Goal: Contribute content: Contribute content

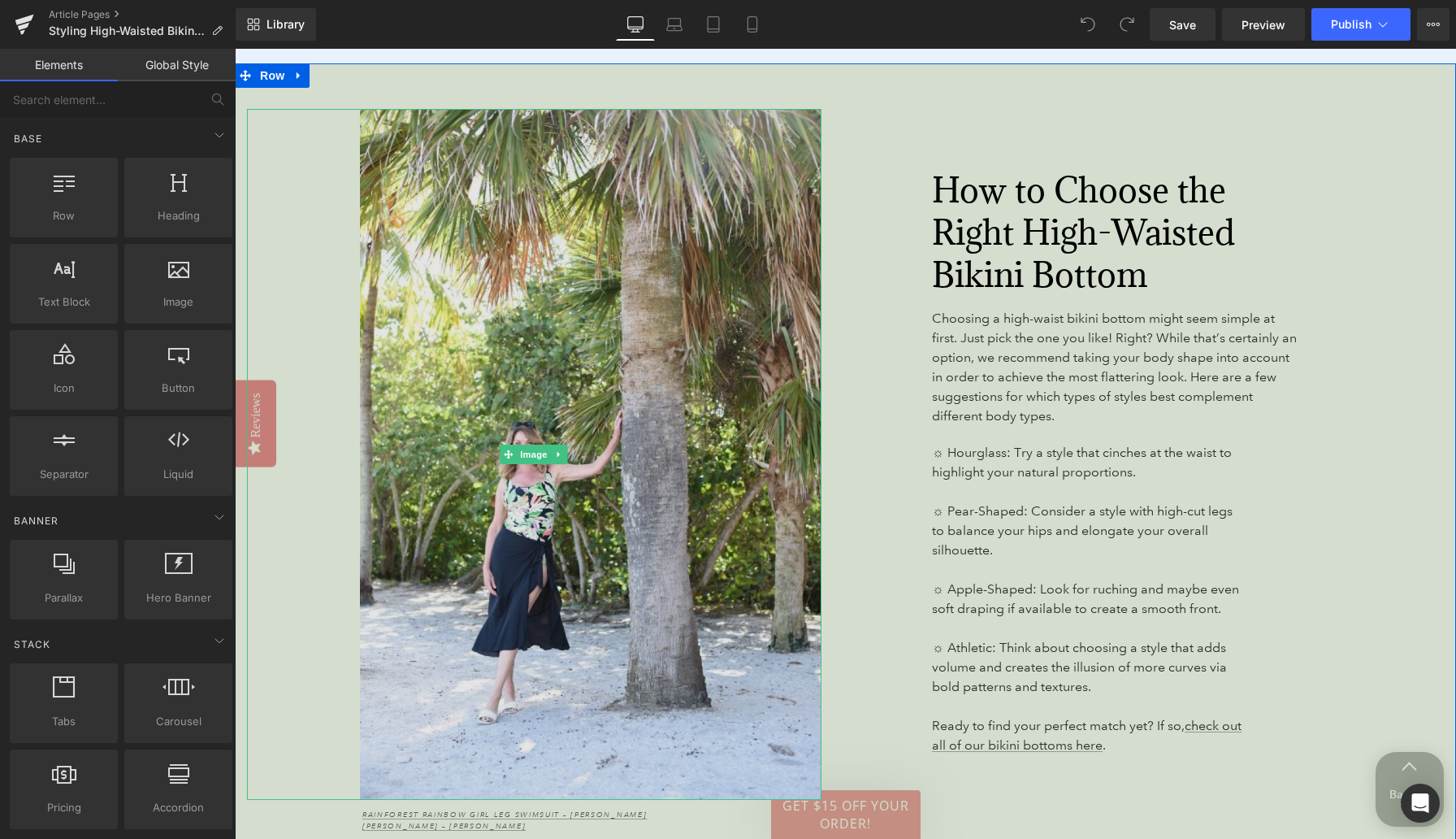
scroll to position [2792, 0]
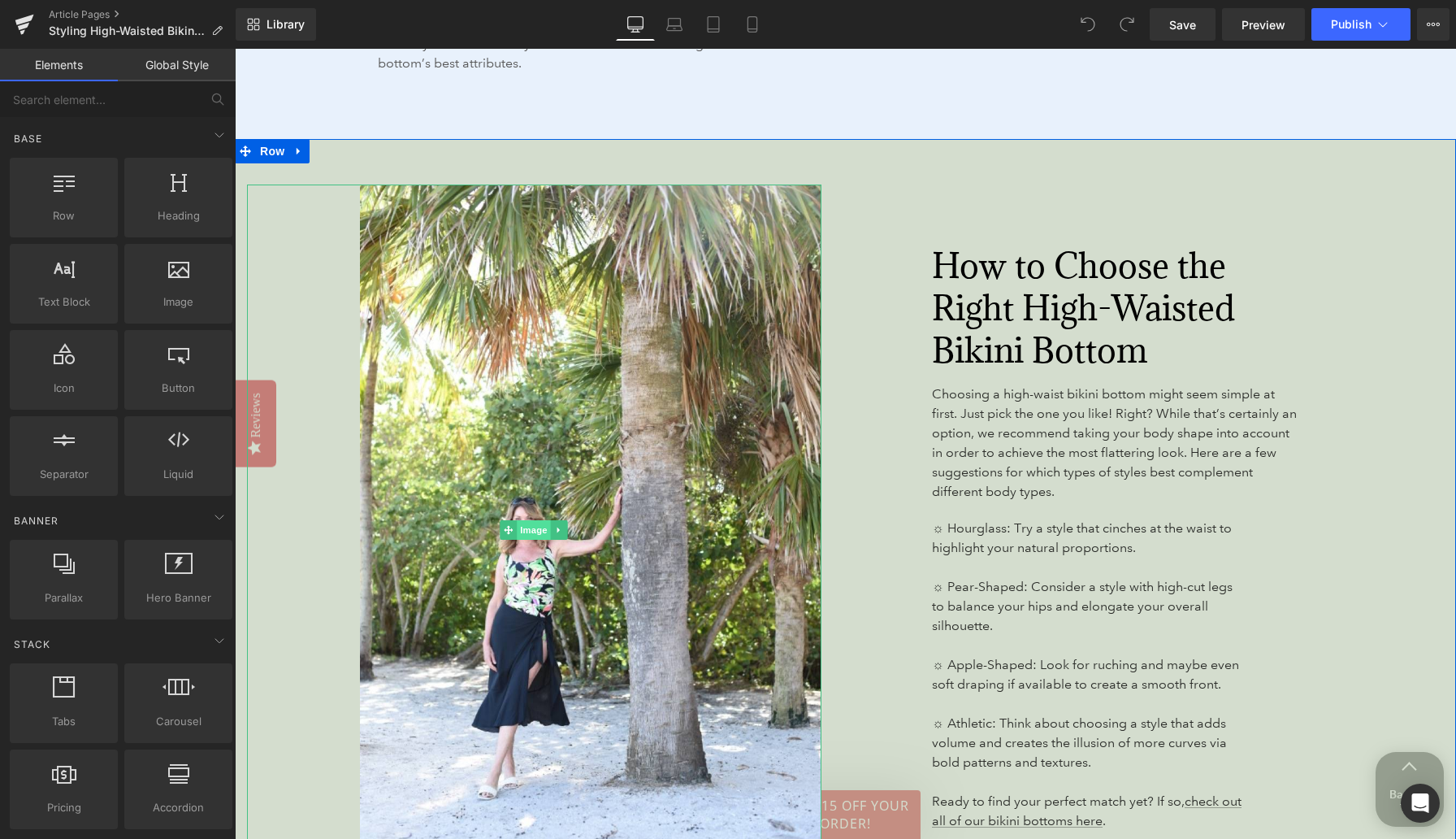
click at [531, 520] on span "Image" at bounding box center [534, 529] width 34 height 20
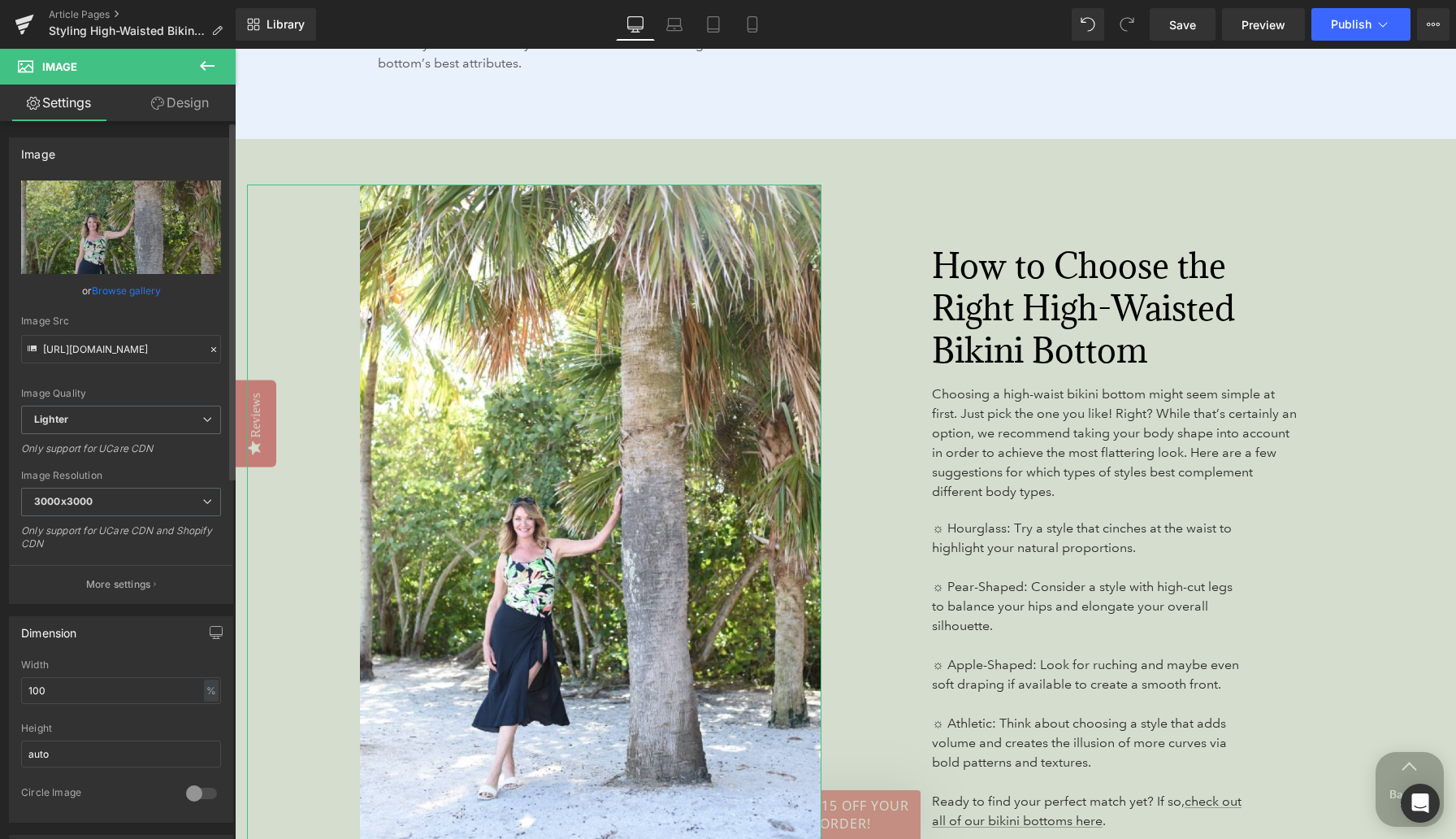
click at [144, 284] on link "Browse gallery" at bounding box center [126, 290] width 69 height 28
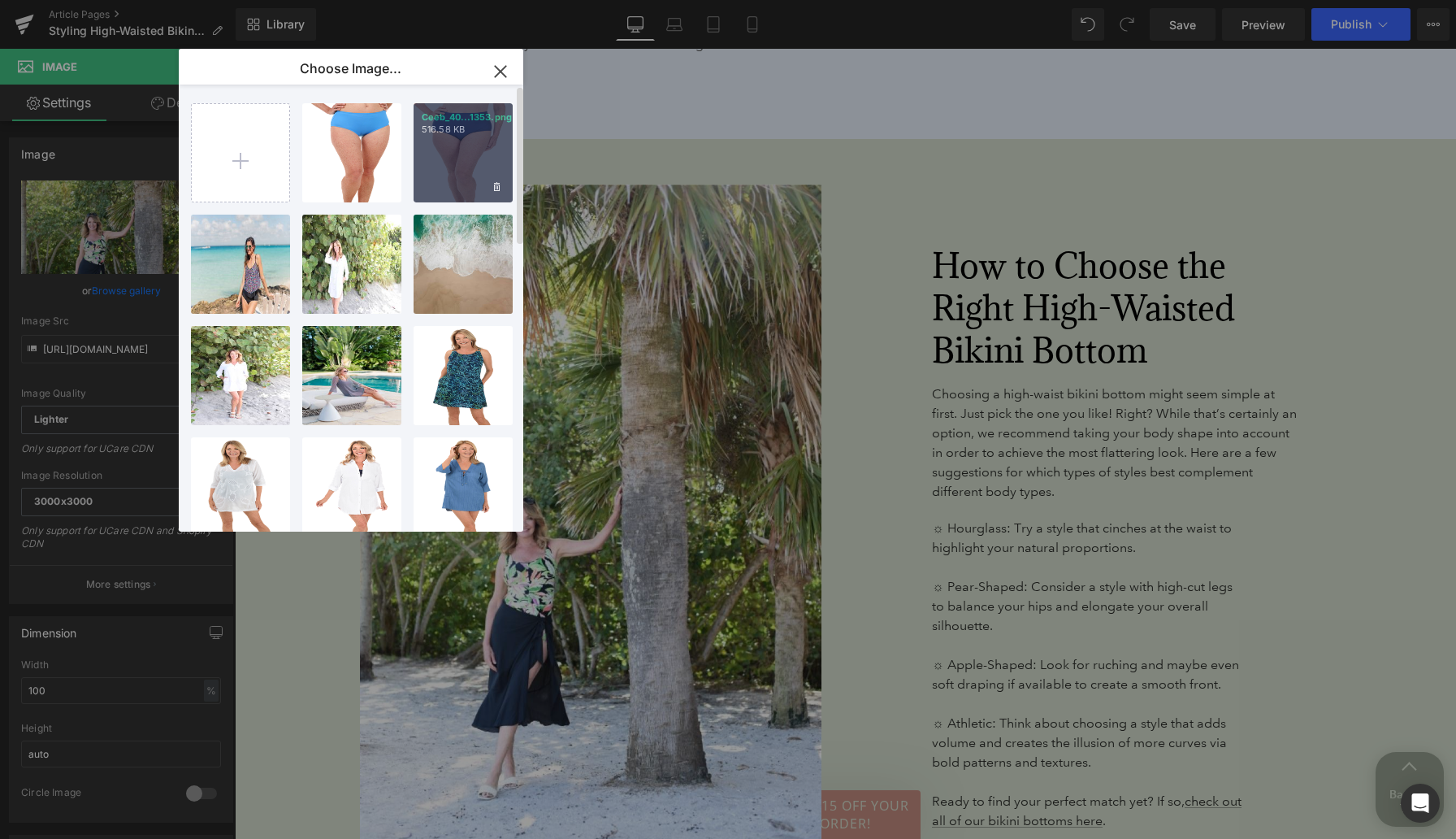
click at [465, 150] on div "Ceeb_40...1353.png 516.58 KB" at bounding box center [463, 153] width 99 height 99
type input "[URL][DOMAIN_NAME]"
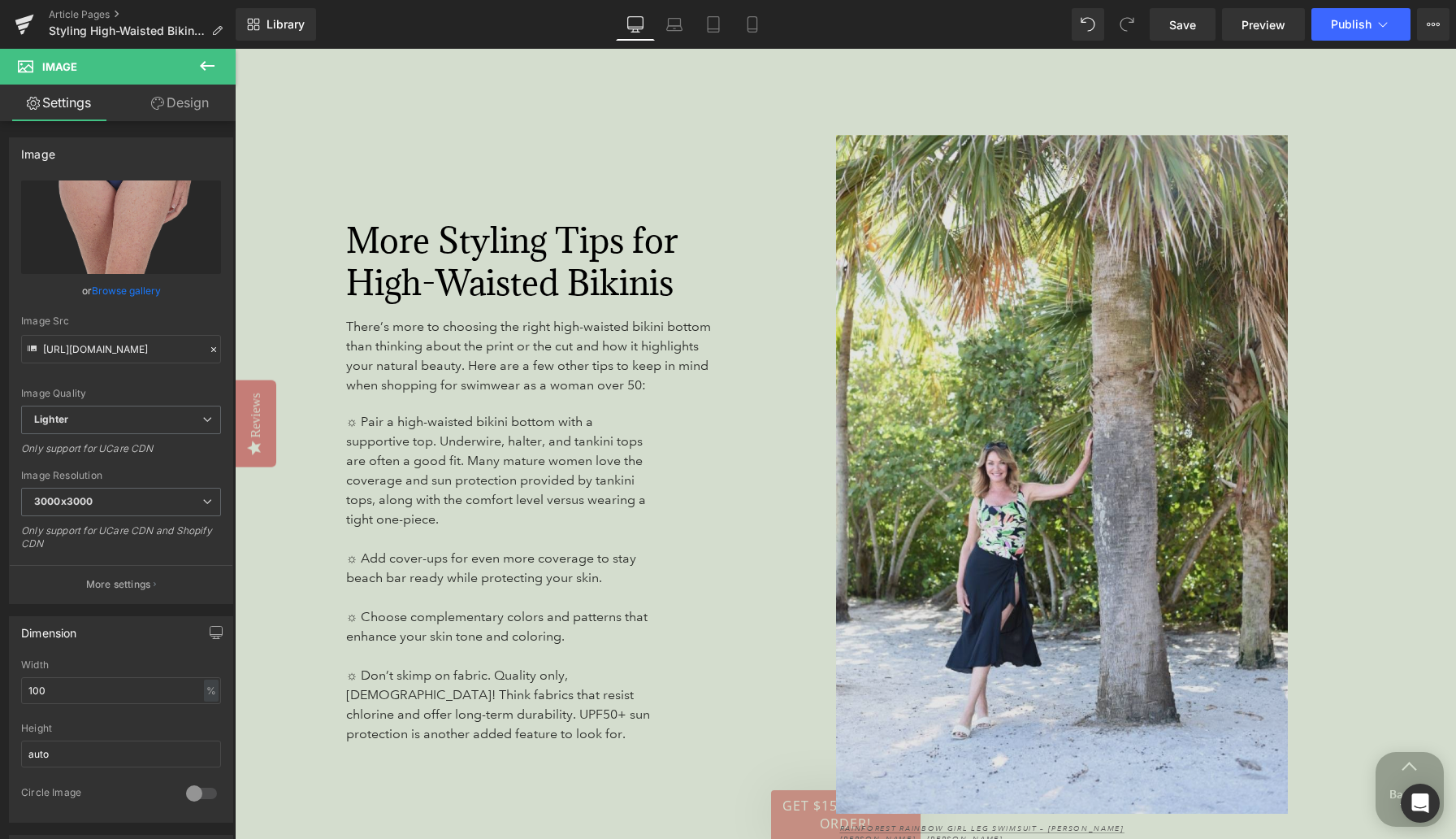
scroll to position [3659, 0]
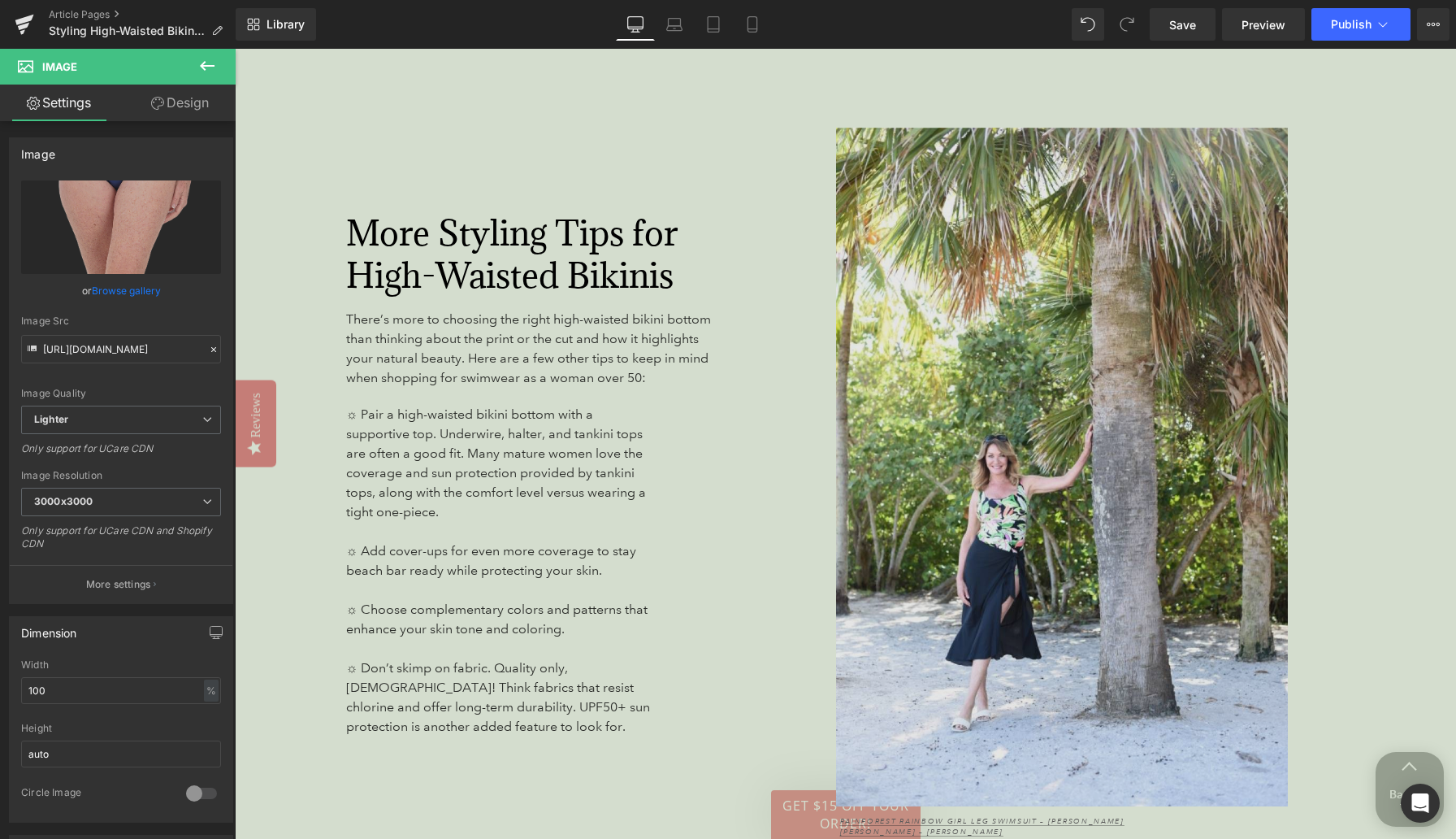
click at [1009, 263] on img at bounding box center [1121, 466] width 574 height 678
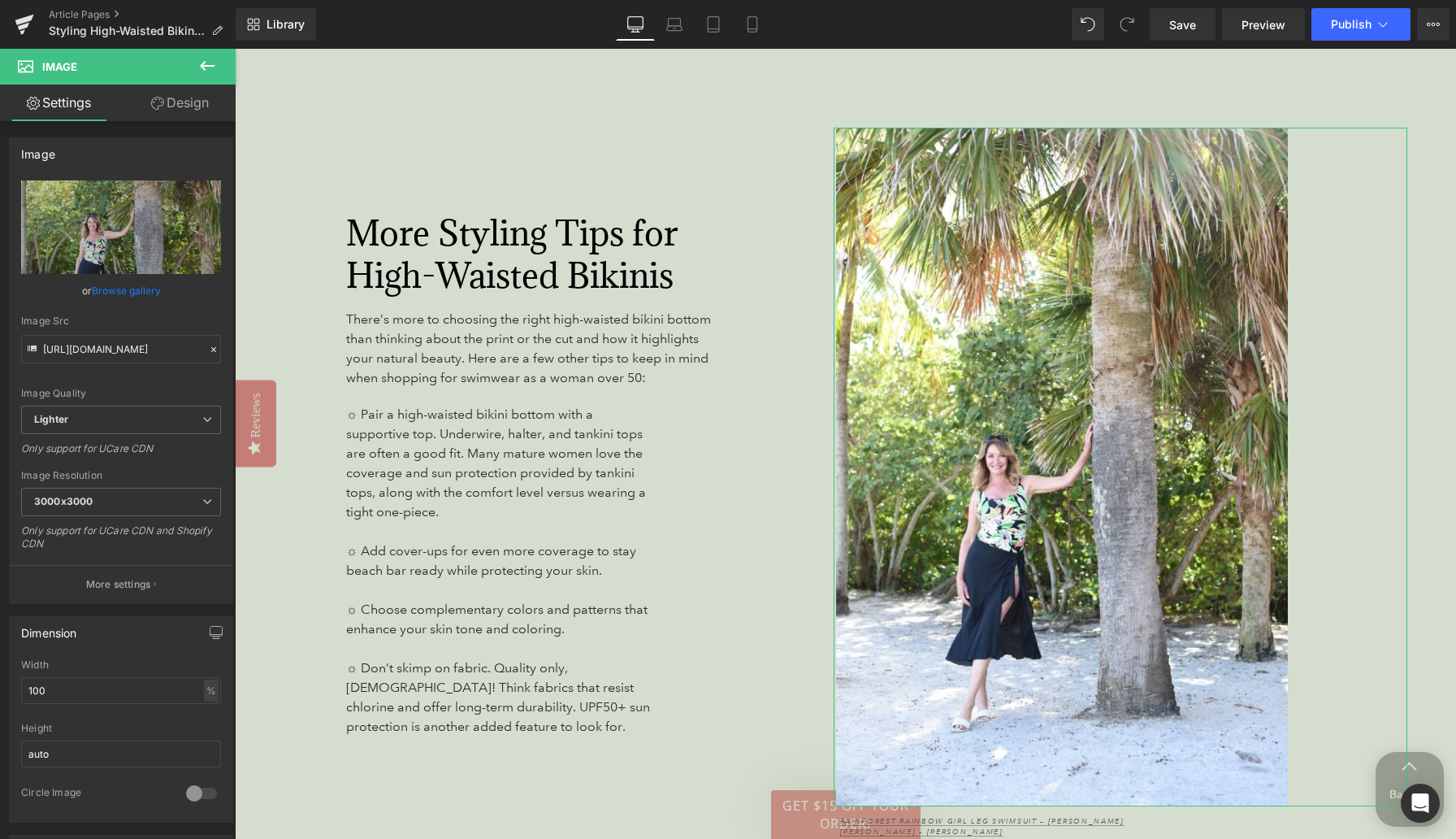
click at [143, 289] on link "Browse gallery" at bounding box center [126, 290] width 69 height 28
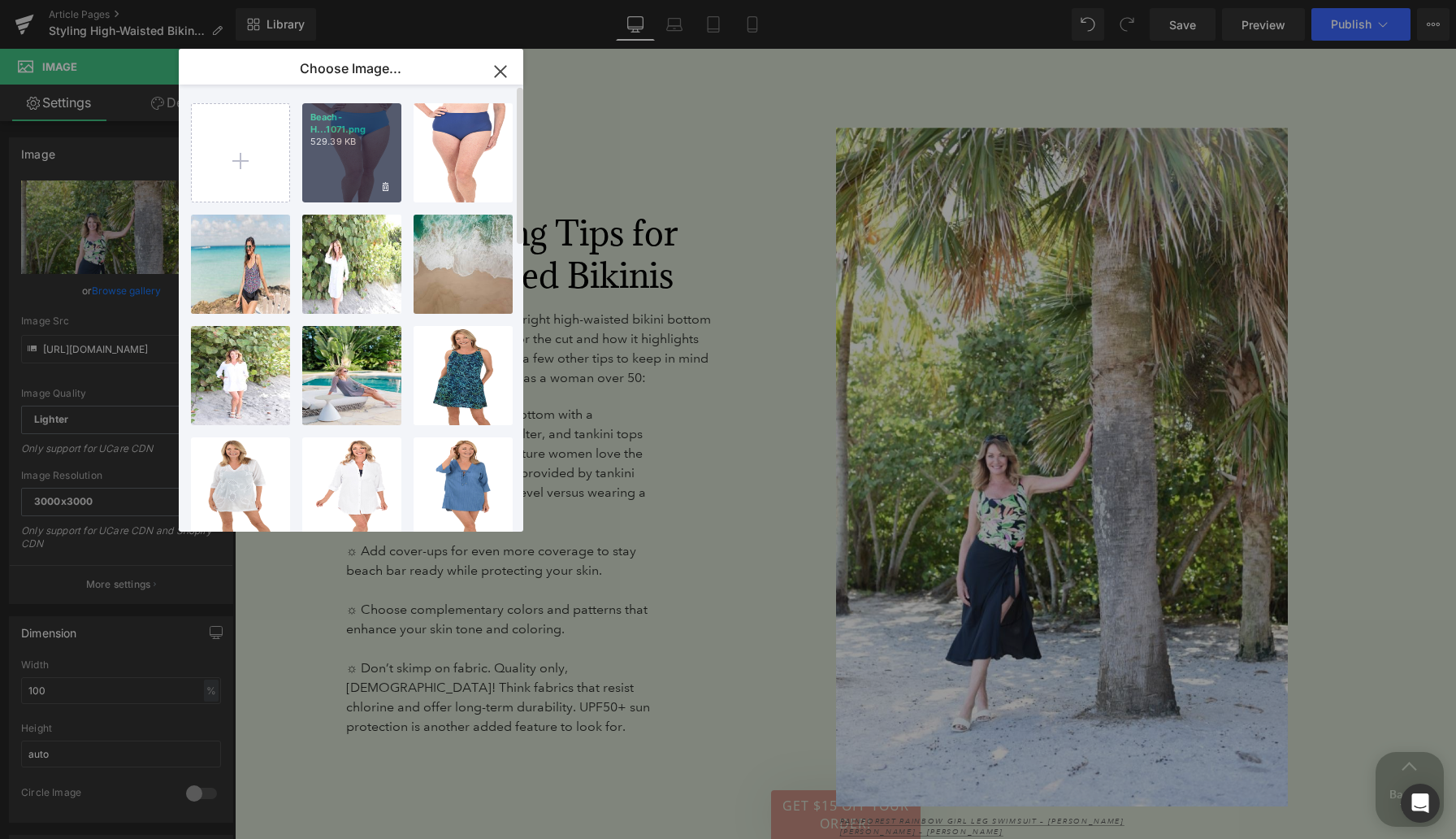
click at [352, 146] on p "529.39 KB" at bounding box center [352, 142] width 83 height 12
type input "[URL][DOMAIN_NAME]"
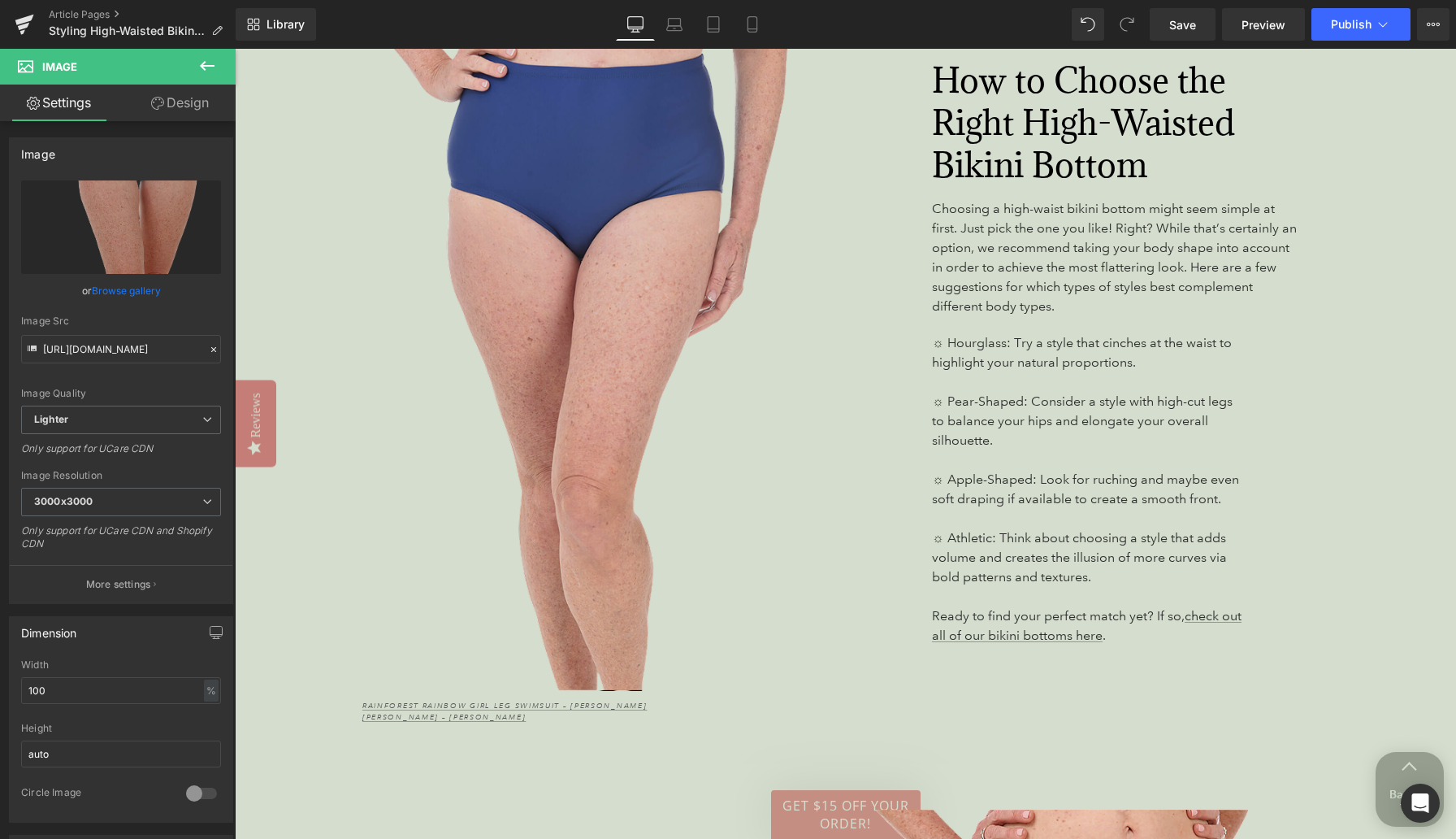
scroll to position [2982, 0]
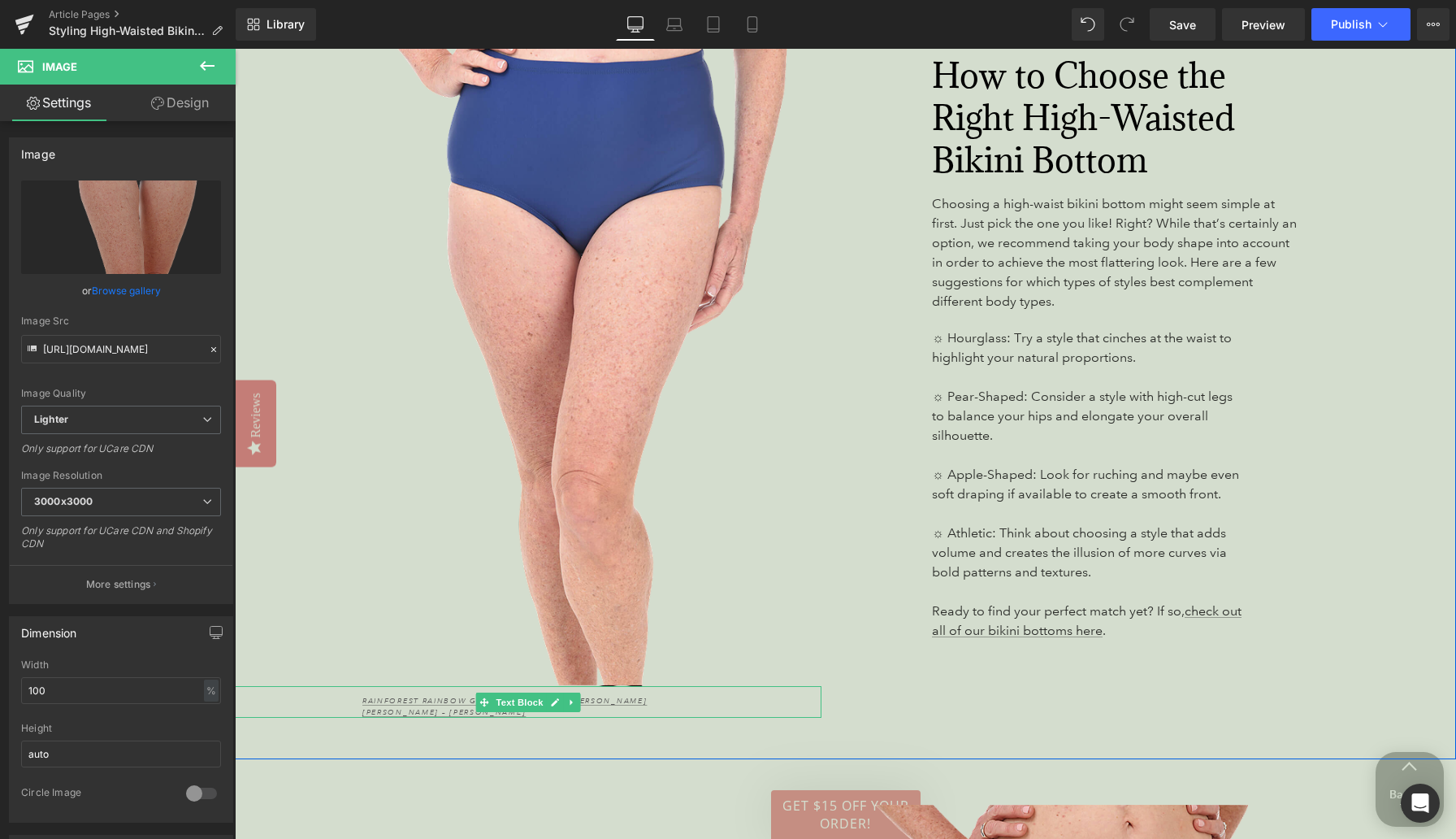
click at [602, 707] on p "[PERSON_NAME] – [PERSON_NAME]" at bounding box center [579, 712] width 433 height 11
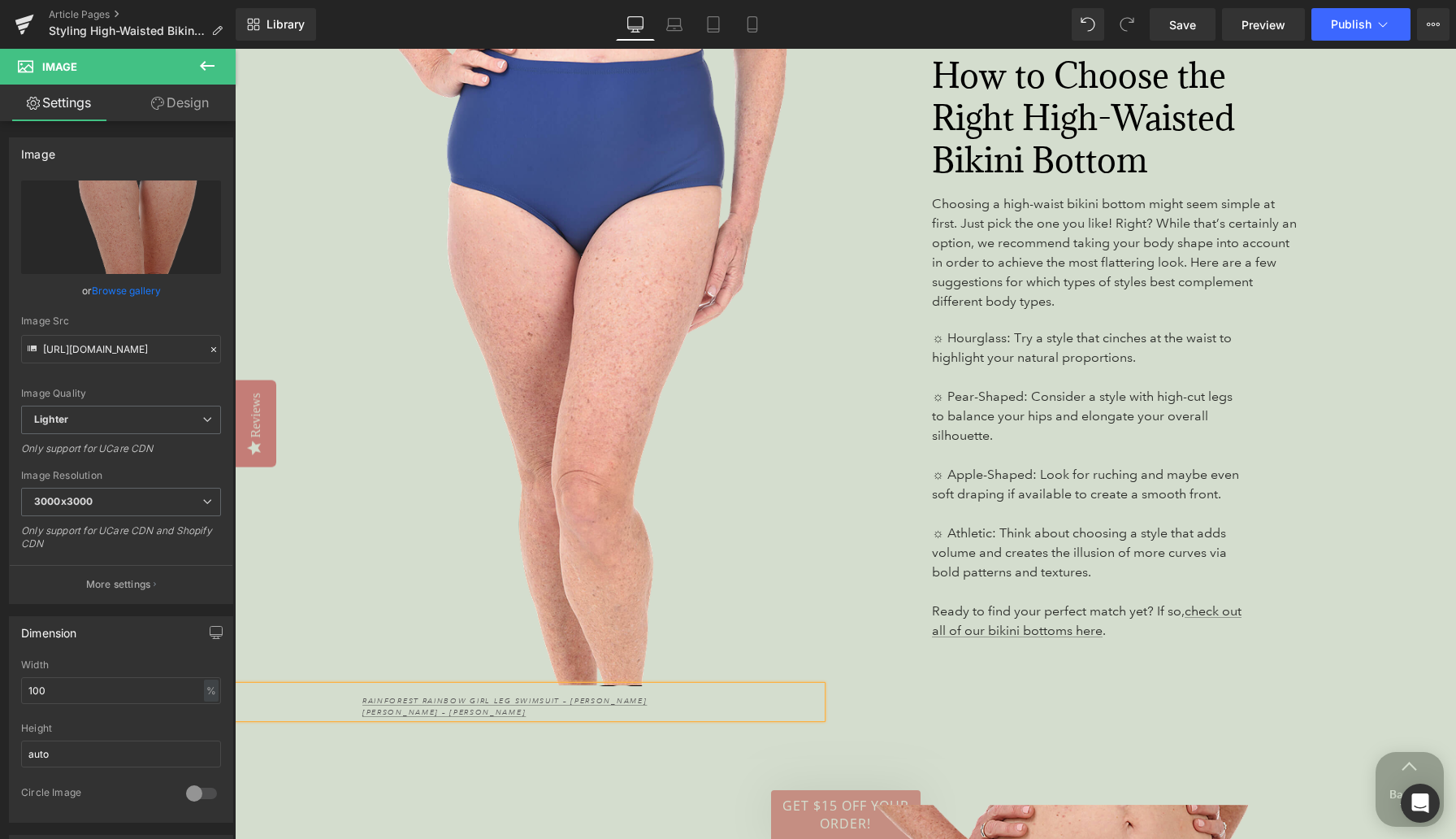
click at [602, 707] on p "[PERSON_NAME] – [PERSON_NAME]" at bounding box center [579, 712] width 433 height 11
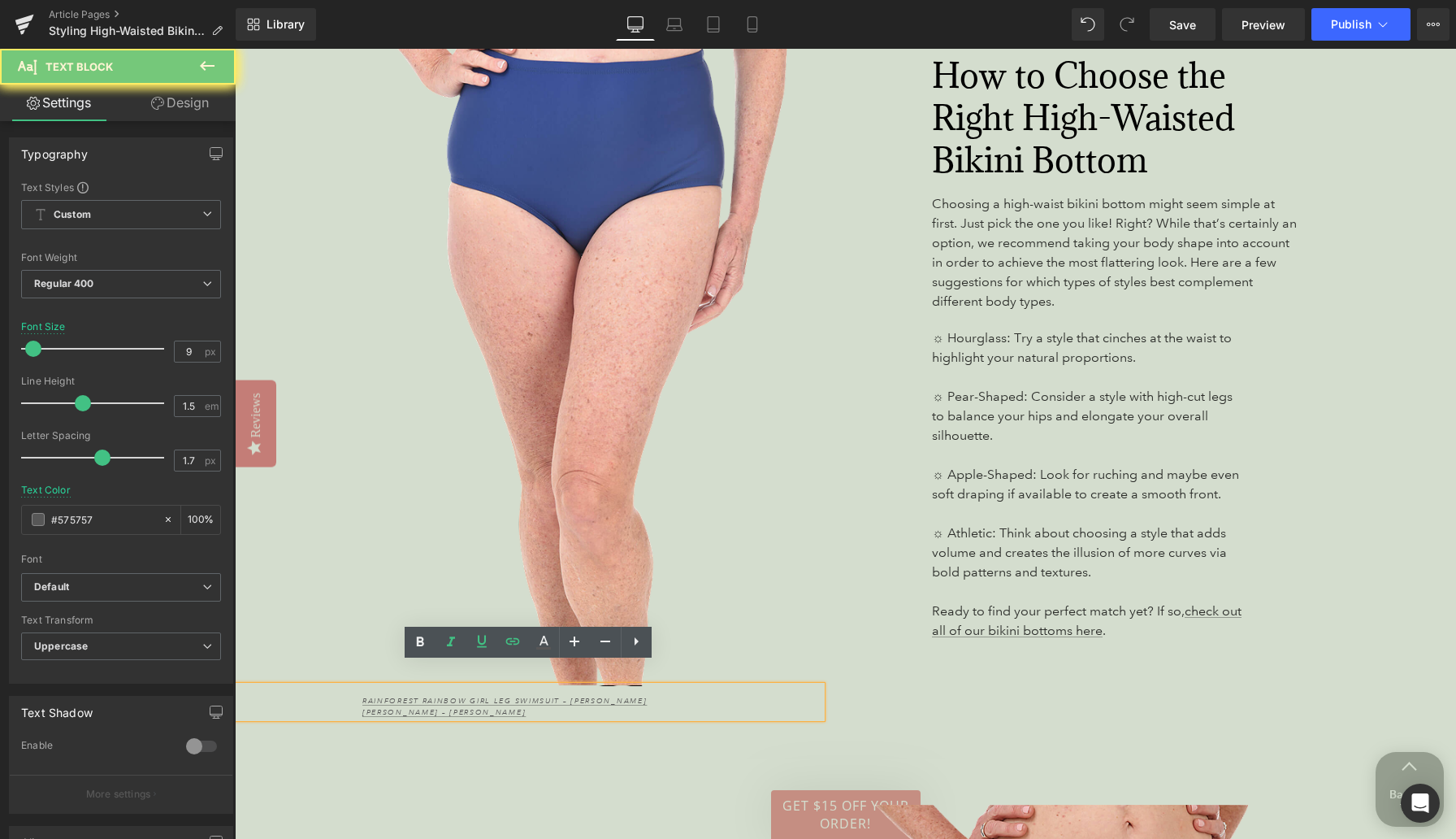
click at [602, 707] on p "[PERSON_NAME] – [PERSON_NAME]" at bounding box center [579, 712] width 433 height 11
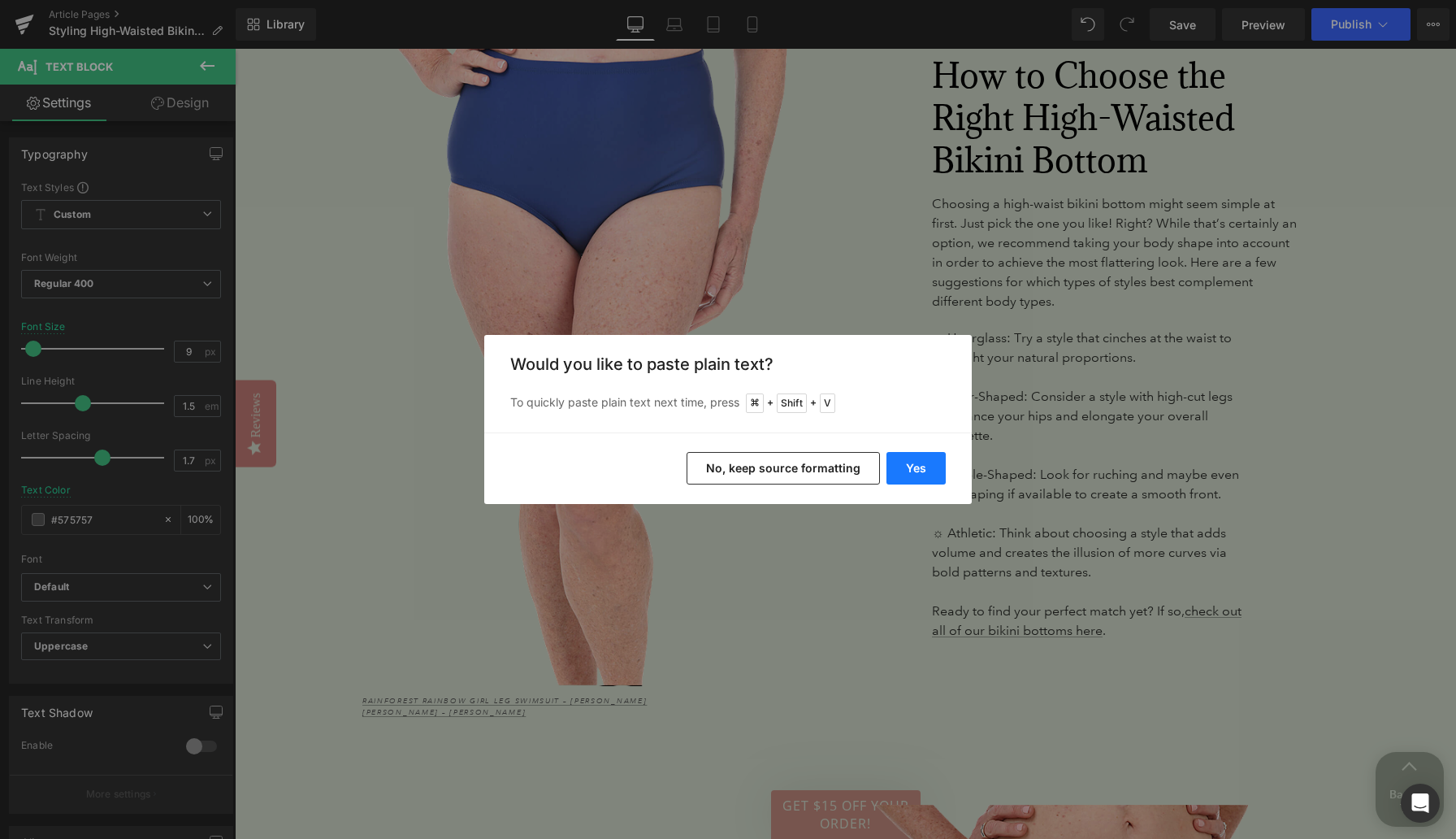
click at [930, 464] on button "Yes" at bounding box center [917, 468] width 60 height 32
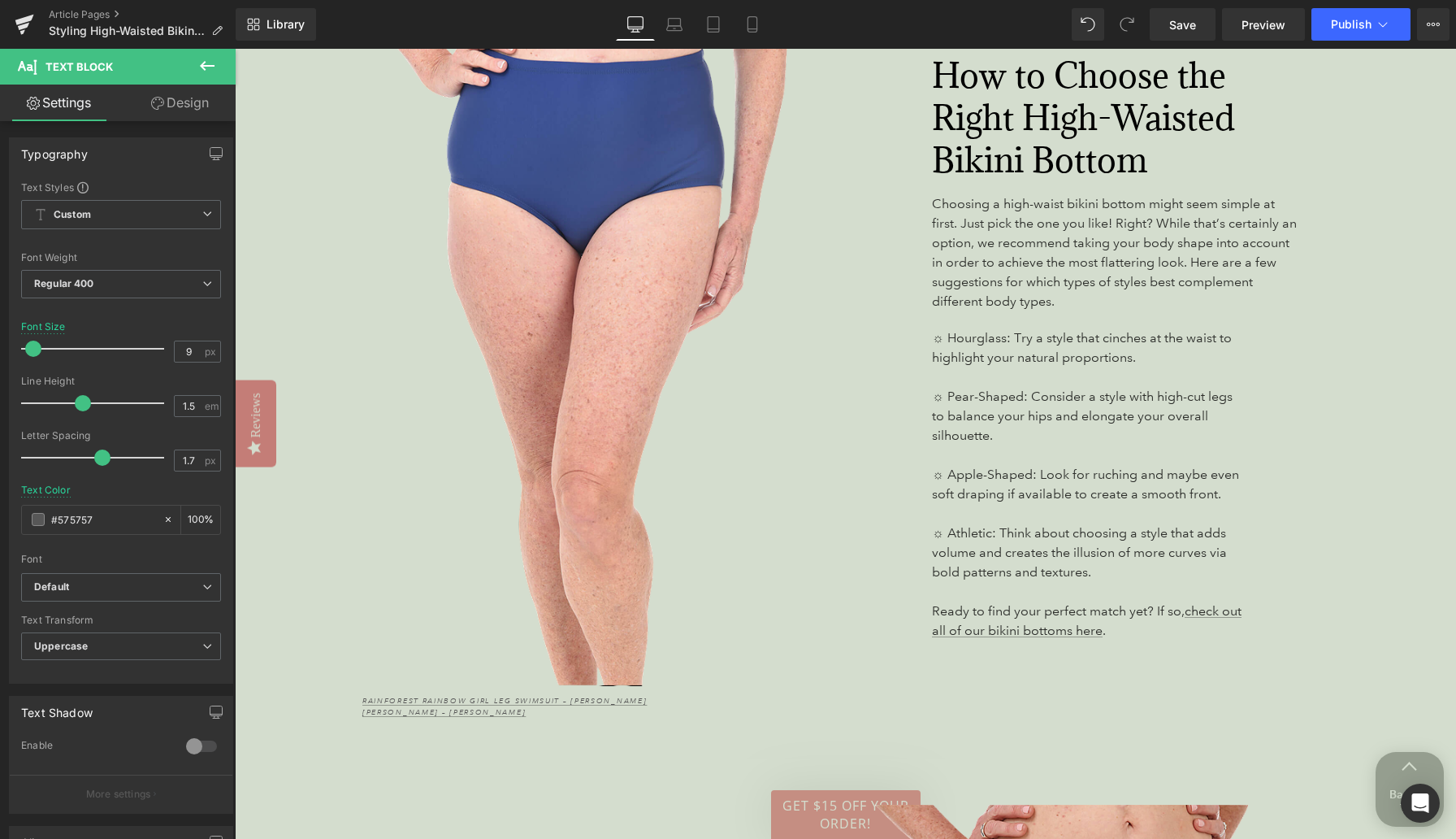
scroll to position [2987, 0]
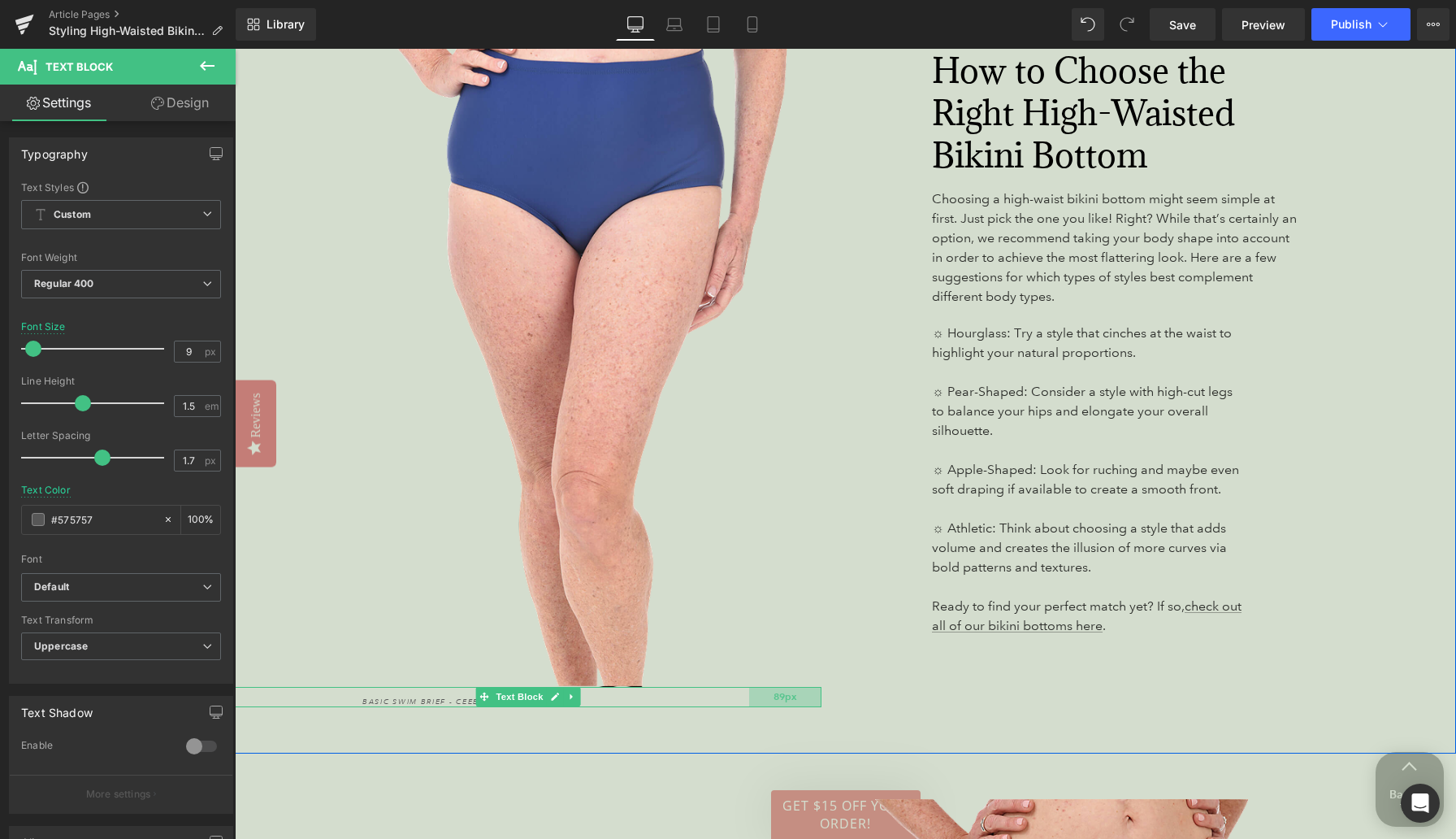
drag, startPoint x: 818, startPoint y: 673, endPoint x: 772, endPoint y: 673, distance: 46.0
click at [772, 687] on div "89px" at bounding box center [785, 697] width 73 height 21
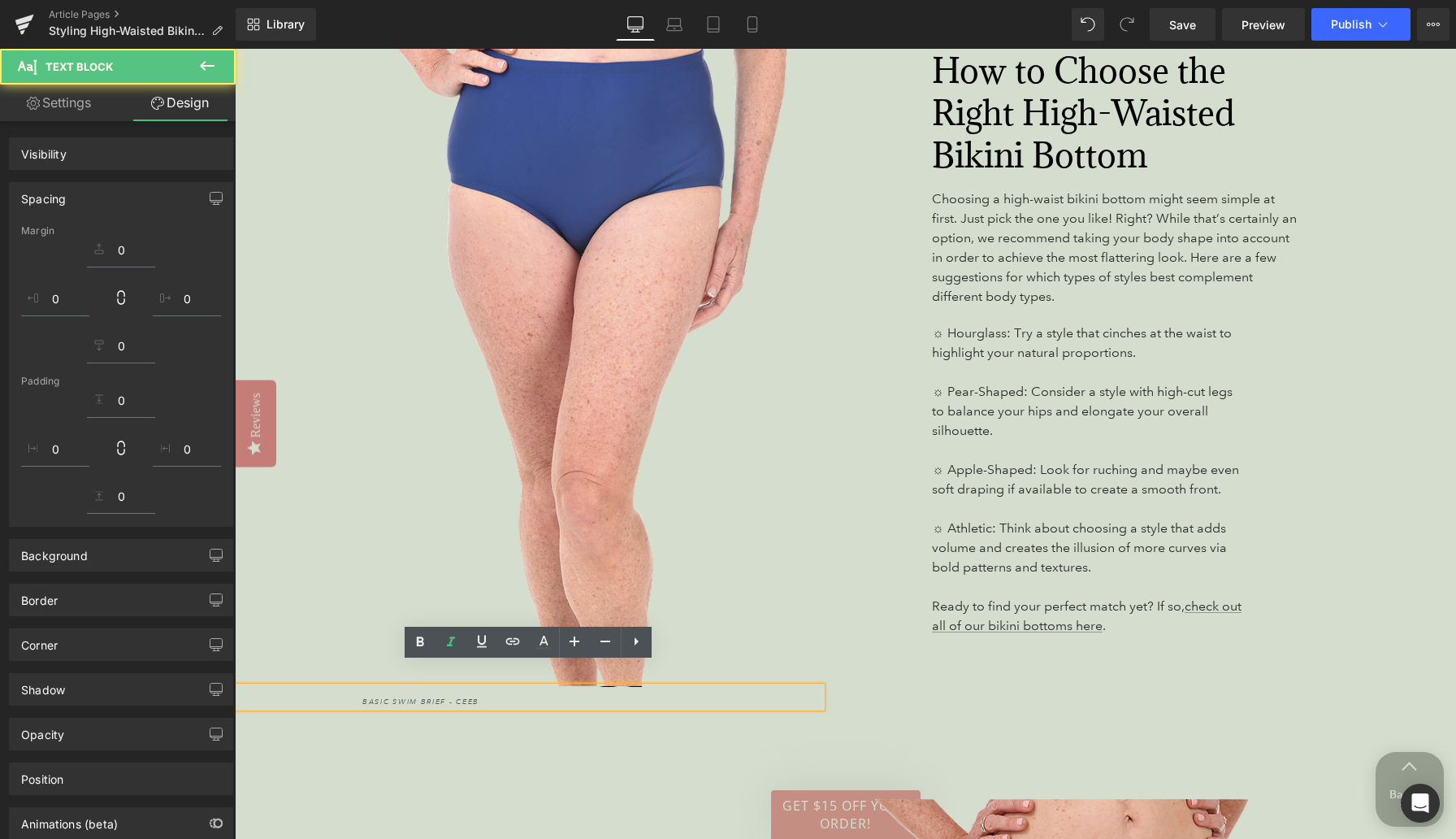
click at [676, 696] on p "Basic Swim Brief - Ceeb" at bounding box center [556, 702] width 387 height 11
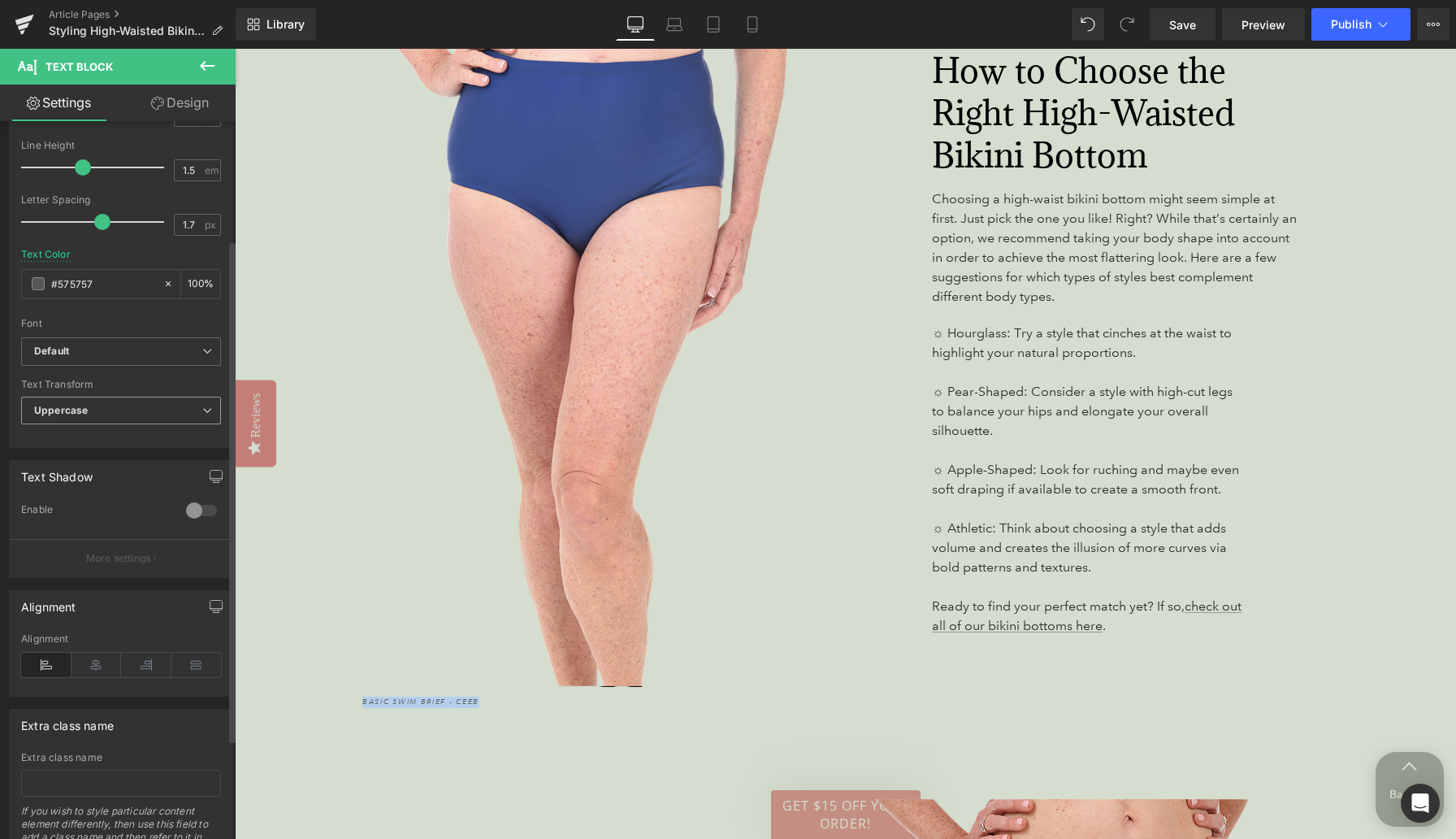
scroll to position [312, 0]
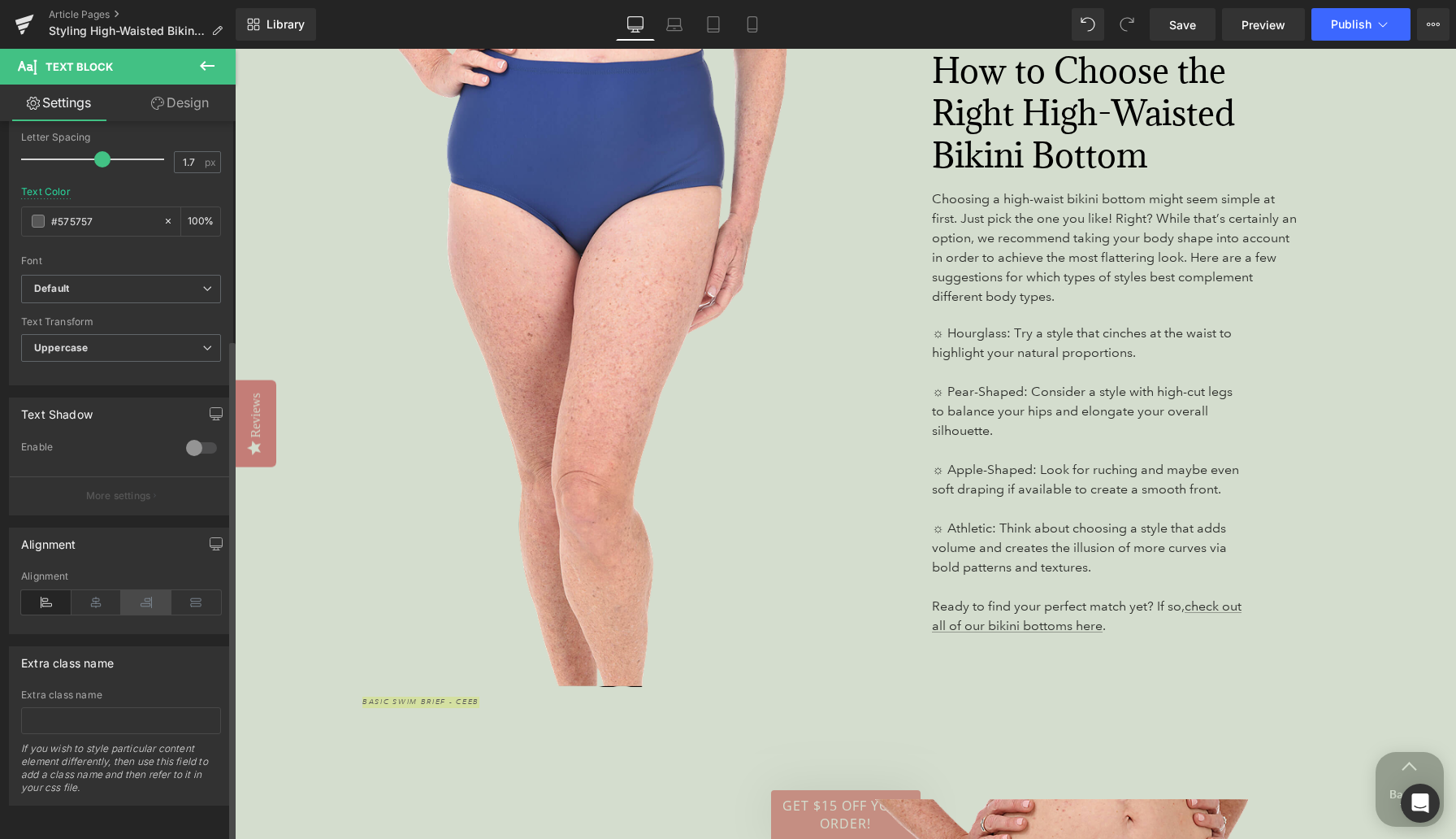
click at [144, 591] on icon at bounding box center [146, 602] width 50 height 25
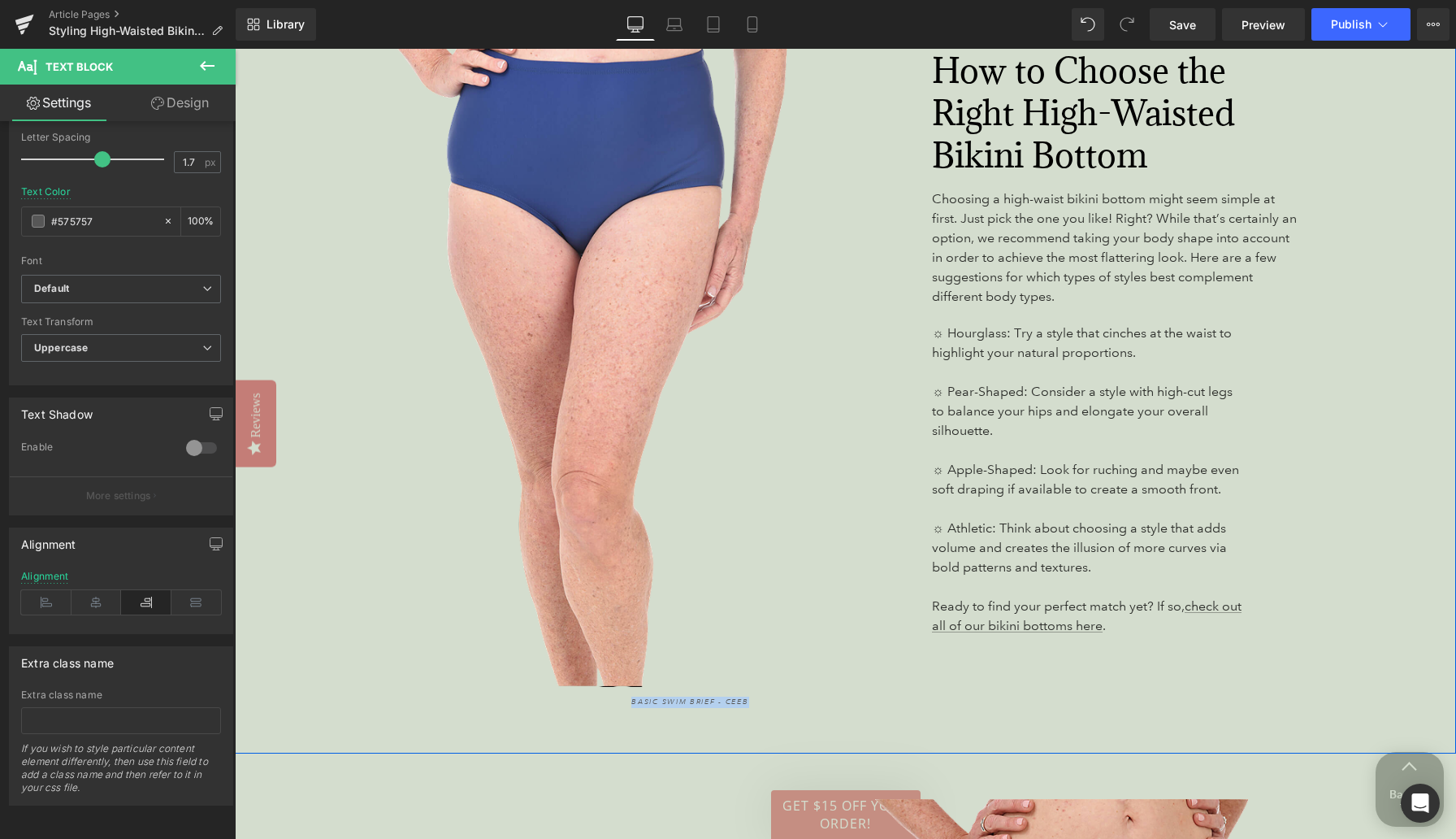
click at [860, 665] on div "How to Choose the Right High-Waisted Bikini Bottom Heading Choosing a high-wais…" at bounding box center [1115, 351] width 586 height 723
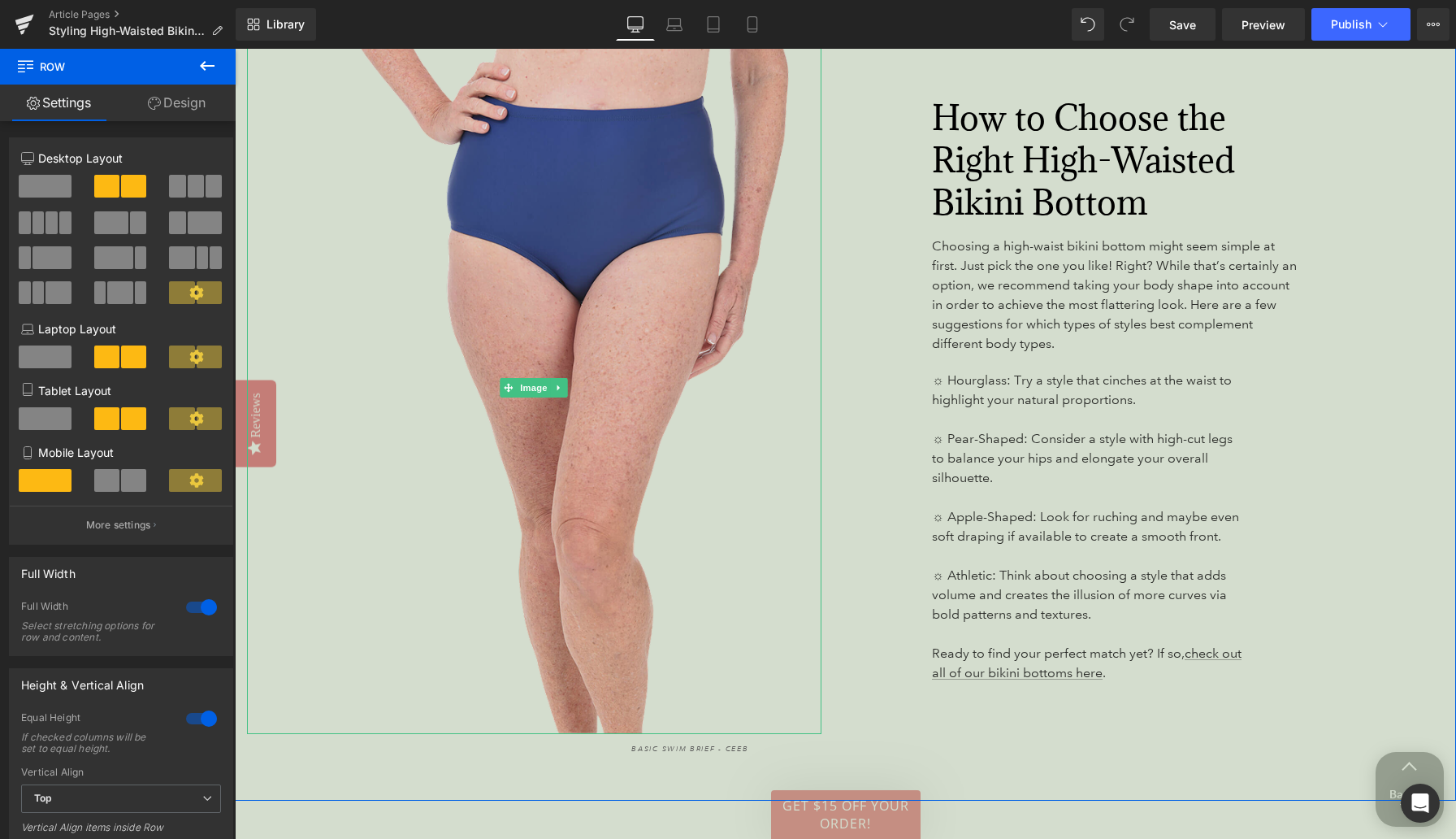
scroll to position [2935, 0]
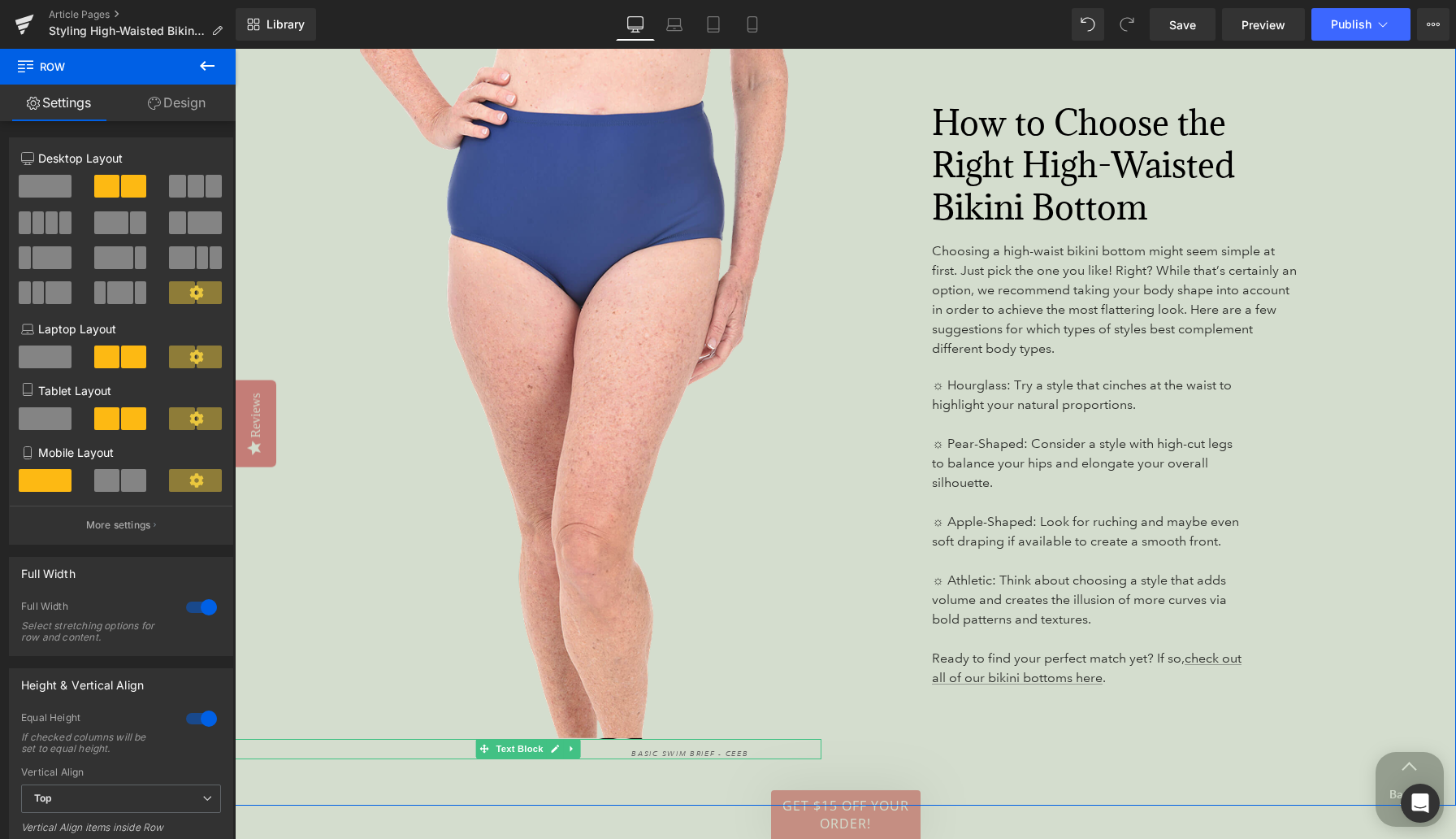
click at [673, 749] on icon "Basic Swim Brief - Ceeb" at bounding box center [690, 753] width 117 height 9
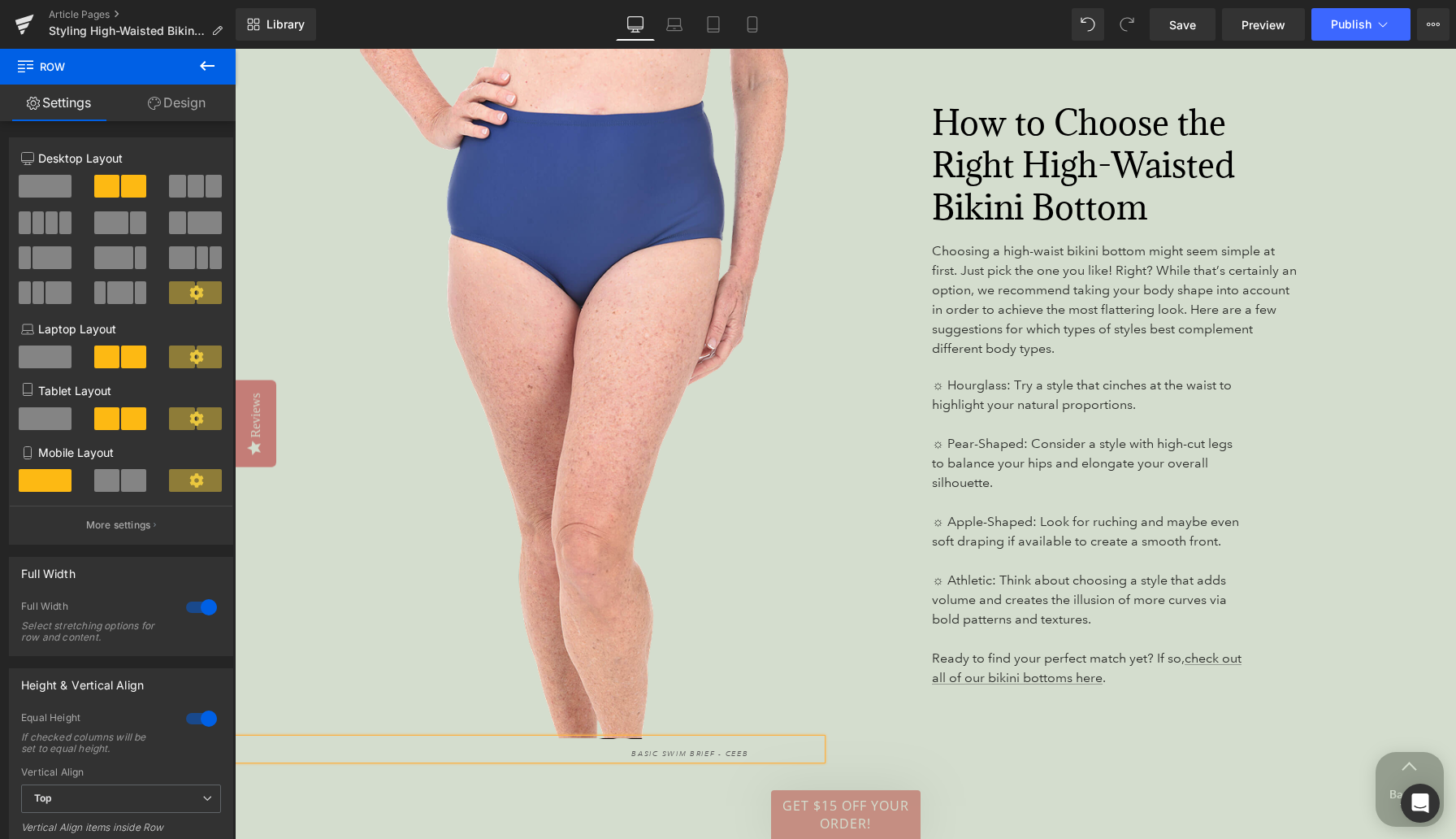
click at [673, 749] on icon "Basic Swim Brief - Ceeb" at bounding box center [690, 753] width 117 height 9
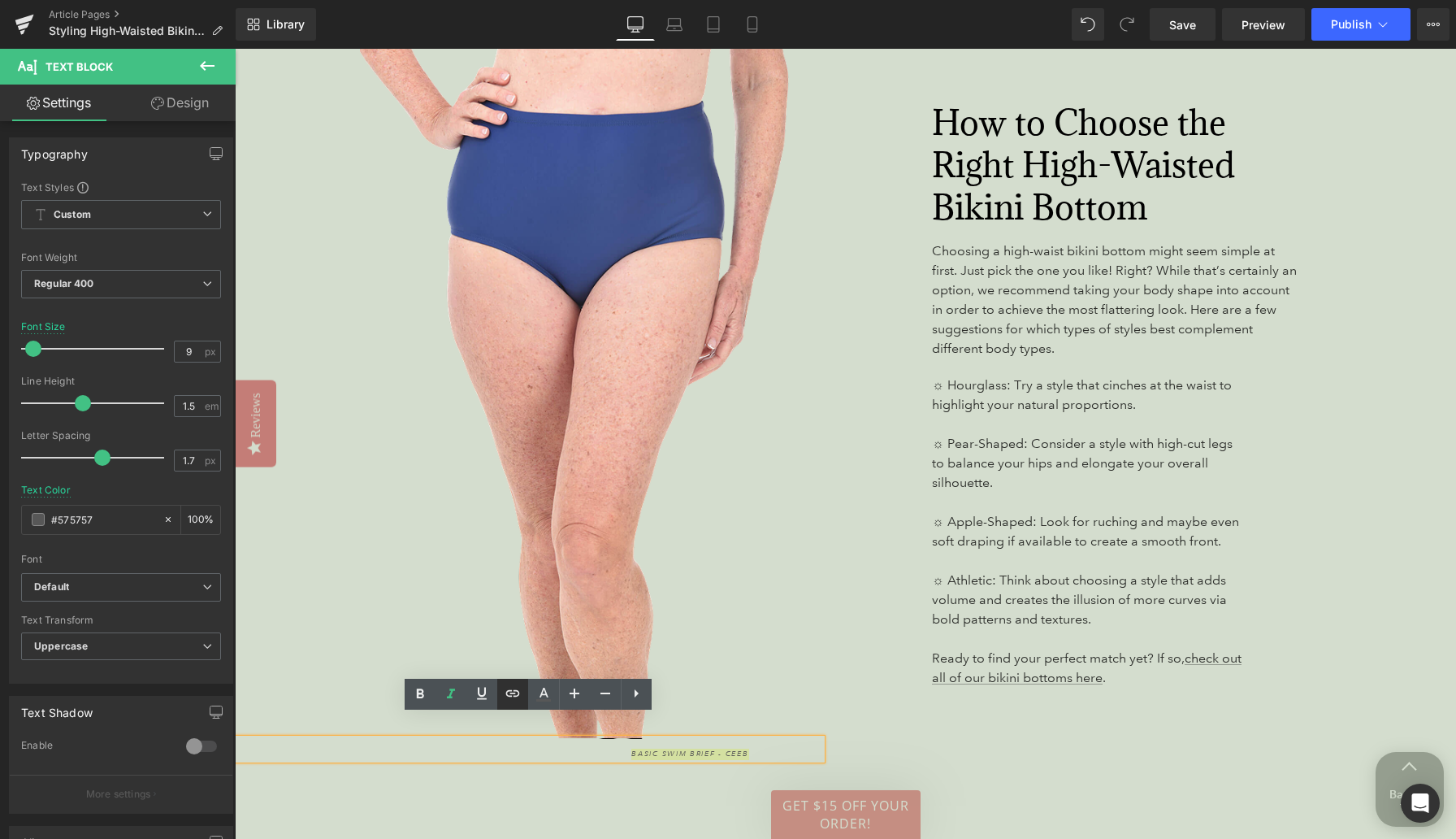
click at [511, 696] on icon at bounding box center [512, 693] width 20 height 20
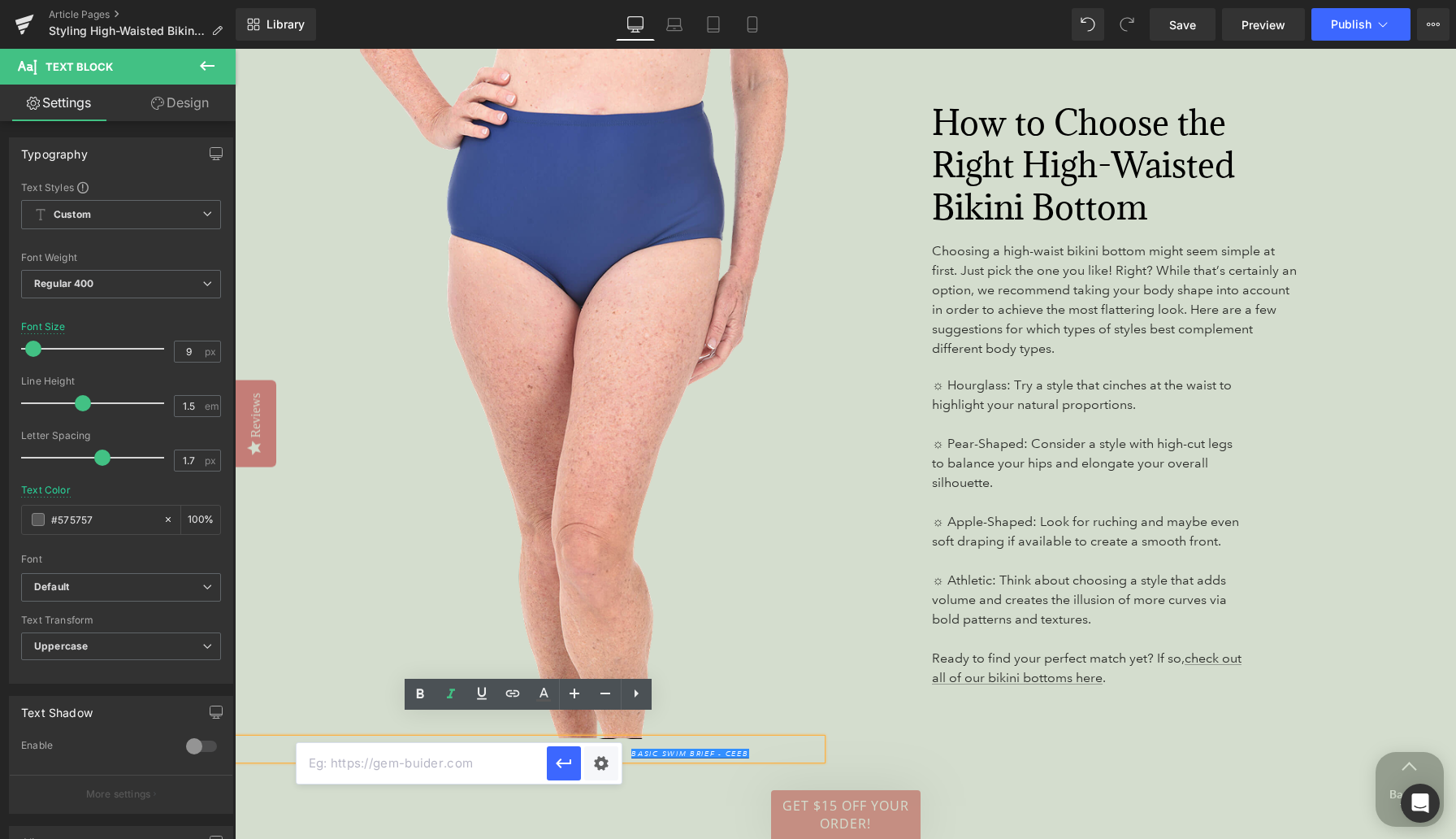
click at [500, 766] on input "text" at bounding box center [422, 763] width 250 height 41
paste input "[URL][DOMAIN_NAME]"
type input "[URL][DOMAIN_NAME]"
click at [564, 764] on icon "button" at bounding box center [563, 763] width 20 height 20
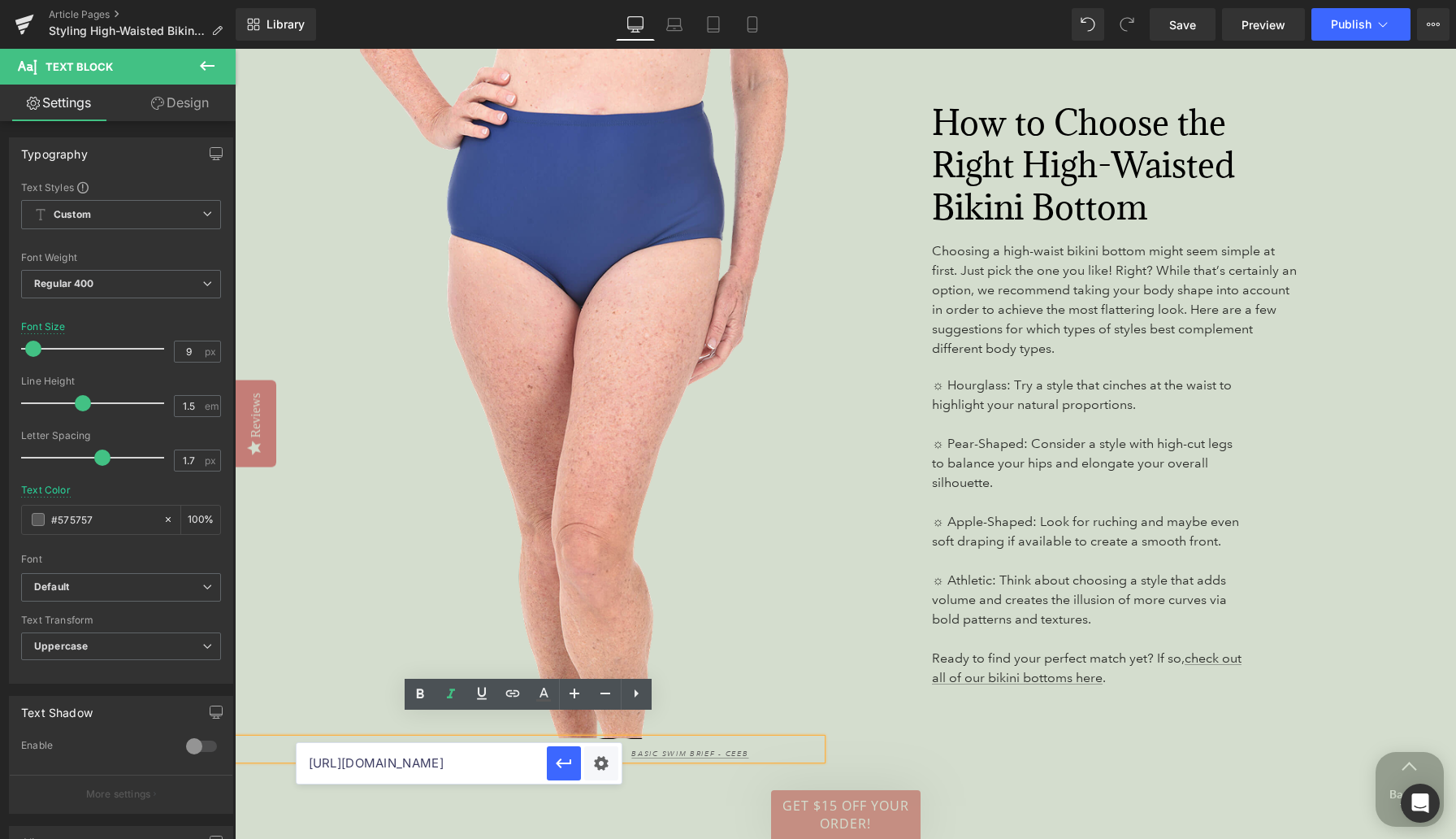
scroll to position [0, 0]
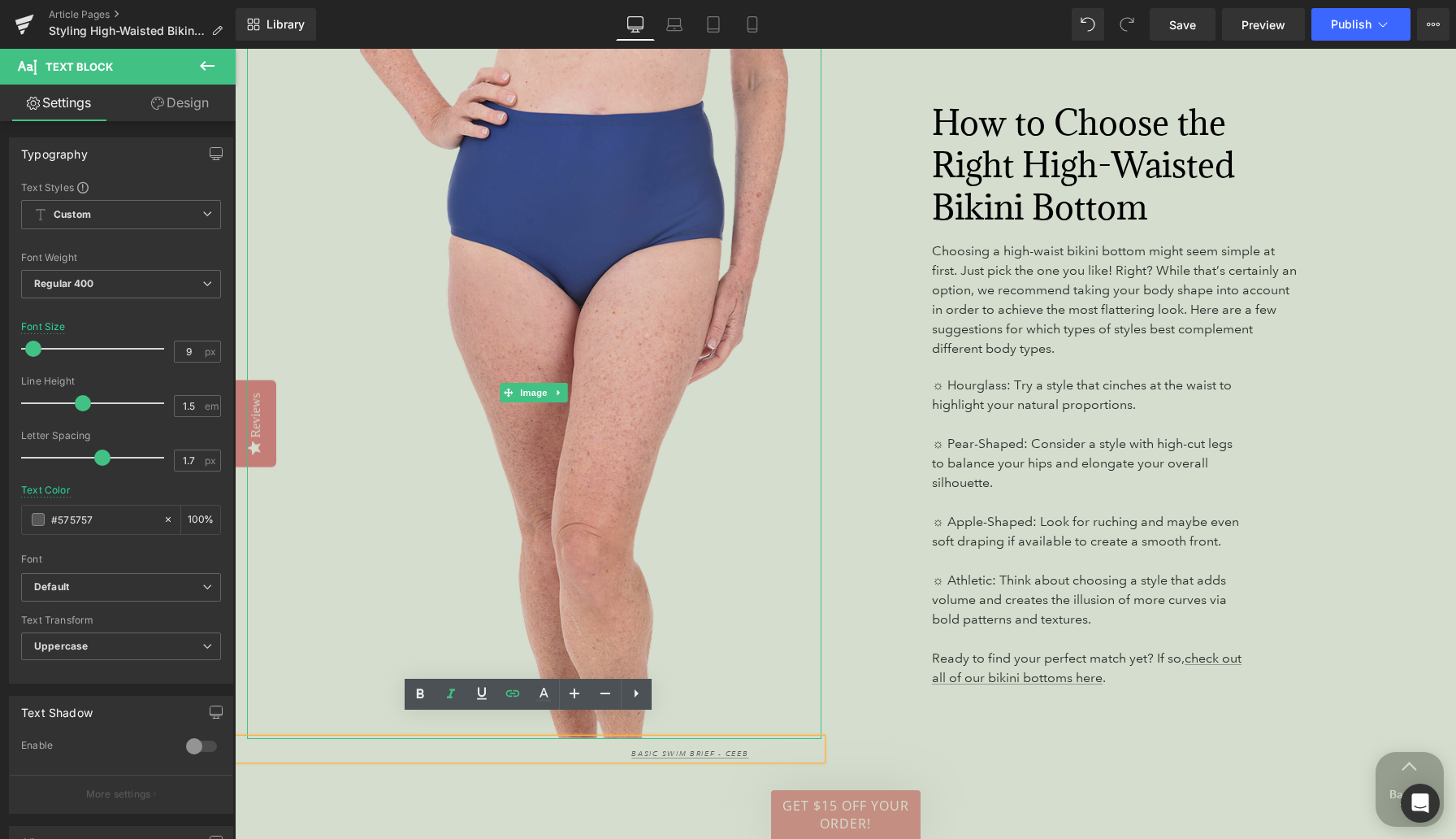
click at [576, 196] on img at bounding box center [533, 392] width 574 height 692
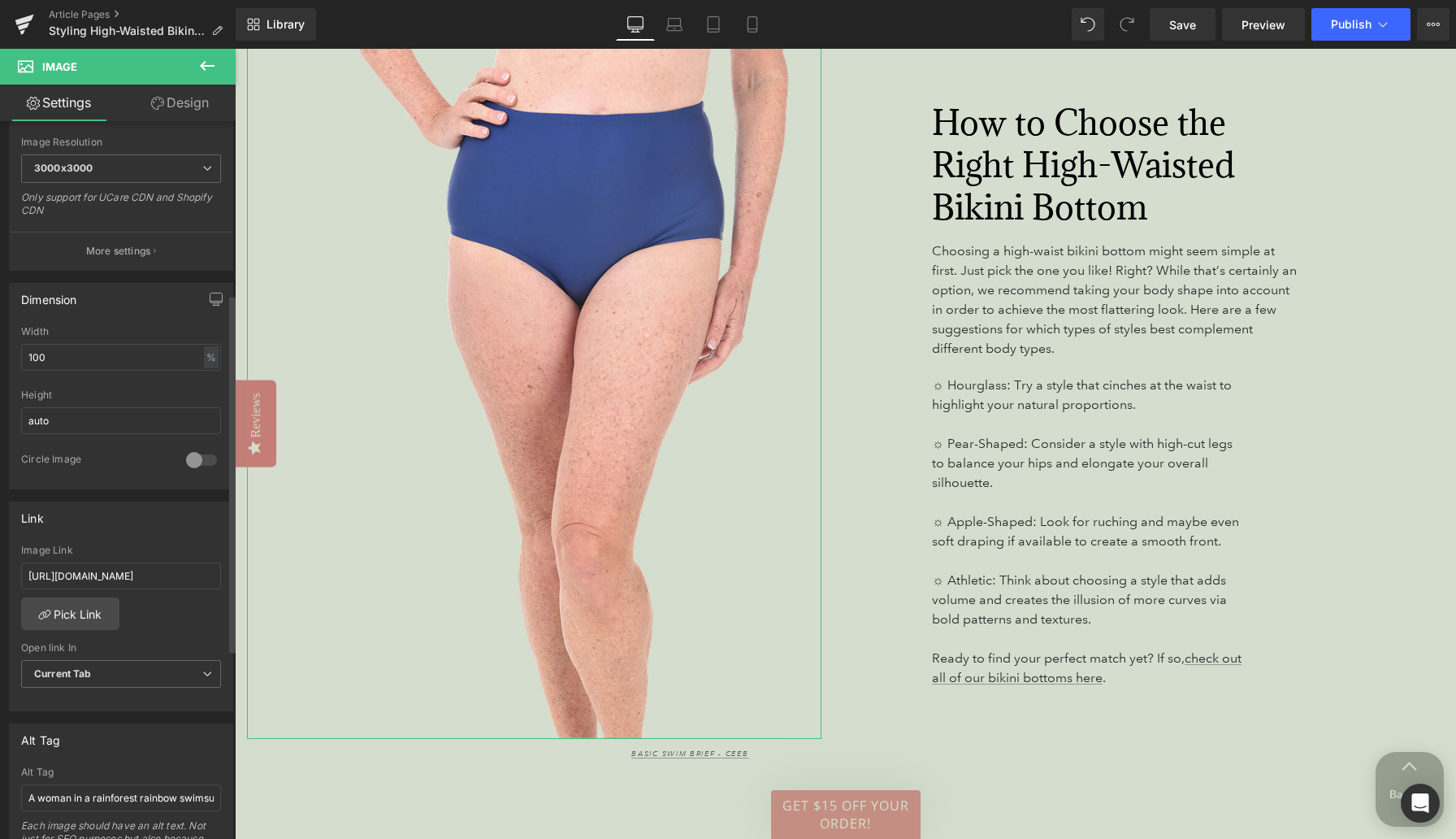
scroll to position [346, 0]
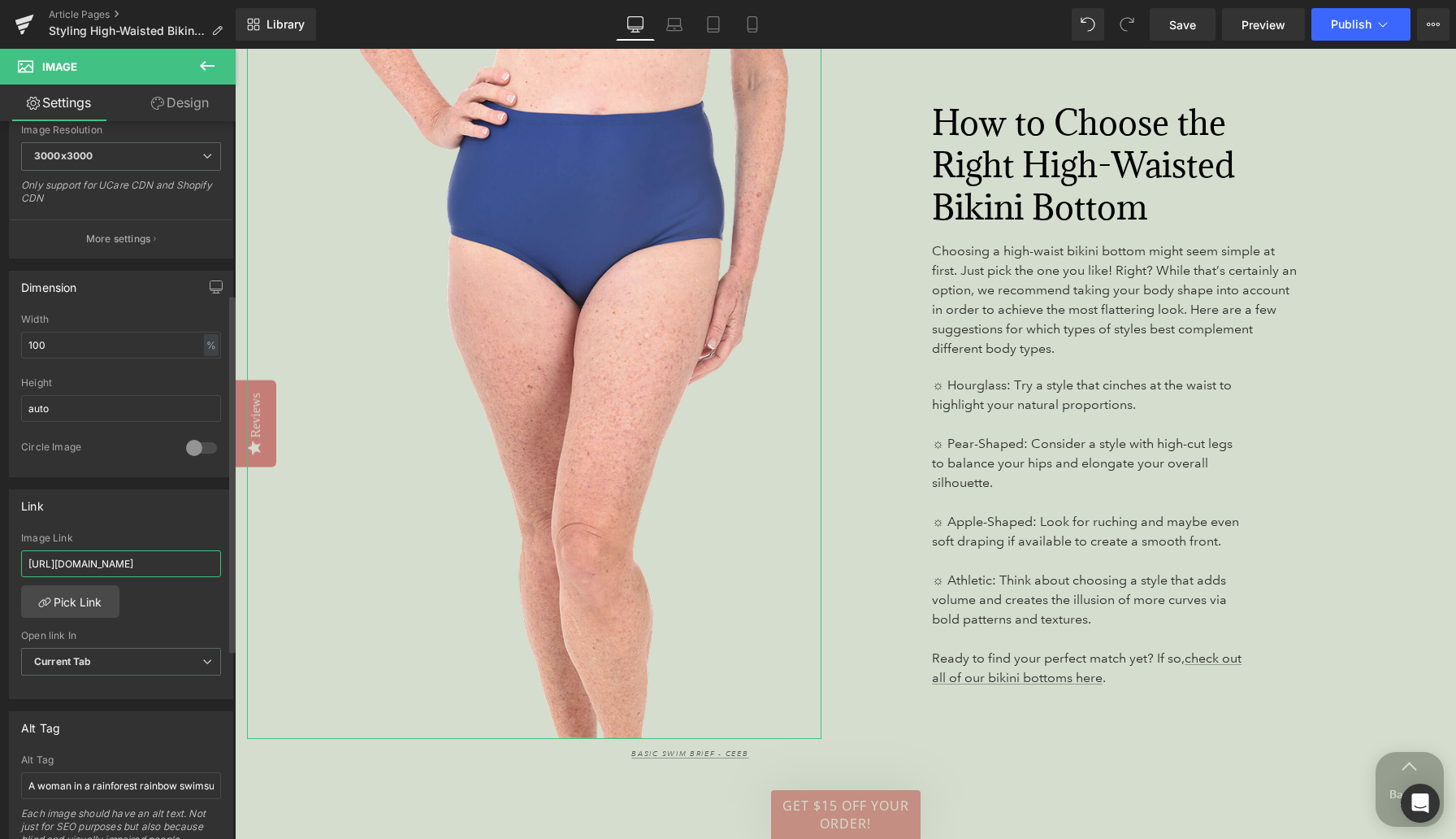
click at [69, 561] on input "[URL][DOMAIN_NAME]" at bounding box center [121, 563] width 200 height 26
paste input "402b?variant=516484447932"
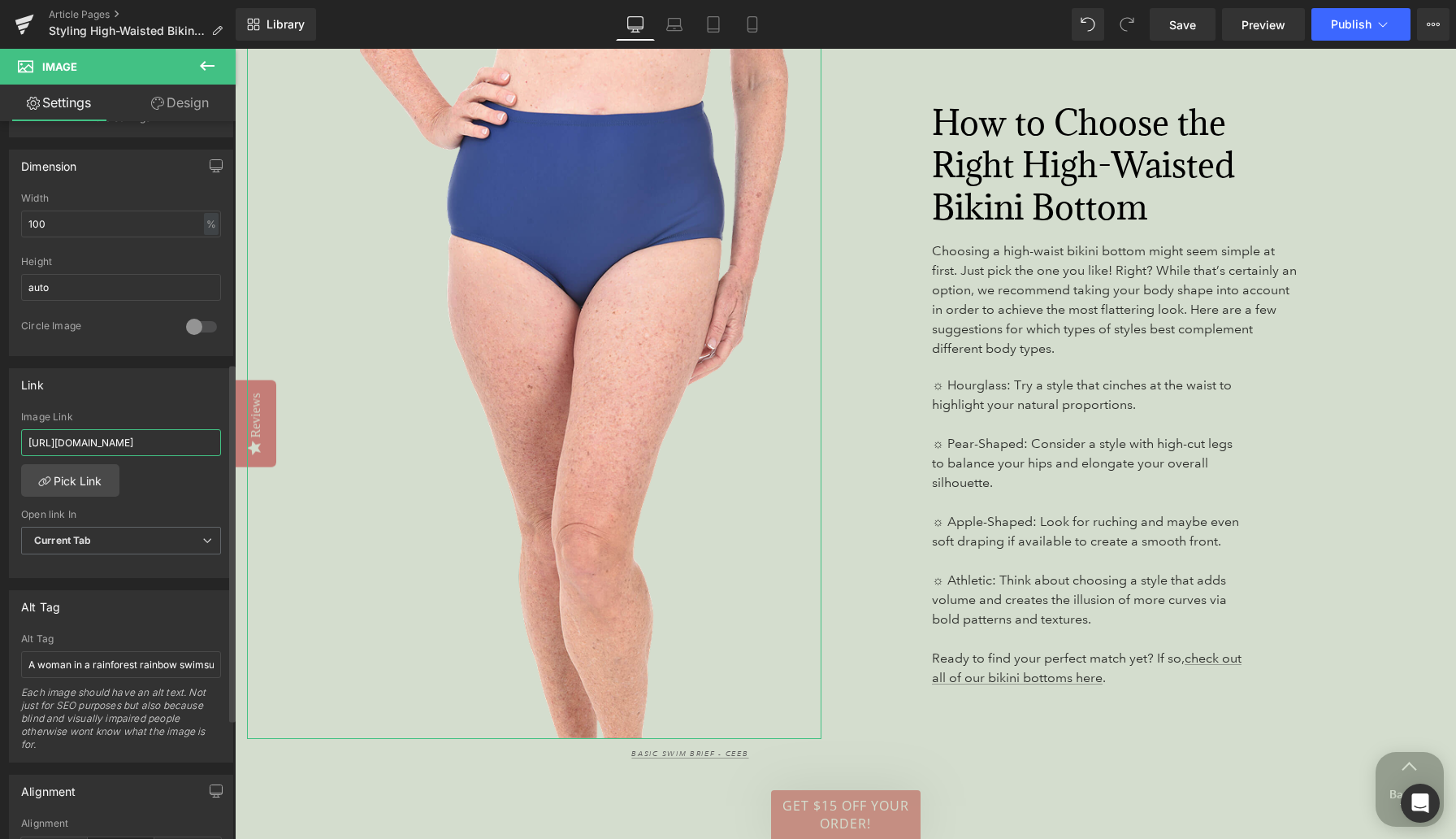
scroll to position [490, 0]
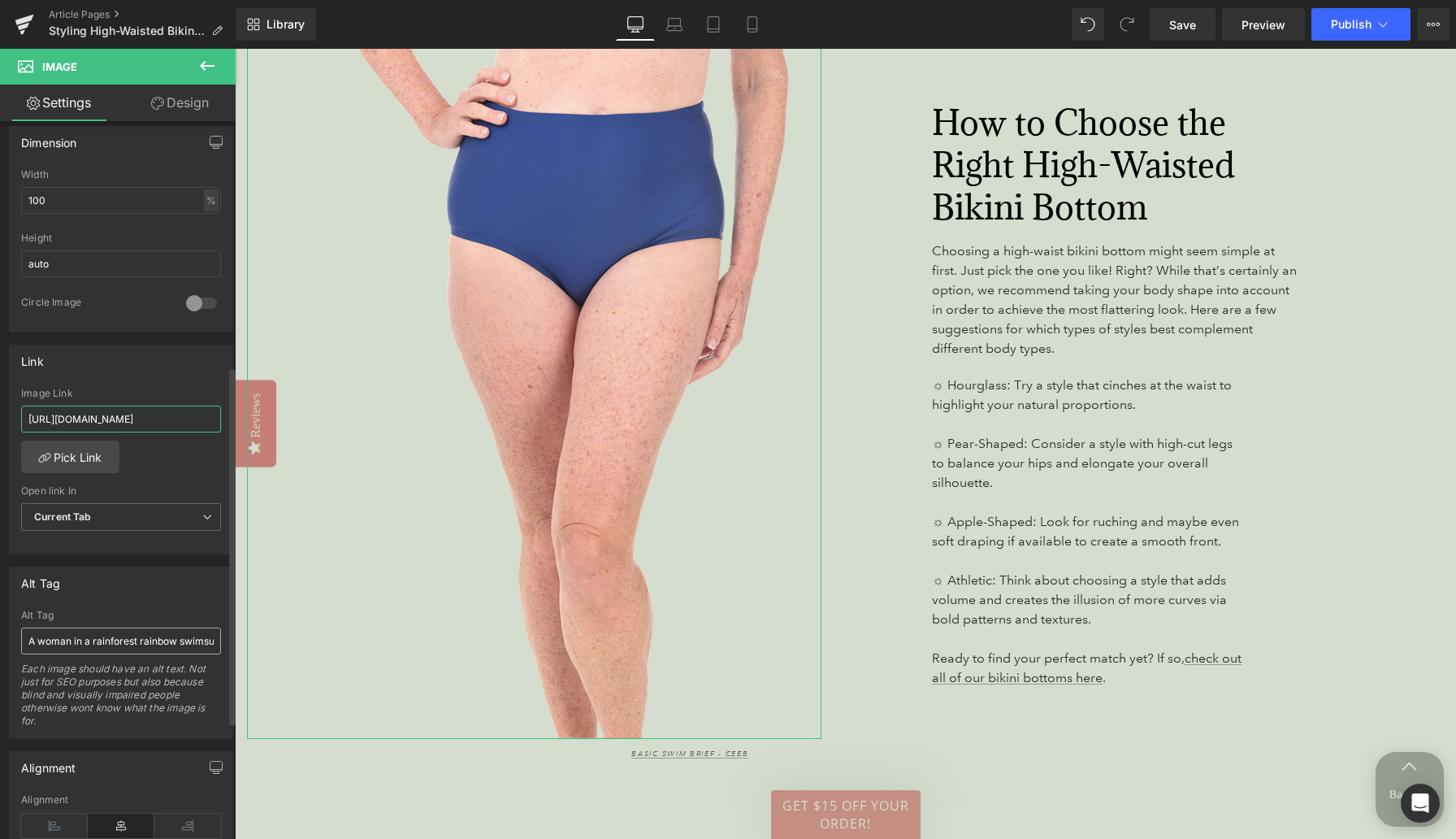
type input "[URL][DOMAIN_NAME]"
click at [126, 641] on input "A woman in a rainforest rainbow swimsuit with a black sarong lounges next to a …" at bounding box center [121, 640] width 200 height 26
drag, startPoint x: 87, startPoint y: 638, endPoint x: 225, endPoint y: 638, distance: 138.0
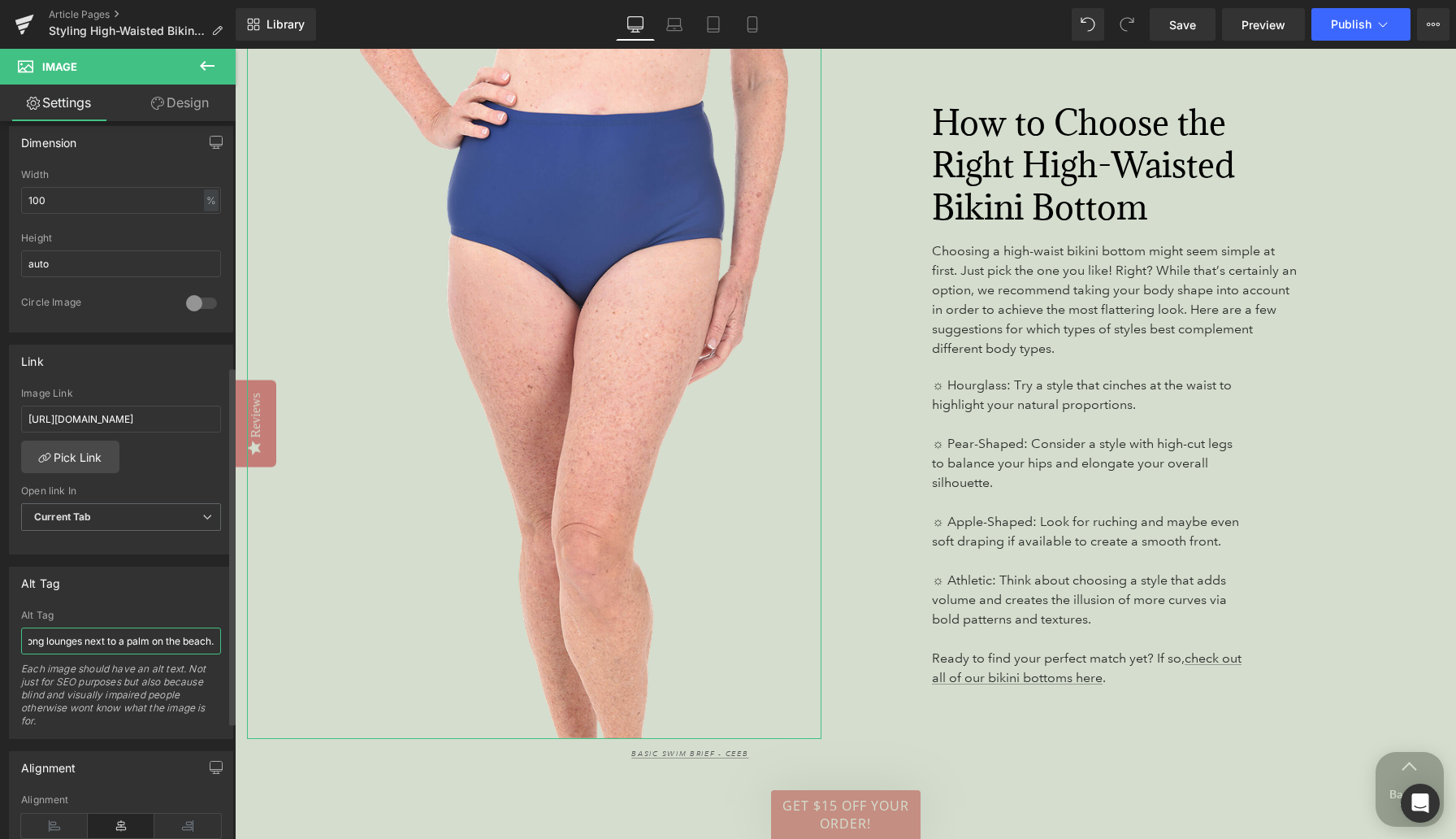
click at [225, 638] on div "A woman in a rainforest rainbow swimsuit with a black sarong lounges next to a …" at bounding box center [120, 673] width 223 height 128
type input "A woman in blue swim briefs."
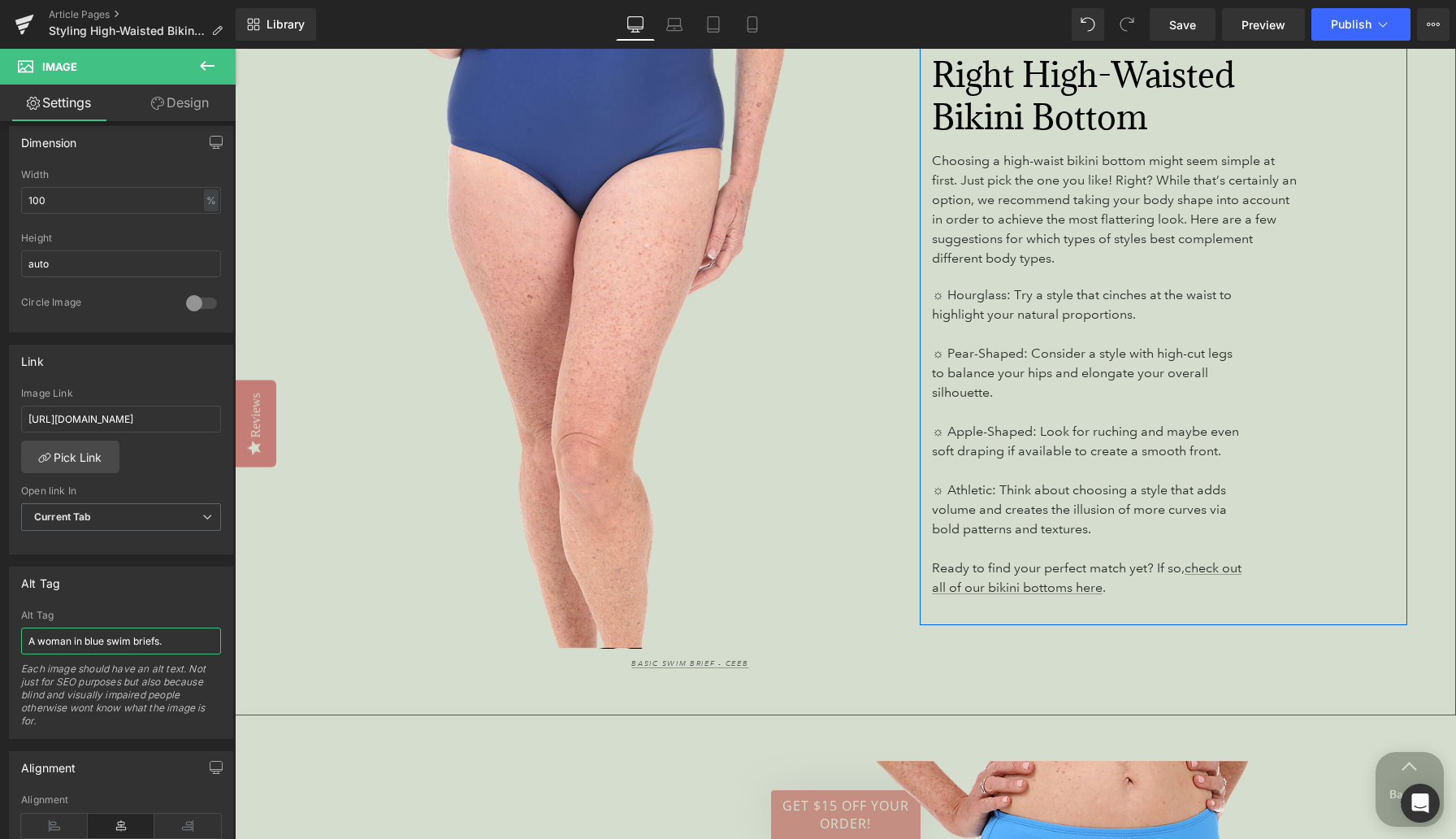
scroll to position [3038, 0]
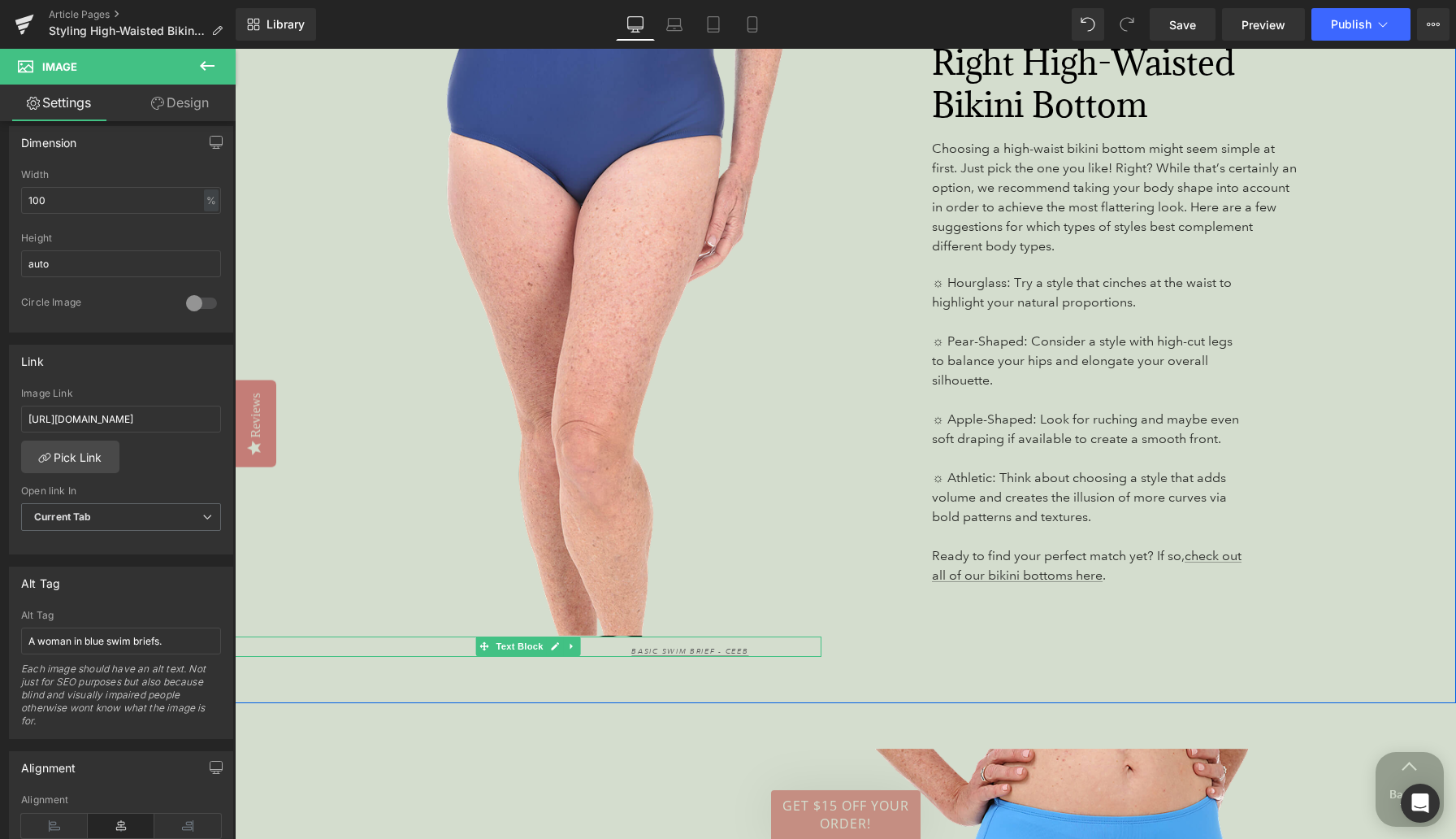
click at [595, 646] on p "Basic Swim Brief - Ceeb" at bounding box center [556, 651] width 387 height 11
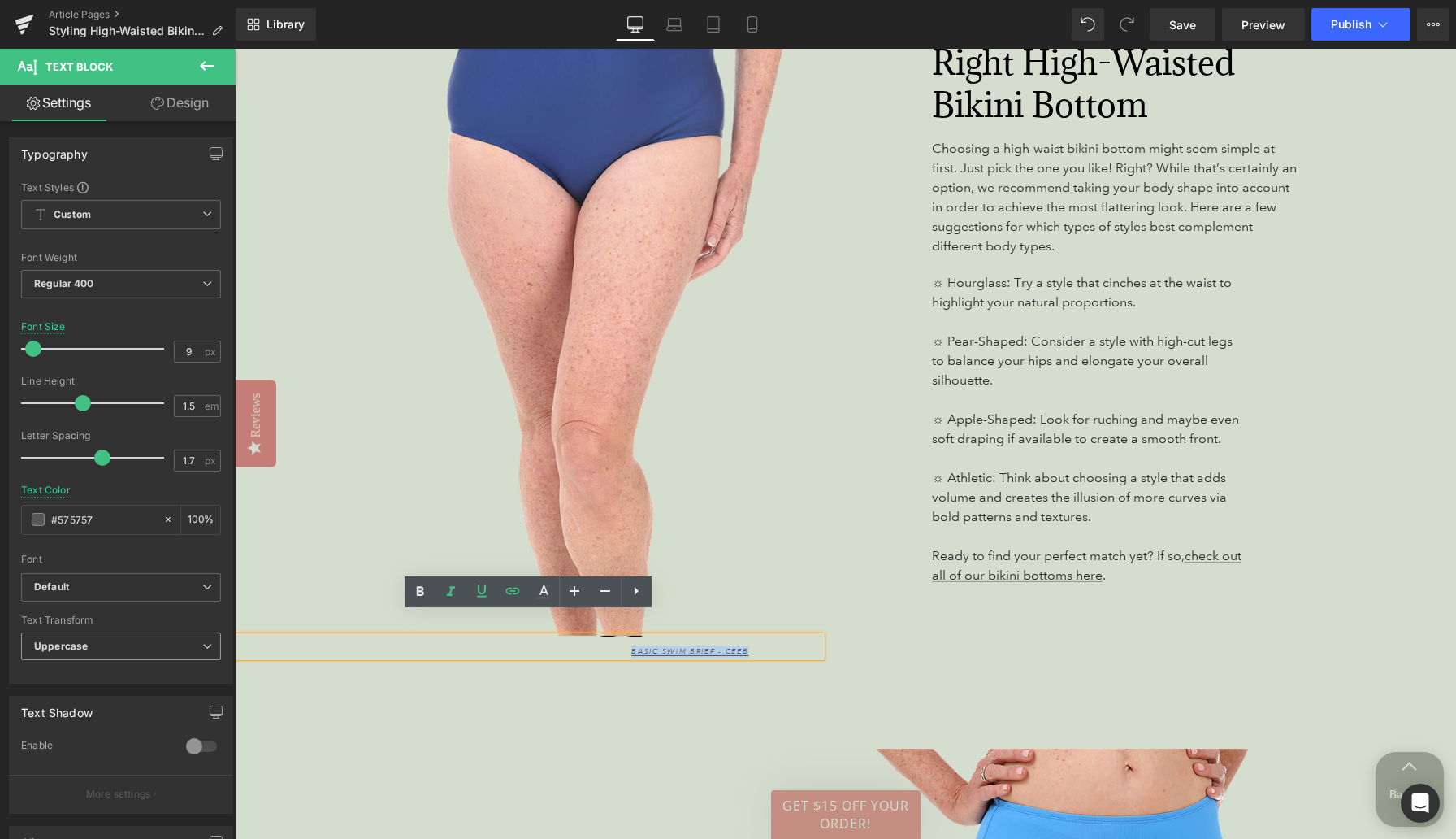
scroll to position [265, 0]
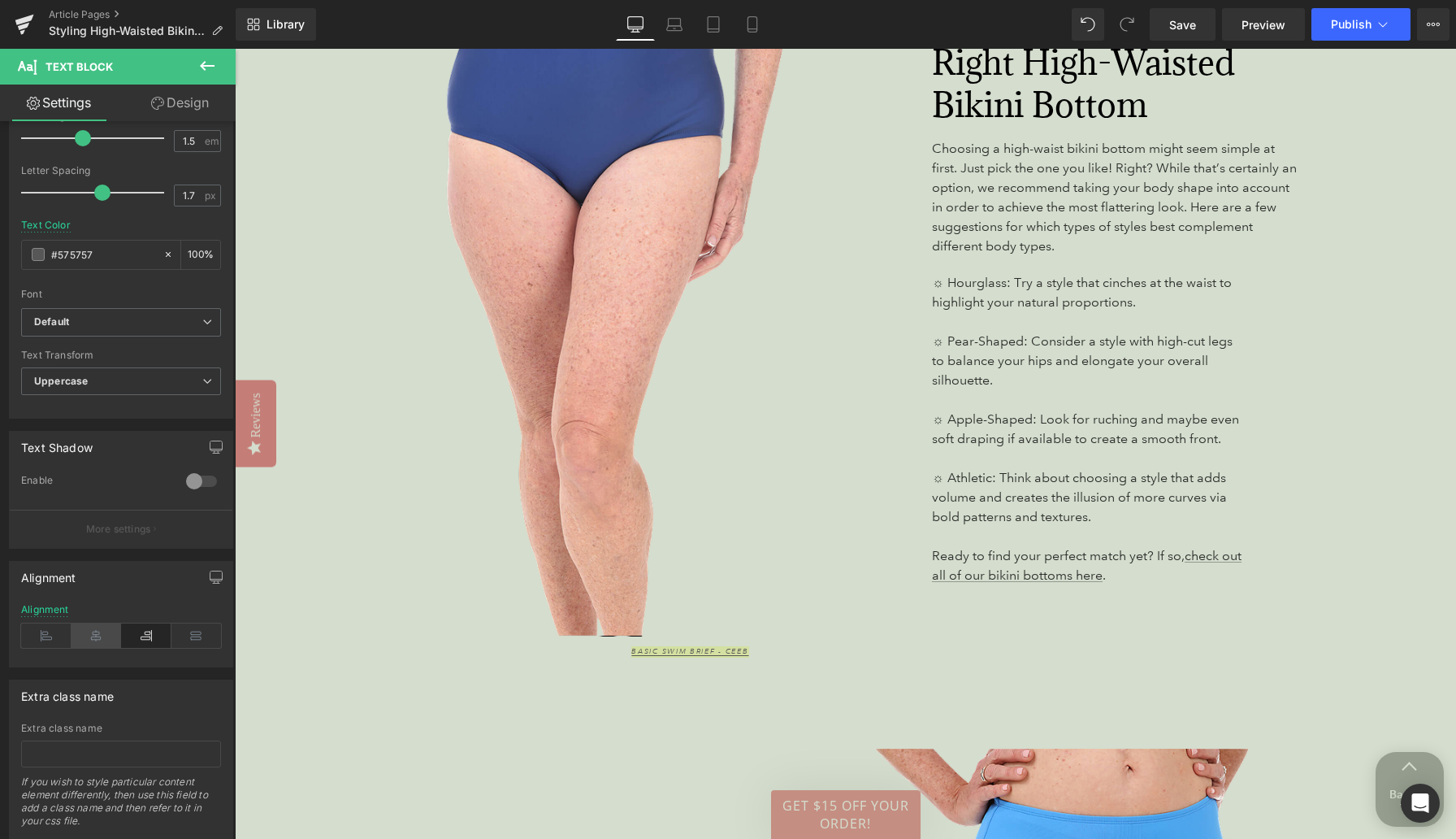
click at [97, 638] on icon at bounding box center [96, 635] width 50 height 25
click at [1185, 27] on span "Save" at bounding box center [1182, 25] width 26 height 17
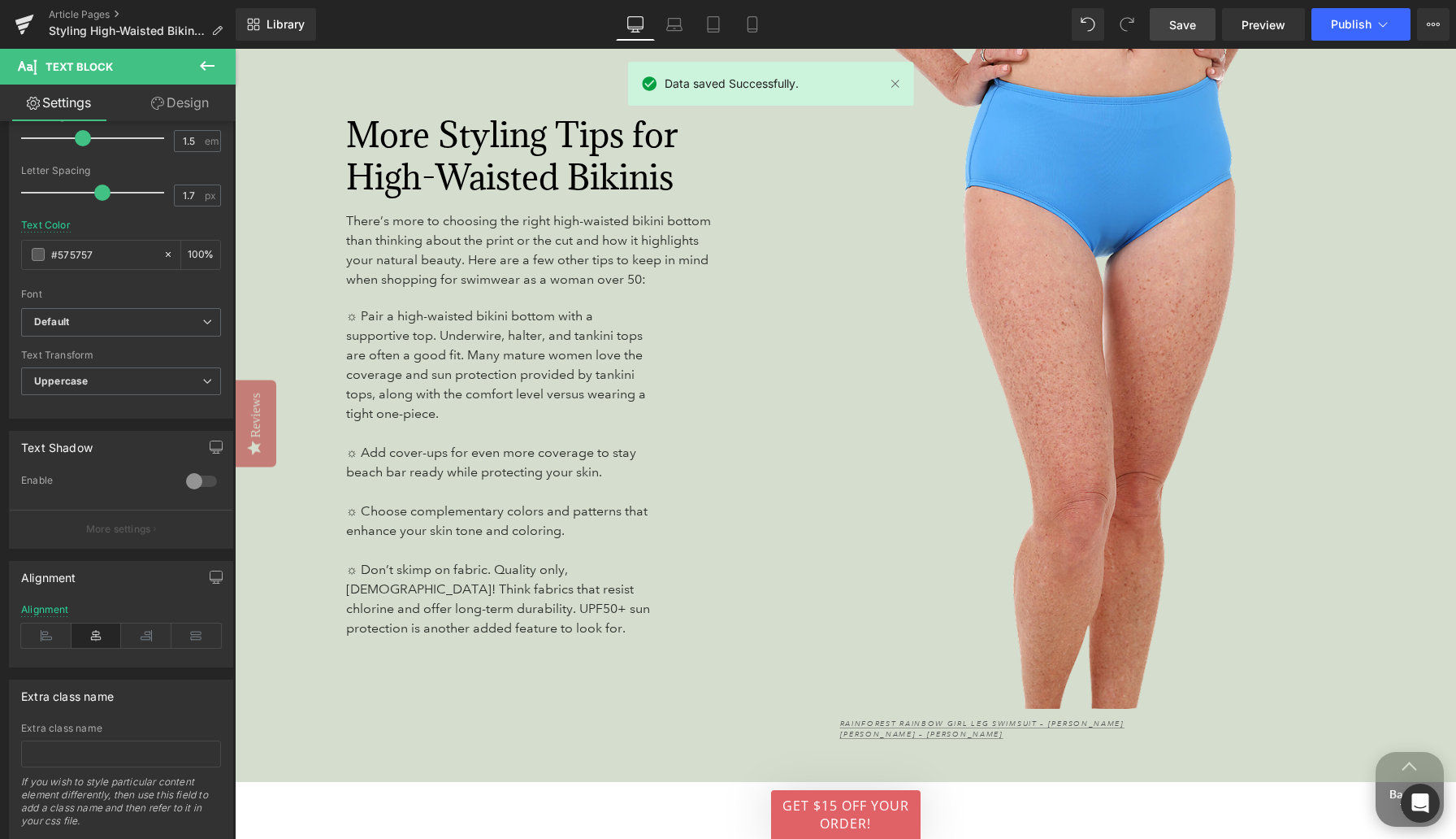
scroll to position [3743, 0]
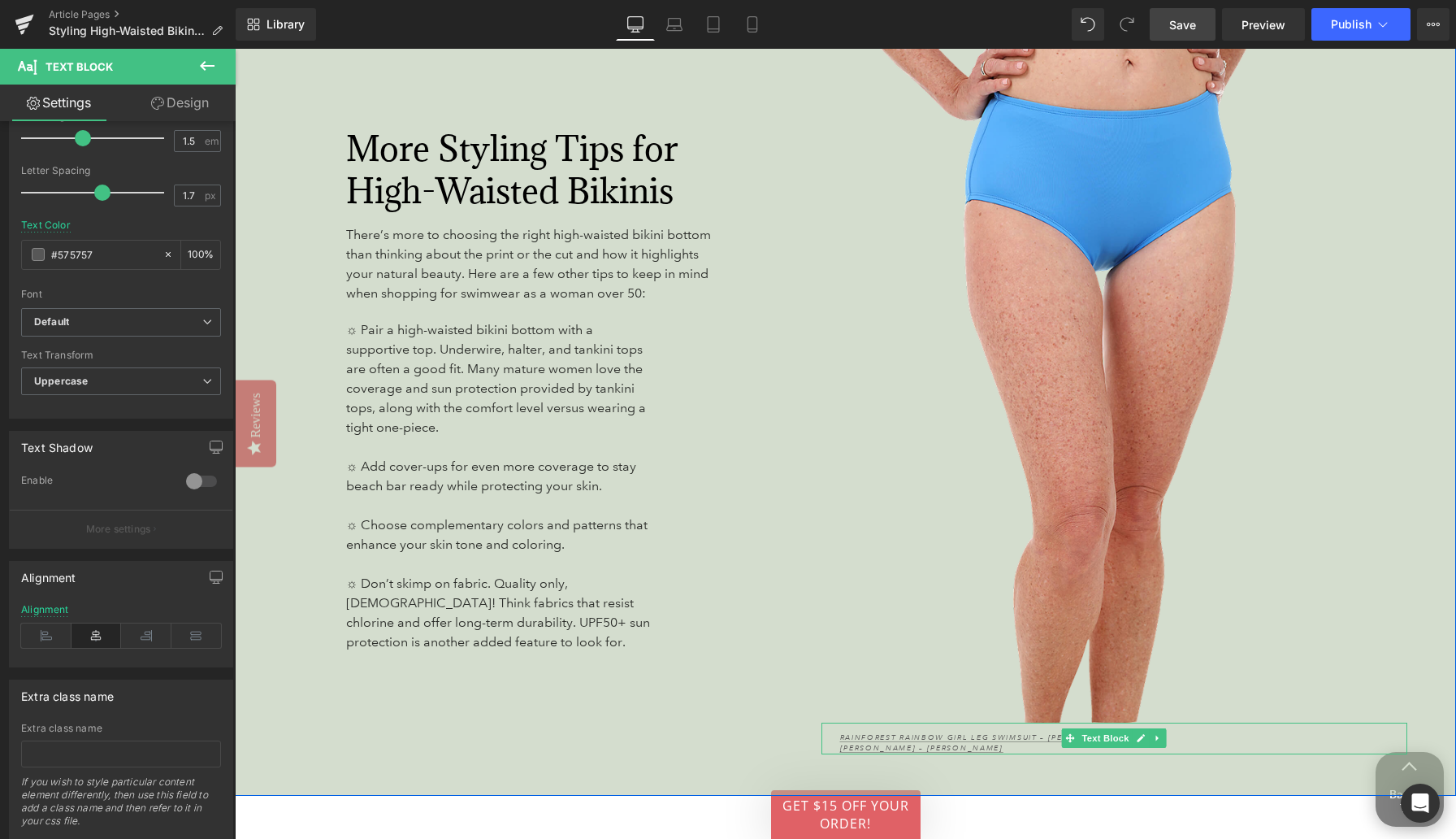
click at [1043, 743] on p "[PERSON_NAME] – [PERSON_NAME]" at bounding box center [1110, 748] width 542 height 11
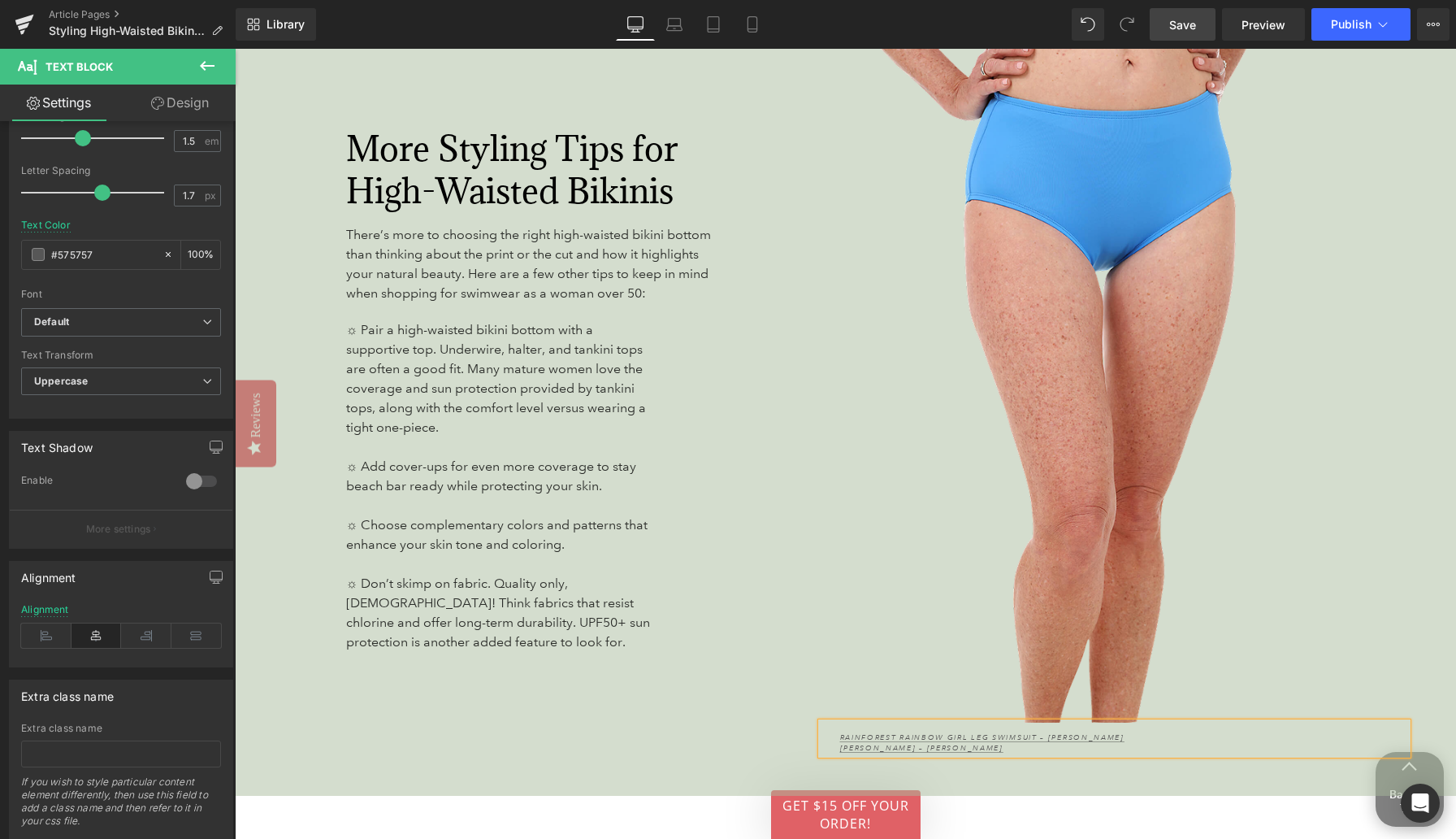
click at [1043, 743] on p "[PERSON_NAME] – [PERSON_NAME]" at bounding box center [1110, 748] width 542 height 11
click at [1038, 732] on link "Rainforest Rainbow Girl Leg Swimsuit – [PERSON_NAME]" at bounding box center [981, 737] width 284 height 9
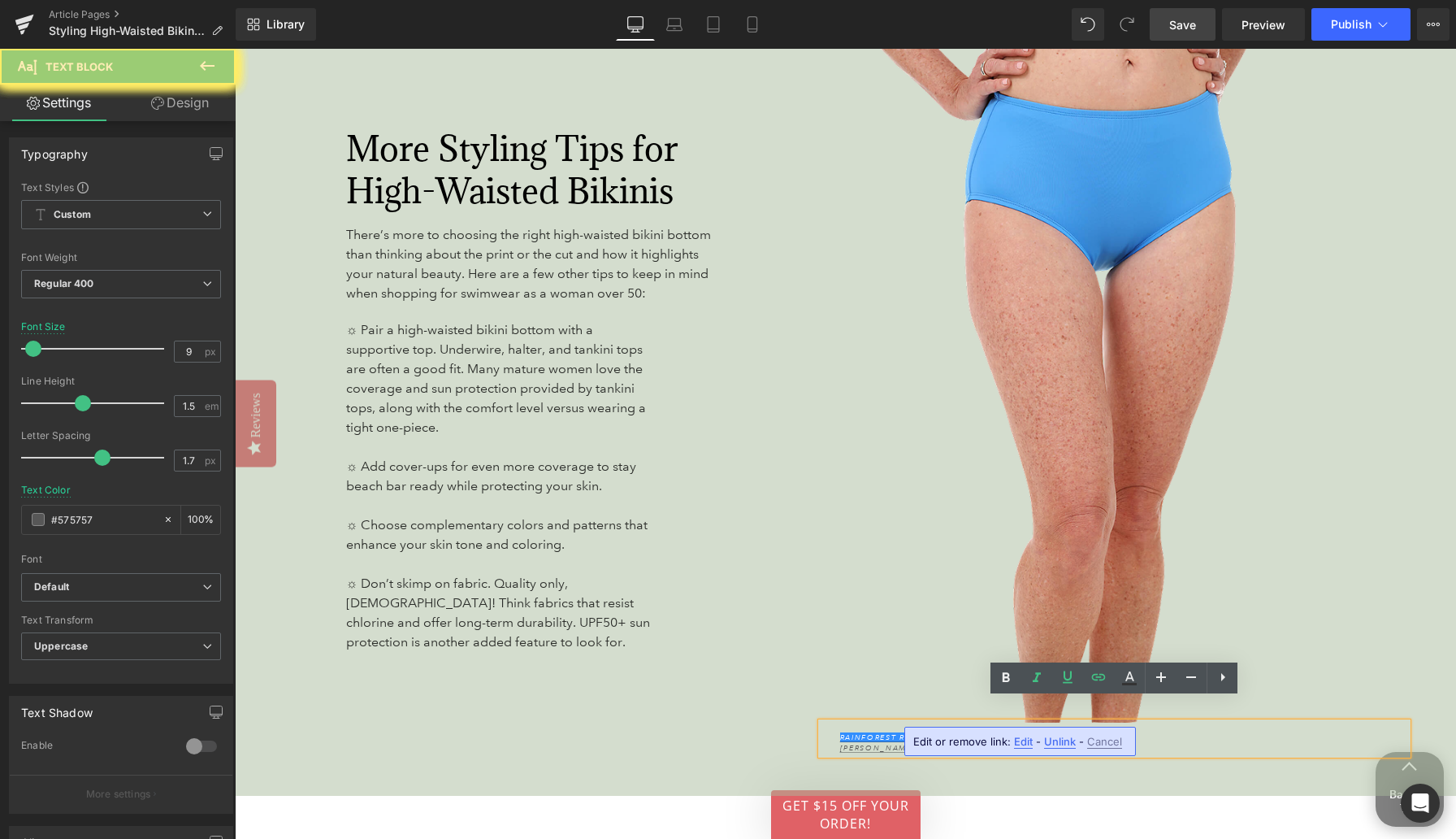
click at [1118, 732] on p "Rainforest Rainbow Girl Leg Swimsuit – [PERSON_NAME]" at bounding box center [1110, 737] width 542 height 11
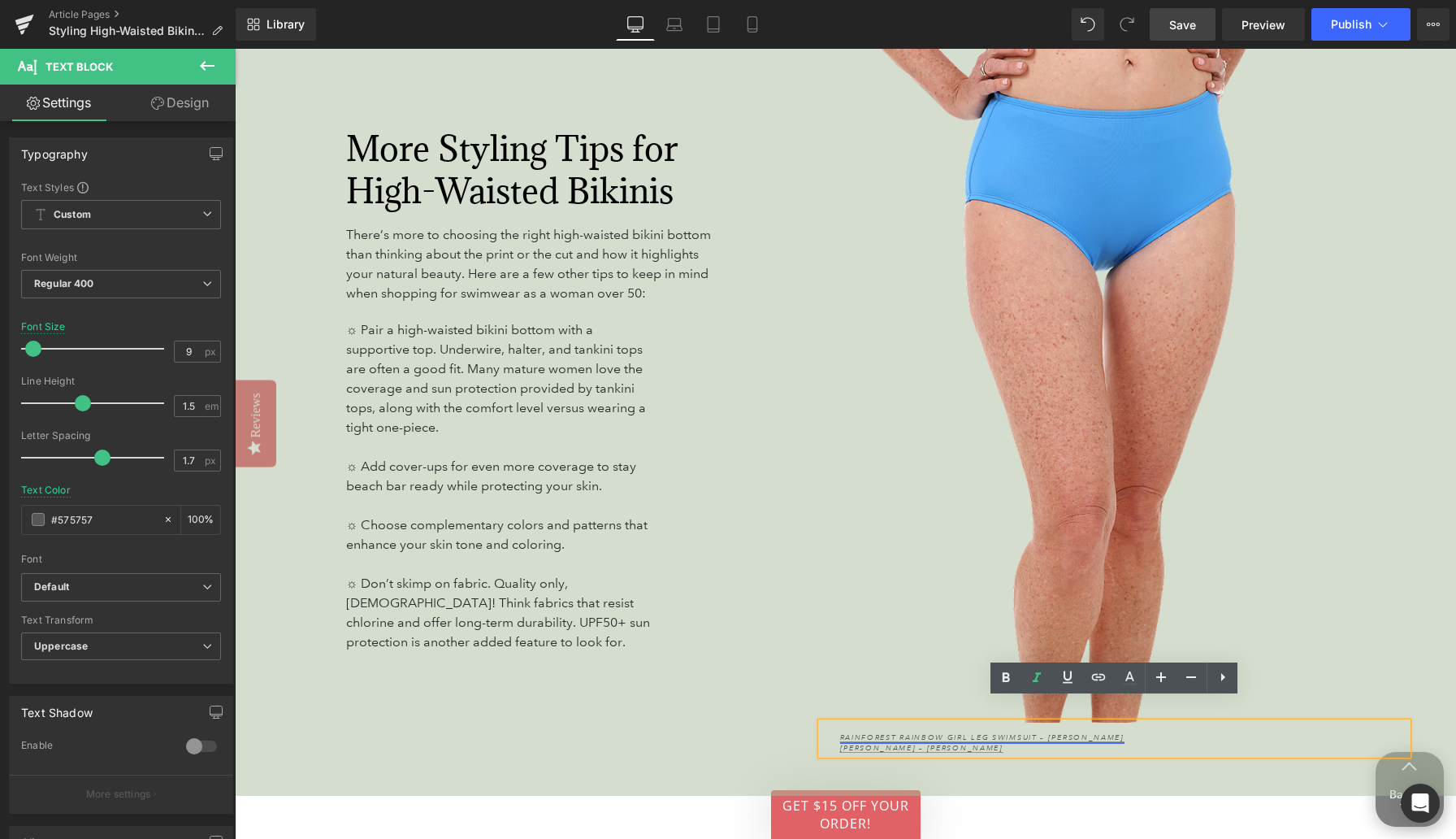
drag, startPoint x: 1048, startPoint y: 727, endPoint x: 842, endPoint y: 714, distance: 206.4
click at [842, 722] on div "Rainforest Rainbow Girl Leg Swimsuit – [PERSON_NAME] [PERSON_NAME] Ruffled Saro…" at bounding box center [1115, 737] width 586 height 32
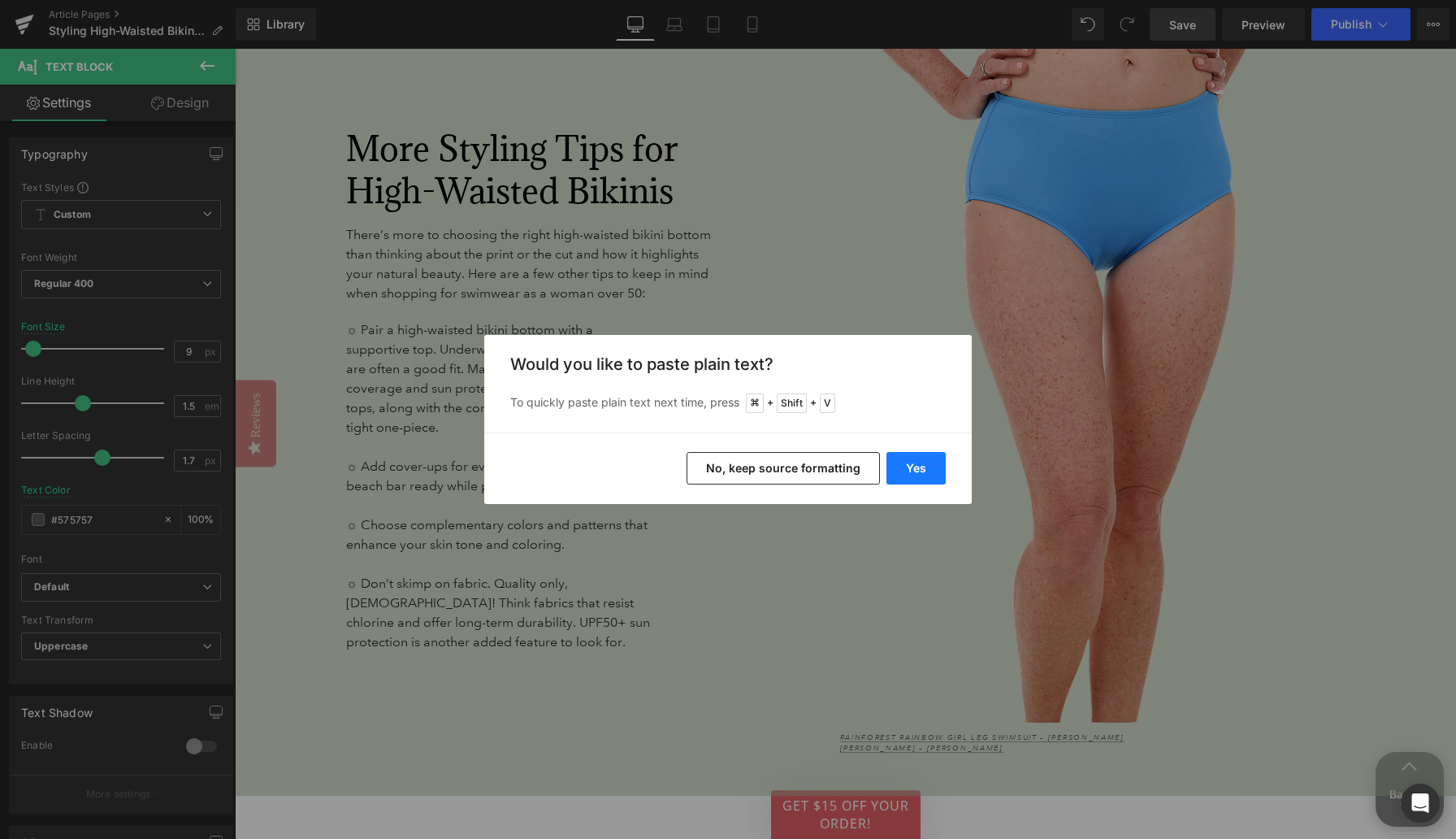
click at [923, 471] on button "Yes" at bounding box center [917, 468] width 60 height 32
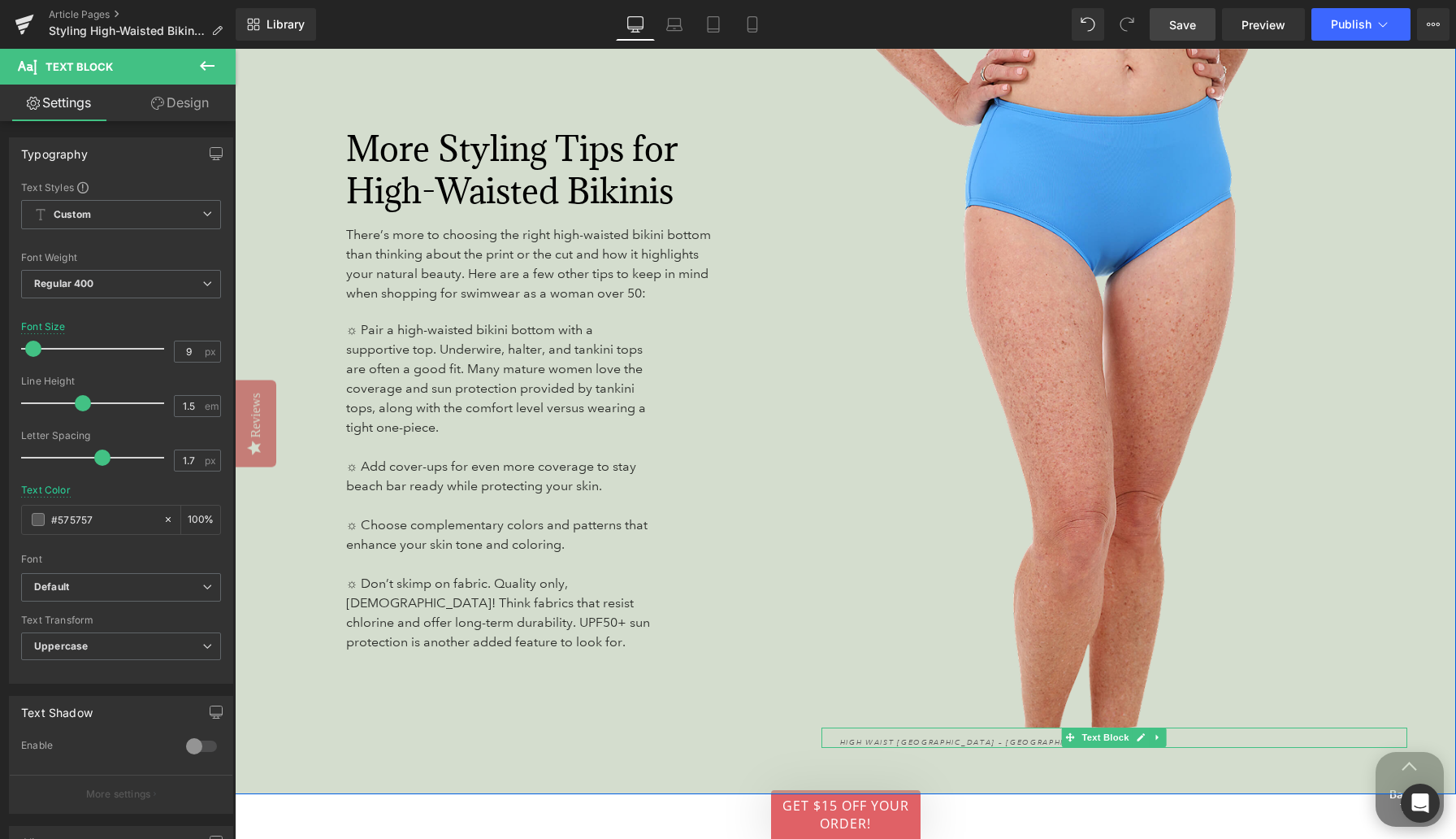
click at [860, 737] on icon "High Waist [GEOGRAPHIC_DATA] – [GEOGRAPHIC_DATA]" at bounding box center [972, 742] width 265 height 9
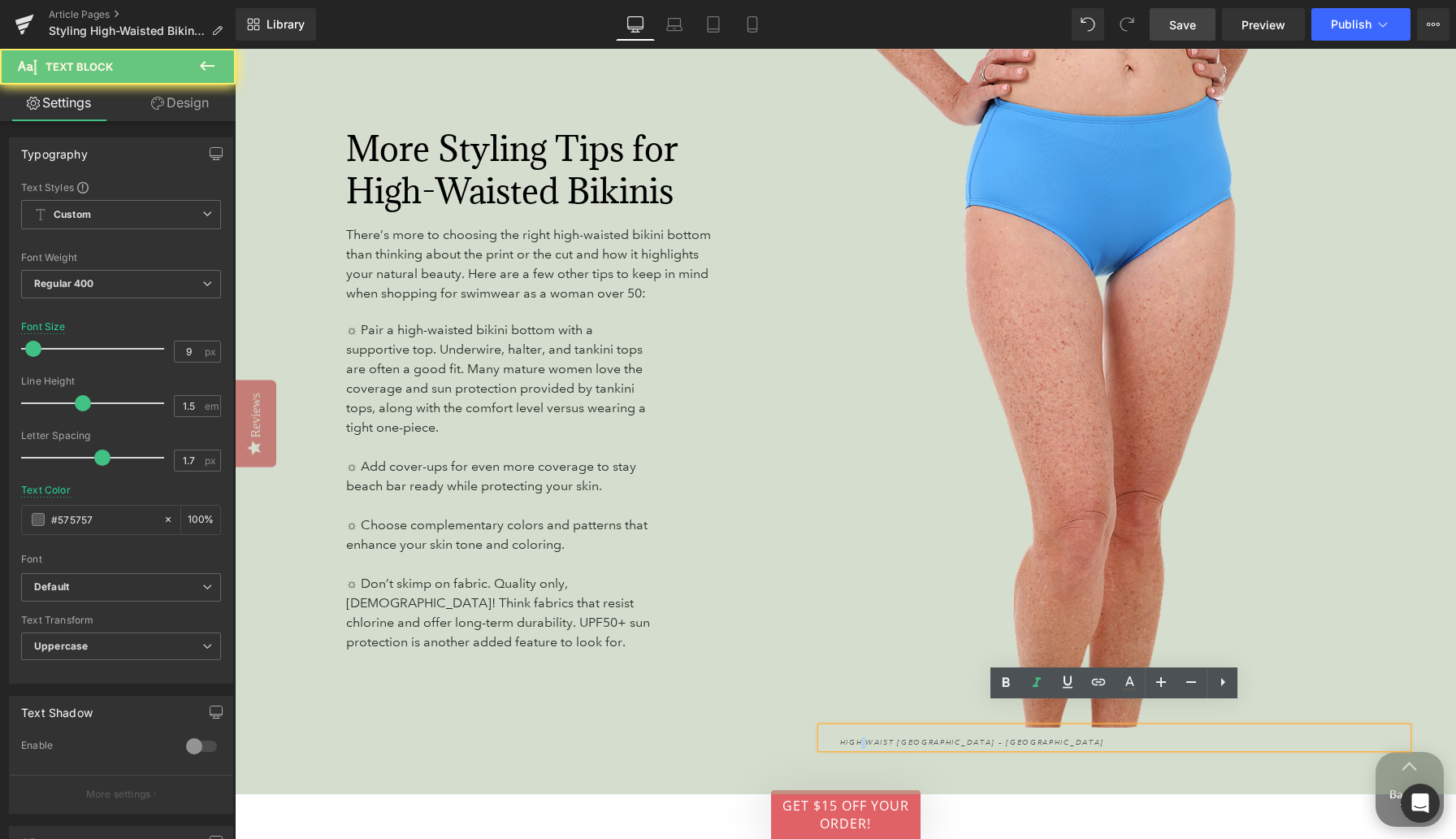
click at [860, 737] on icon "High Waist [GEOGRAPHIC_DATA] – [GEOGRAPHIC_DATA]" at bounding box center [972, 742] width 265 height 9
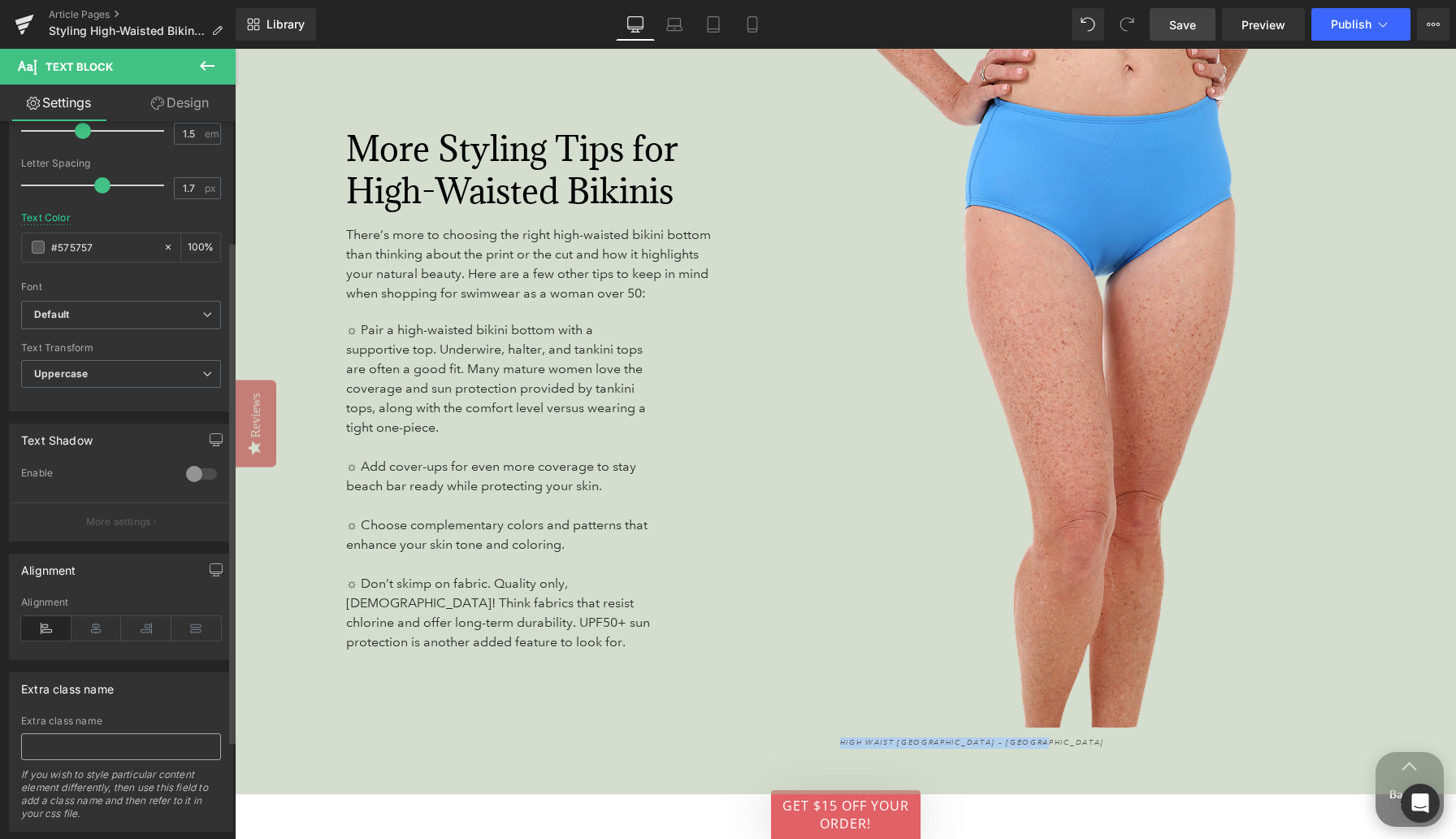
scroll to position [302, 0]
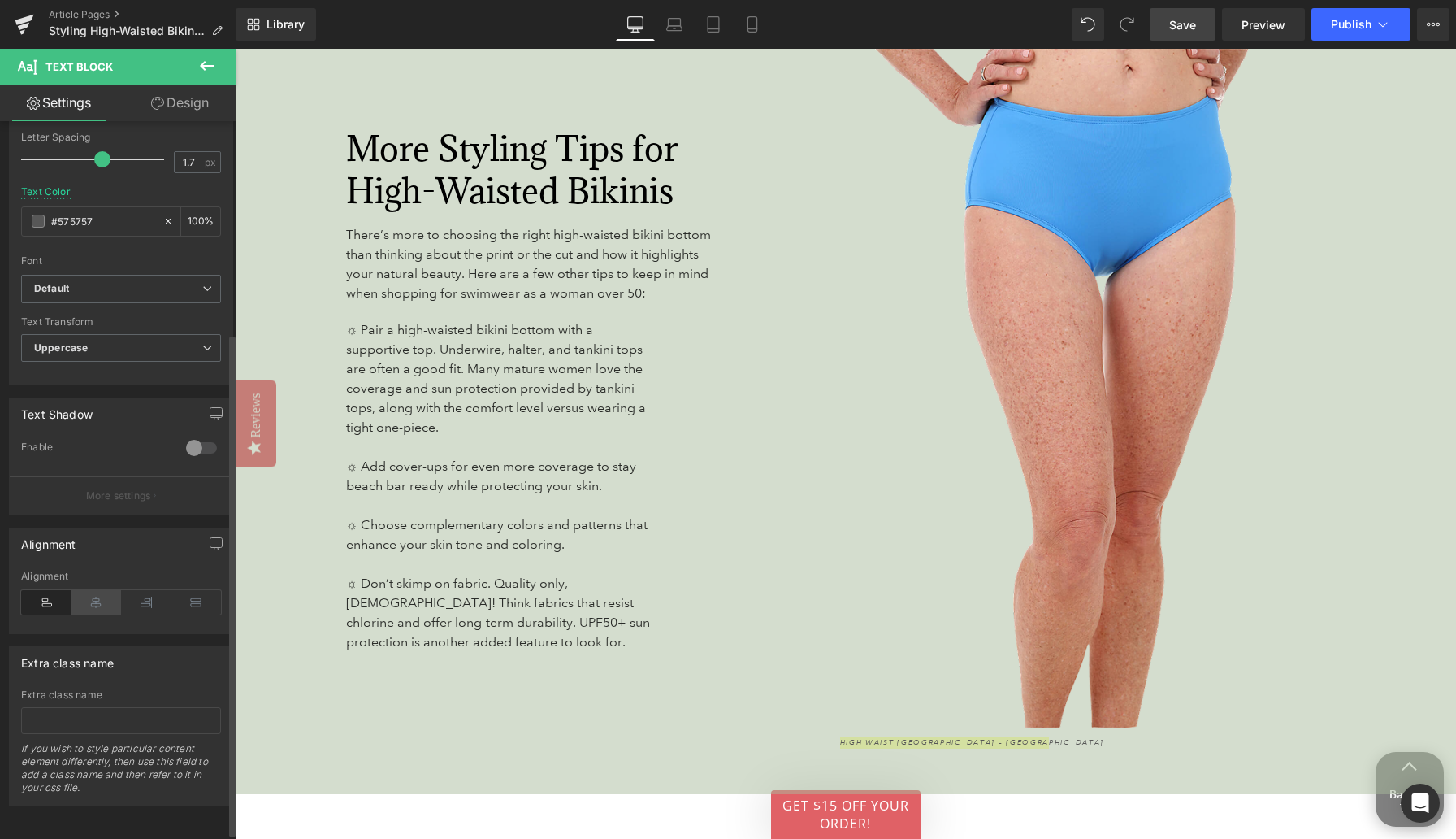
click at [93, 603] on icon at bounding box center [96, 602] width 50 height 25
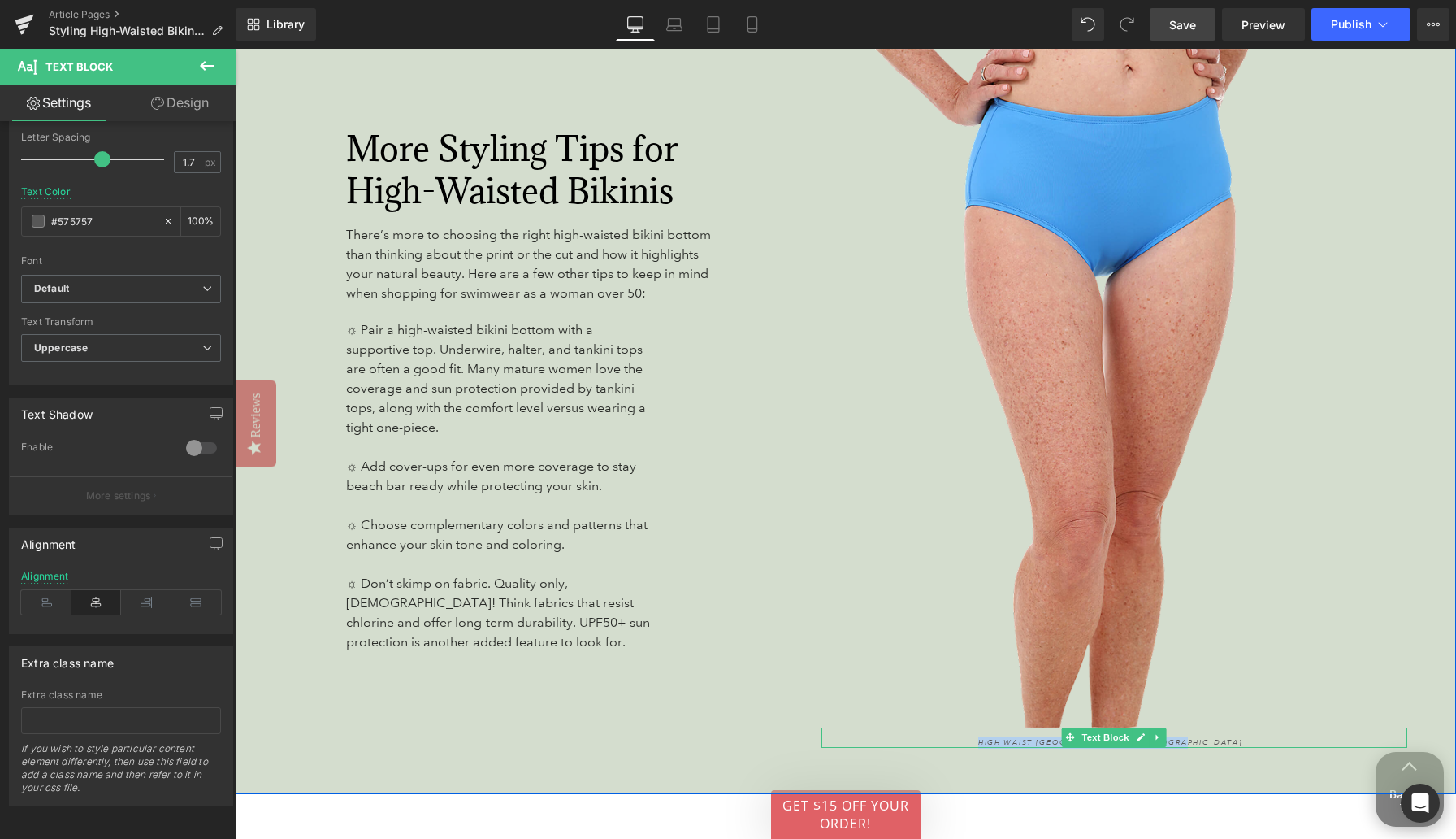
click at [1040, 737] on icon "High Waist [GEOGRAPHIC_DATA] – [GEOGRAPHIC_DATA]" at bounding box center [1110, 742] width 265 height 9
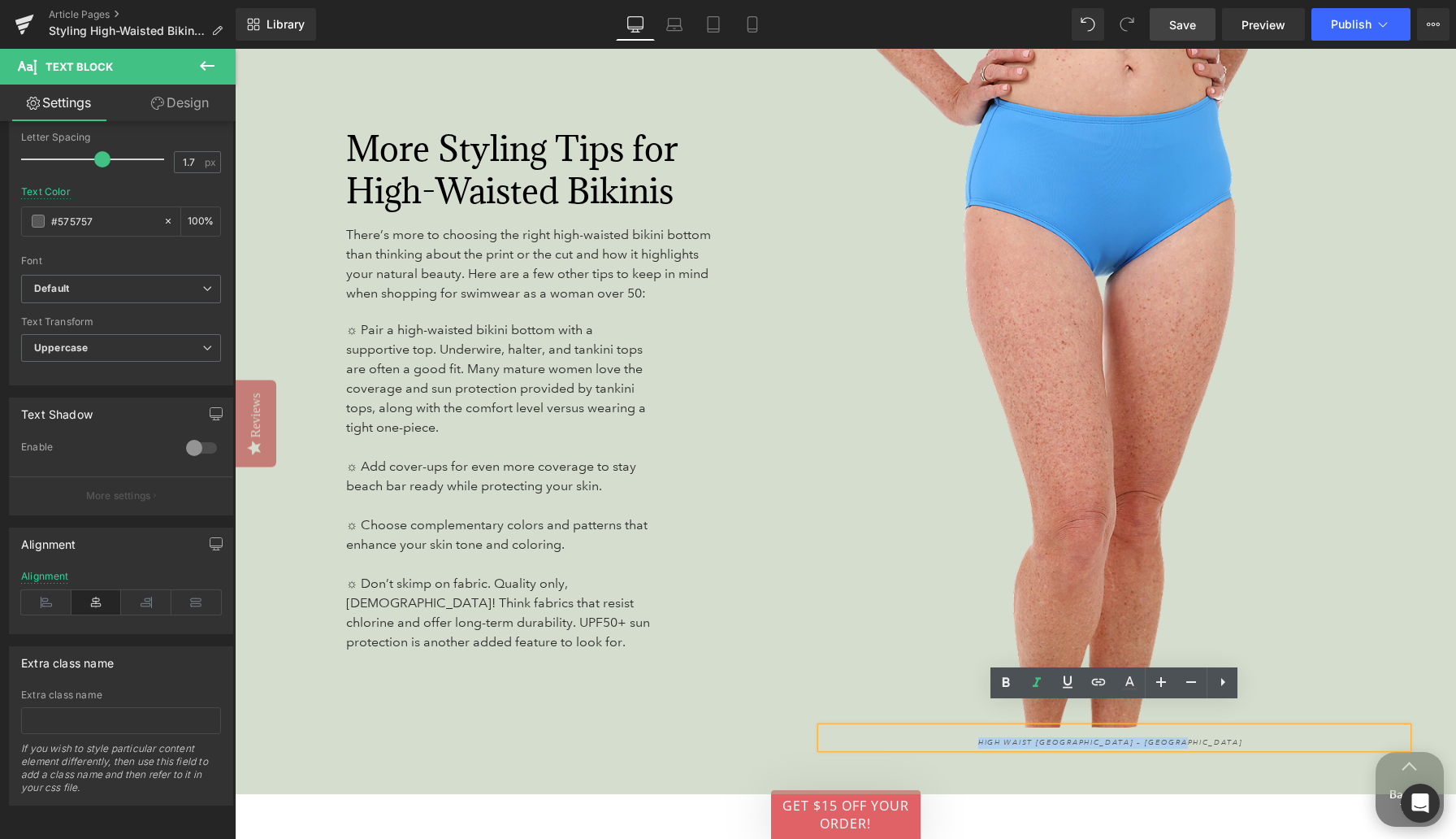
drag, startPoint x: 1005, startPoint y: 719, endPoint x: 1214, endPoint y: 719, distance: 209.0
click at [1214, 737] on p "High Waist [GEOGRAPHIC_DATA] – [GEOGRAPHIC_DATA]" at bounding box center [1110, 743] width 542 height 11
click at [1100, 684] on icon at bounding box center [1099, 682] width 14 height 7
click at [1097, 746] on input "text" at bounding box center [1154, 752] width 250 height 41
paste input "[URL][DOMAIN_NAME]"
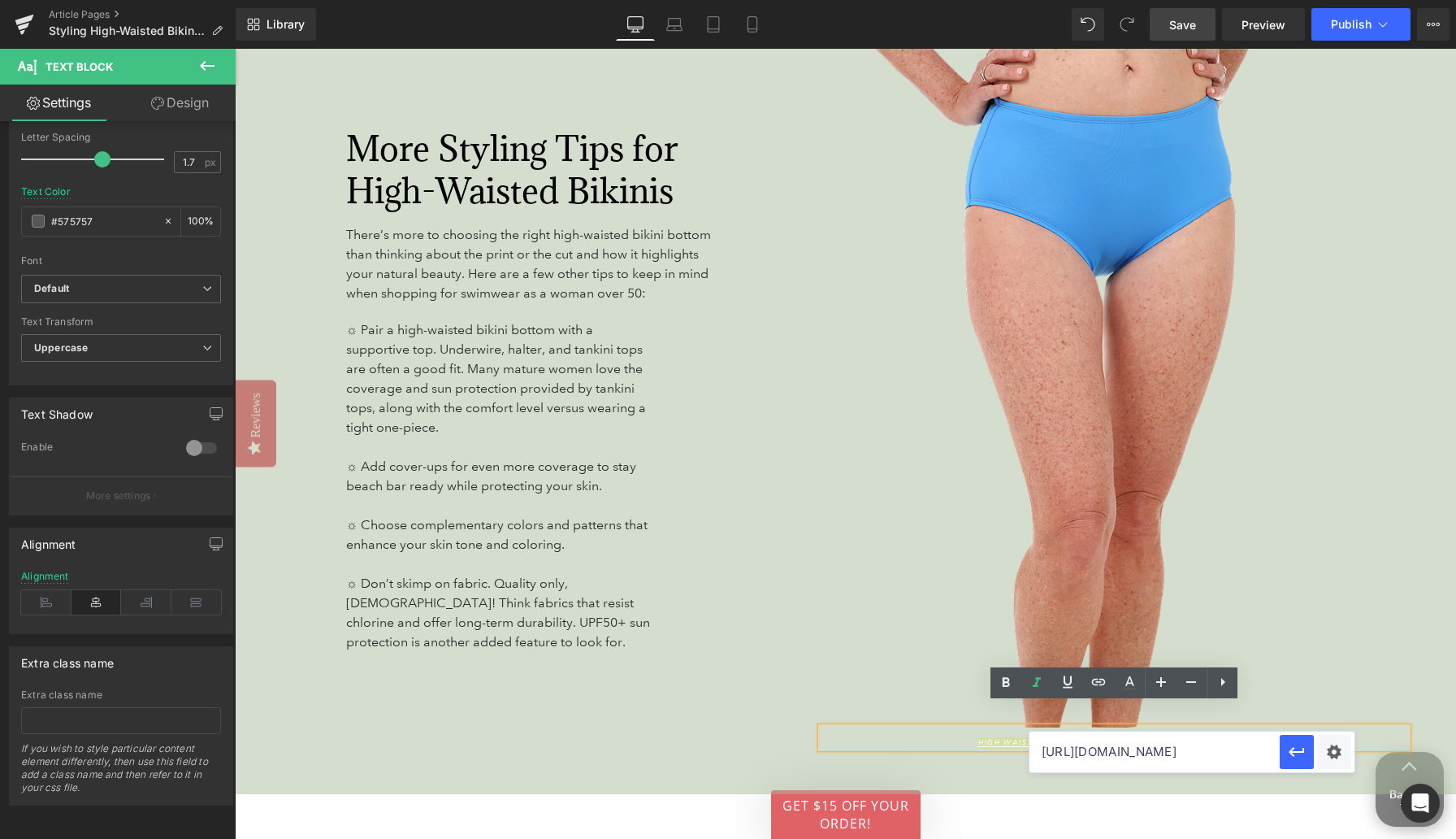
scroll to position [0, 218]
type input "[URL][DOMAIN_NAME]"
click at [1255, 759] on icon "button" at bounding box center [1296, 751] width 20 height 20
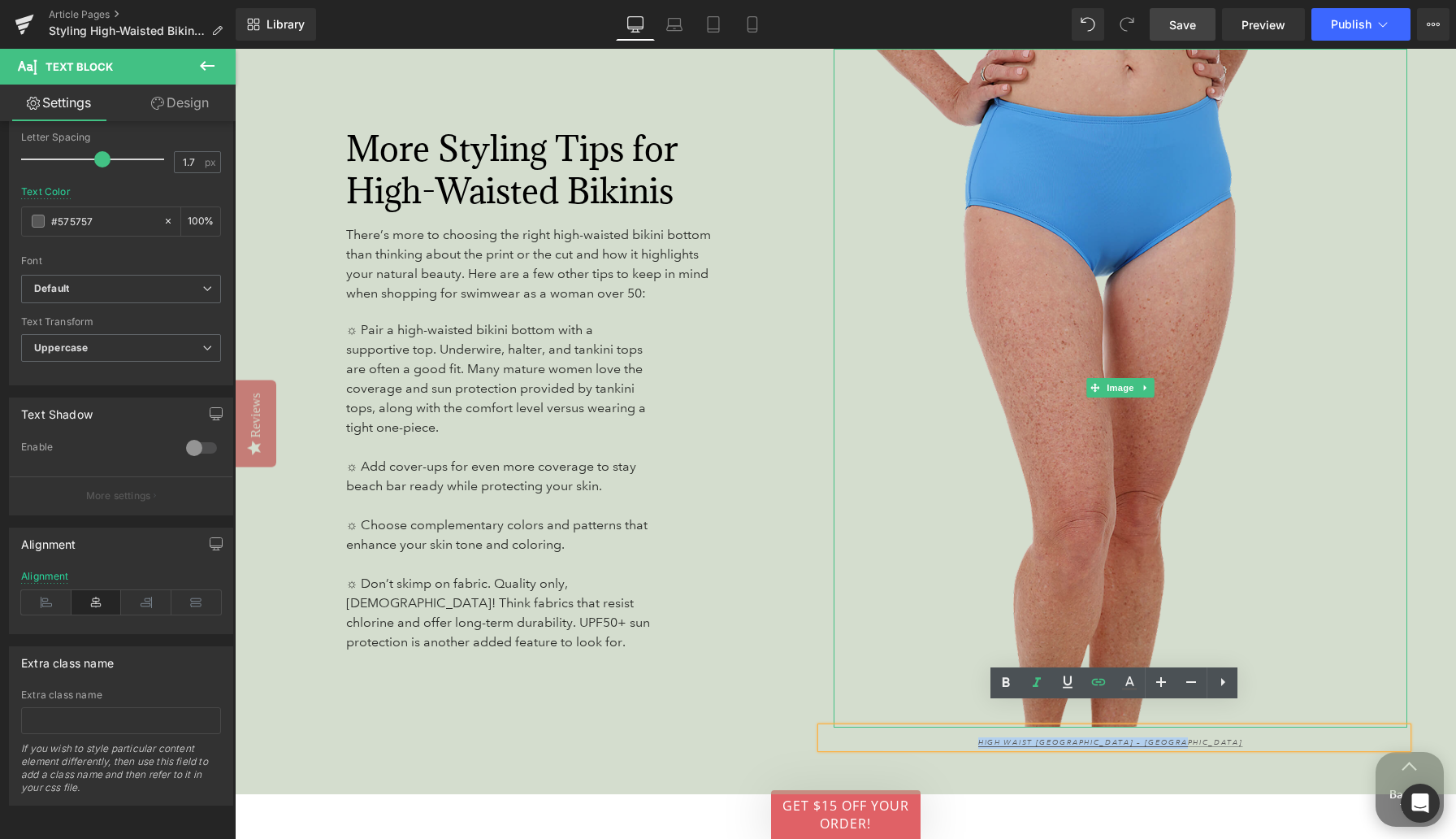
click at [1123, 226] on img at bounding box center [1121, 387] width 574 height 679
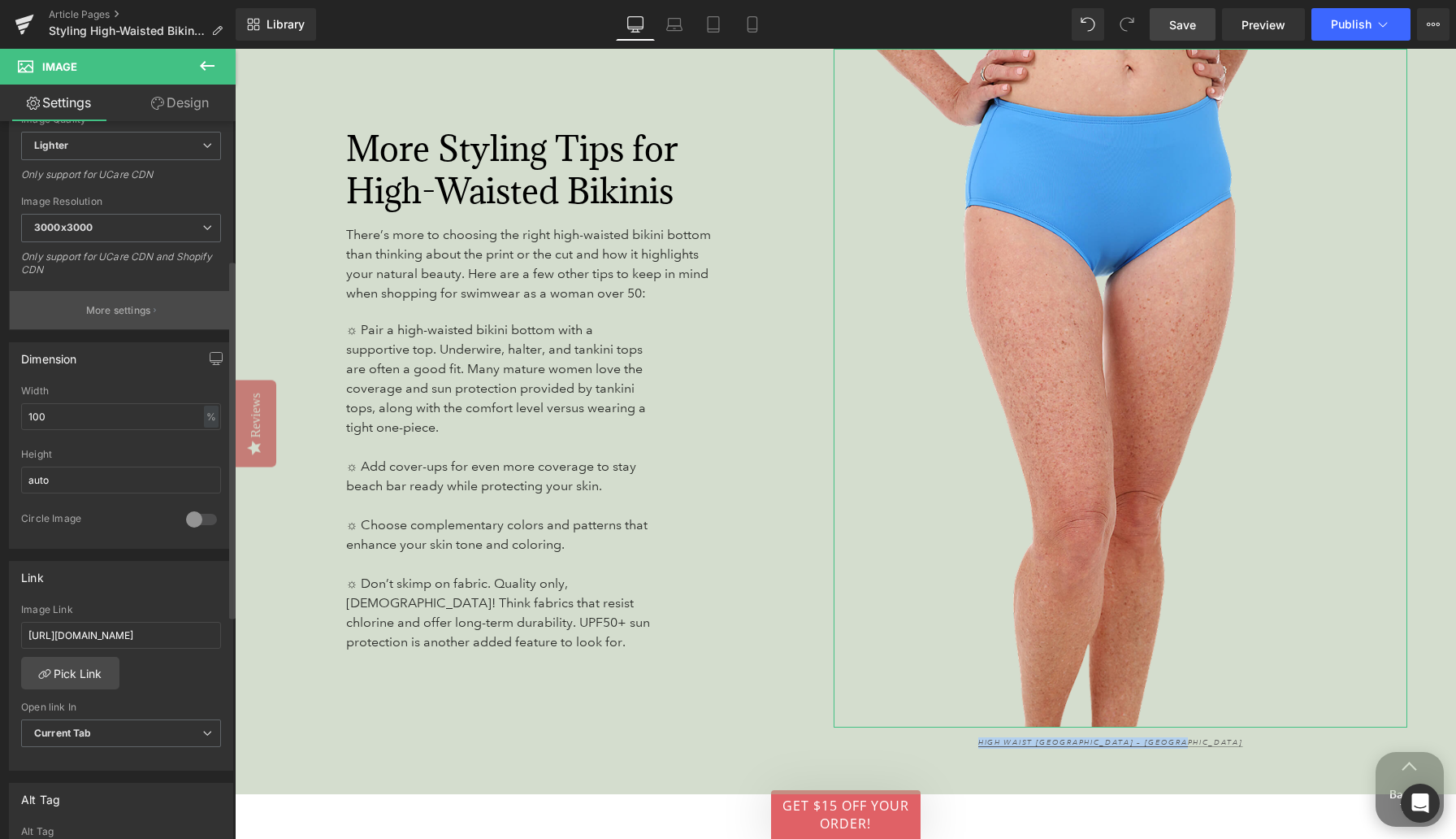
scroll to position [277, 0]
click at [103, 631] on input "[URL][DOMAIN_NAME]" at bounding box center [121, 632] width 200 height 26
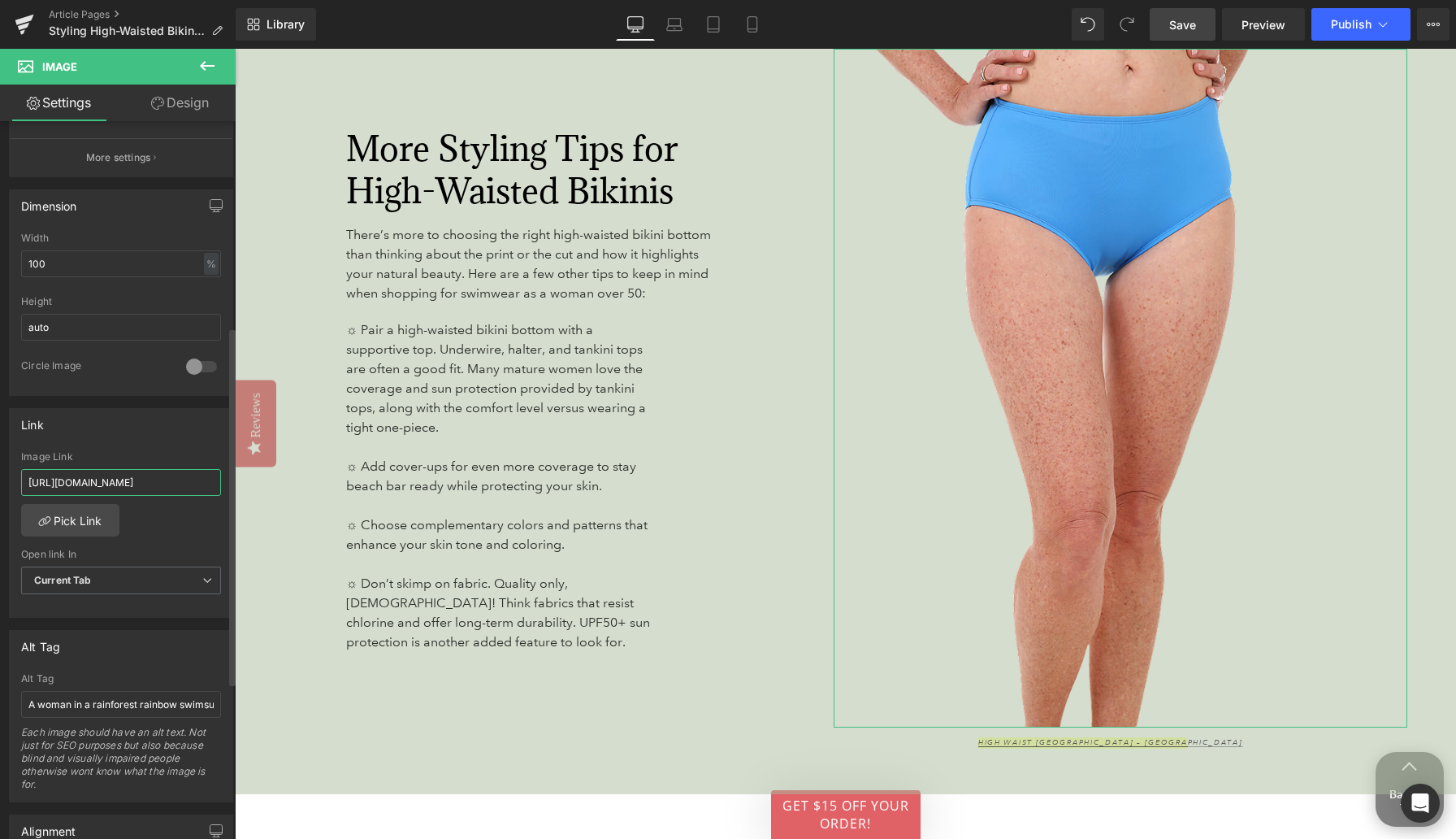
scroll to position [505, 0]
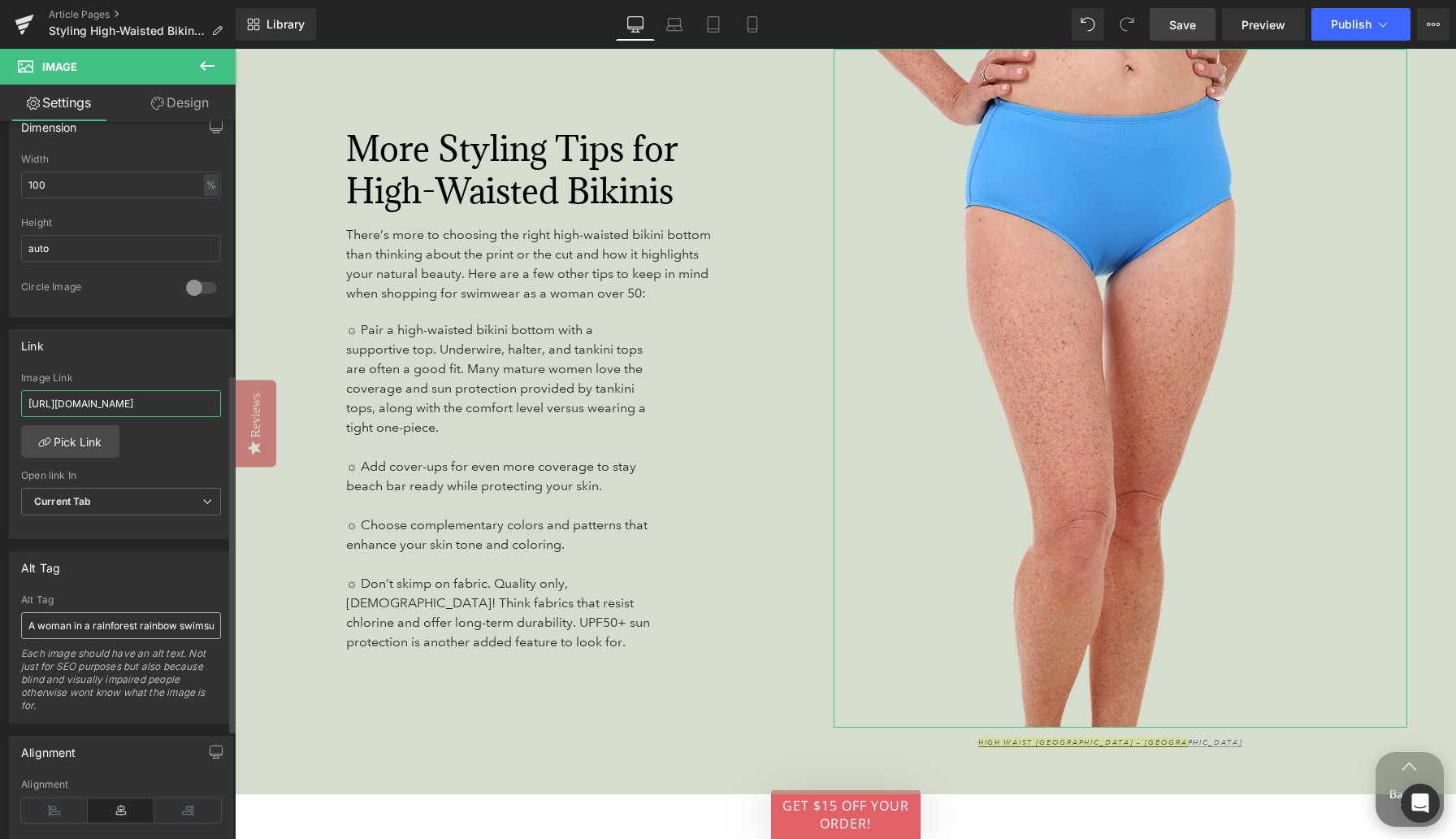
type input "[URL][DOMAIN_NAME]"
click at [109, 621] on input "A woman in a rainforest rainbow swimsuit with a black sarong lounges next to a …" at bounding box center [121, 625] width 200 height 26
drag, startPoint x: 93, startPoint y: 624, endPoint x: 224, endPoint y: 627, distance: 131.0
click at [224, 627] on div "A woman in a rainforest rainbow swimsuit with a black sarong lounges next to a …" at bounding box center [120, 658] width 223 height 128
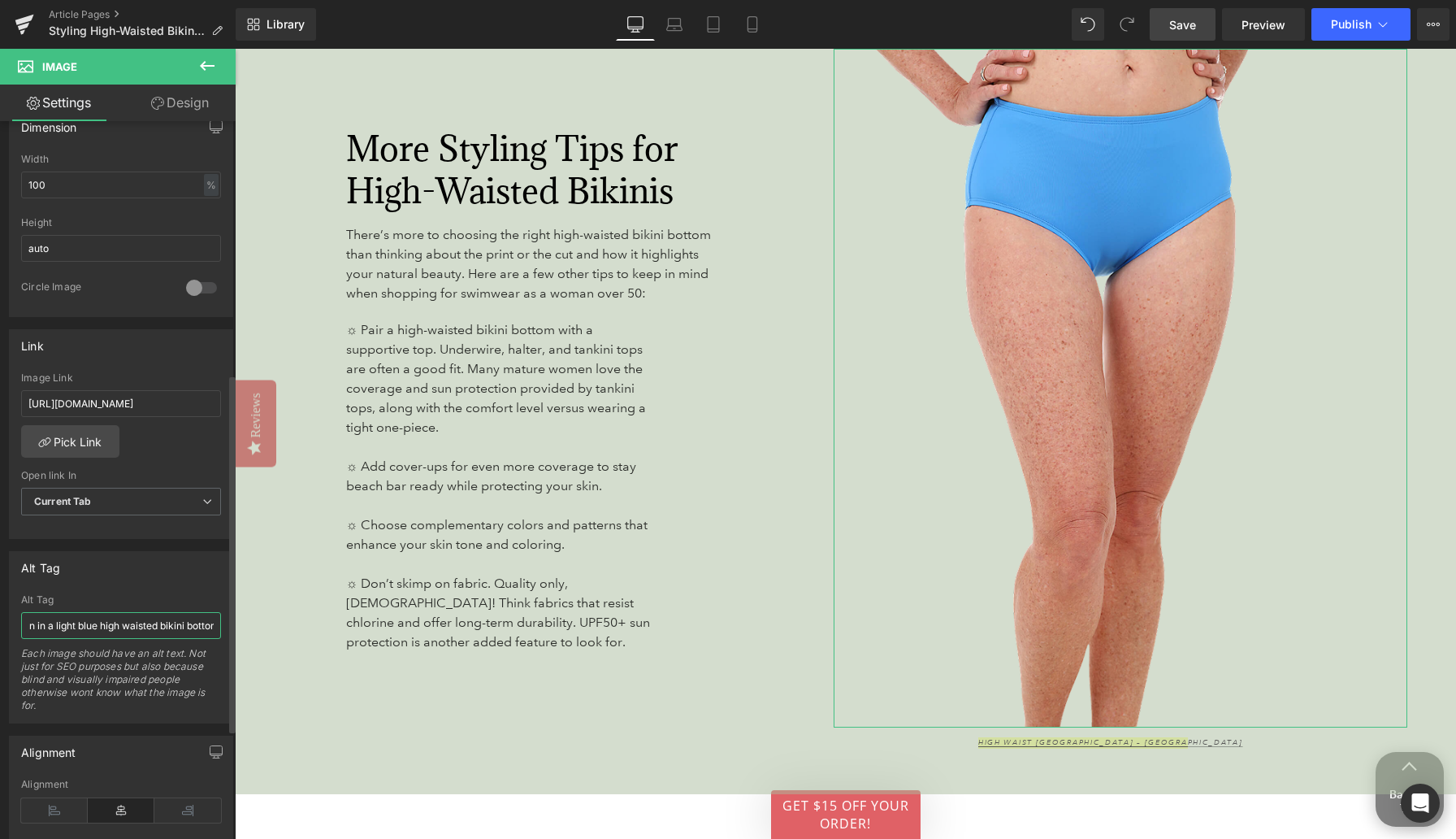
scroll to position [0, 51]
click at [99, 624] on input "A woman in a light blue high waisted bikini bottom" at bounding box center [121, 625] width 200 height 26
type input "A woman in a light blue high waisted bikini bottoms."
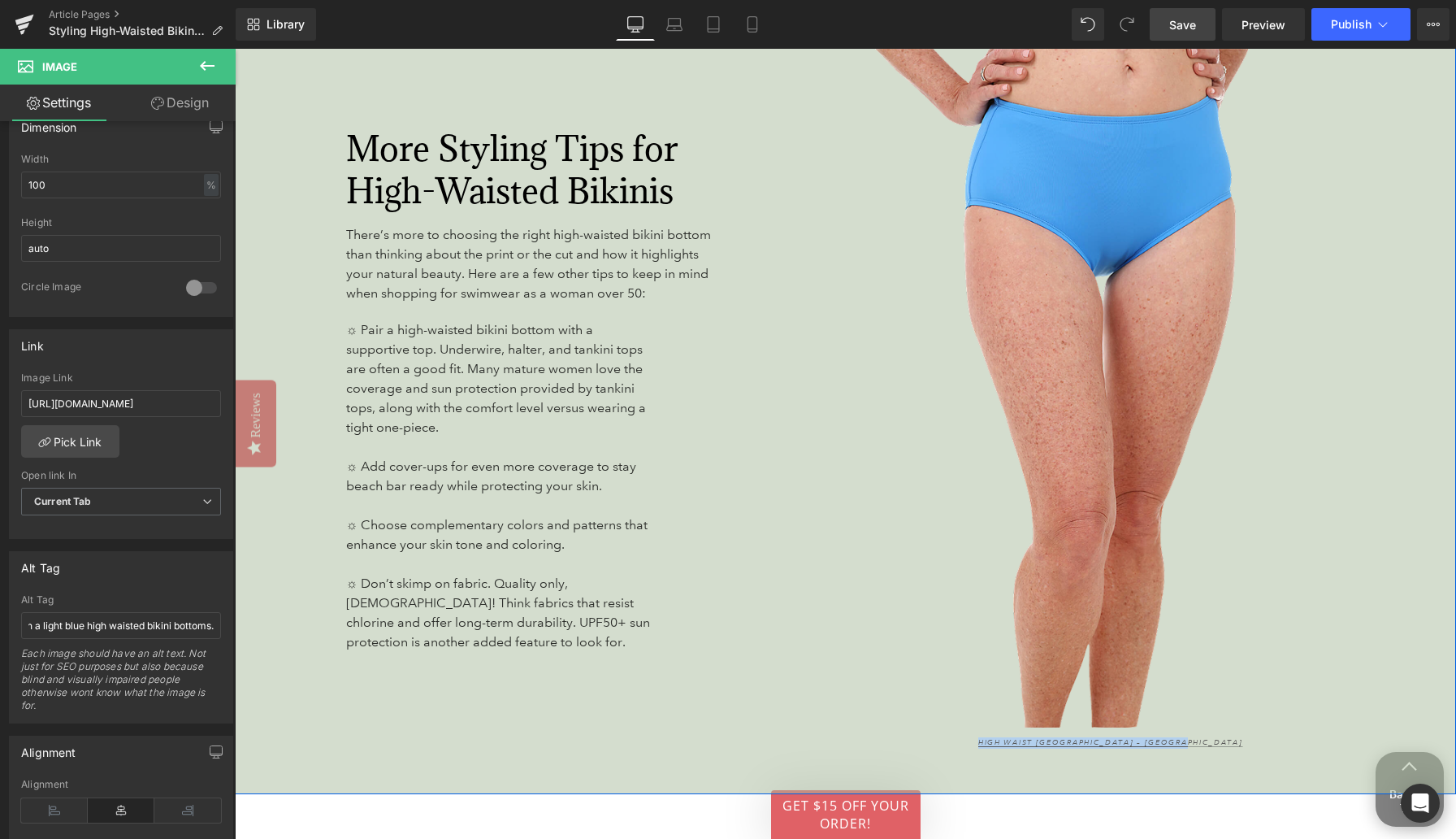
click at [423, 725] on div "More Styling Tips for High-Waisted Bikinis Heading There’s more to choosing the…" at bounding box center [527, 397] width 586 height 709
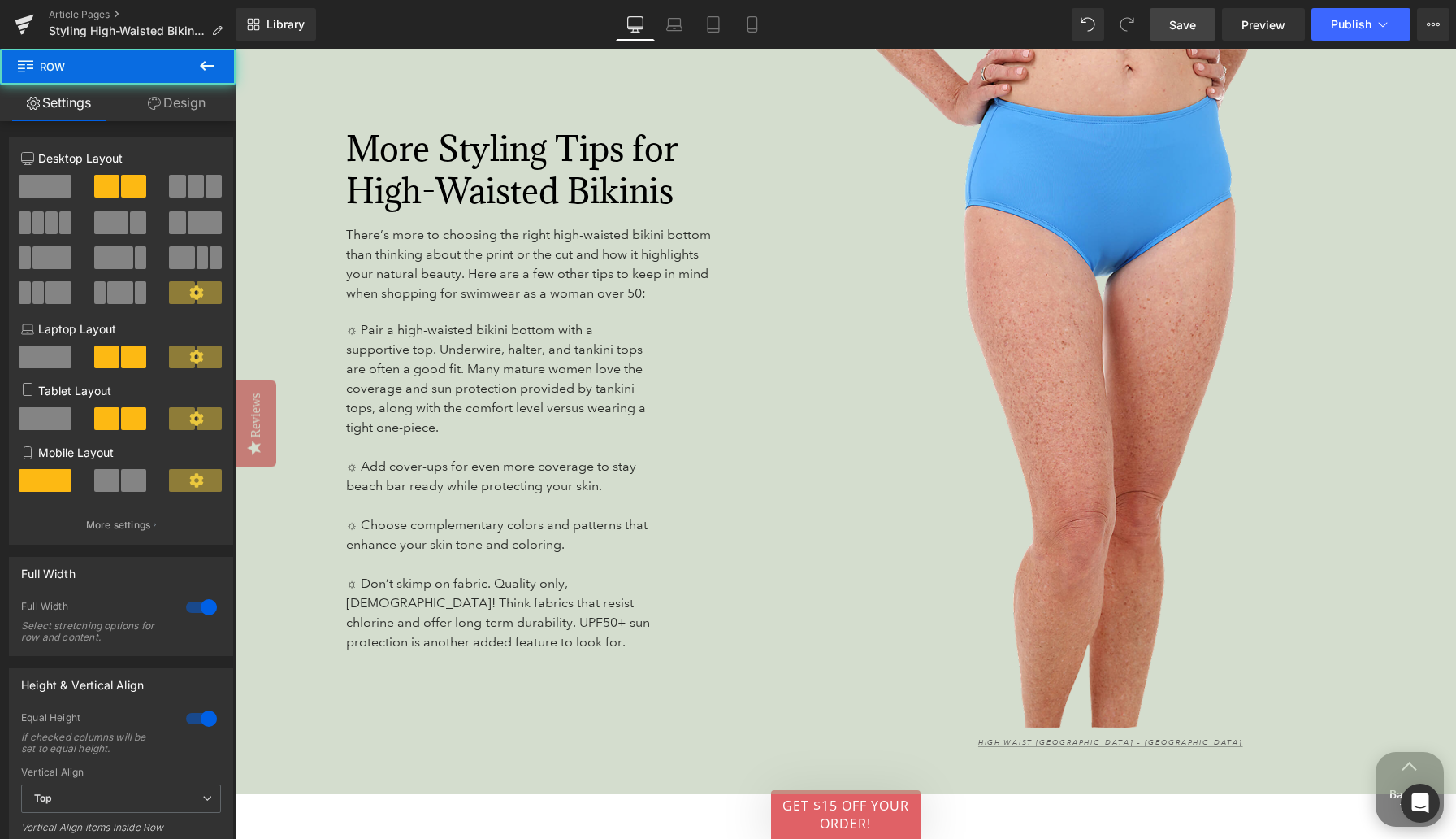
click at [1197, 19] on link "Save" at bounding box center [1182, 25] width 66 height 32
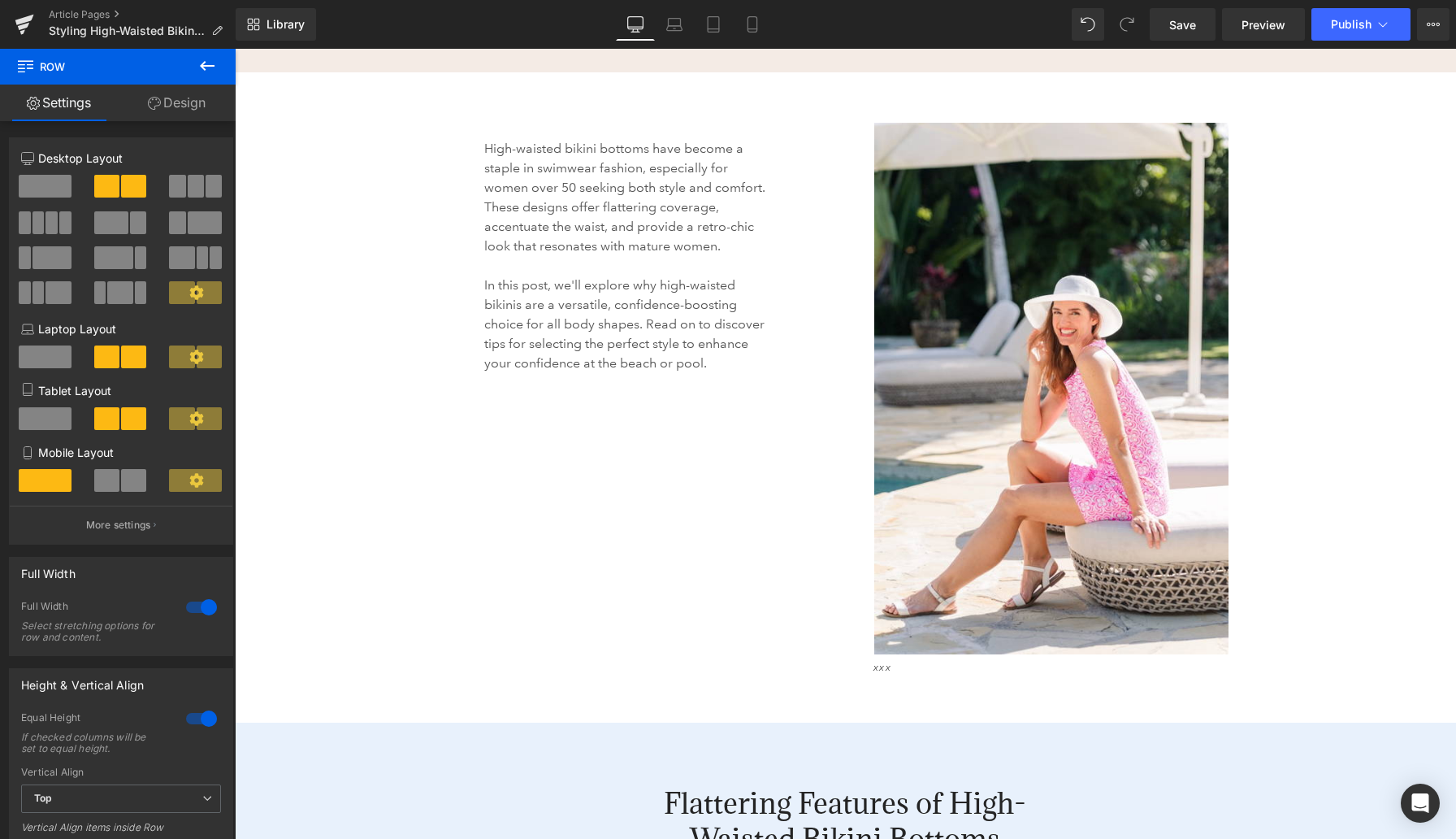
scroll to position [1504, 0]
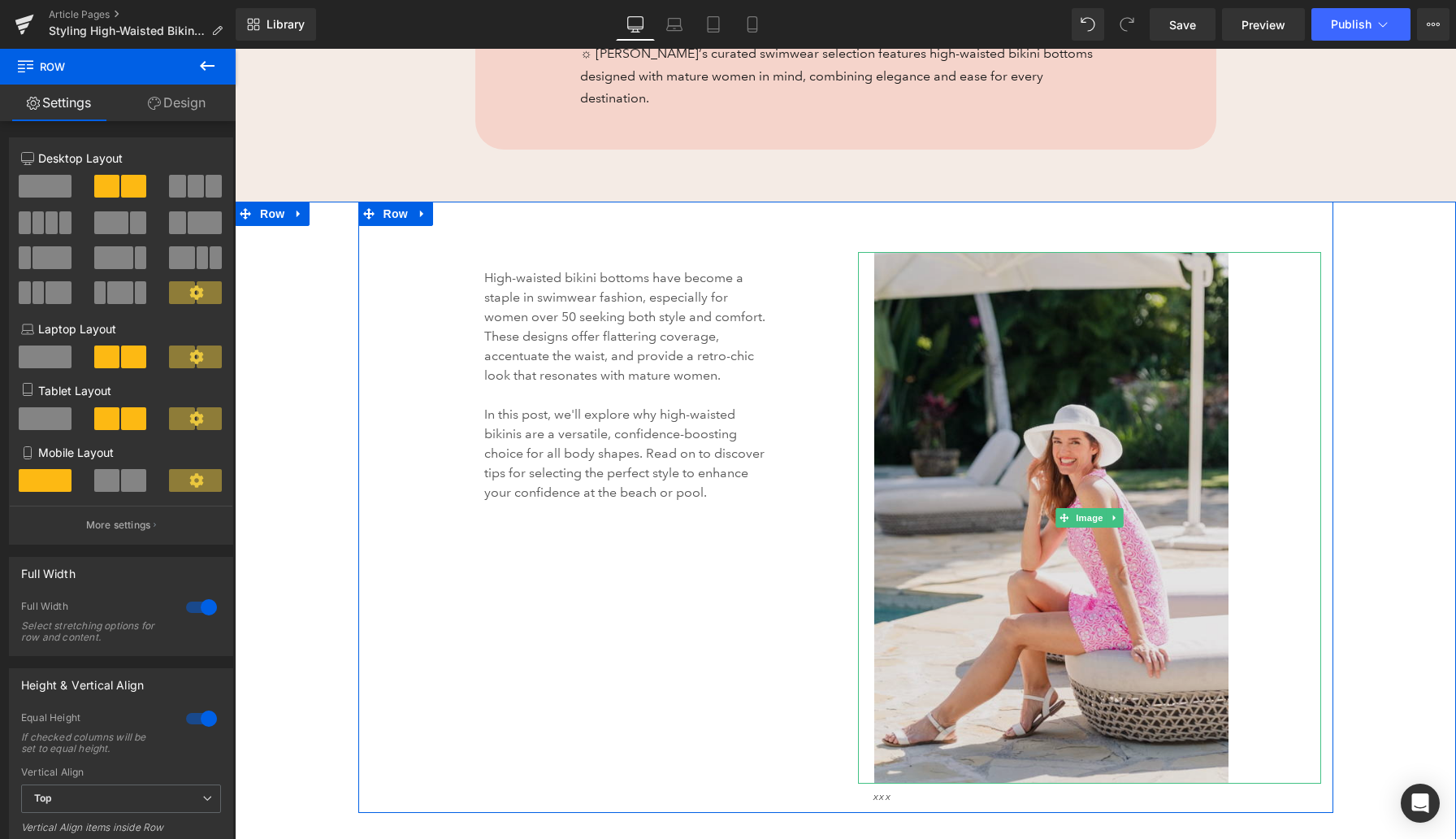
click at [971, 349] on img at bounding box center [1089, 517] width 430 height 532
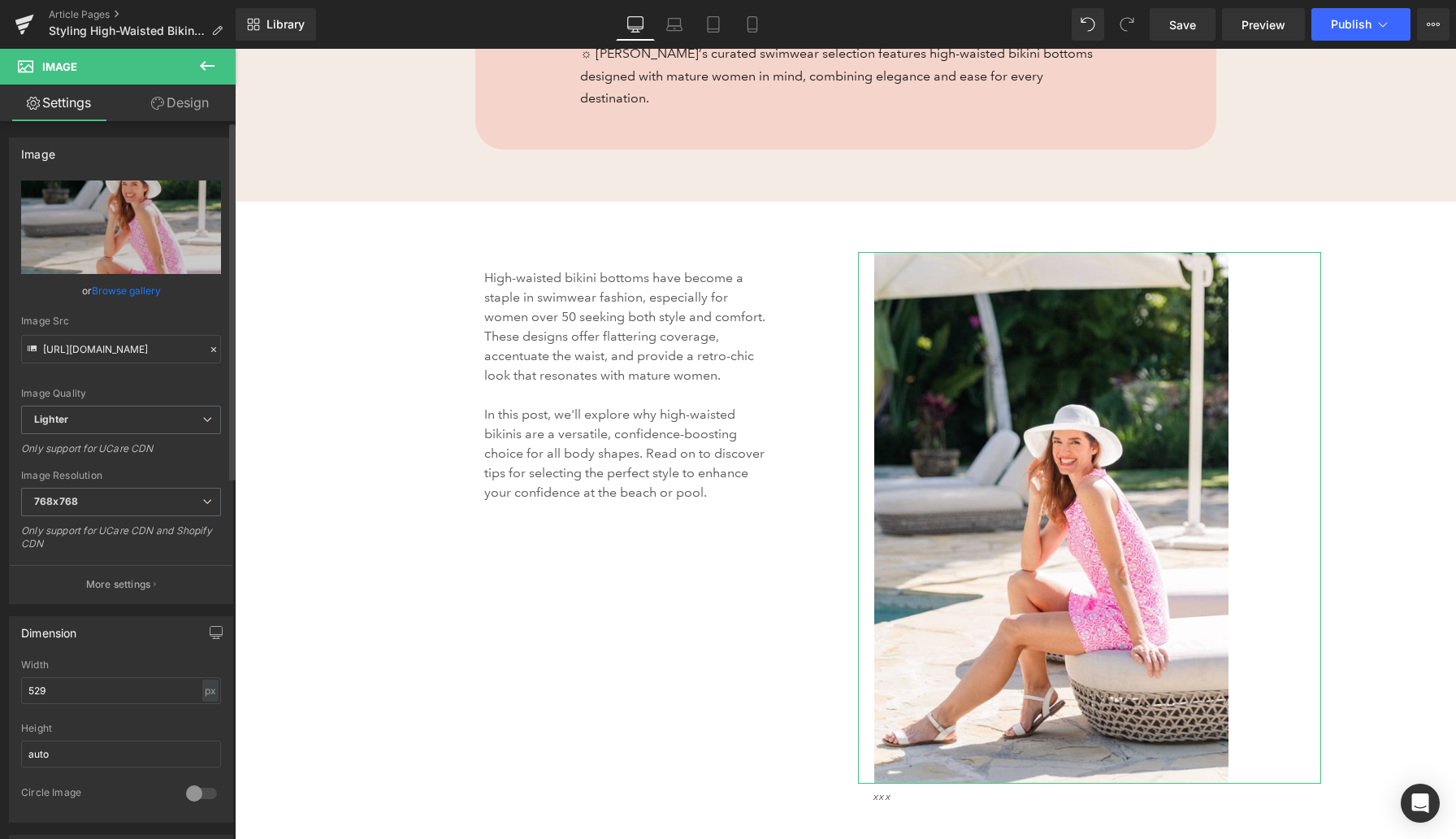
click at [140, 289] on link "Browse gallery" at bounding box center [126, 290] width 69 height 28
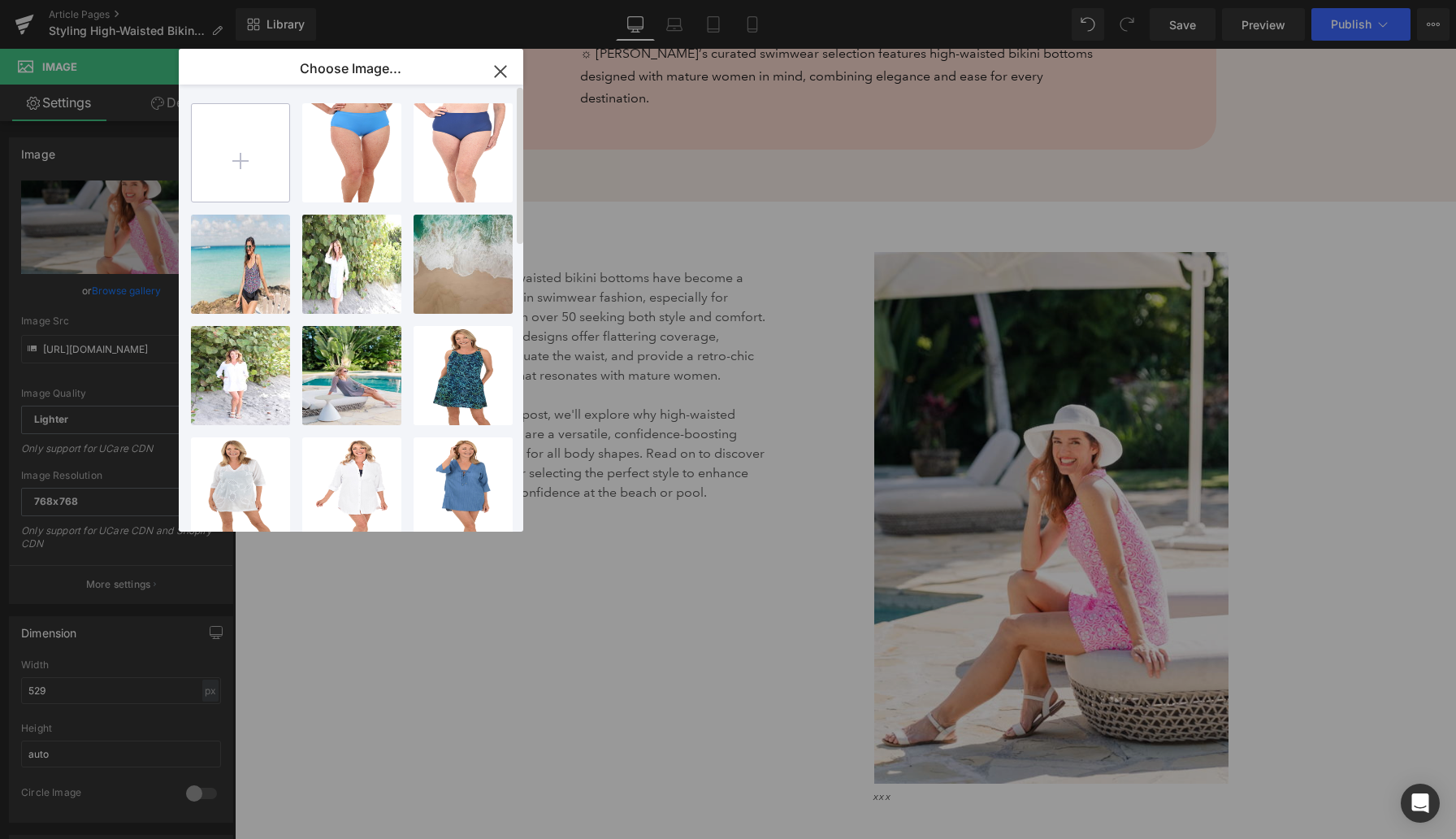
click at [242, 153] on input "file" at bounding box center [241, 153] width 97 height 97
type input "C:\fakepath\Maxine_Mm5ee07_Multi_SepTop_325569_Mxine_Mm6nk50_Black_SepBottom_32…"
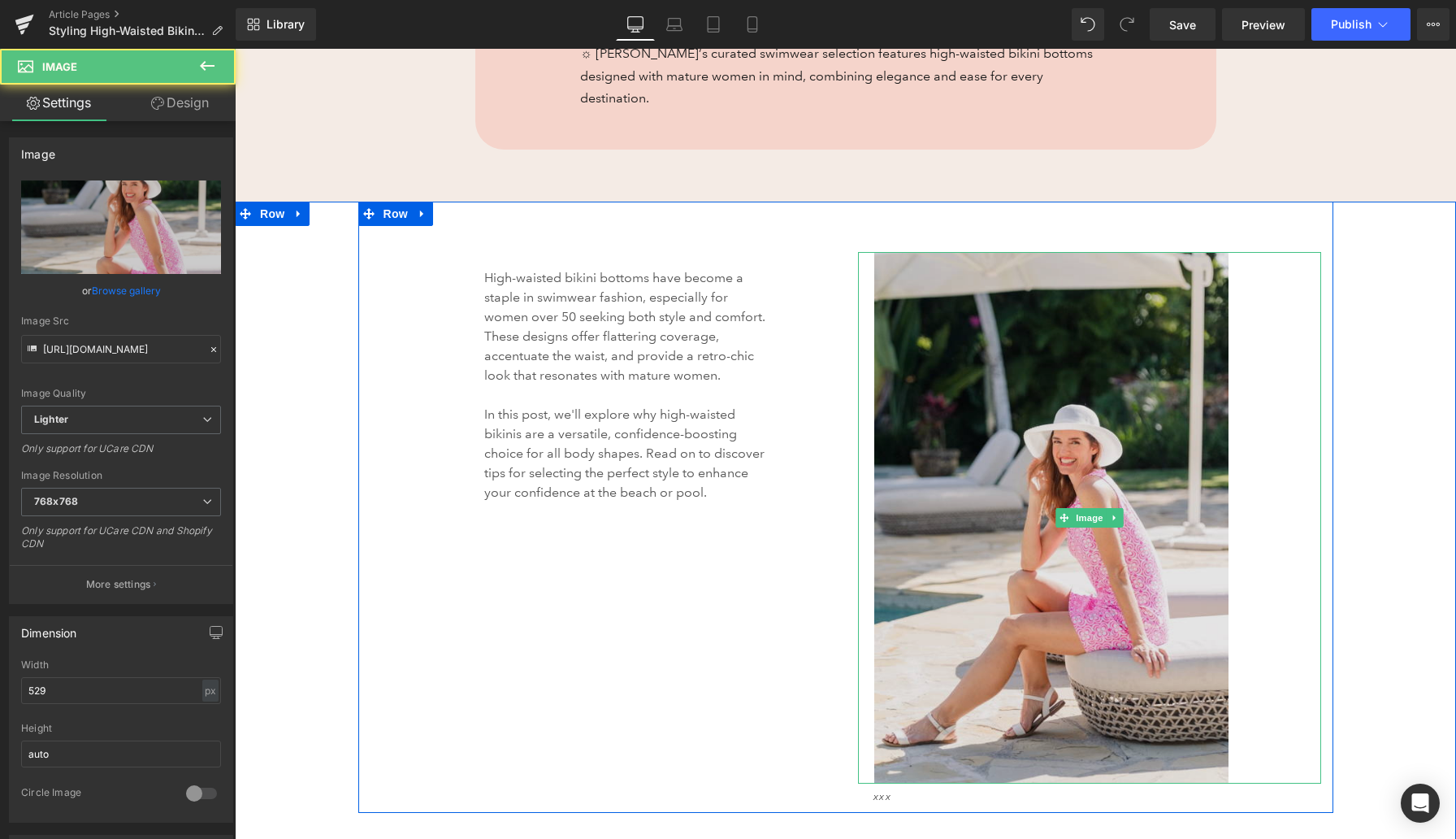
click at [1030, 459] on img at bounding box center [1089, 517] width 430 height 532
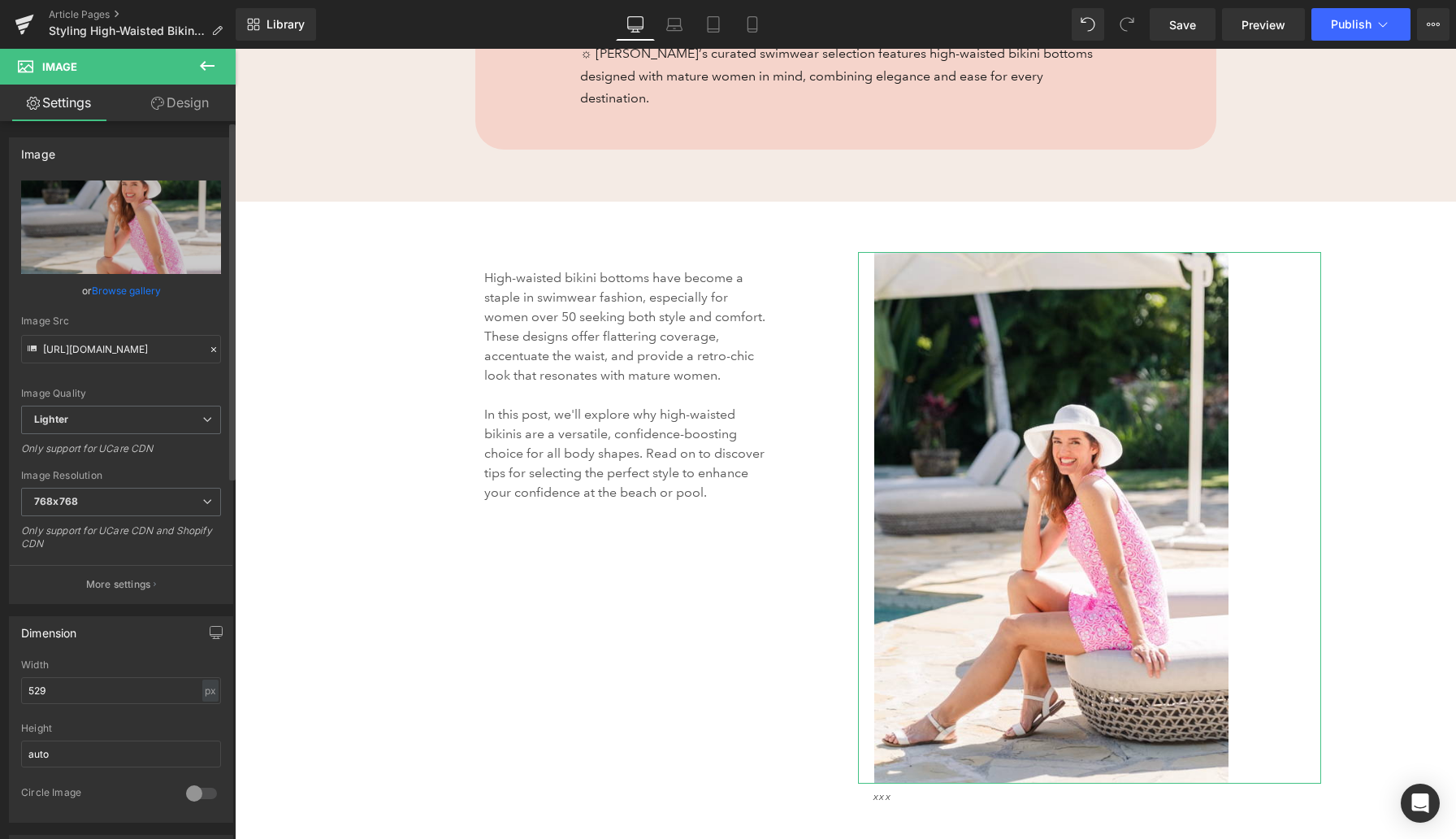
click at [144, 288] on link "Browse gallery" at bounding box center [126, 290] width 69 height 28
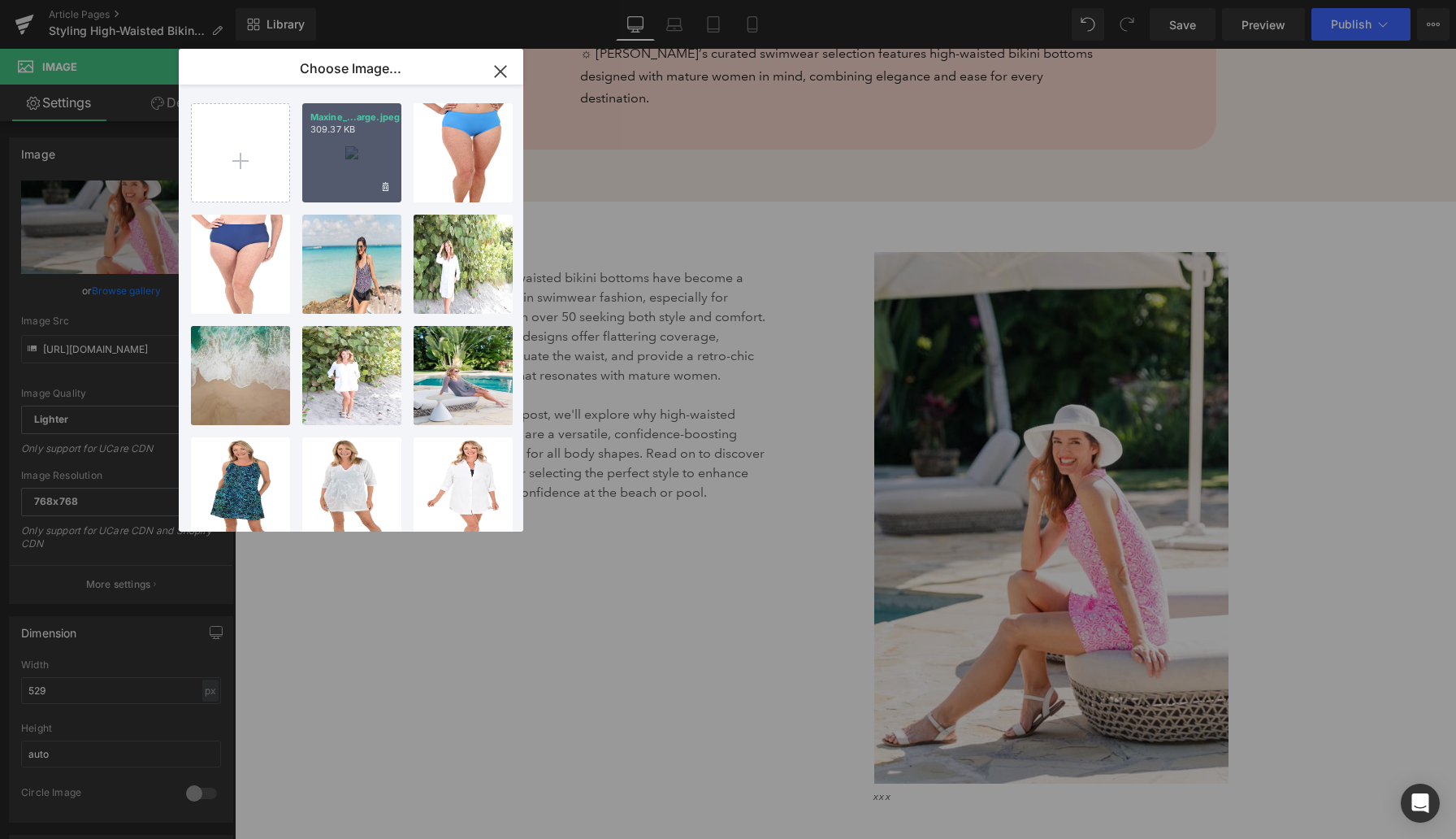
click at [330, 160] on div "Maxine_...arge.jpeg 309.37 KB" at bounding box center [352, 153] width 99 height 99
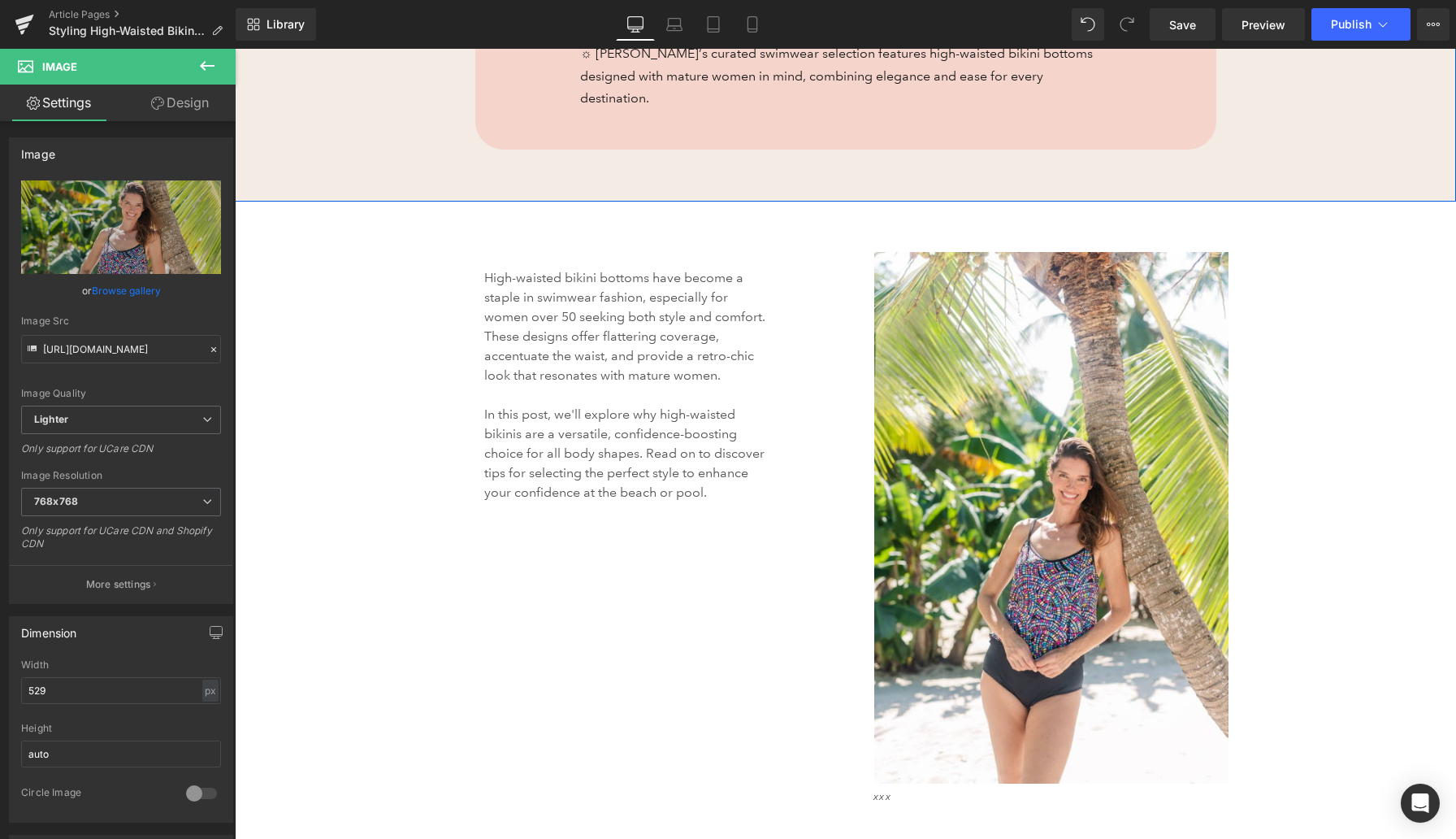
type input "[URL][DOMAIN_NAME]"
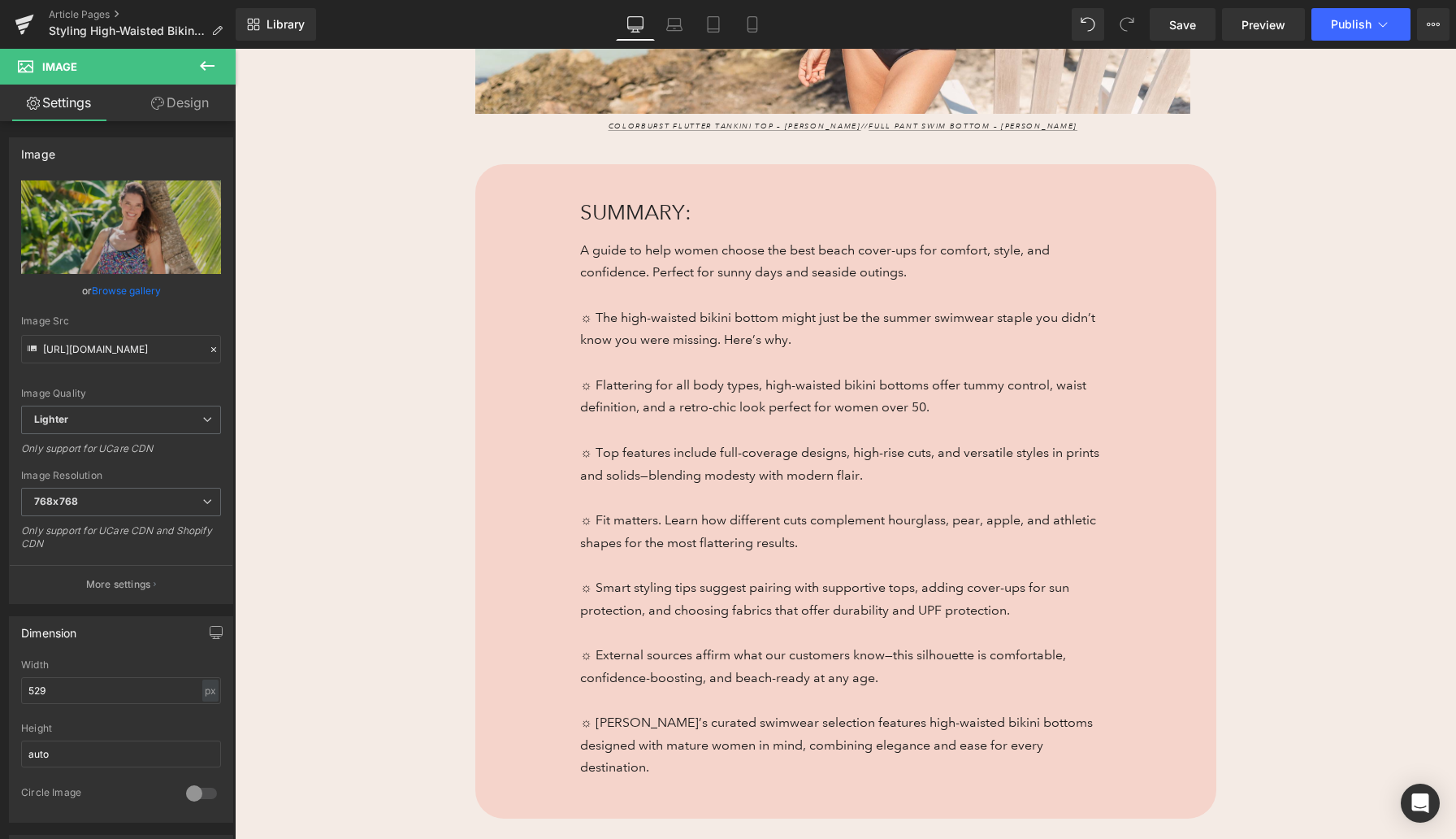
scroll to position [490, 0]
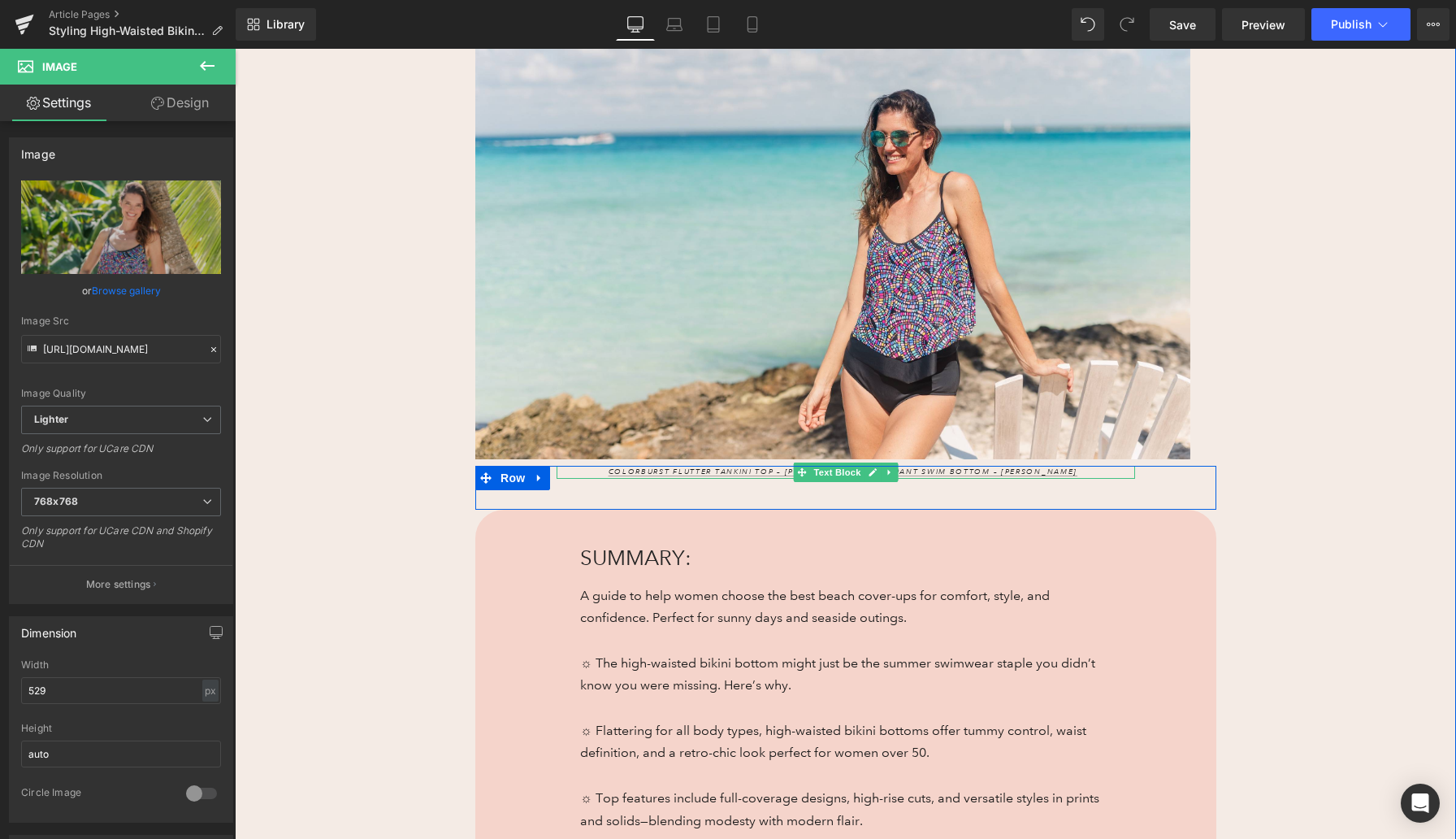
click at [618, 473] on p "Colorburst Flutter Tankini Top – [PERSON_NAME] // Full Pant Swim Bottom – [PERS…" at bounding box center [846, 472] width 579 height 13
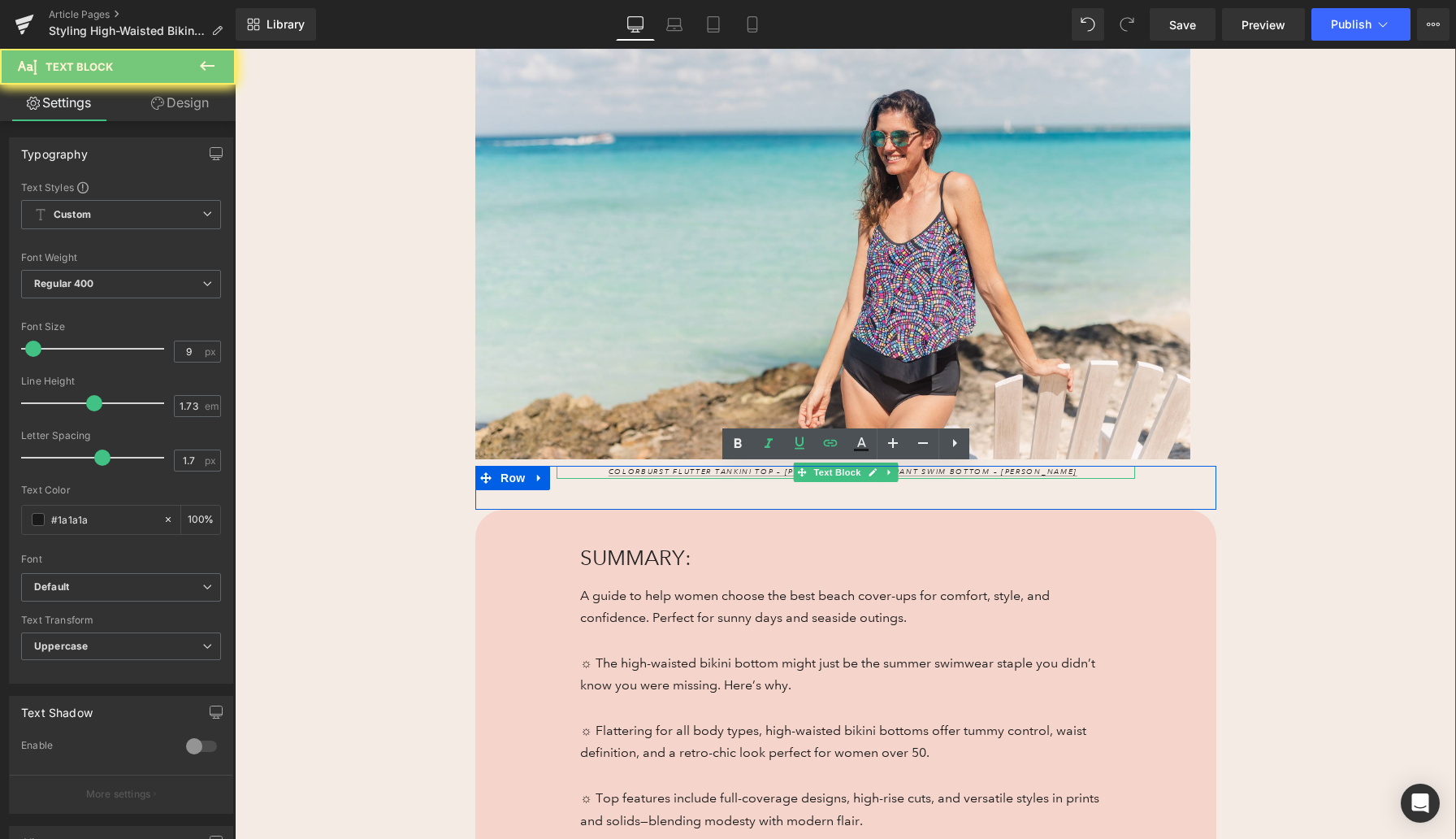
click at [618, 473] on p "Colorburst Flutter Tankini Top – [PERSON_NAME] // Full Pant Swim Bottom – [PERS…" at bounding box center [846, 472] width 579 height 13
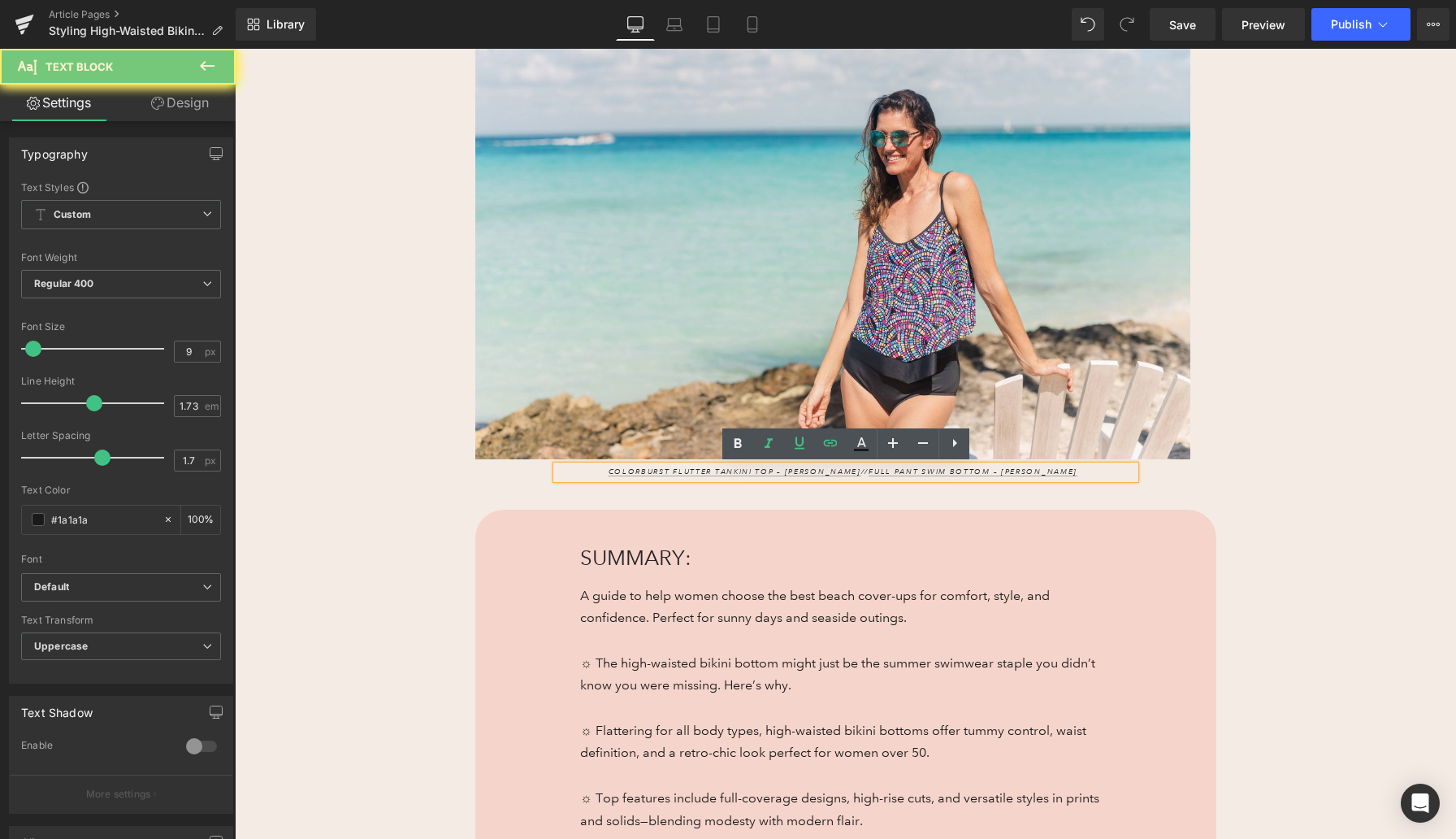
click at [618, 473] on p "Colorburst Flutter Tankini Top – [PERSON_NAME] // Full Pant Swim Bottom – [PERS…" at bounding box center [846, 472] width 579 height 13
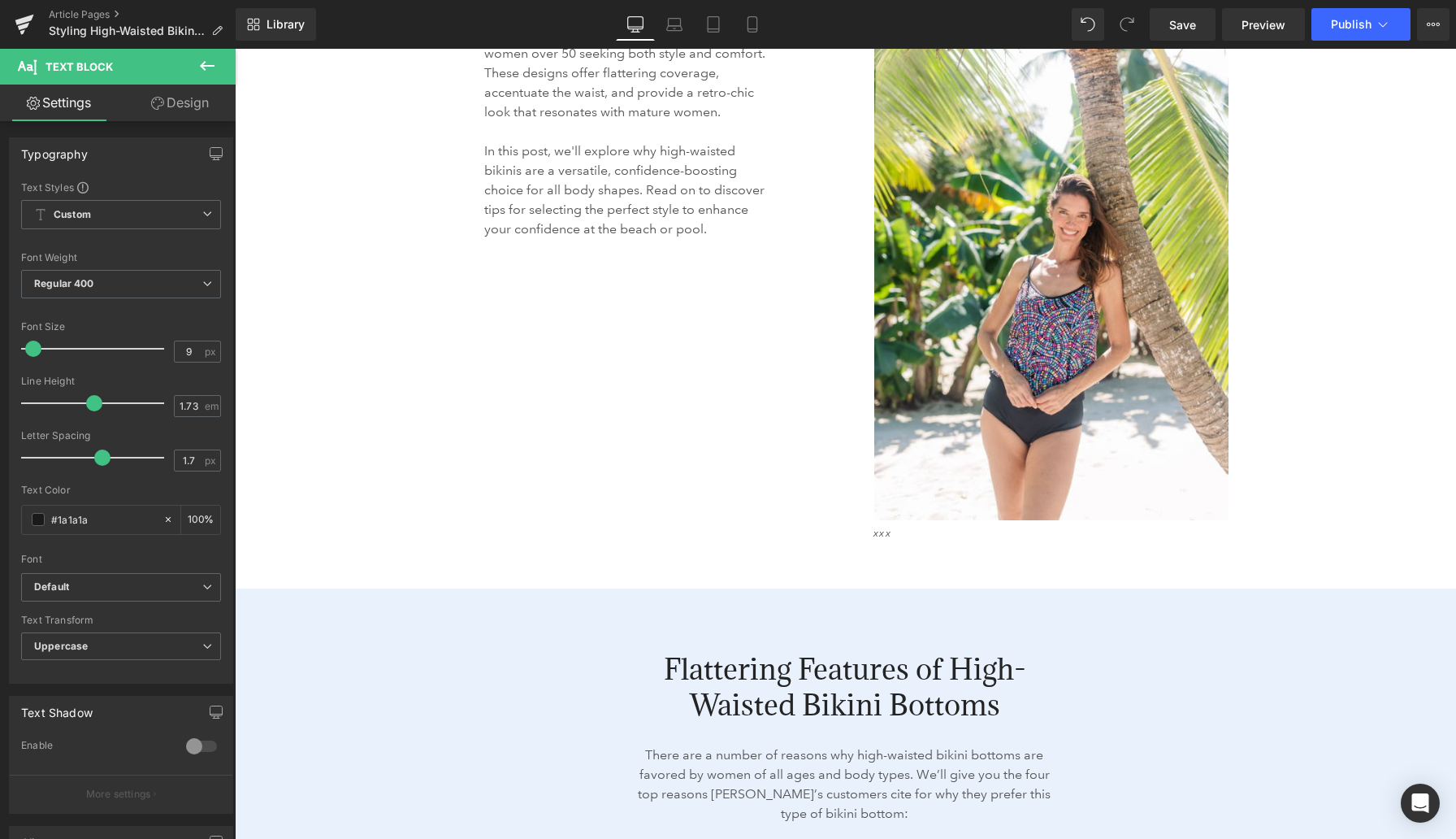
scroll to position [1781, 0]
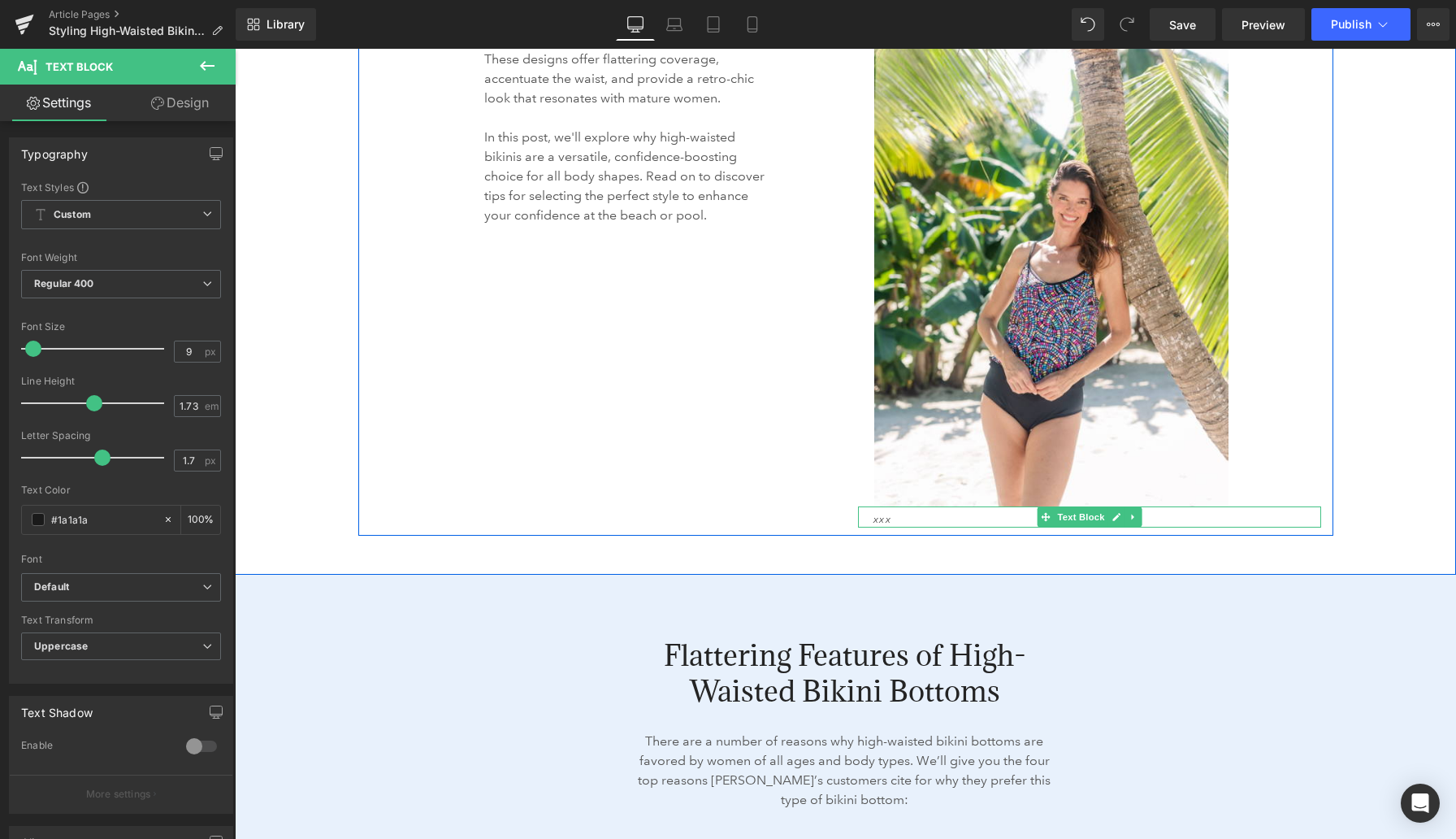
click at [884, 516] on icon "xxx" at bounding box center [882, 520] width 19 height 9
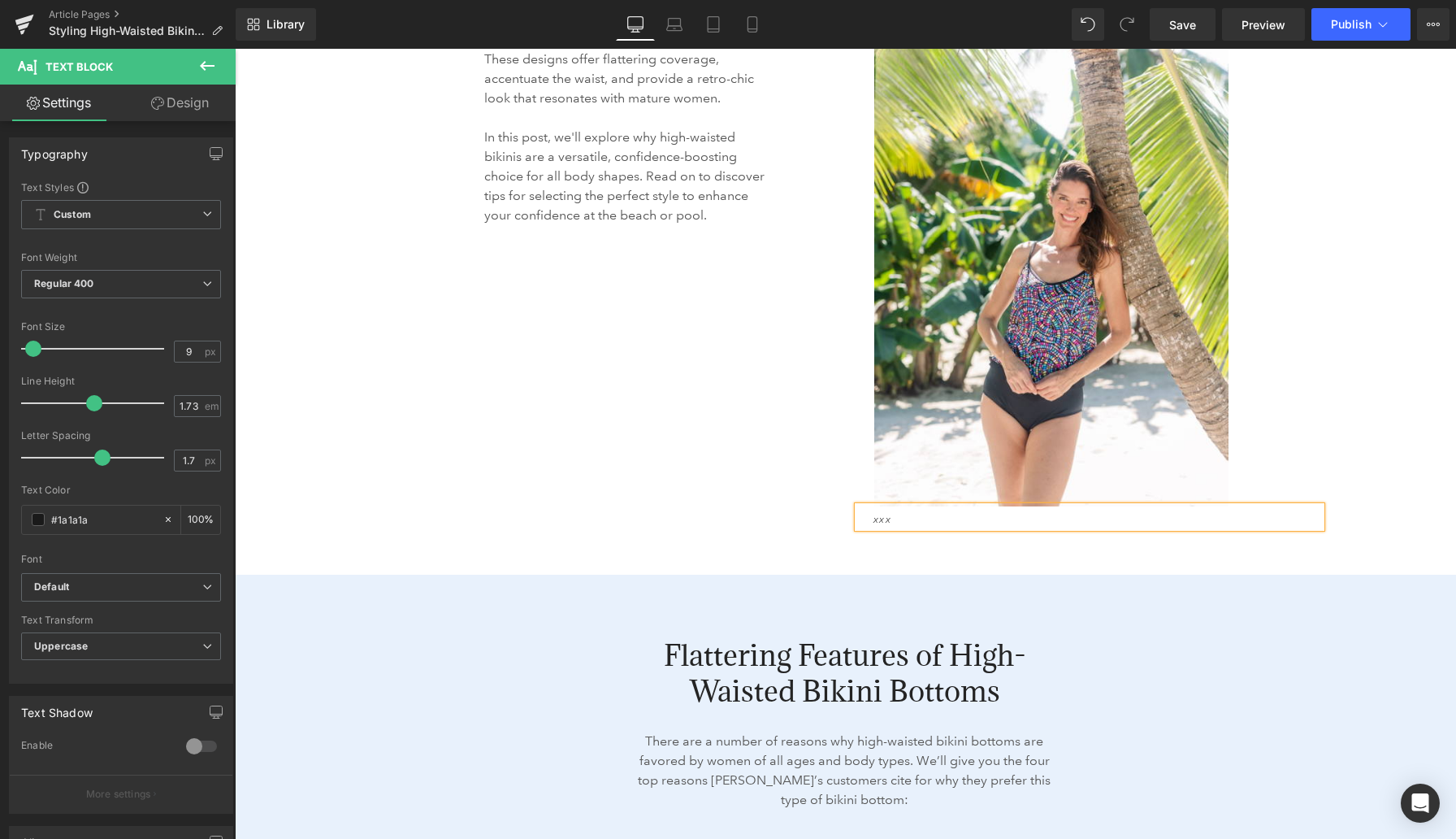
click at [884, 516] on icon "xxx" at bounding box center [882, 520] width 19 height 9
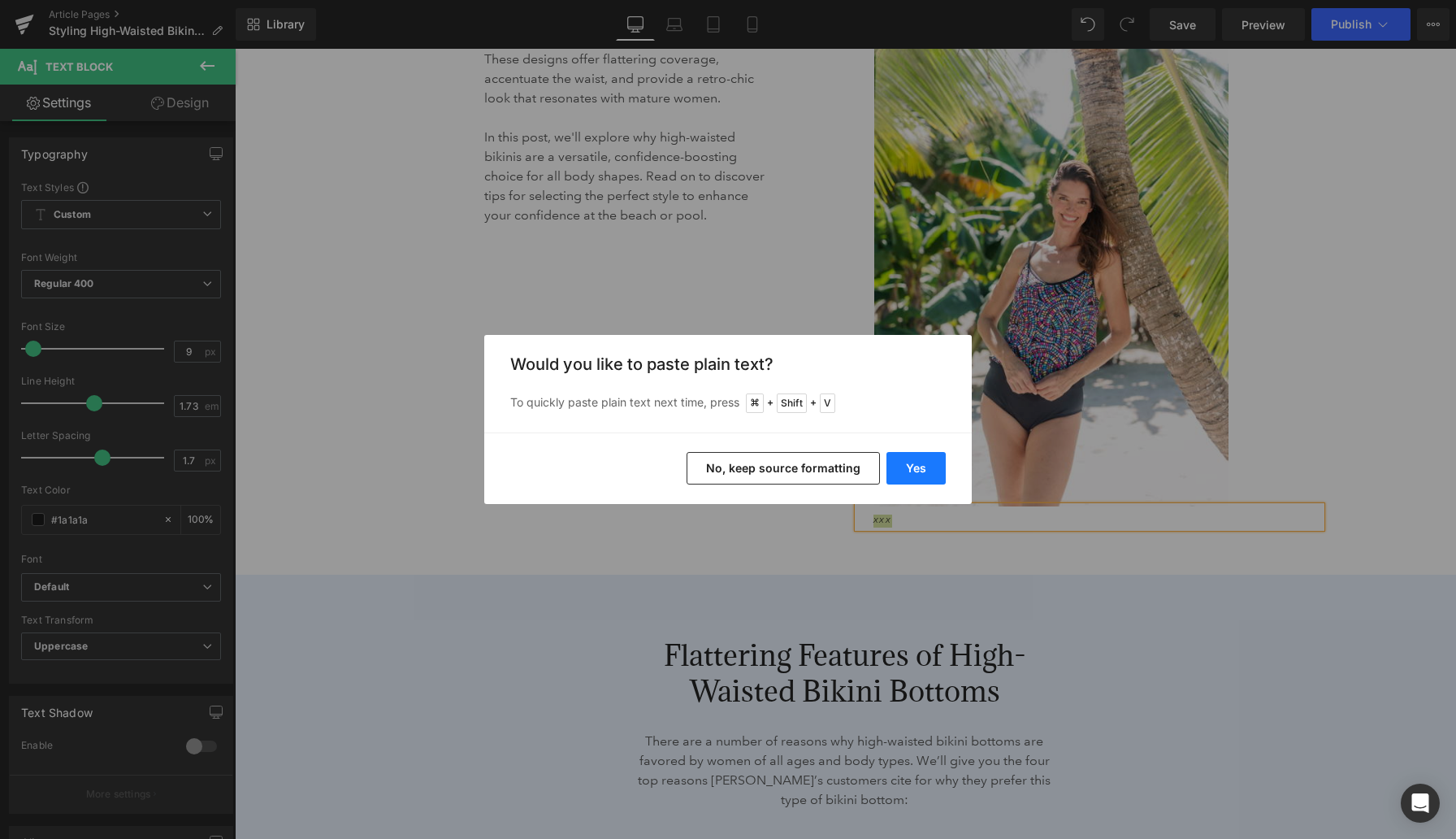
click at [908, 474] on button "Yes" at bounding box center [917, 468] width 60 height 32
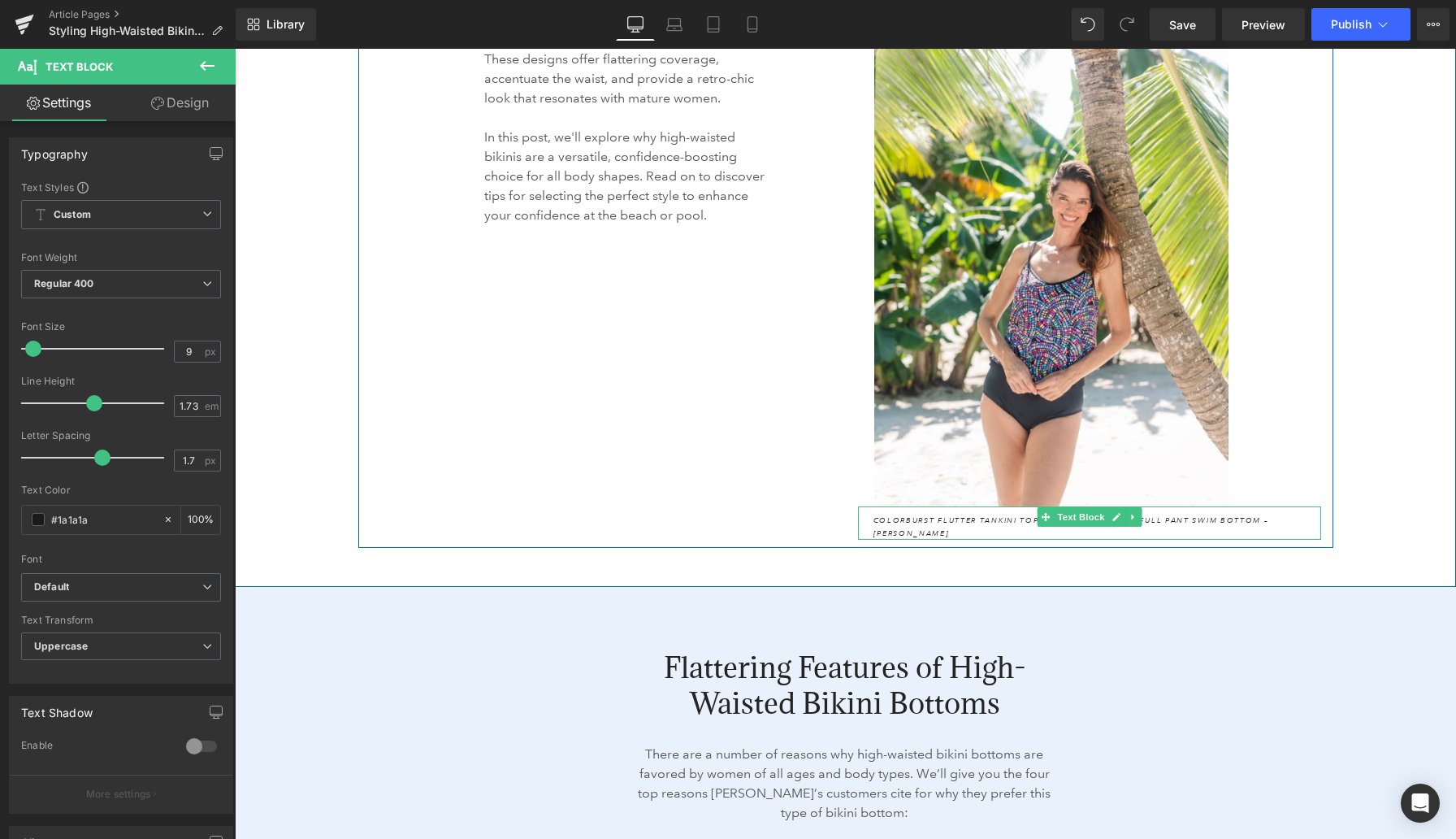
click at [938, 516] on icon "Colorburst Flutter Tankini Top – [PERSON_NAME] // Full Pant Swim Bottom – [PERS…" at bounding box center [1071, 527] width 396 height 23
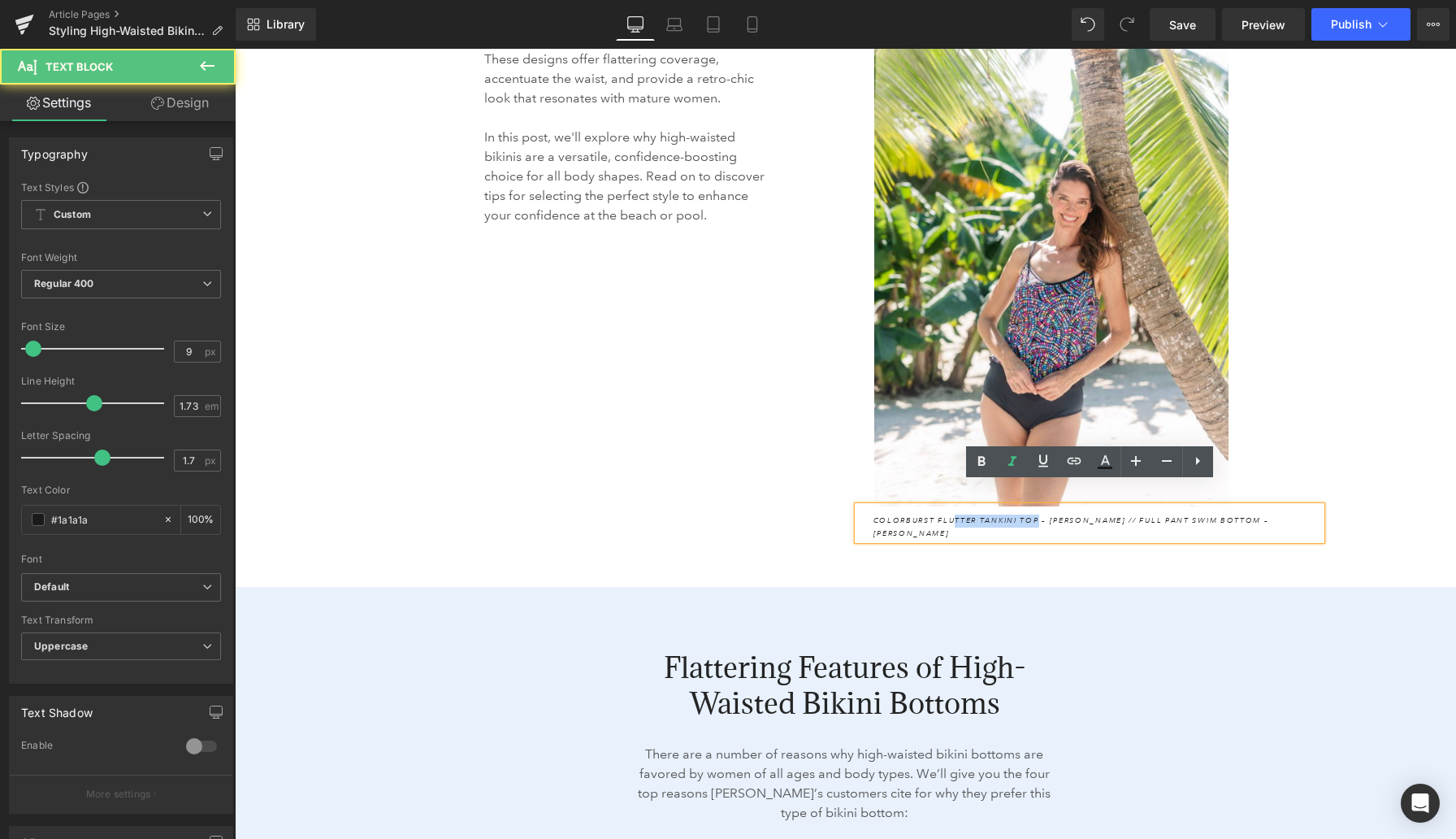
drag, startPoint x: 1038, startPoint y: 499, endPoint x: 955, endPoint y: 497, distance: 83.0
click at [955, 516] on icon "Colorburst Flutter Tankini Top – [PERSON_NAME] // Full Pant Swim Bottom – [PERS…" at bounding box center [1071, 527] width 396 height 23
drag, startPoint x: 1083, startPoint y: 498, endPoint x: 872, endPoint y: 494, distance: 211.0
click at [872, 506] on div "Colorburst Flutter Tankini Top – [PERSON_NAME] // Full Pant Swim Bottom – [PERS…" at bounding box center [1089, 522] width 463 height 33
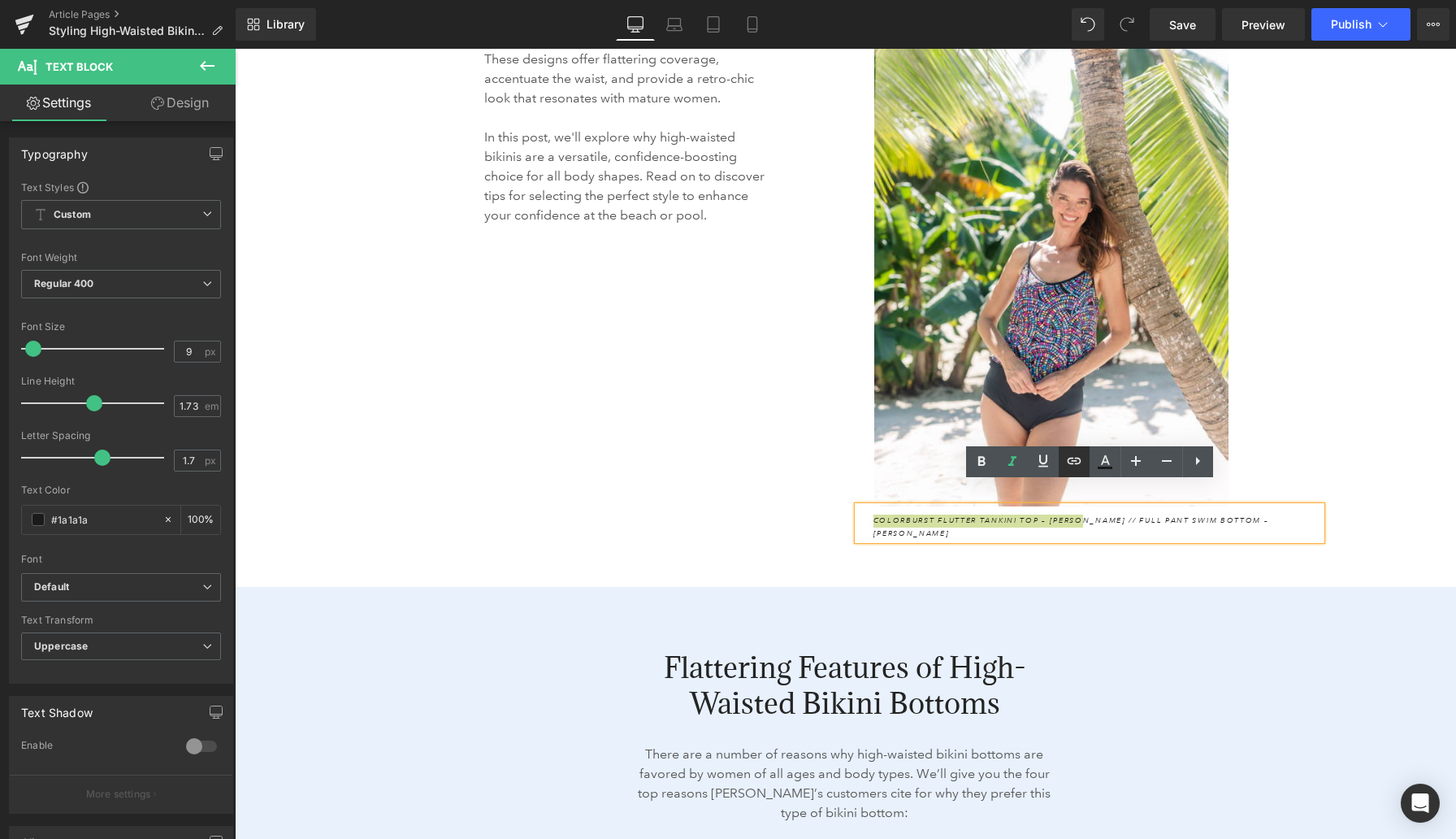
click at [1070, 468] on icon at bounding box center [1074, 460] width 20 height 20
click at [1064, 528] on input "text" at bounding box center [1022, 531] width 250 height 41
paste input "[URL][DOMAIN_NAME]"
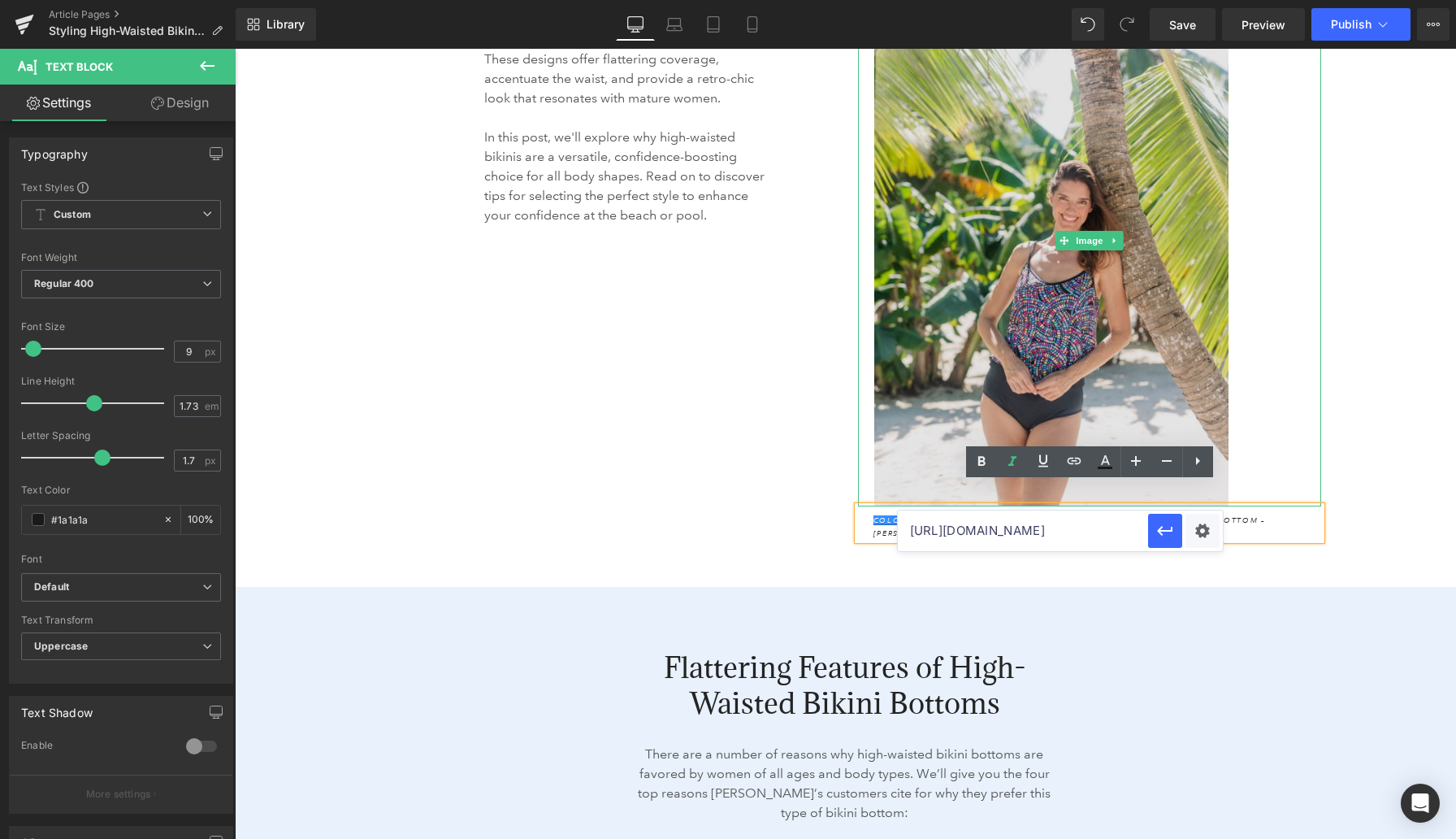
type input "[URL][DOMAIN_NAME]"
click at [1028, 204] on img at bounding box center [1089, 240] width 430 height 532
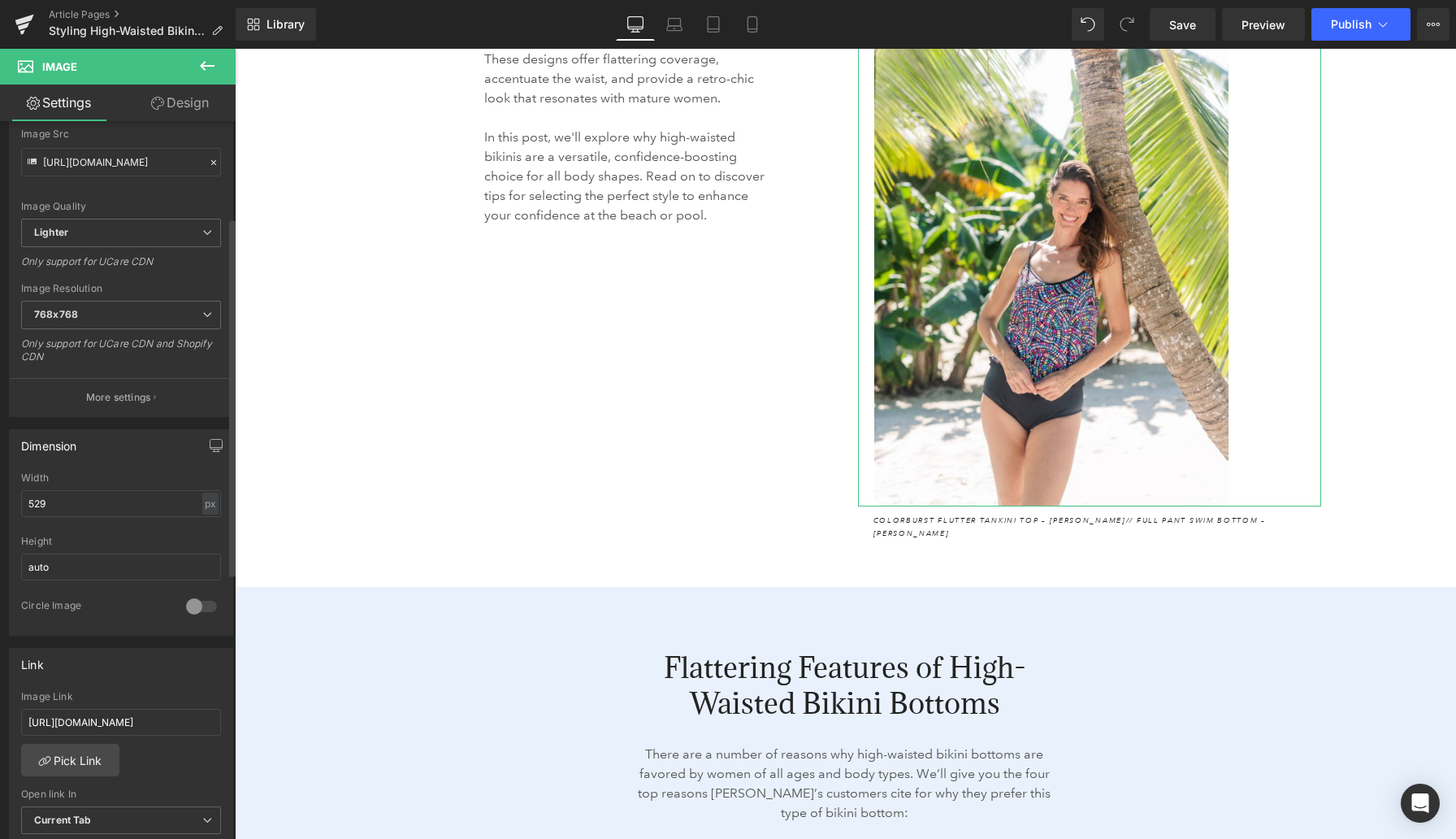
scroll to position [238, 0]
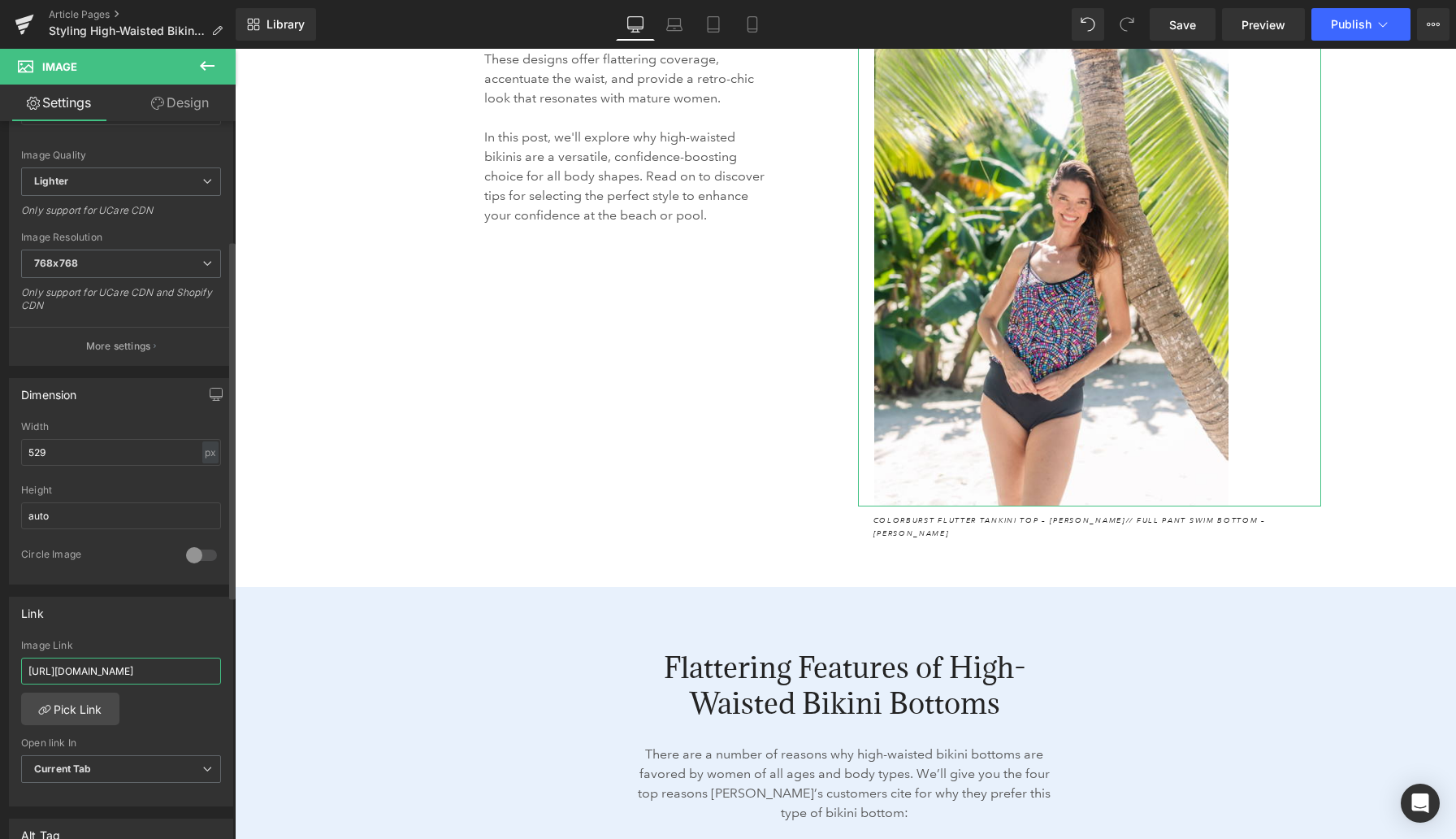
click at [84, 673] on input "[URL][DOMAIN_NAME]" at bounding box center [121, 670] width 200 height 26
paste input "mm5ee07"
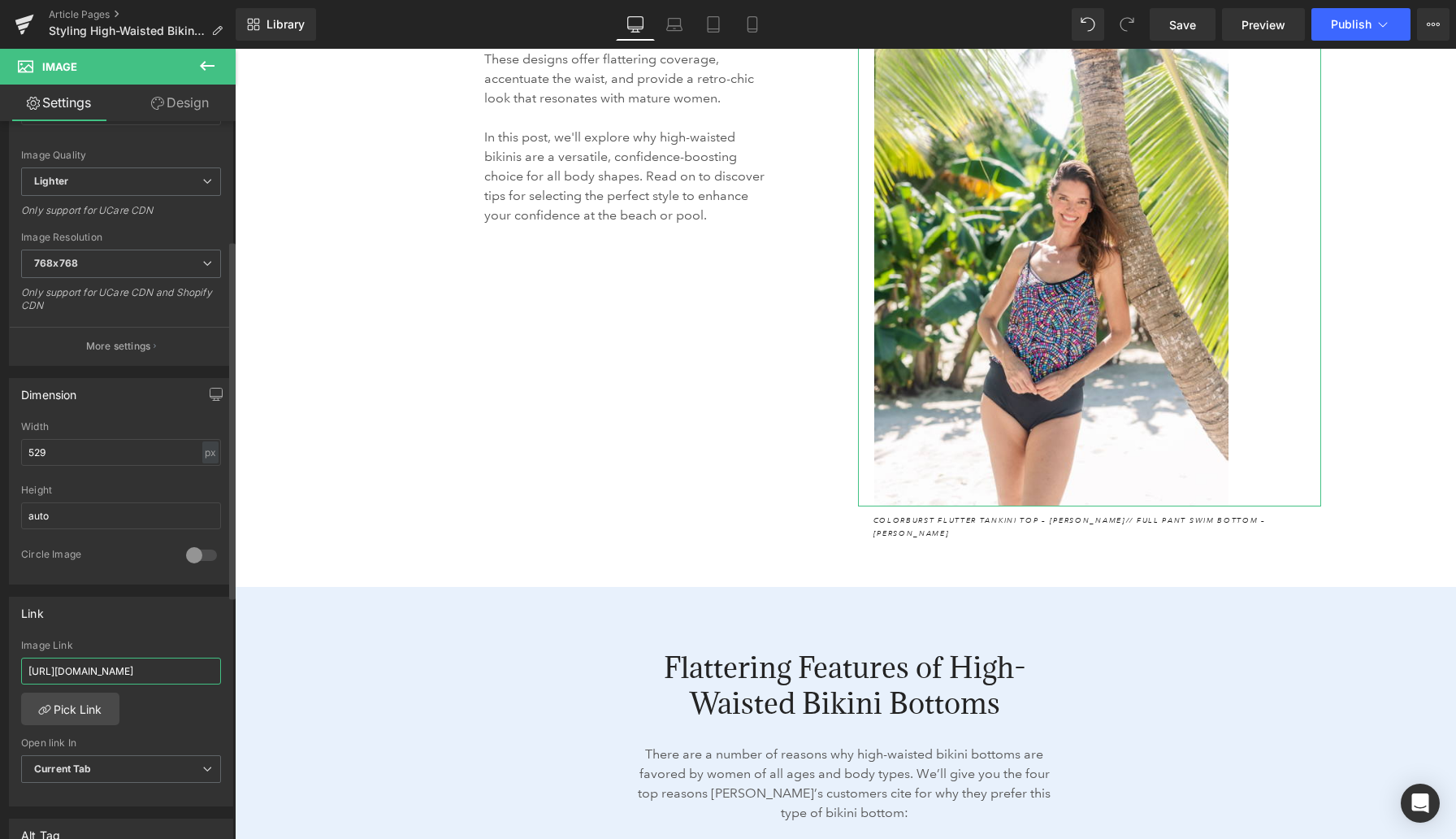
scroll to position [0, 51]
type input "[URL][DOMAIN_NAME]"
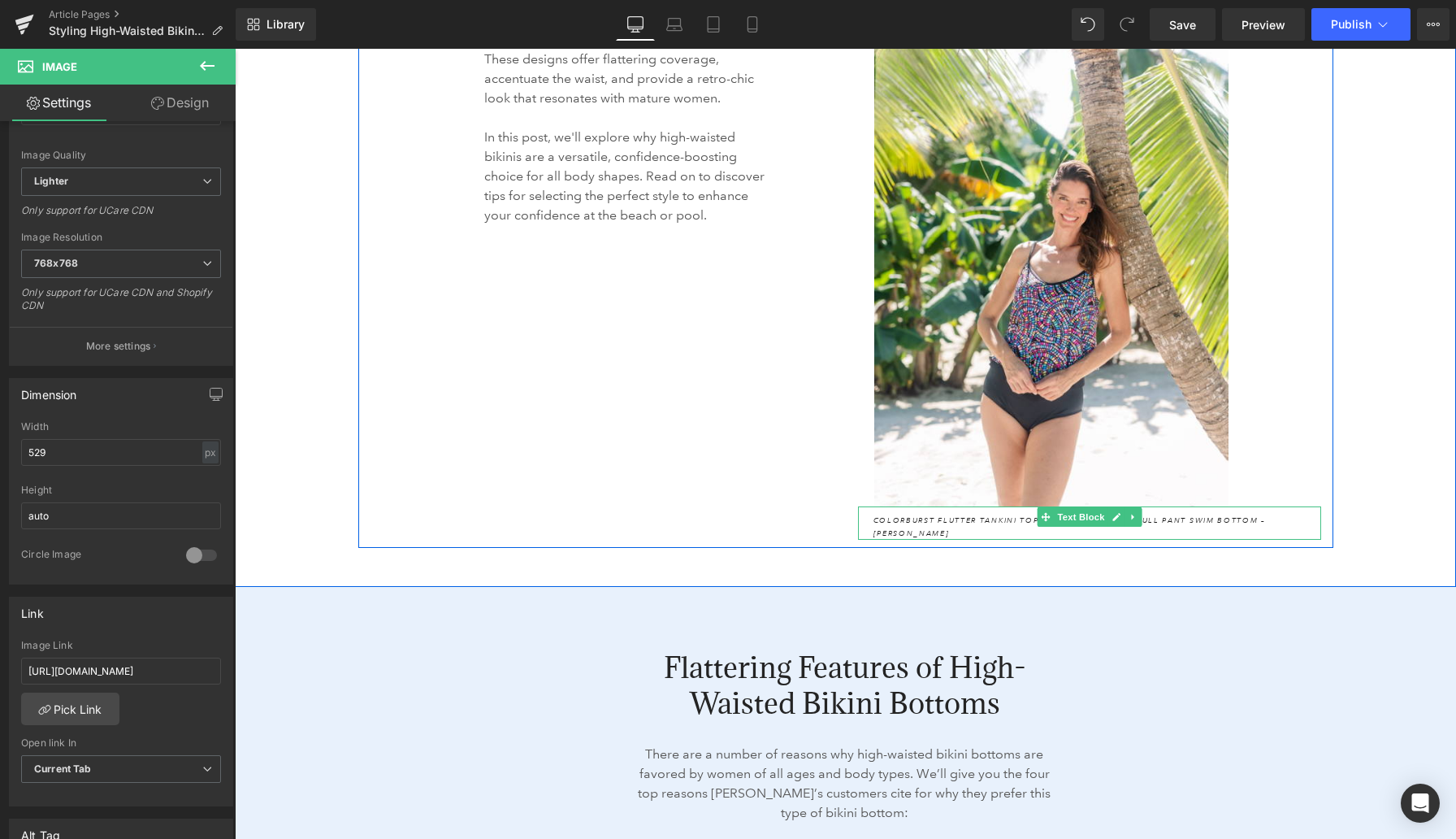
click at [1172, 516] on icon "Colorburst Flutter Tankini Top – [PERSON_NAME] // Full Pant Swim Bottom – [PERS…" at bounding box center [1069, 527] width 393 height 23
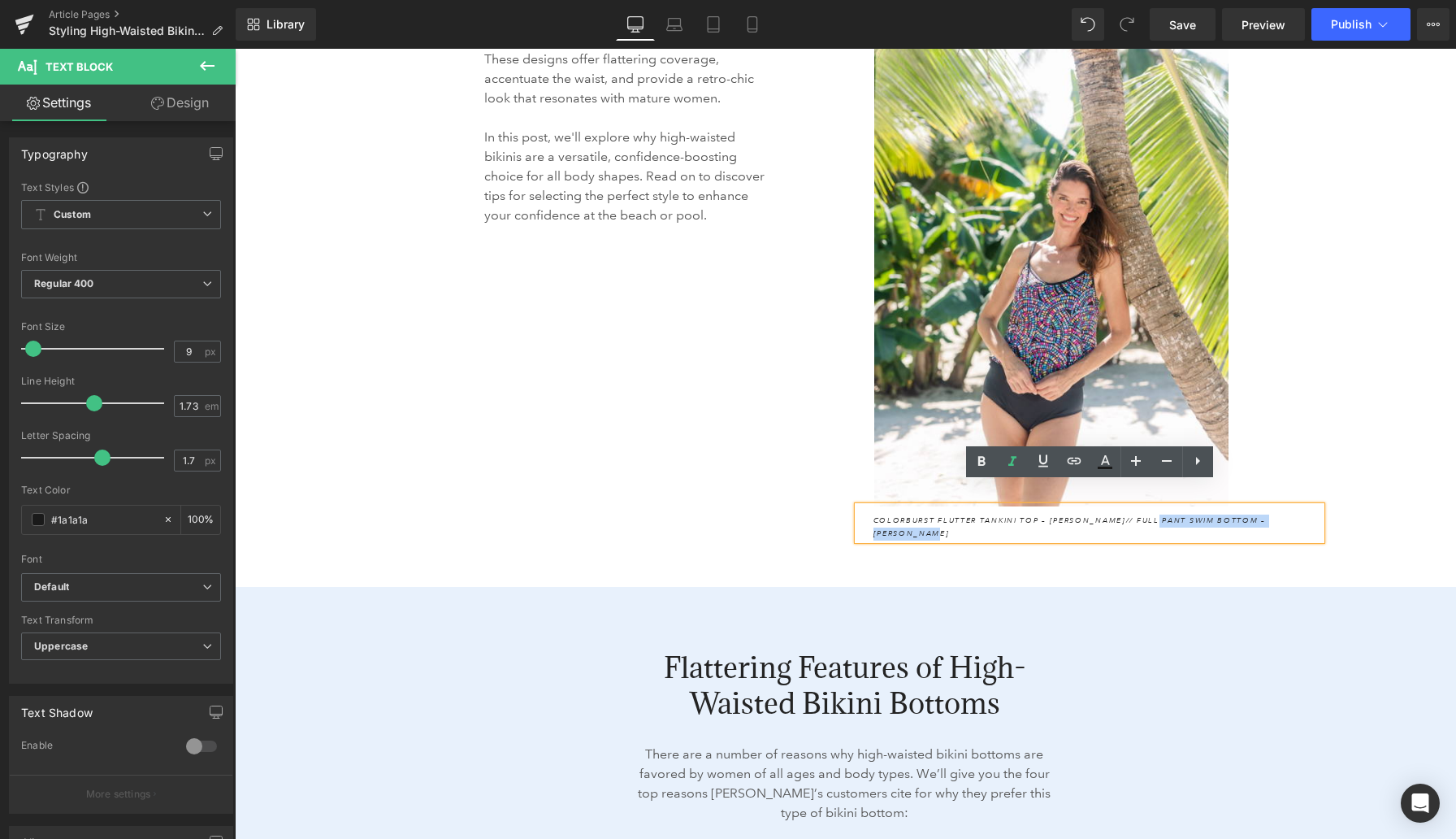
drag, startPoint x: 1098, startPoint y: 499, endPoint x: 1267, endPoint y: 496, distance: 169.0
click at [1255, 516] on icon "Colorburst Flutter Tankini Top – [PERSON_NAME] // Full Pant Swim Bottom – [PERS…" at bounding box center [1069, 527] width 393 height 23
click at [1075, 464] on icon at bounding box center [1074, 461] width 14 height 7
click at [1064, 530] on input "text" at bounding box center [1105, 531] width 250 height 41
paste input "[URL][DOMAIN_NAME]"
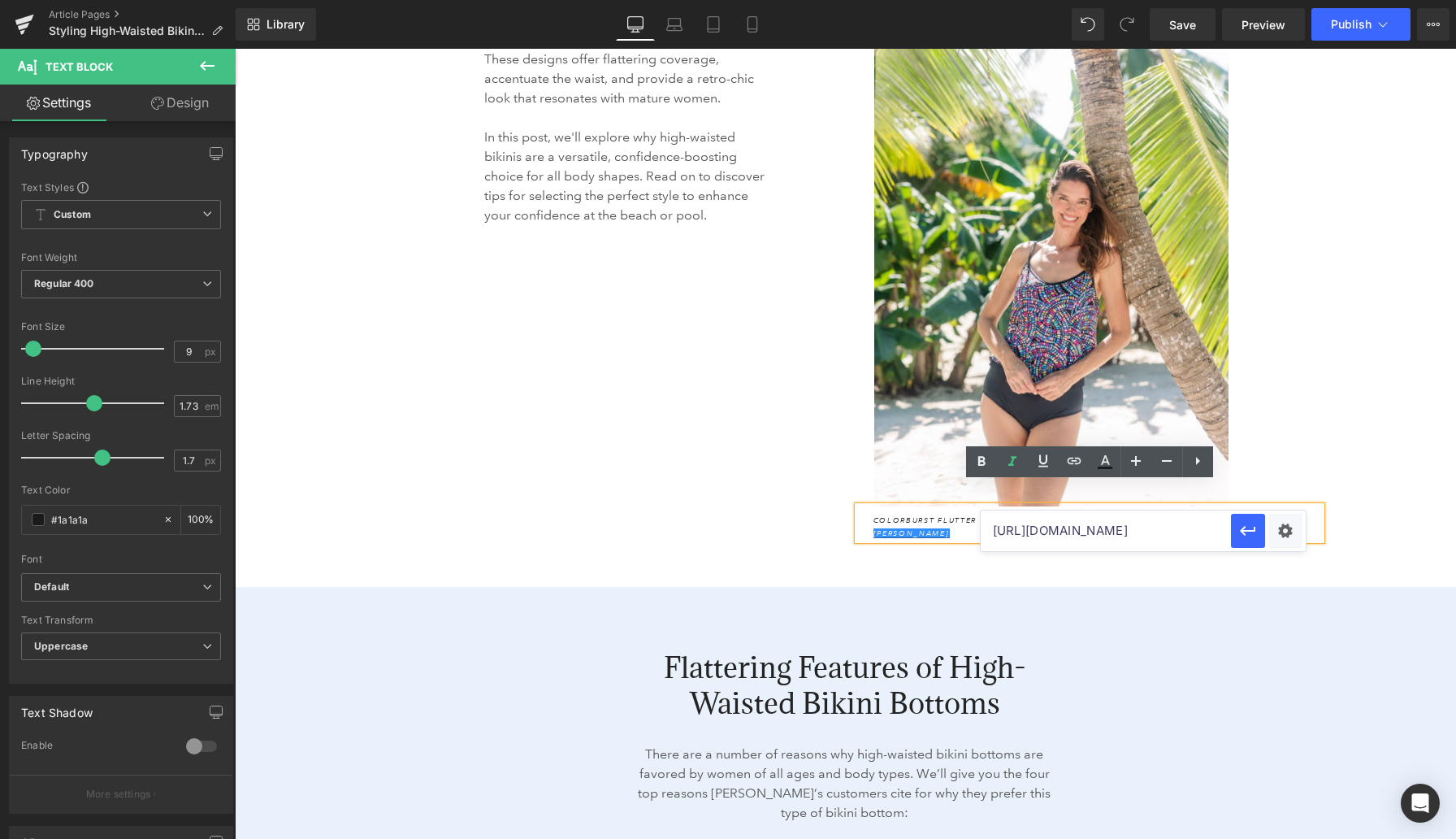
scroll to position [0, 73]
click at [1251, 532] on icon "button" at bounding box center [1248, 530] width 20 height 20
click at [978, 516] on icon "Colorburst Flutter Tankini Top – [PERSON_NAME] // Full Pant Swim Bottom – [PERS…" at bounding box center [1068, 527] width 390 height 23
drag, startPoint x: 1083, startPoint y: 498, endPoint x: 873, endPoint y: 499, distance: 210.0
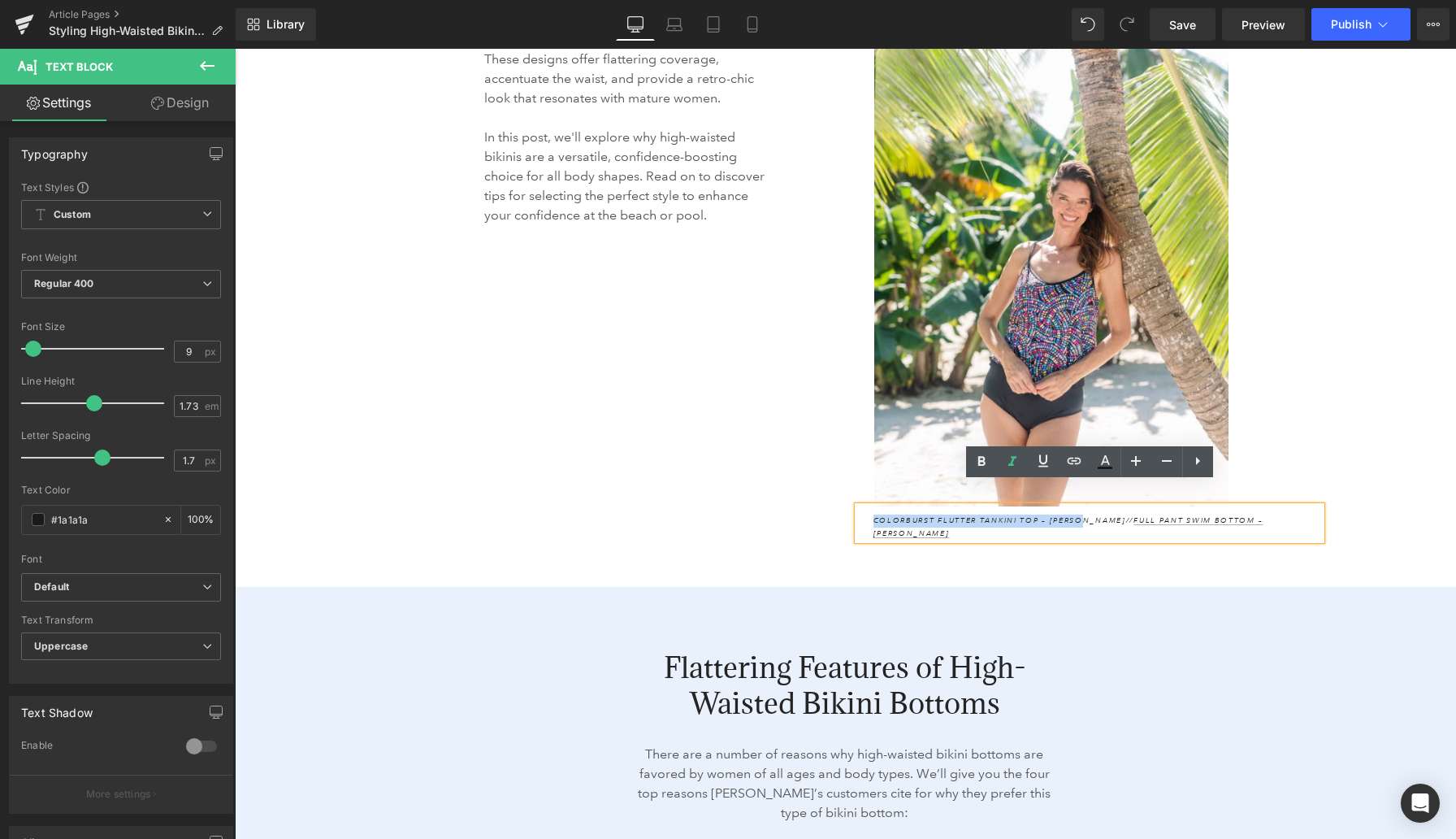
click at [873, 516] on icon "Colorburst Flutter Tankini Top – [PERSON_NAME] // Full Pant Swim Bottom – [PERS…" at bounding box center [1068, 527] width 390 height 23
click at [1067, 467] on icon at bounding box center [1074, 460] width 20 height 20
click at [1038, 531] on input "text" at bounding box center [1022, 531] width 250 height 41
paste input "[URL][DOMAIN_NAME]"
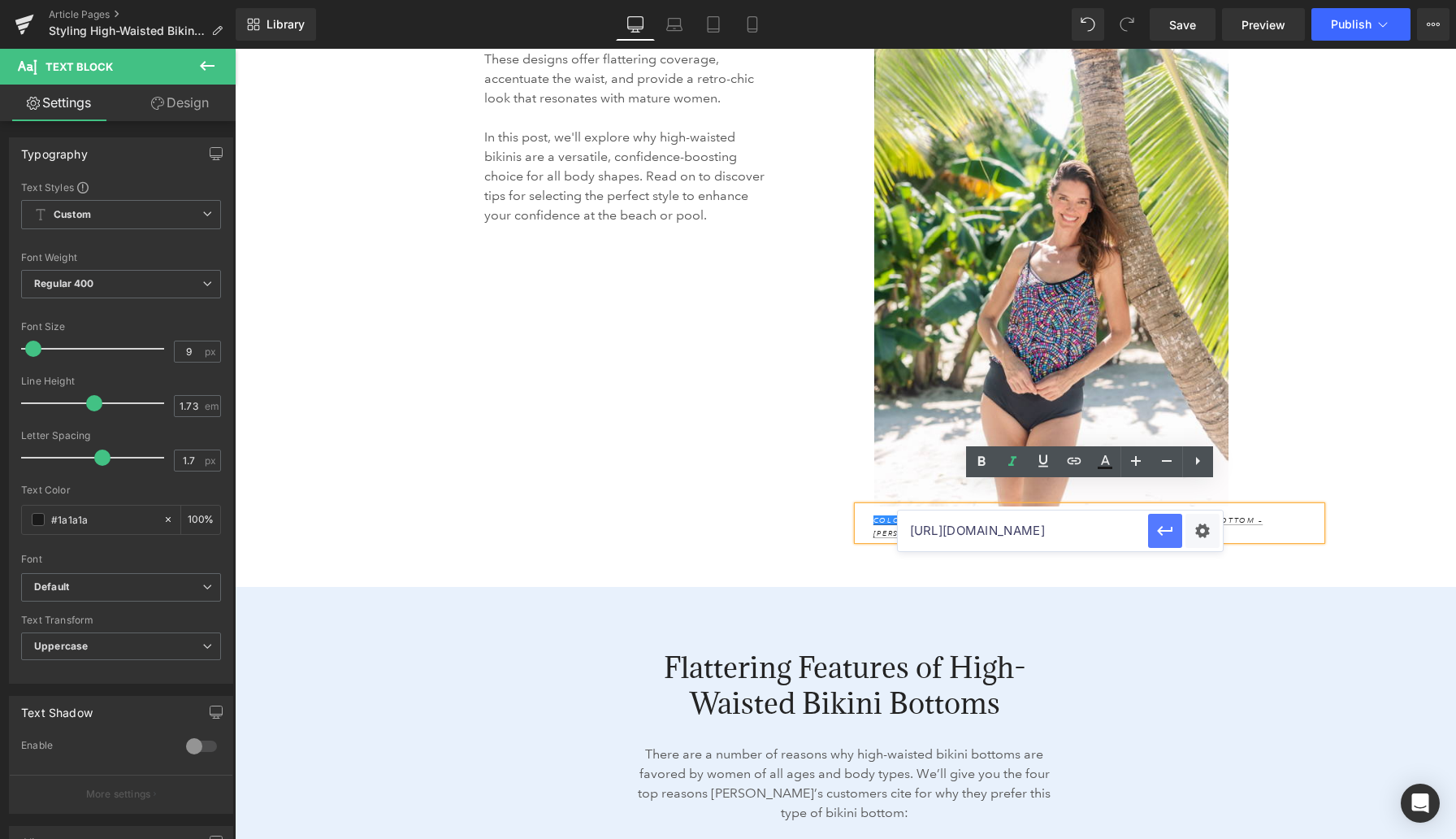
type input "[URL][DOMAIN_NAME]"
click at [1173, 534] on icon "button" at bounding box center [1165, 530] width 20 height 20
click at [641, 276] on div "High-waisted bikini bottoms have become a staple in swimwear fashion, especiall…" at bounding box center [846, 236] width 975 height 623
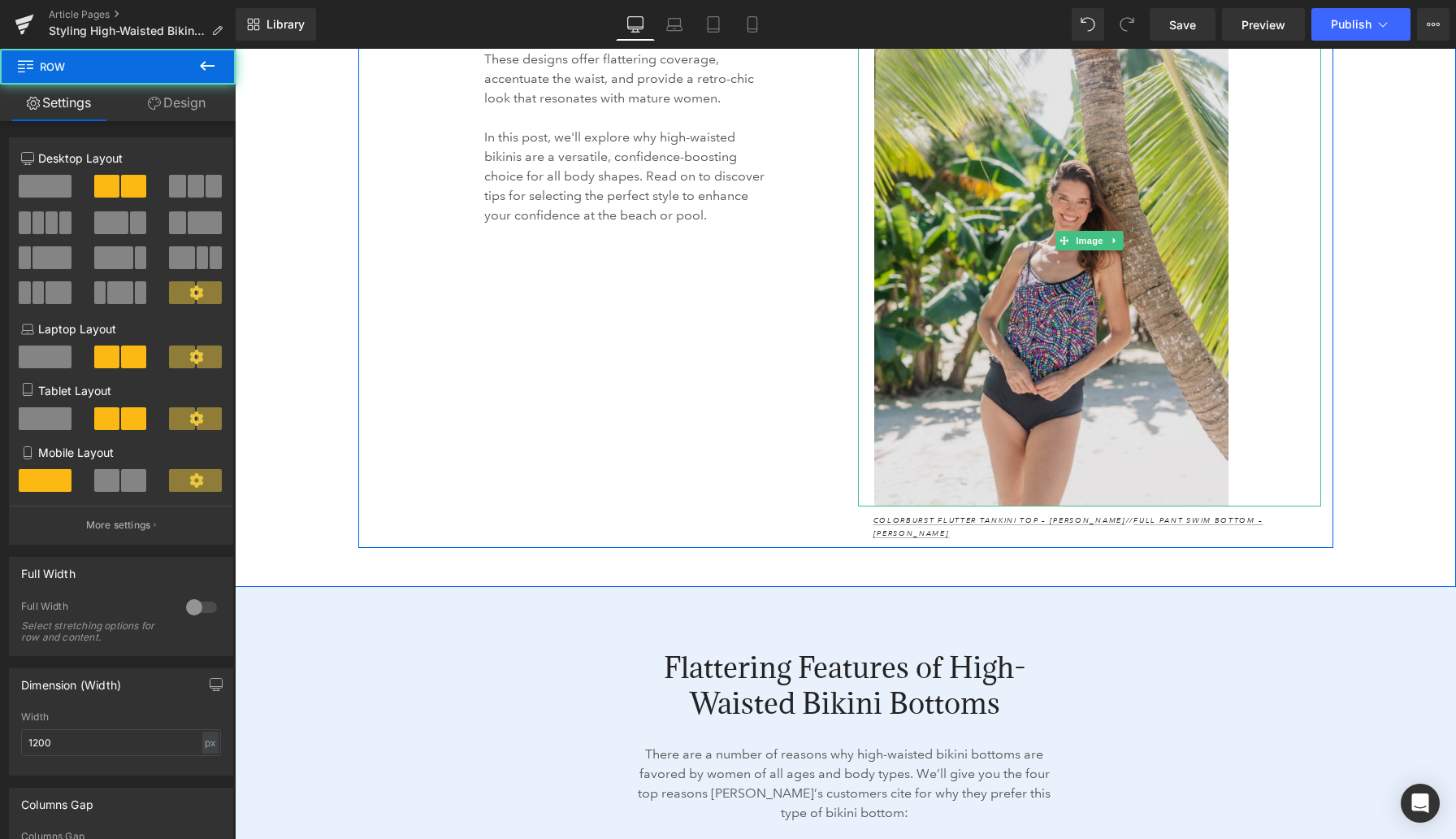
click at [963, 198] on img at bounding box center [1089, 240] width 430 height 532
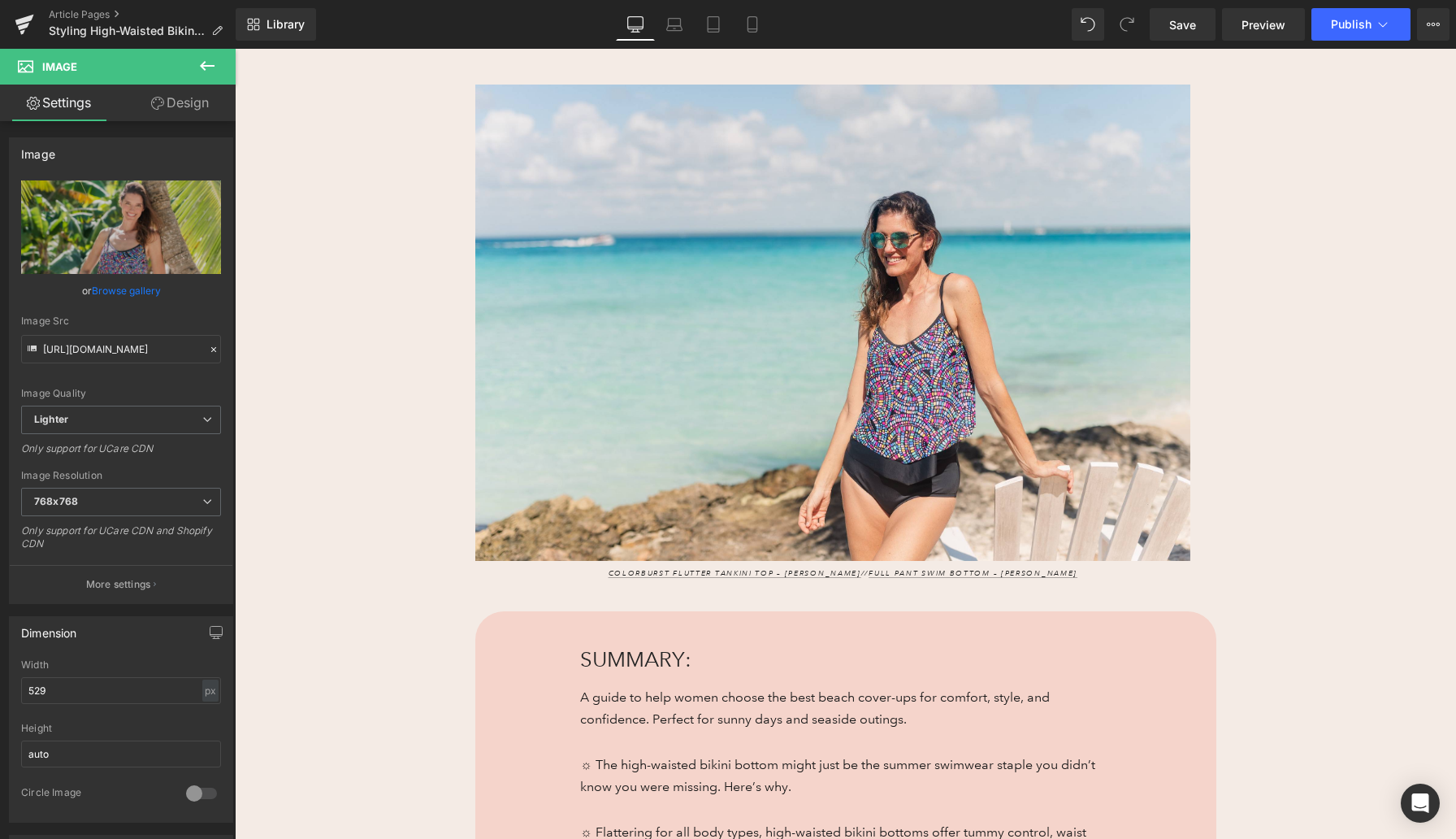
scroll to position [219, 0]
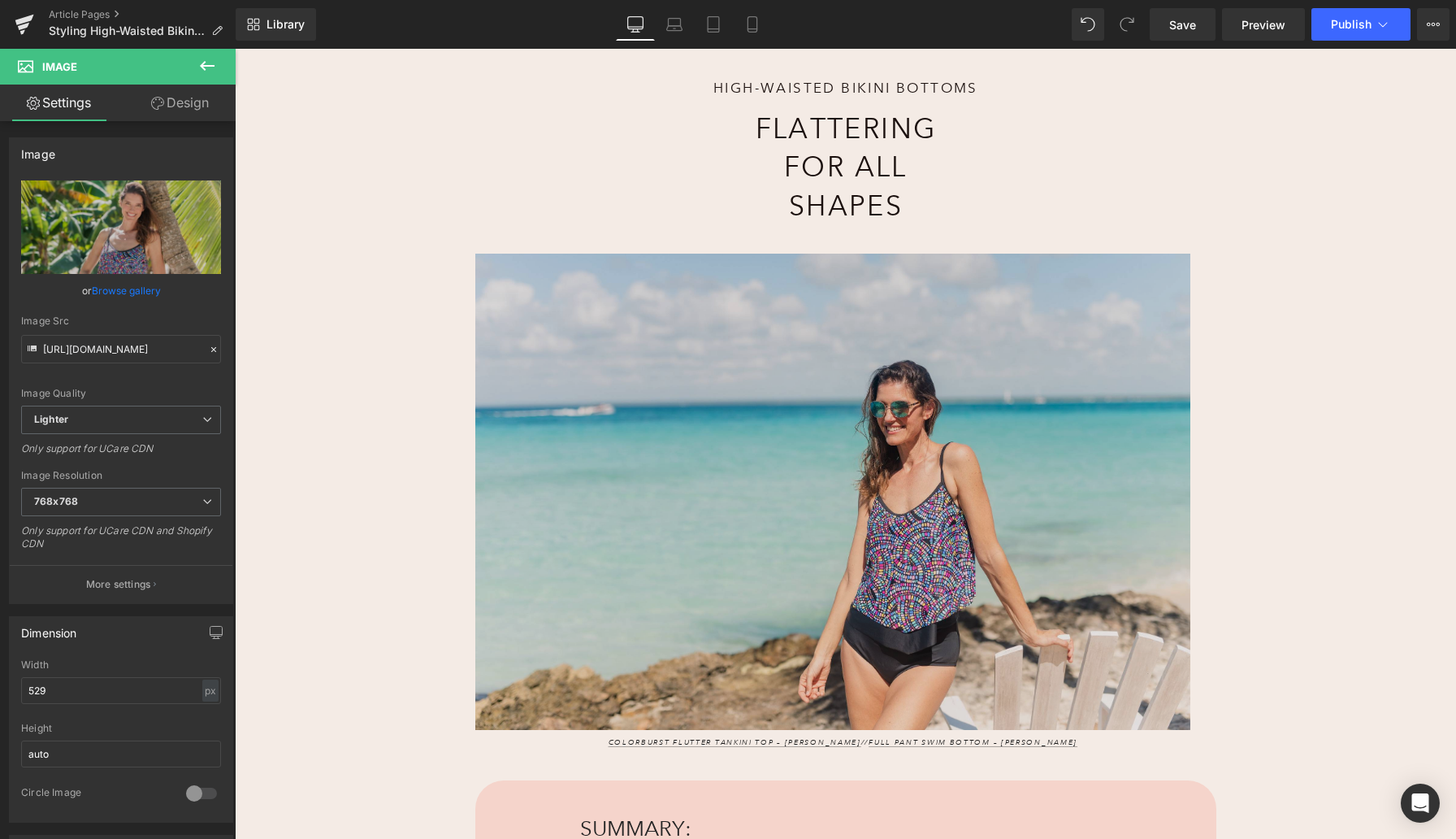
click at [753, 428] on img at bounding box center [833, 495] width 715 height 483
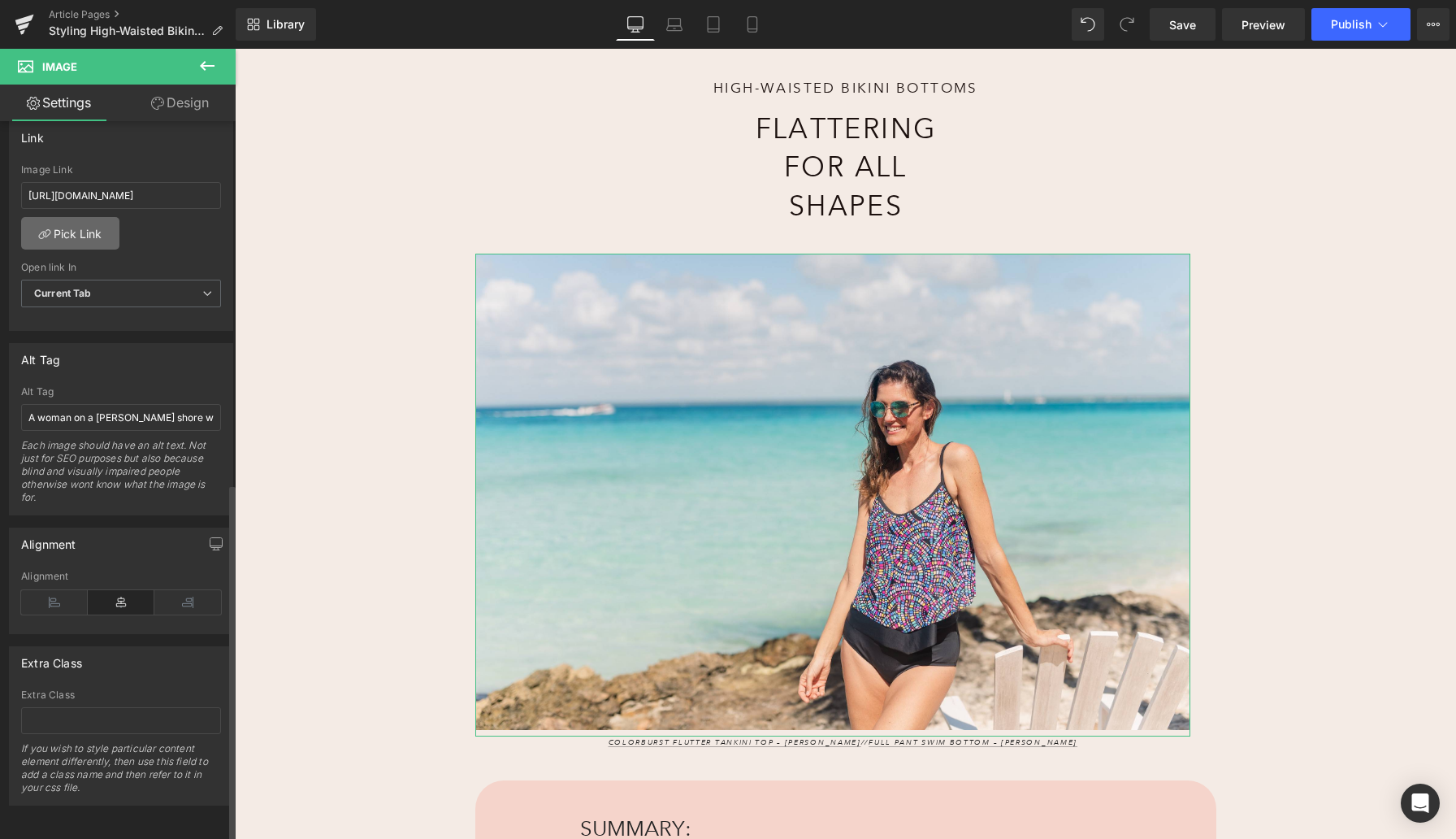
scroll to position [725, 0]
click at [88, 412] on input "A woman on a [PERSON_NAME] shore wears a colorburst flutter tankini top and ful…" at bounding box center [121, 417] width 200 height 26
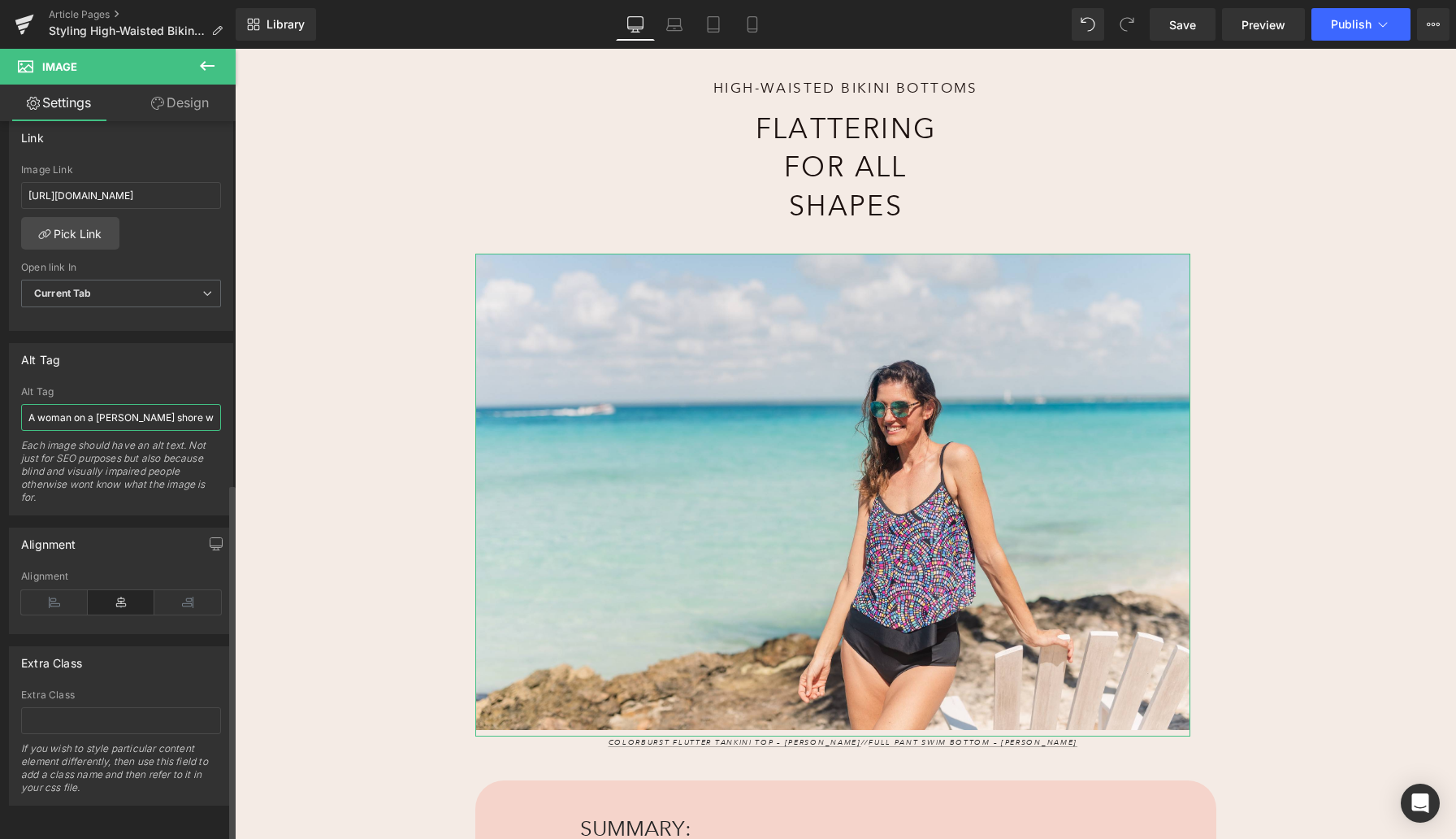
click at [88, 412] on input "A woman on a [PERSON_NAME] shore wears a colorburst flutter tankini top and ful…" at bounding box center [121, 417] width 200 height 26
click at [131, 404] on input "A woman on a [PERSON_NAME] shore wears a colorburst flutter tankini top and ful…" at bounding box center [121, 417] width 200 height 26
type input "A woman on a beach shore wears a colorburst flutter tankini top and full pant s…"
click at [177, 404] on input "A woman on a beach shore wears a colorburst flutter tankini top and full pant s…" at bounding box center [121, 417] width 200 height 26
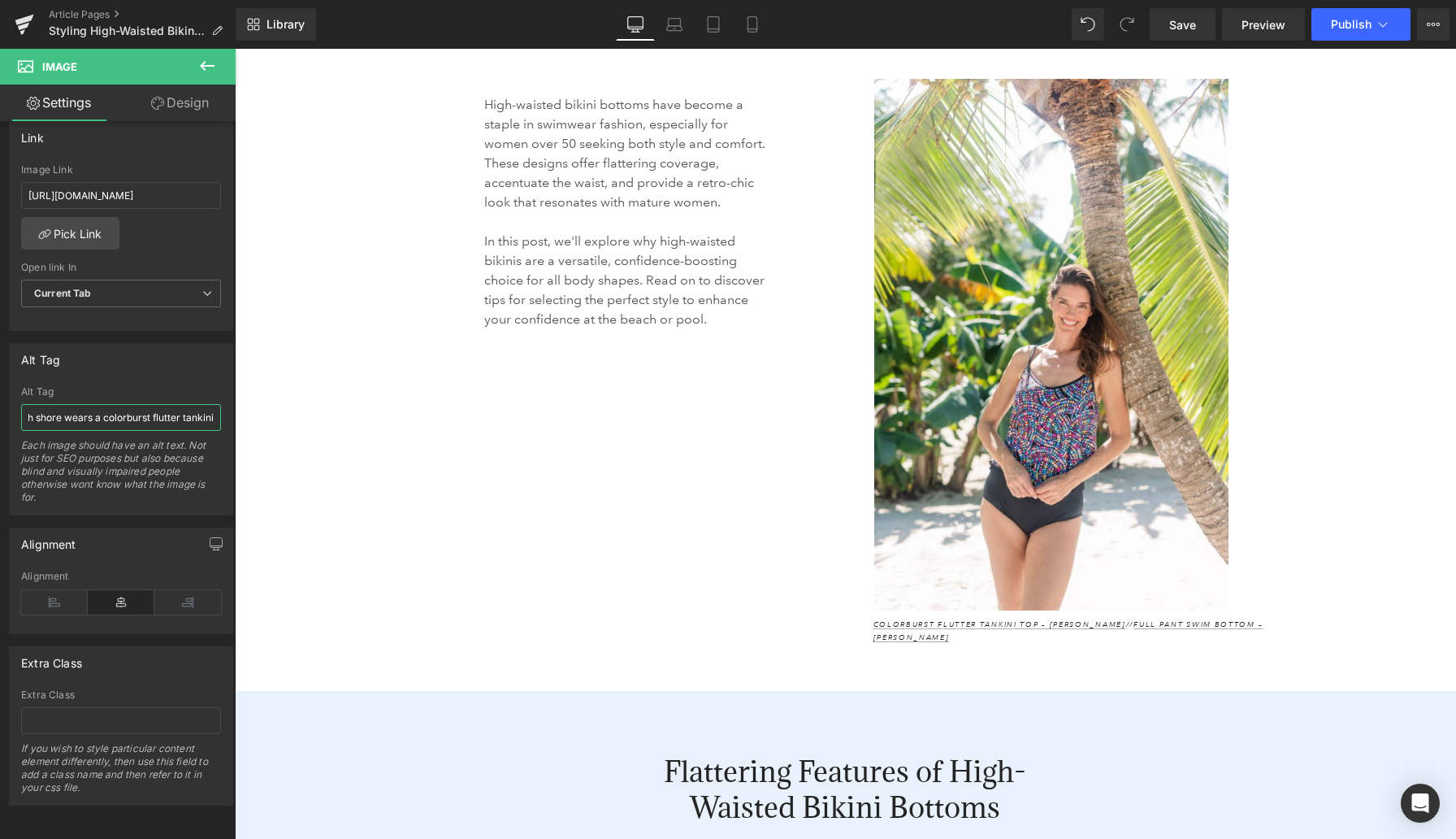
scroll to position [1816, 0]
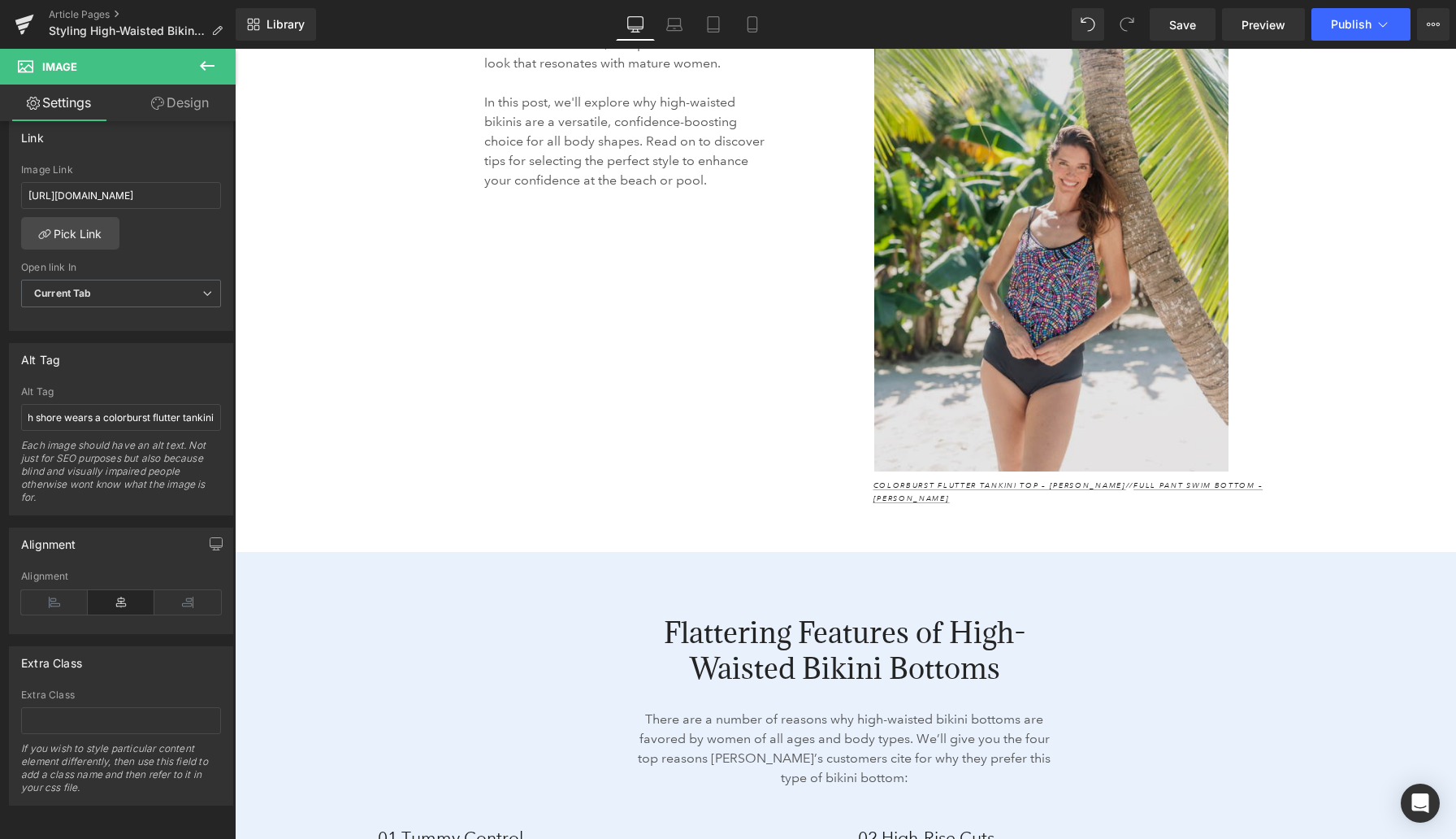
click at [977, 247] on img at bounding box center [1089, 206] width 430 height 532
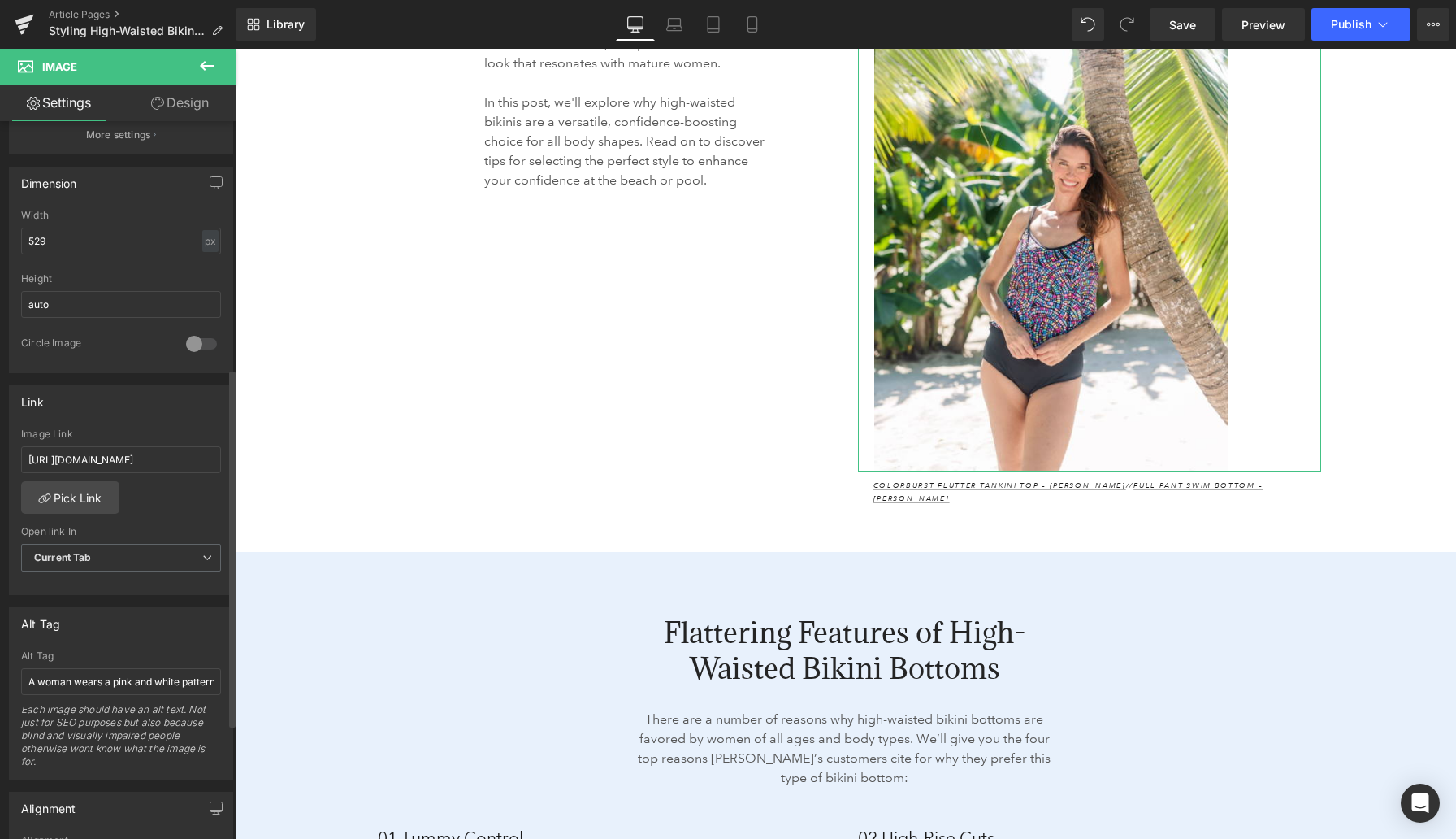
scroll to position [500, 0]
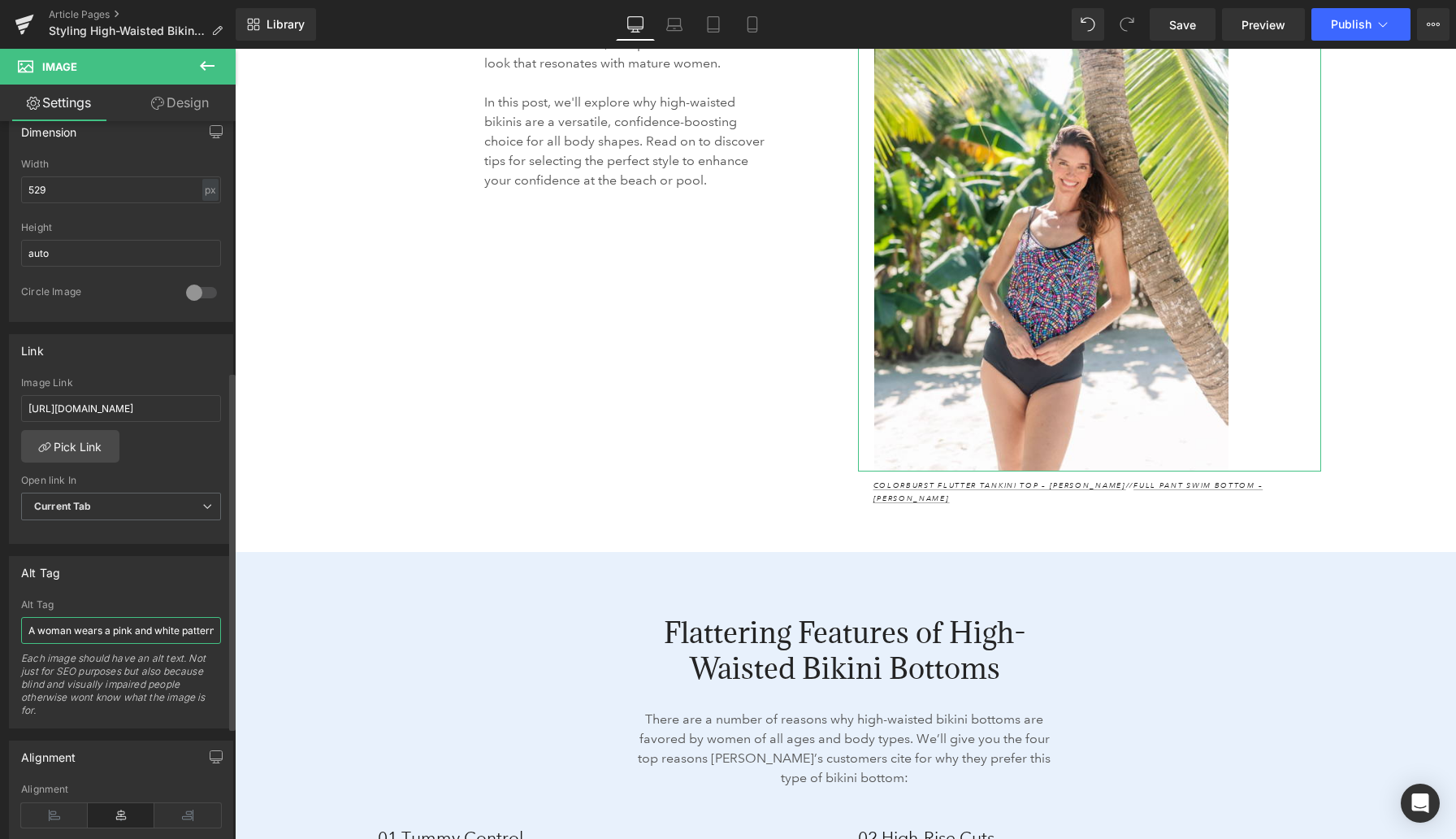
click at [86, 631] on input "A woman wears a pink and white patterned sleeveless dress and a white sun hat w…" at bounding box center [121, 630] width 200 height 26
paste input "on a [PERSON_NAME] shore wears a colorburst flutter tankini top and full pant s…"
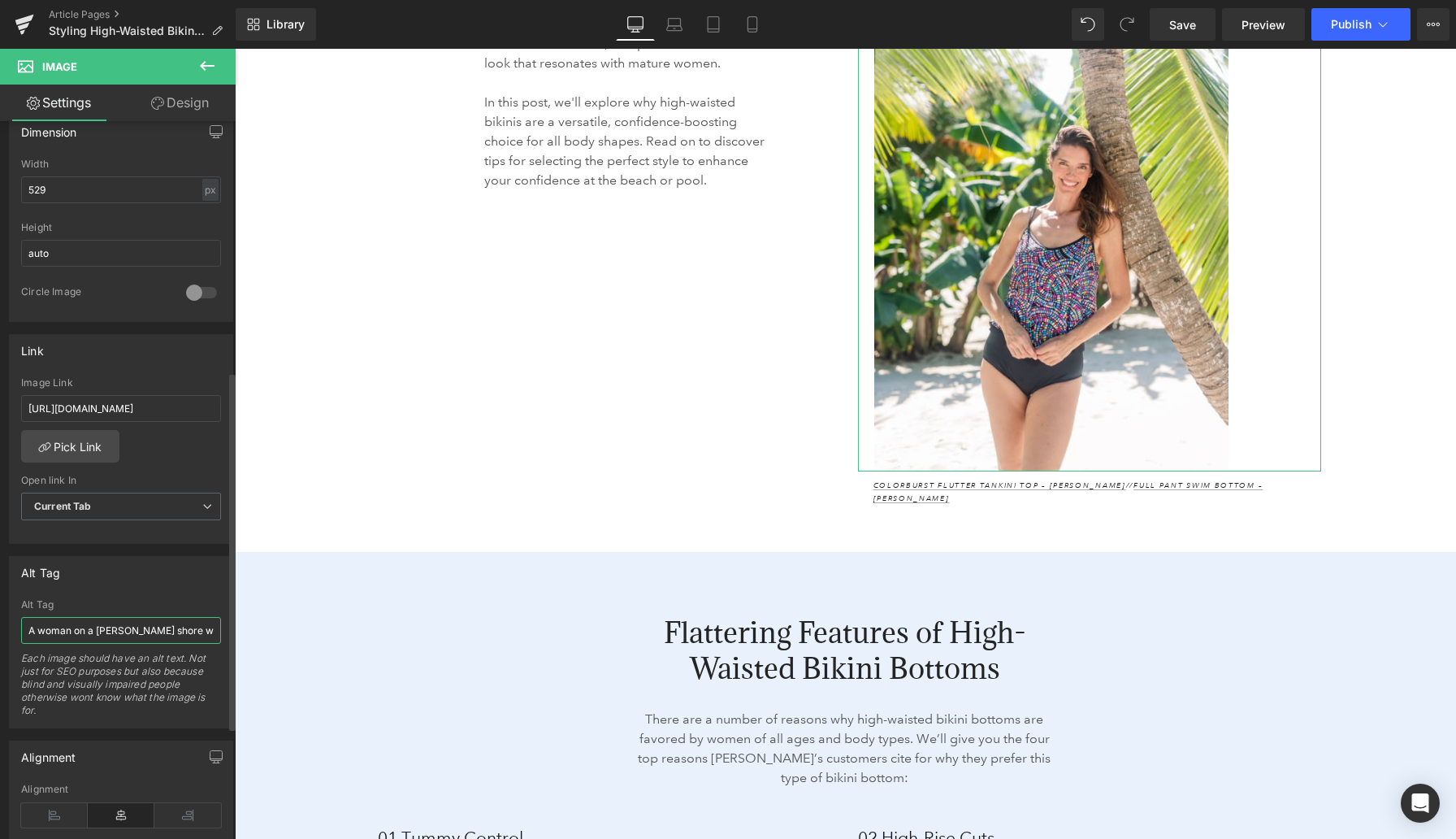
scroll to position [0, 251]
click at [86, 631] on input "A woman on a [PERSON_NAME] shore wears a colorburst flutter tankini top and ful…" at bounding box center [121, 630] width 200 height 26
type input "A woman leaning on a palm wears a colorburst flutter tankini top and full pant …"
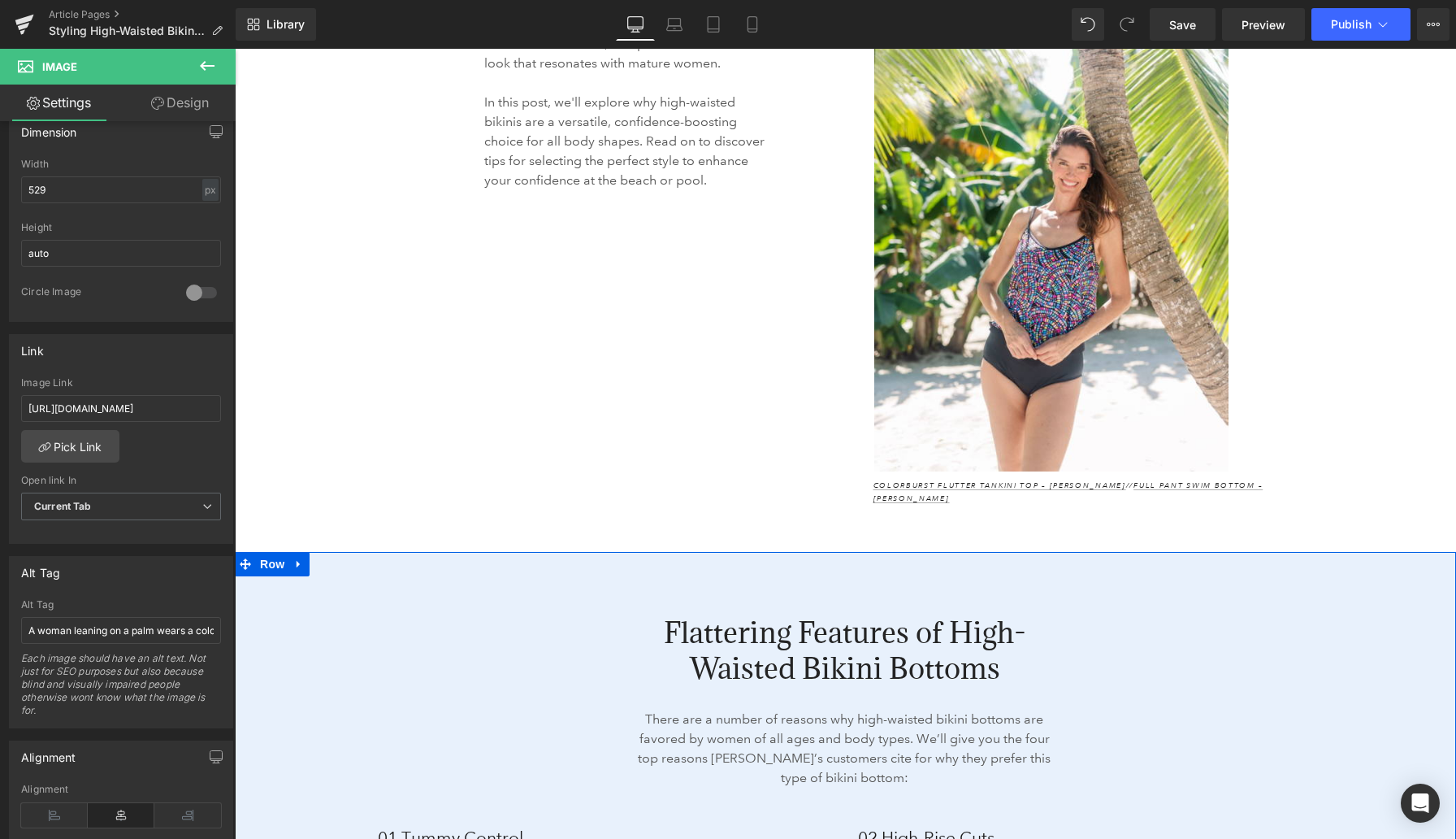
click at [387, 551] on div "Flattering Features of High-Waisted Bikini Bottoms Heading There are a number o…" at bounding box center [845, 839] width 1221 height 575
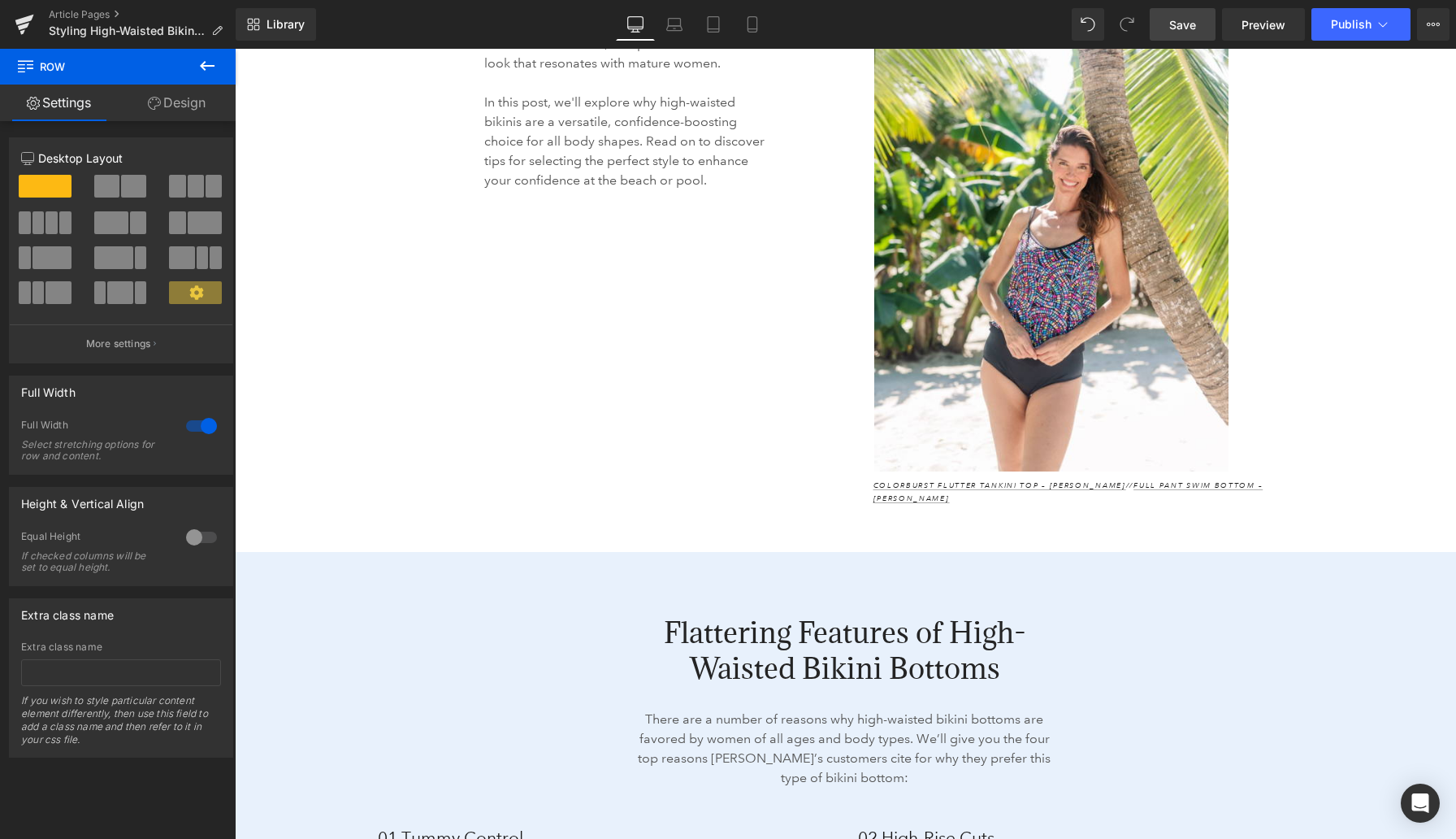
click at [1192, 18] on span "Save" at bounding box center [1182, 25] width 26 height 17
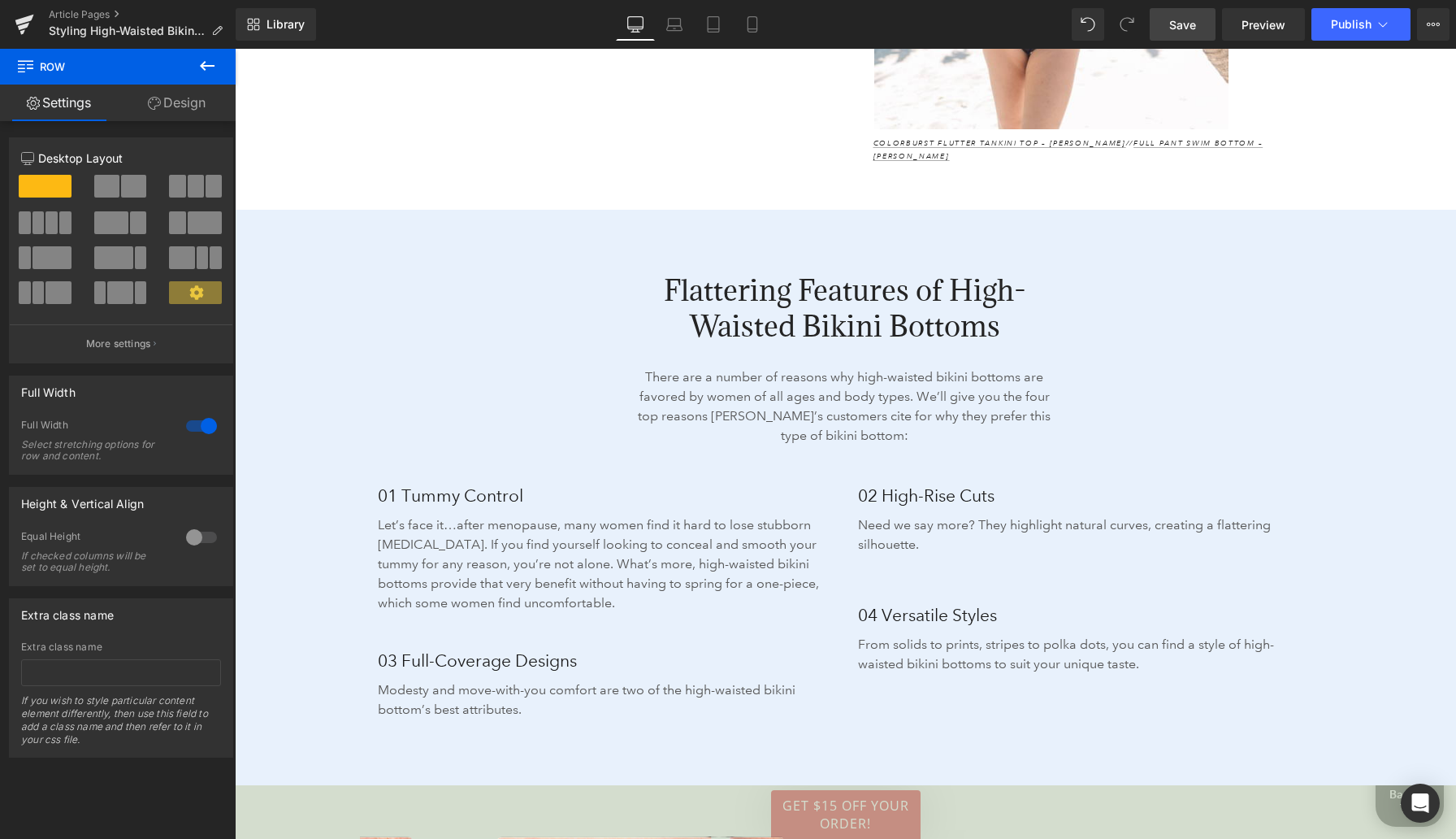
scroll to position [2274, 0]
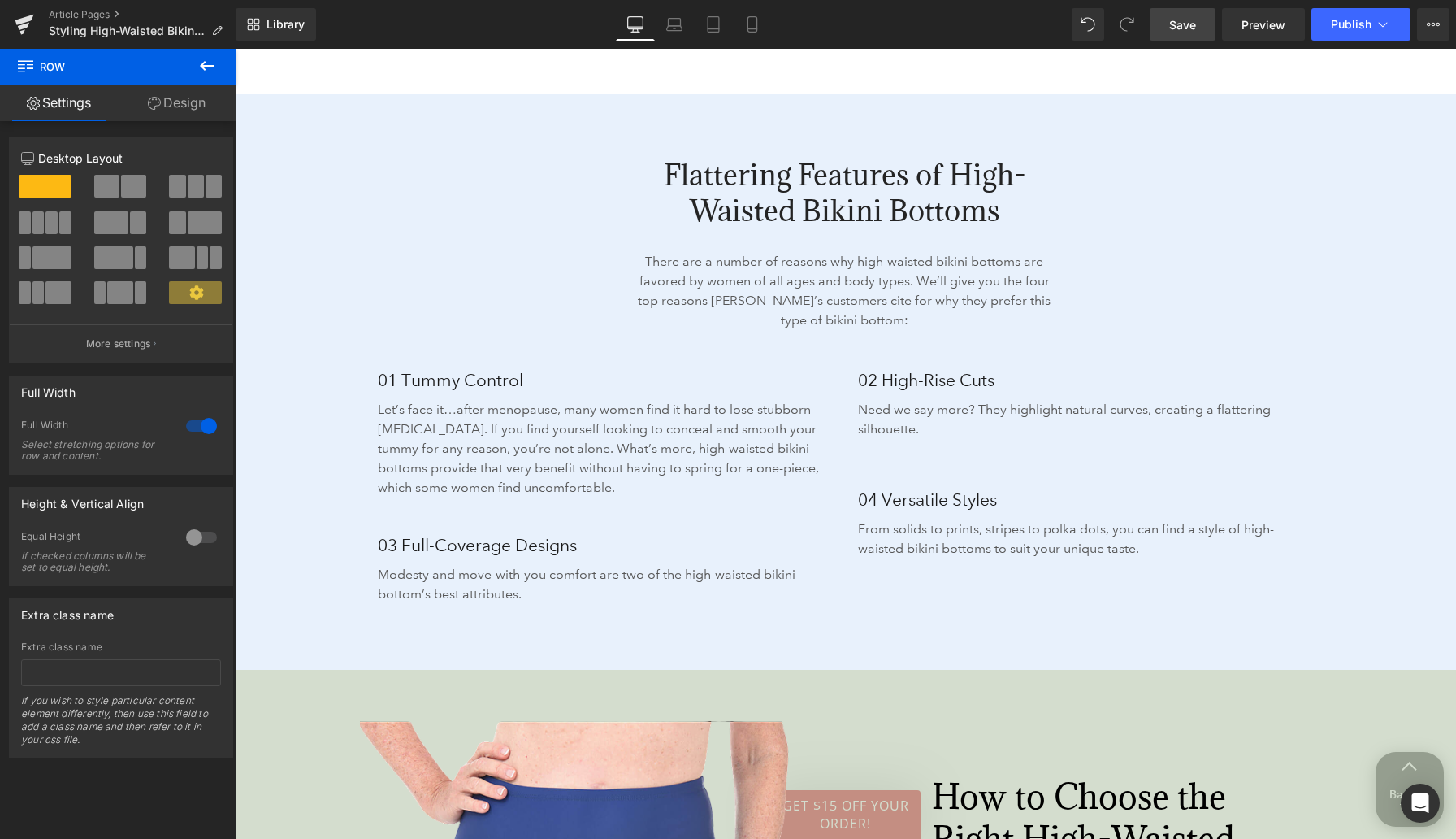
click at [900, 399] on p "Need we say more? They highlight natural curves, creating a flattering silhouet…" at bounding box center [1080, 419] width 445 height 39
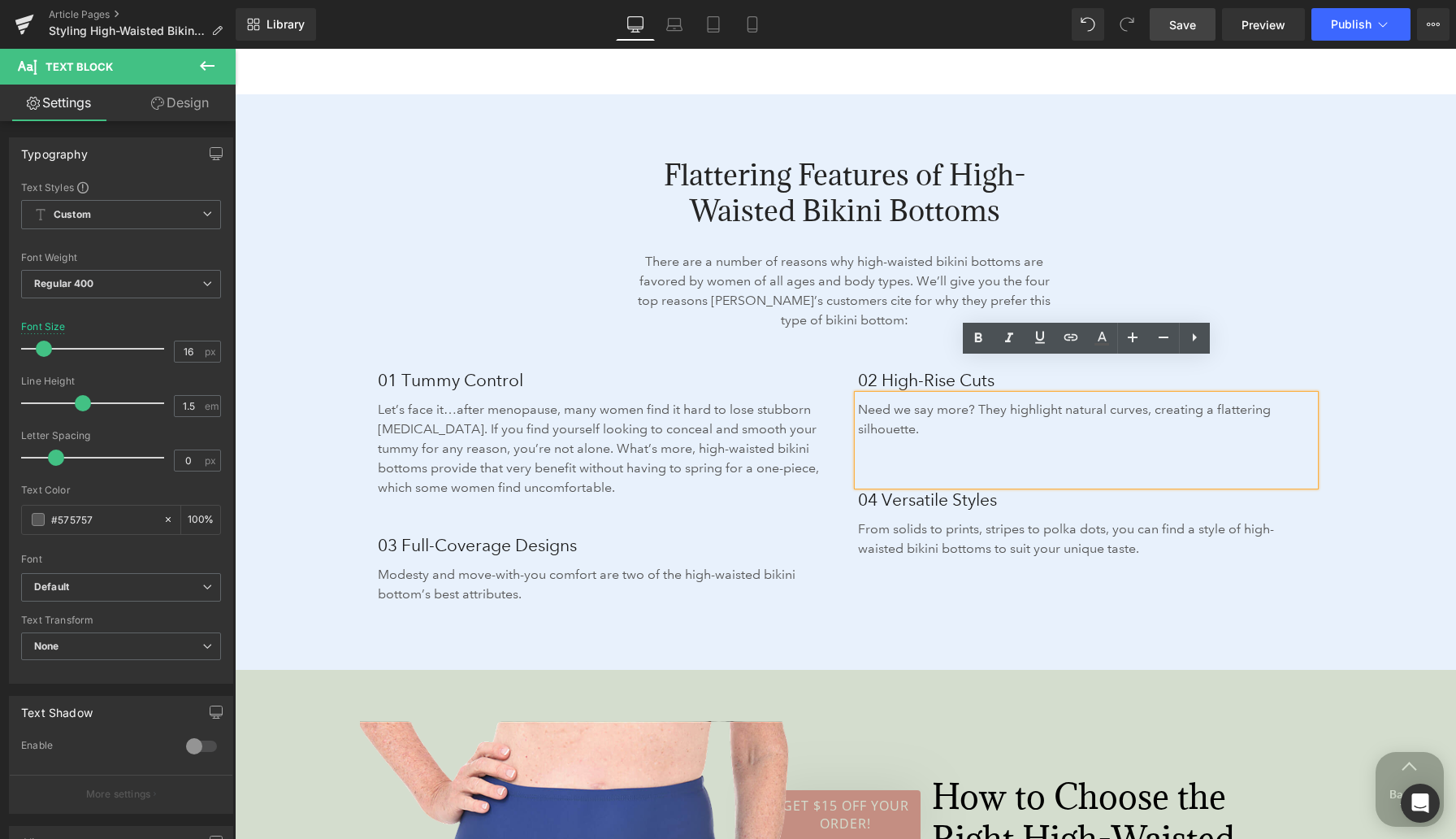
click at [808, 459] on p "Let’s face it…after menopause, many women find it hard to lose stubborn [MEDICA…" at bounding box center [600, 448] width 445 height 97
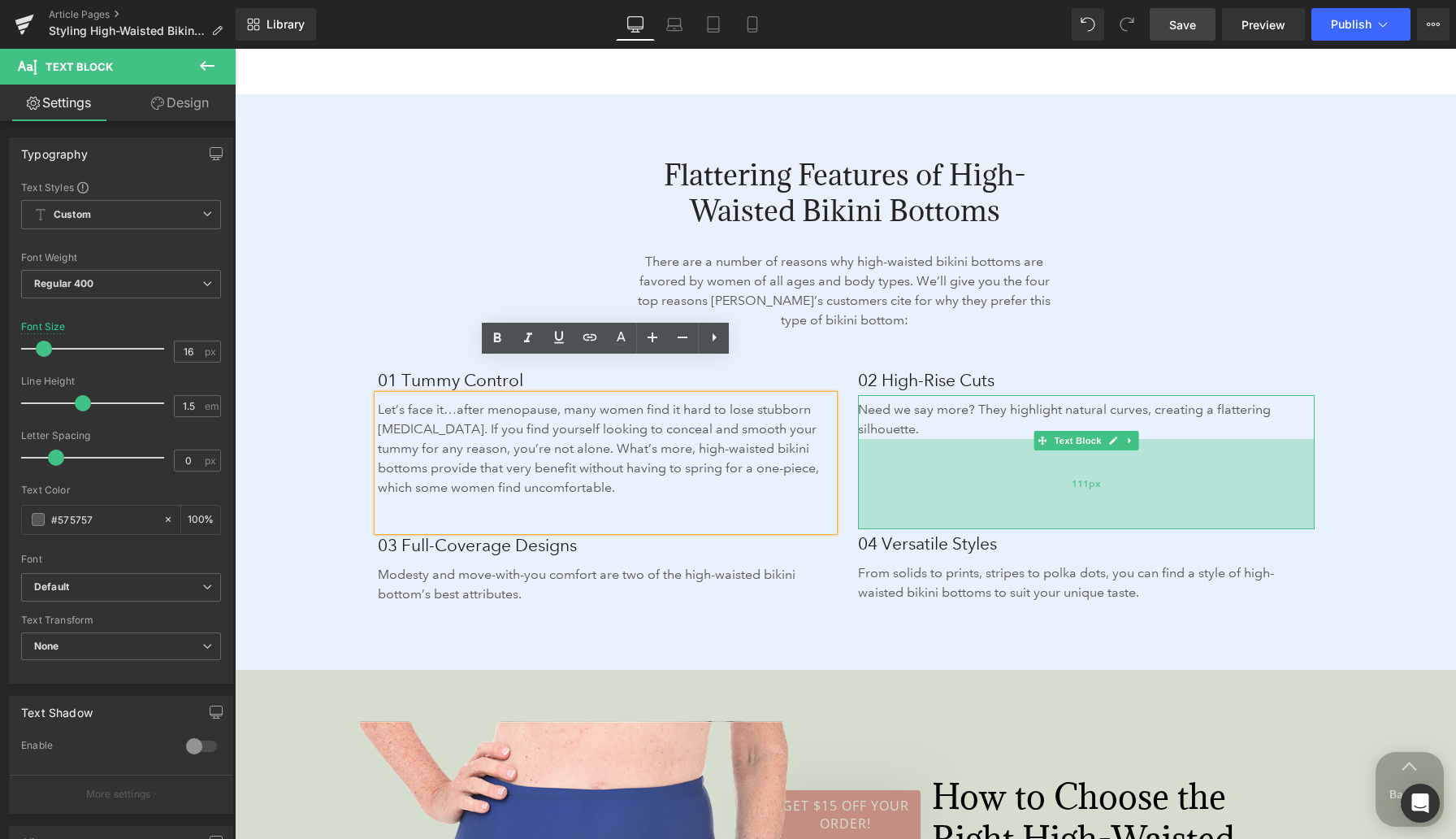
drag, startPoint x: 907, startPoint y: 446, endPoint x: 904, endPoint y: 490, distance: 44.1
click at [904, 490] on div "111px" at bounding box center [1086, 484] width 457 height 90
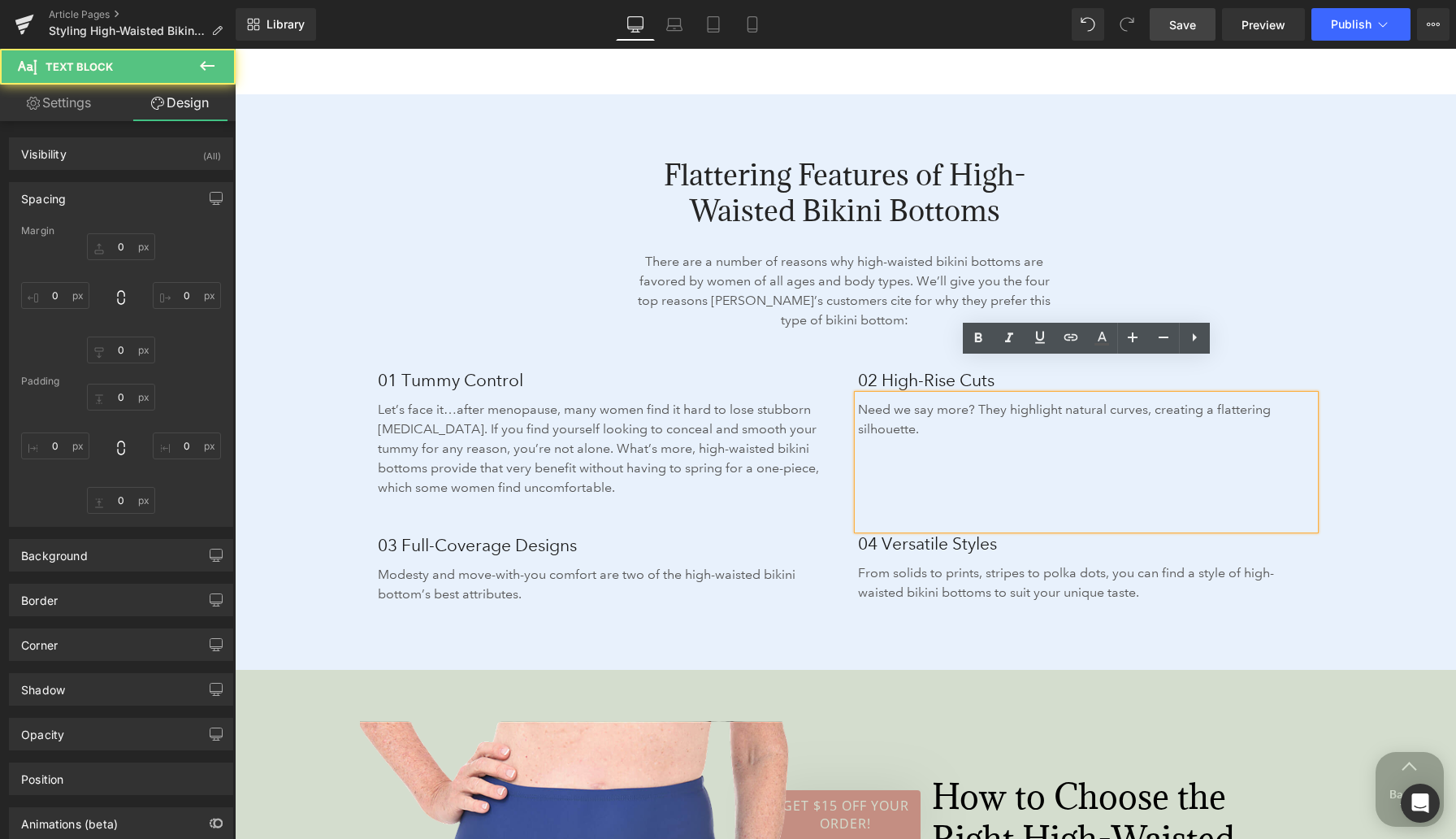
click at [1255, 492] on div "Flattering Features of High-Waisted Bikini Bottoms Heading There are a number o…" at bounding box center [845, 384] width 1025 height 520
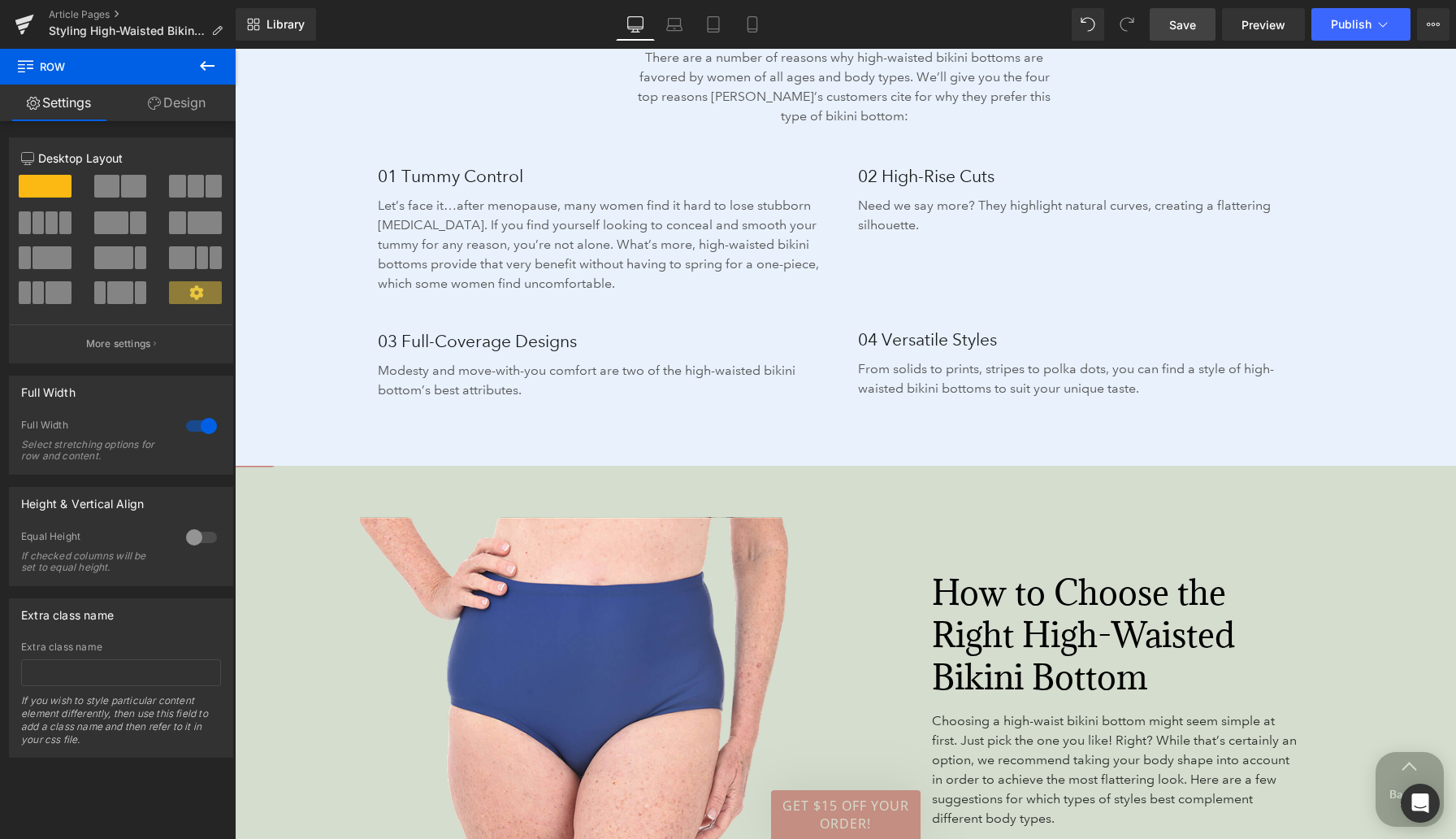
scroll to position [2543, 0]
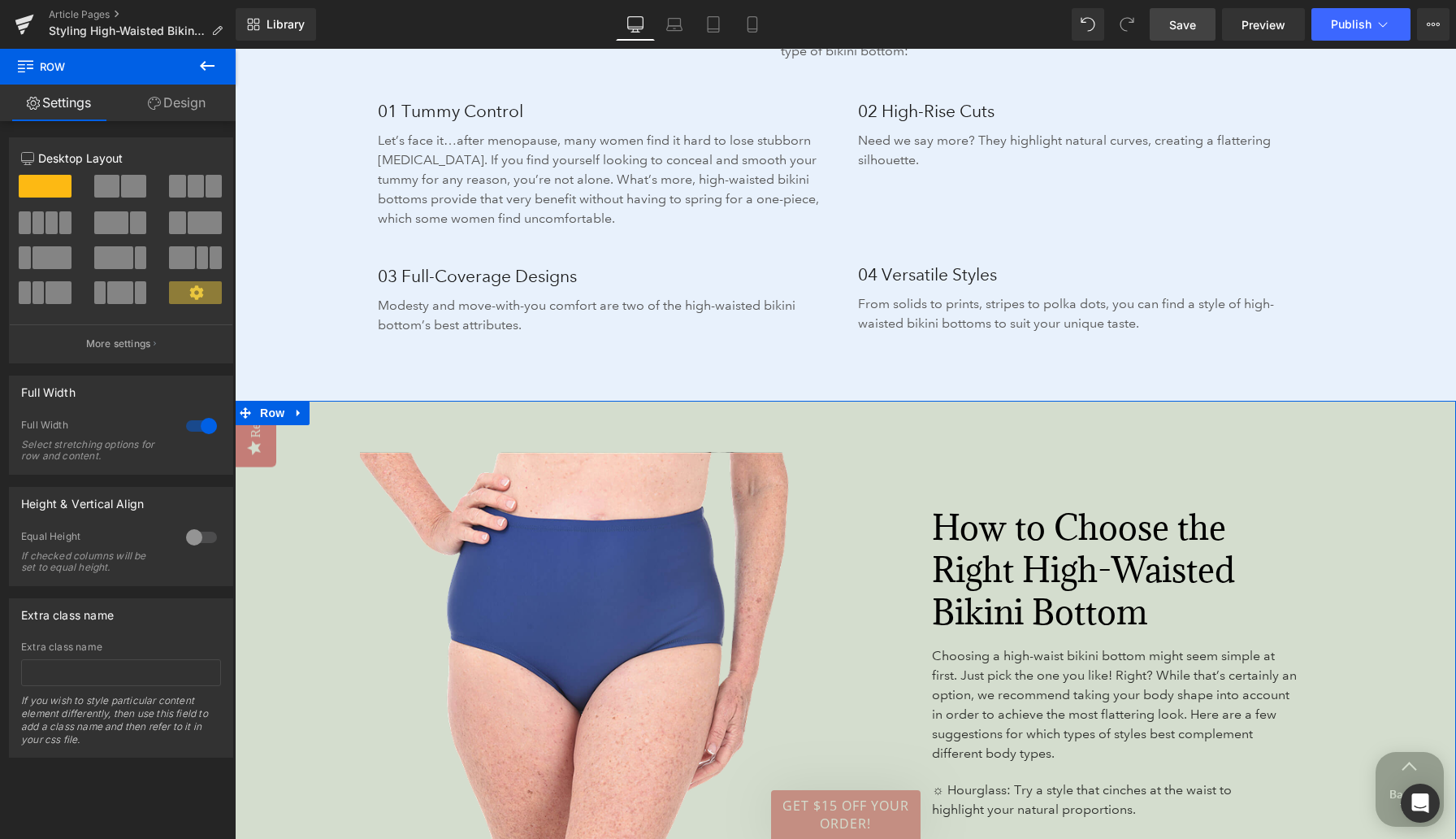
click at [367, 400] on div "Image Basic Swim Brief - Ceeb Text Block 89px How to Choose the Right High-Wais…" at bounding box center [845, 805] width 1221 height 810
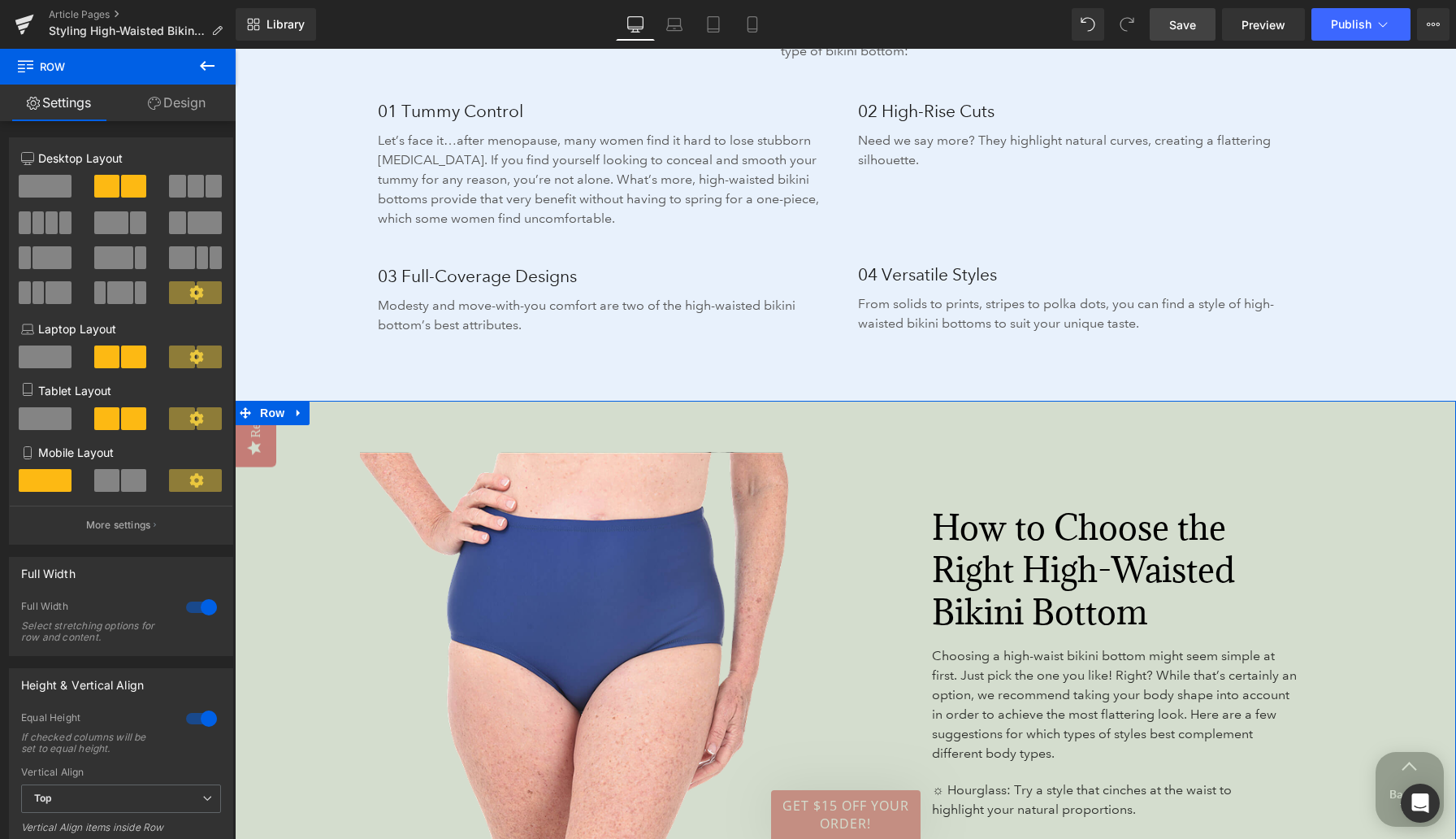
click at [192, 108] on link "Design" at bounding box center [177, 102] width 118 height 37
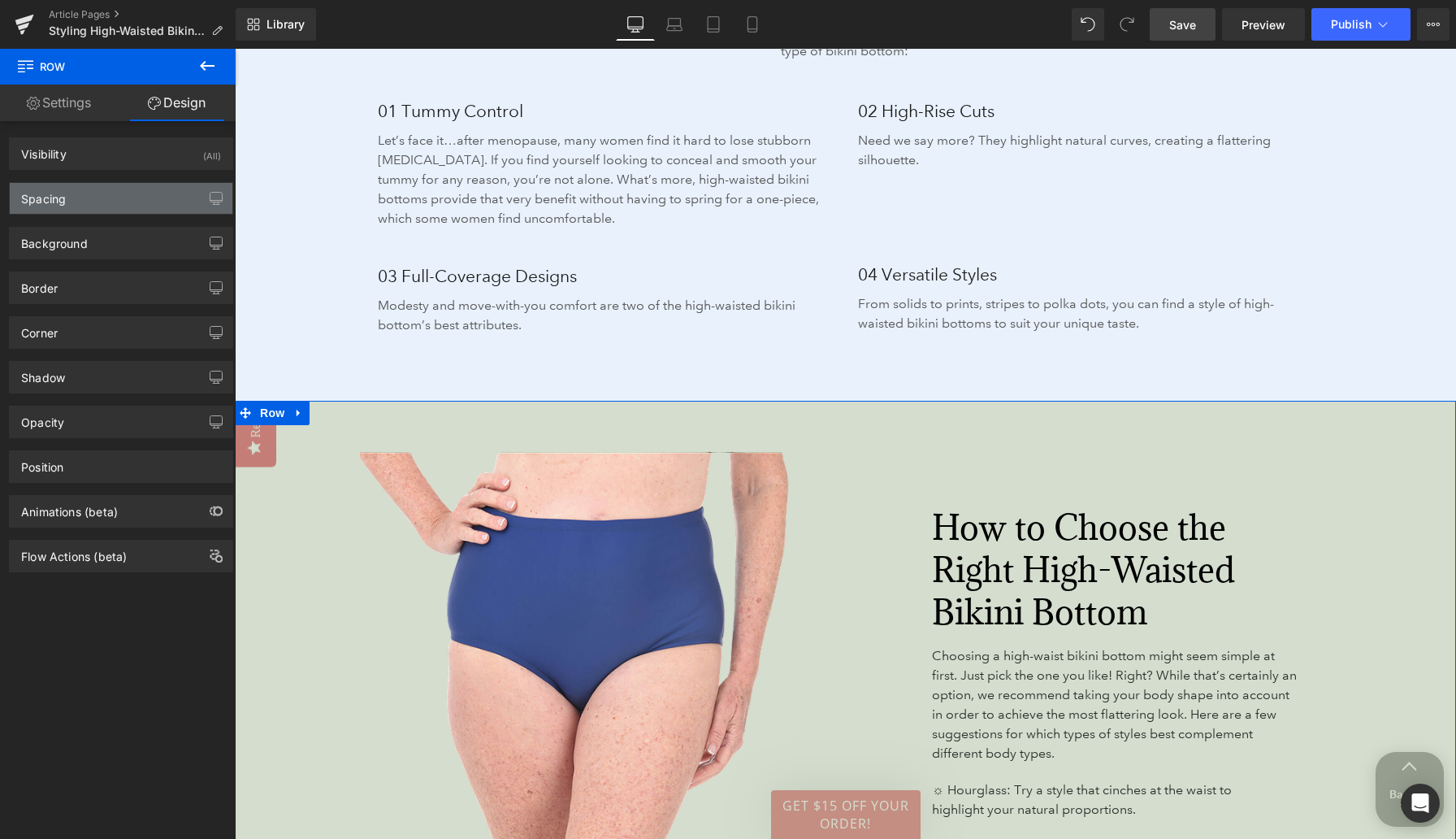
type input "#aabc9d"
type input "50"
click at [111, 252] on div "Background" at bounding box center [120, 243] width 223 height 31
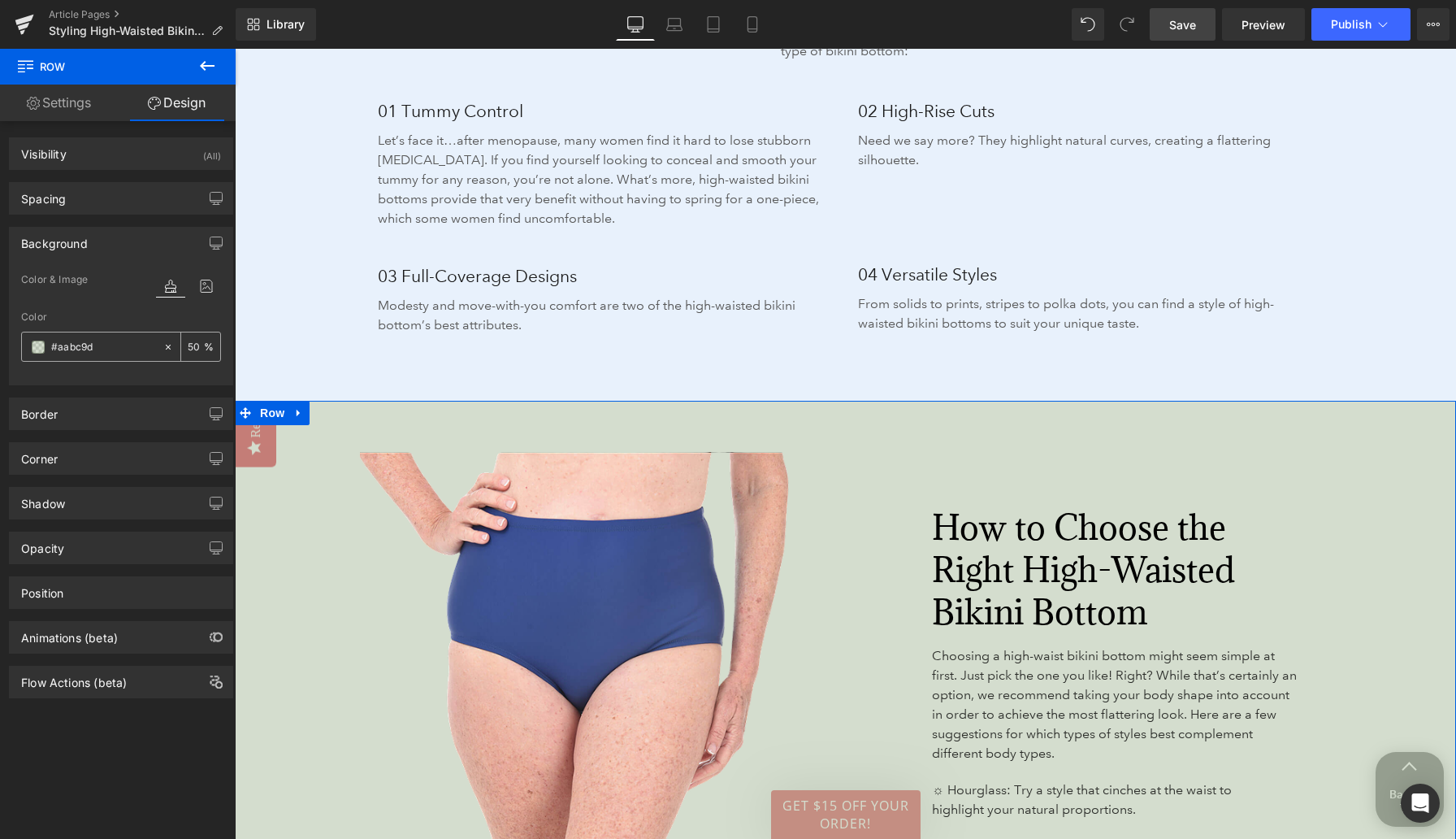
click at [39, 352] on span at bounding box center [38, 347] width 13 height 13
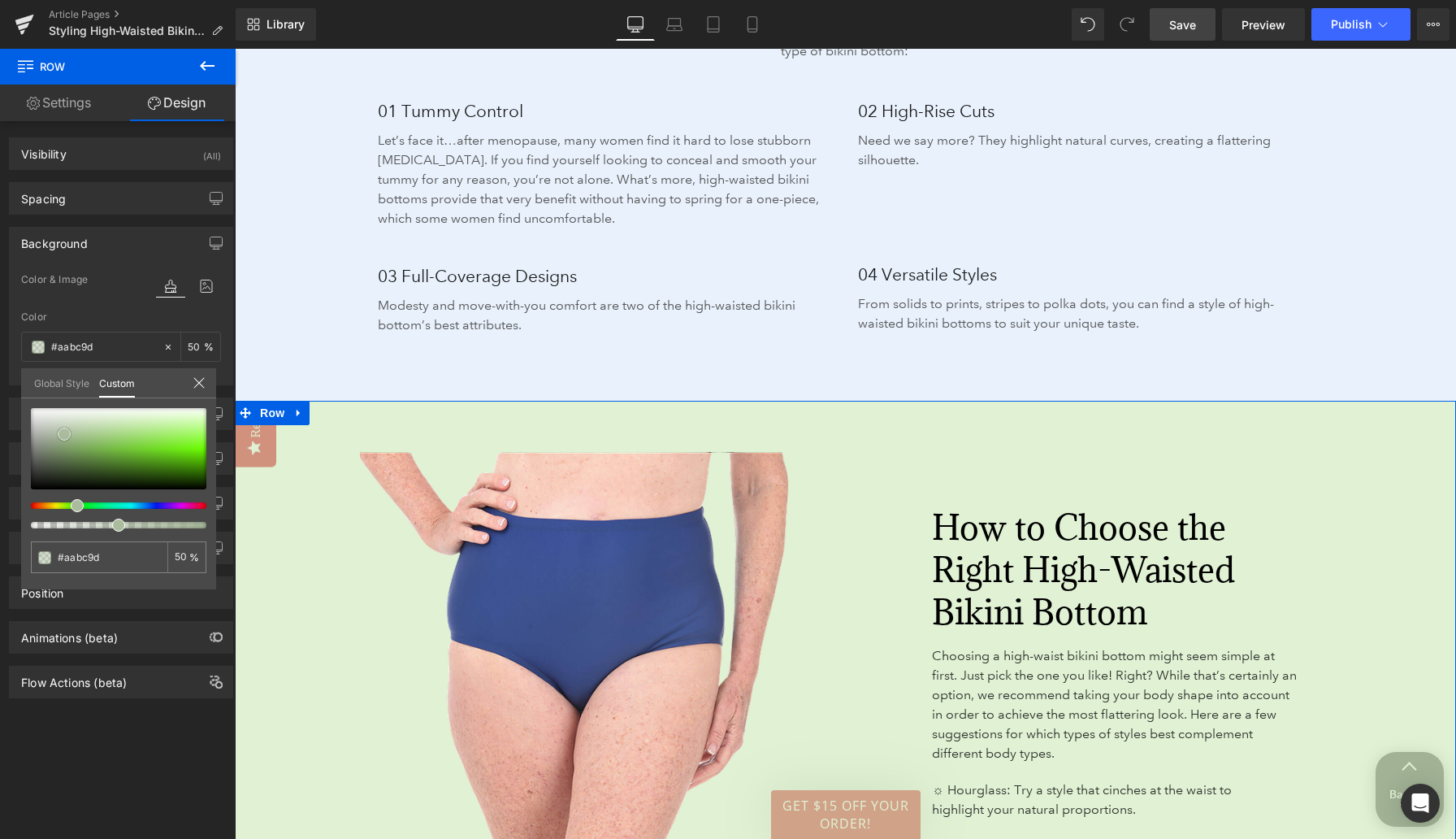
type input "#c2e4a9"
type input "#c2e2ab"
type input "#c3d8b4"
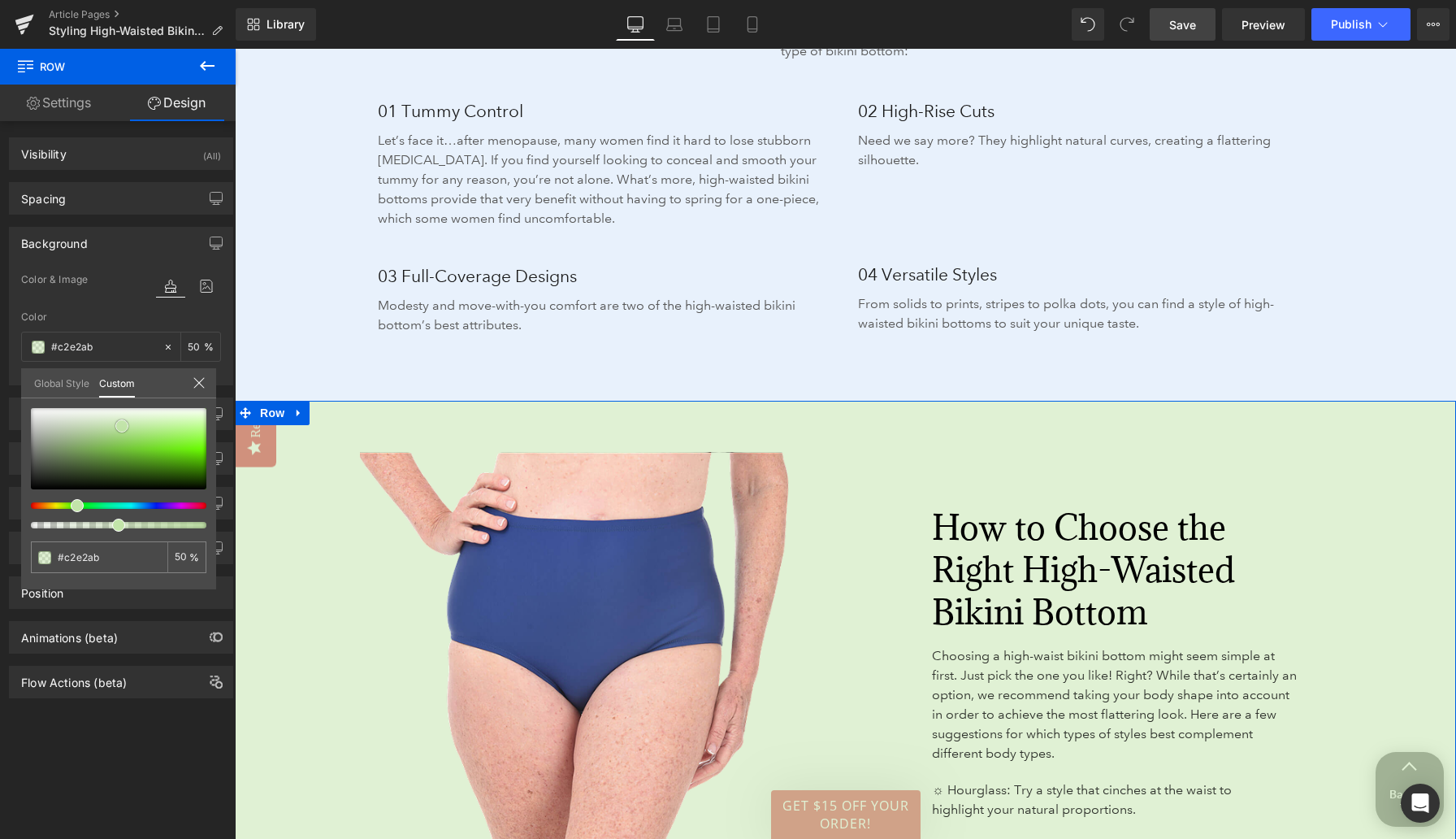
type input "#c3d8b4"
type input "#d0d2cf"
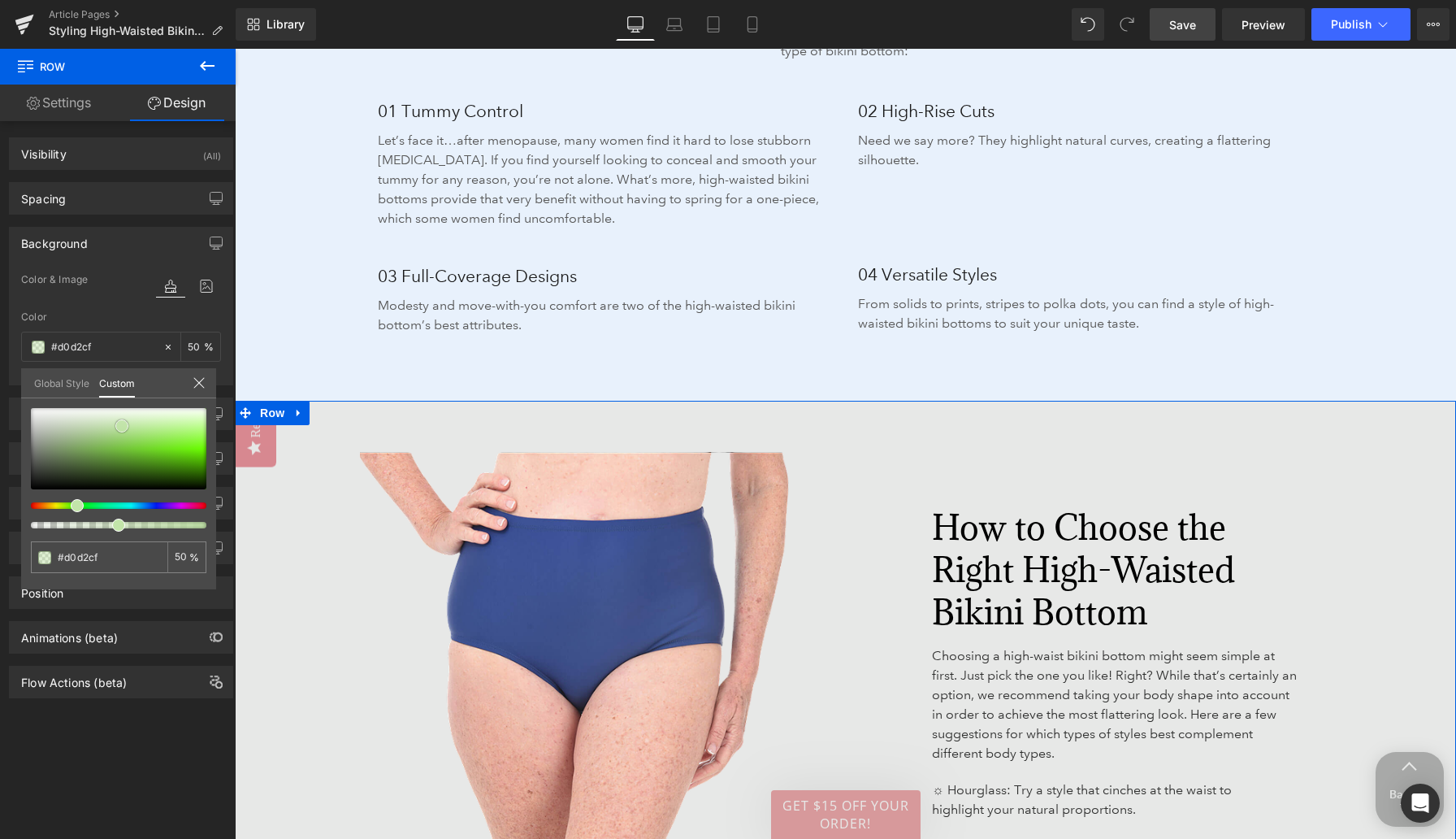
type input "#e5e5e5"
type input "#ededed"
type input "#f9f9f9"
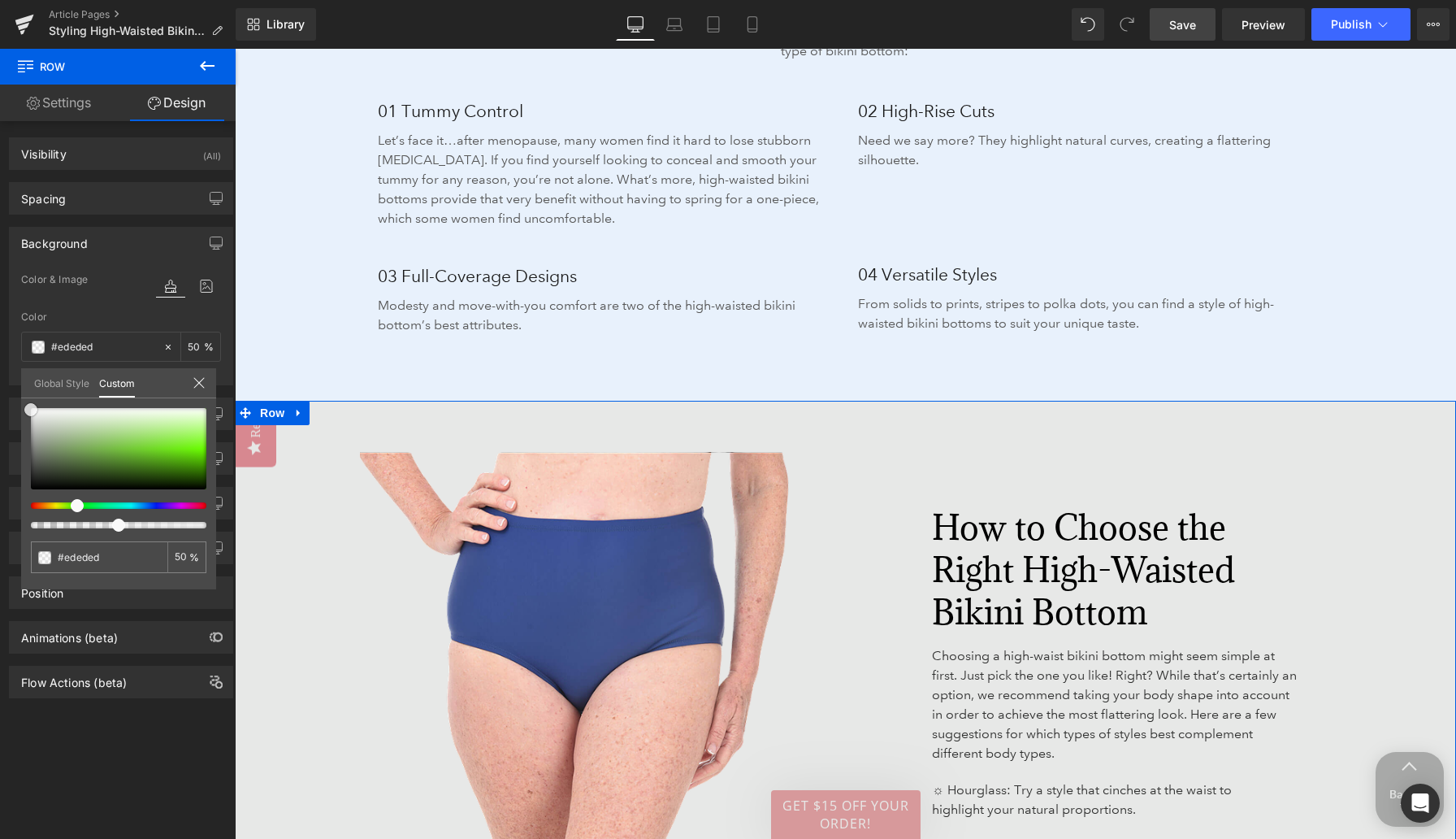
type input "#f9f9f9"
type input "#ffffff"
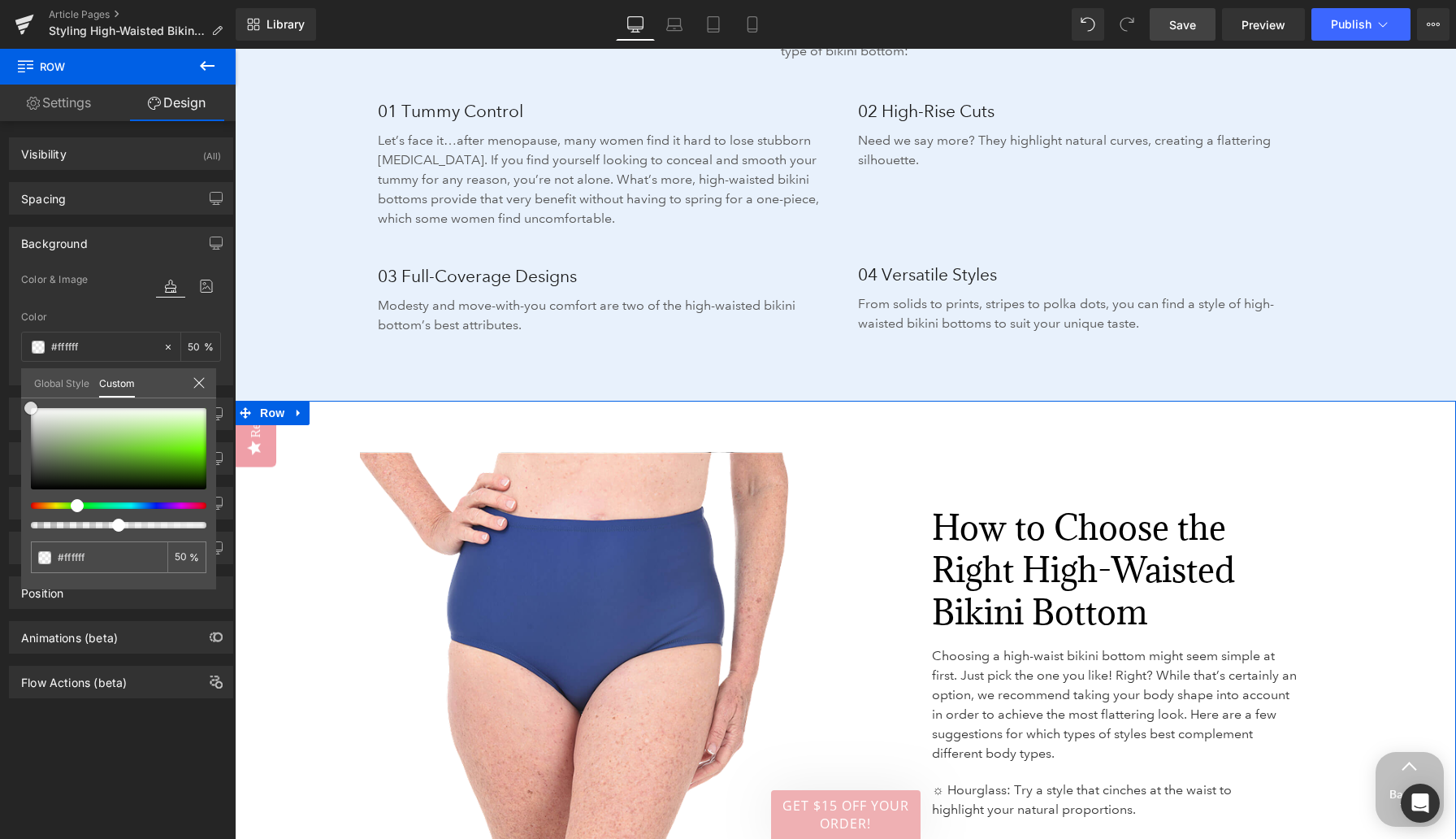
drag, startPoint x: 122, startPoint y: 426, endPoint x: 0, endPoint y: 368, distance: 135.1
click at [0, 368] on div "Background Color & Image color rgba(255, 255, 255, 0.5) Color #ffffff 50 % Imag…" at bounding box center [121, 300] width 243 height 171
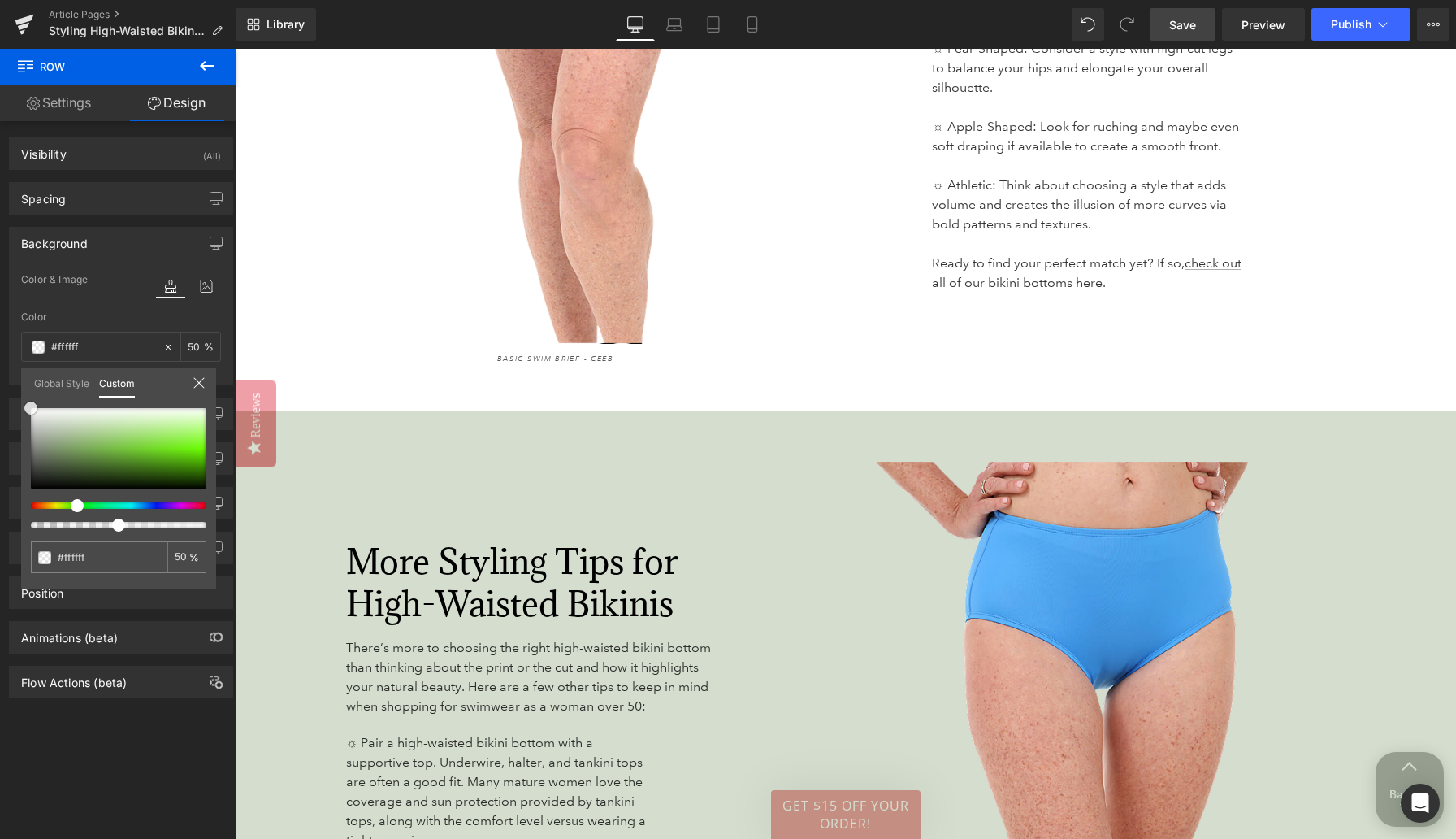
scroll to position [3352, 0]
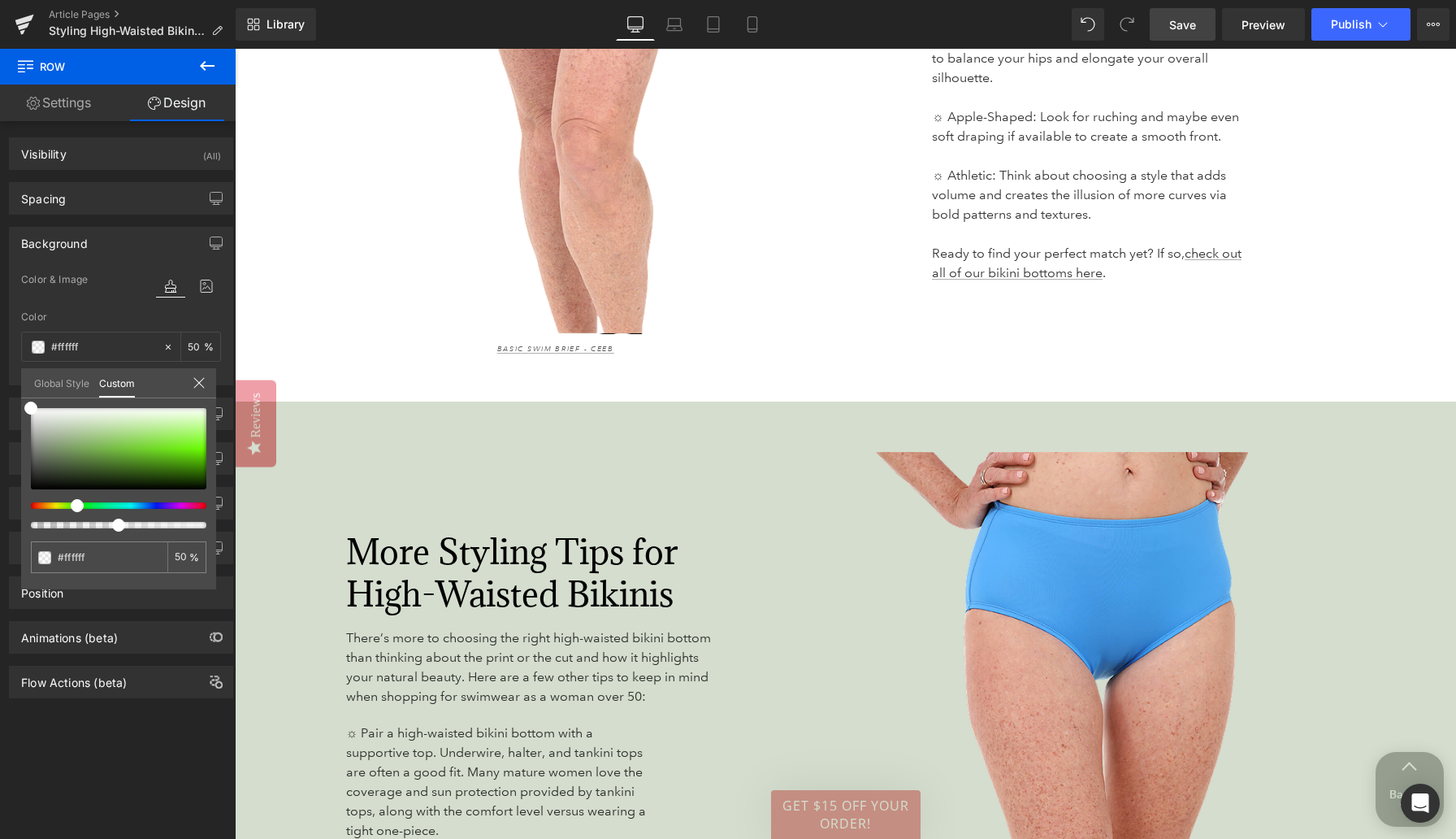
click at [586, 399] on body "Skip to content Previous Enjoy FREE SHIPPING with your $75+ purchase* Click for…" at bounding box center [845, 307] width 1221 height 7221
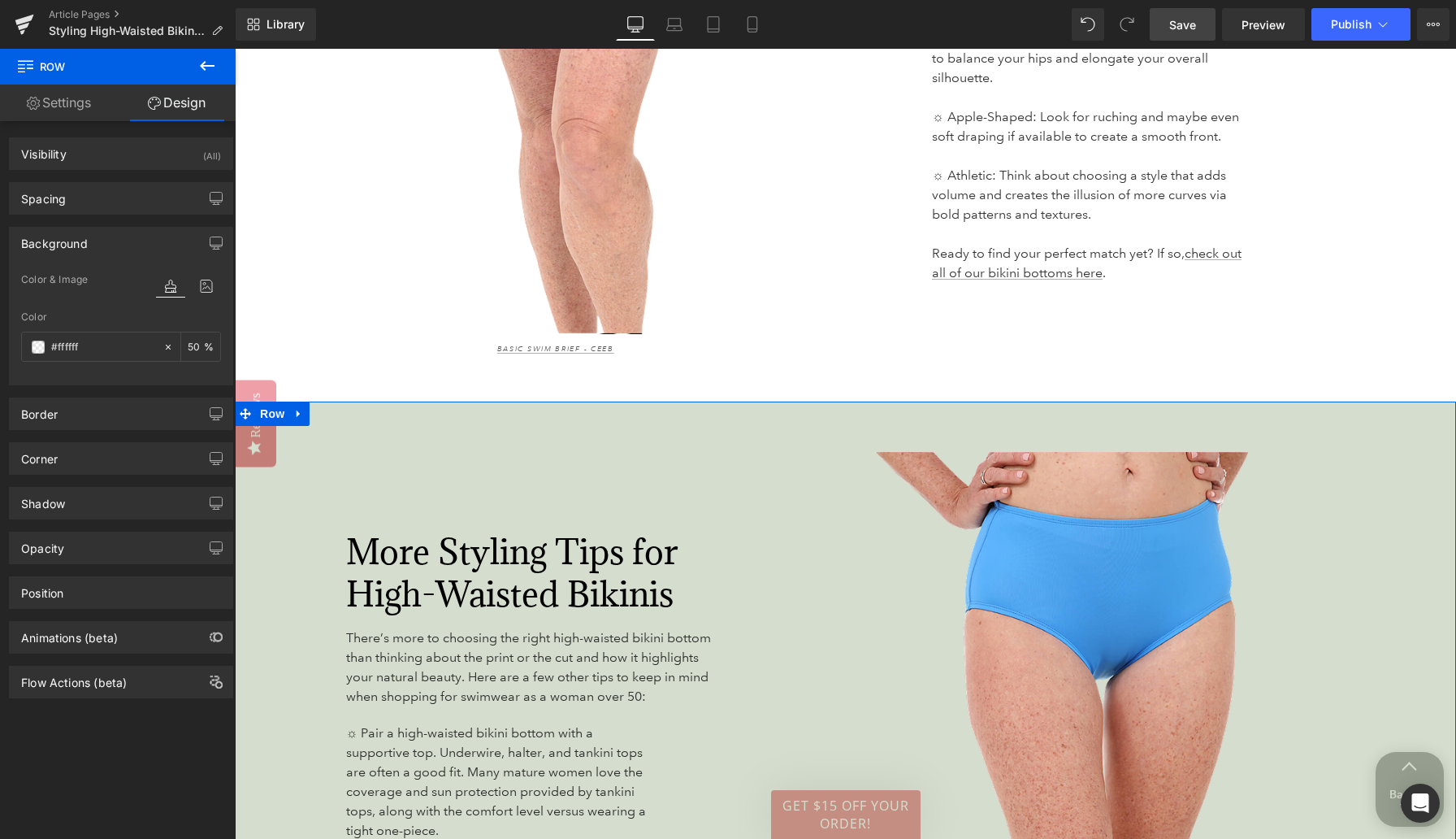
click at [344, 447] on div "More Styling Tips for High-Waisted Bikinis Heading There’s more to choosing the…" at bounding box center [527, 801] width 586 height 709
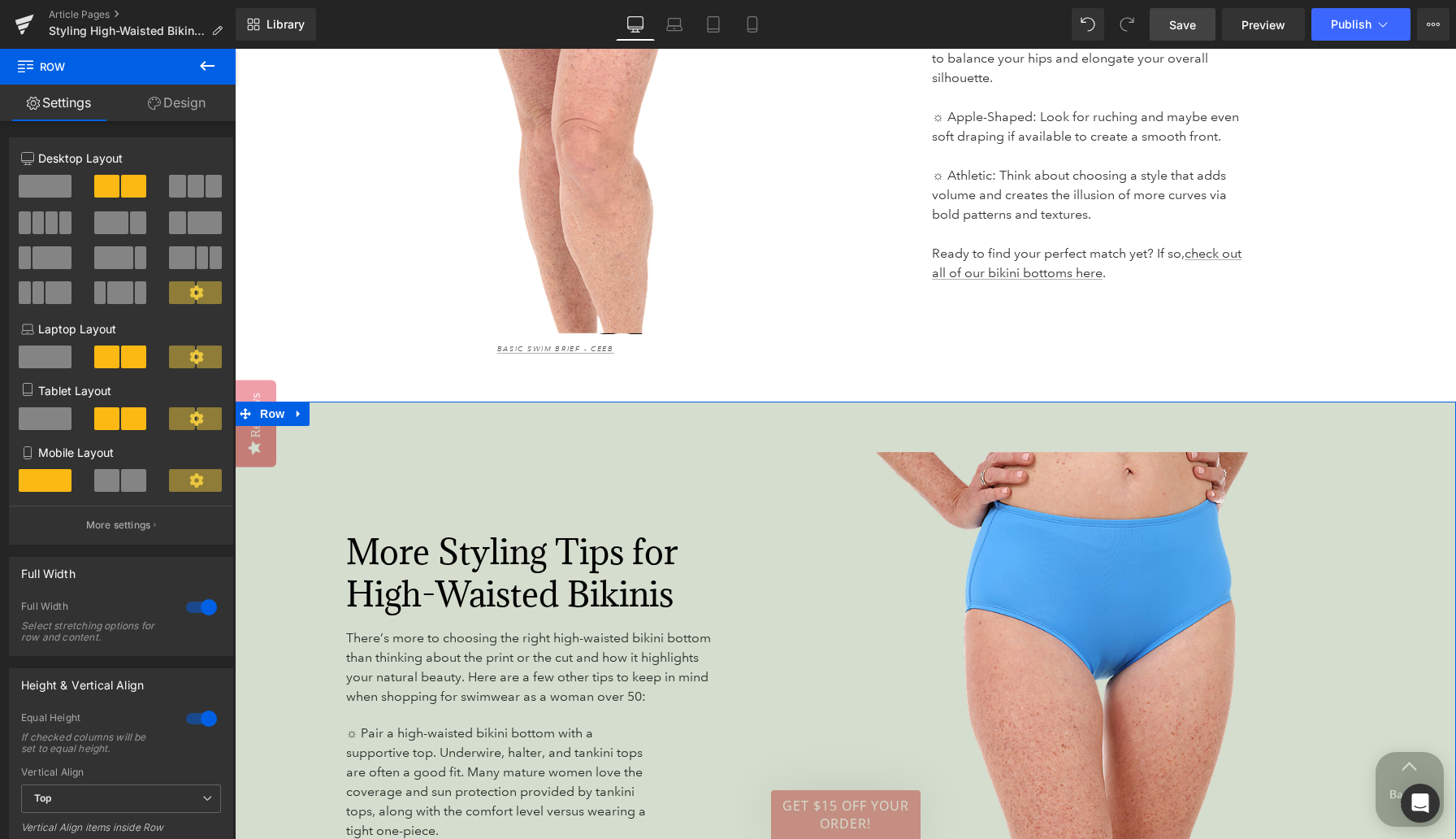
click at [180, 106] on link "Design" at bounding box center [177, 102] width 118 height 37
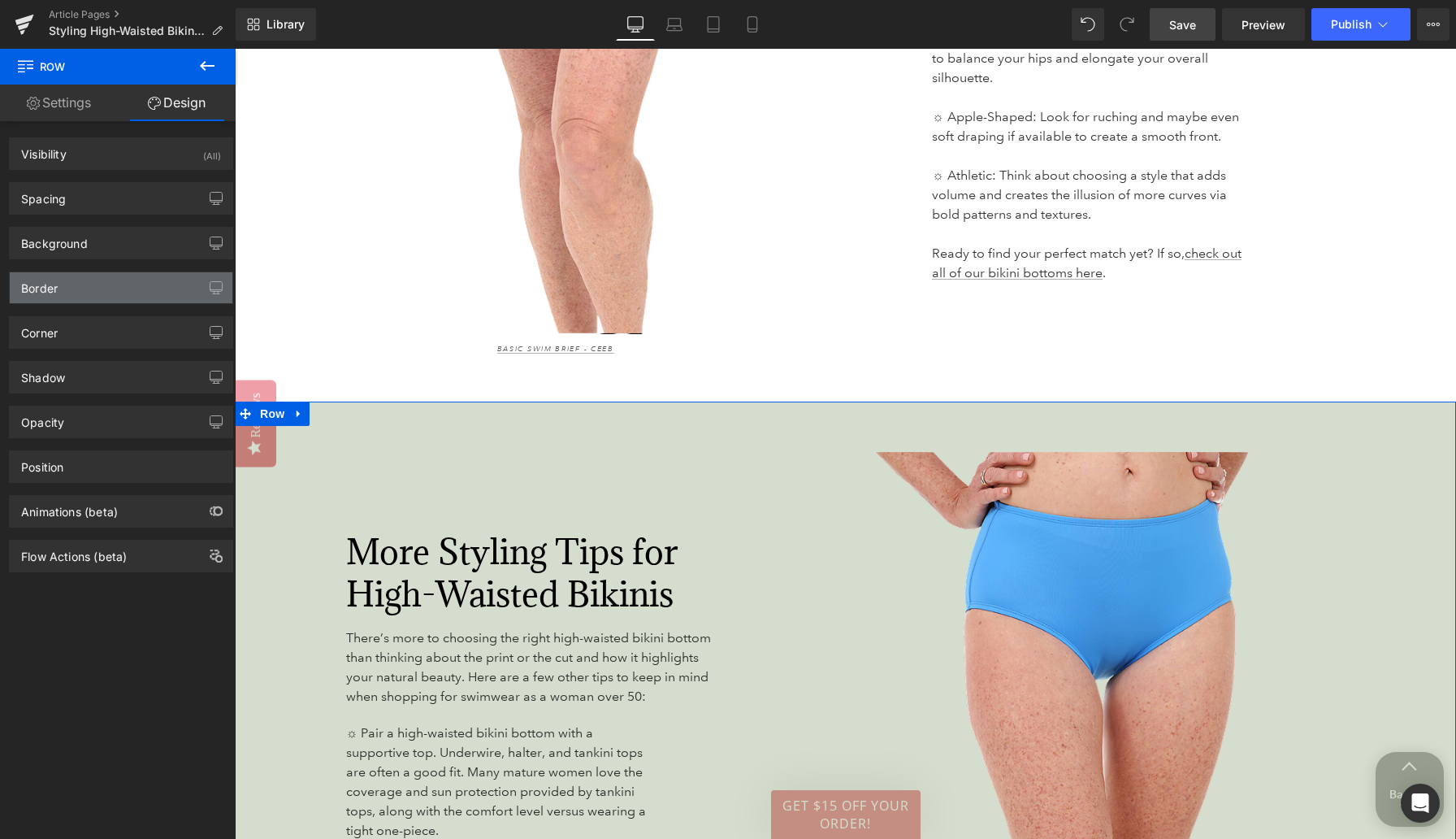
type input "#aabc9d"
type input "50"
click at [98, 248] on div "Background" at bounding box center [120, 243] width 223 height 31
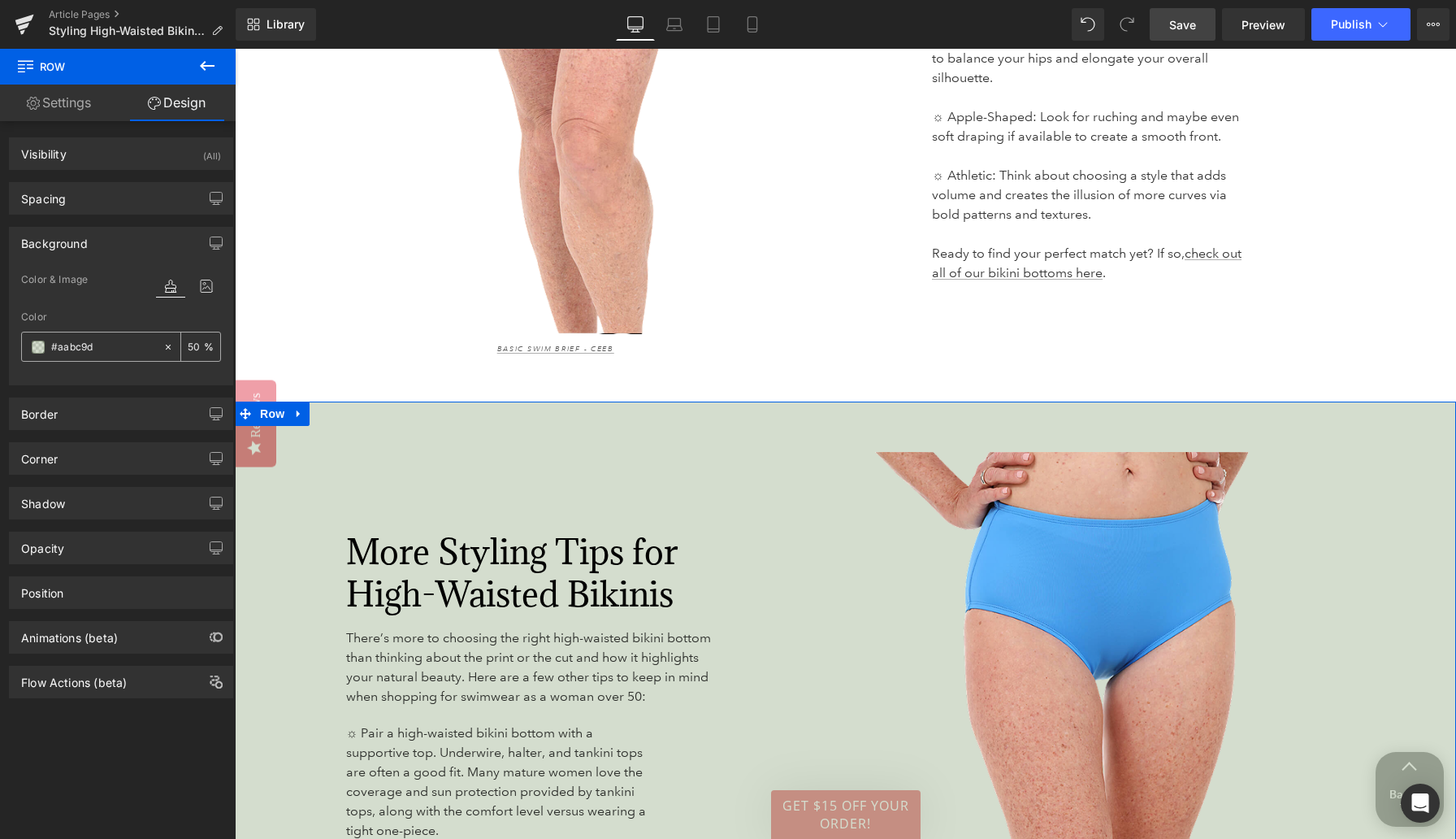
click at [39, 351] on span at bounding box center [38, 347] width 13 height 13
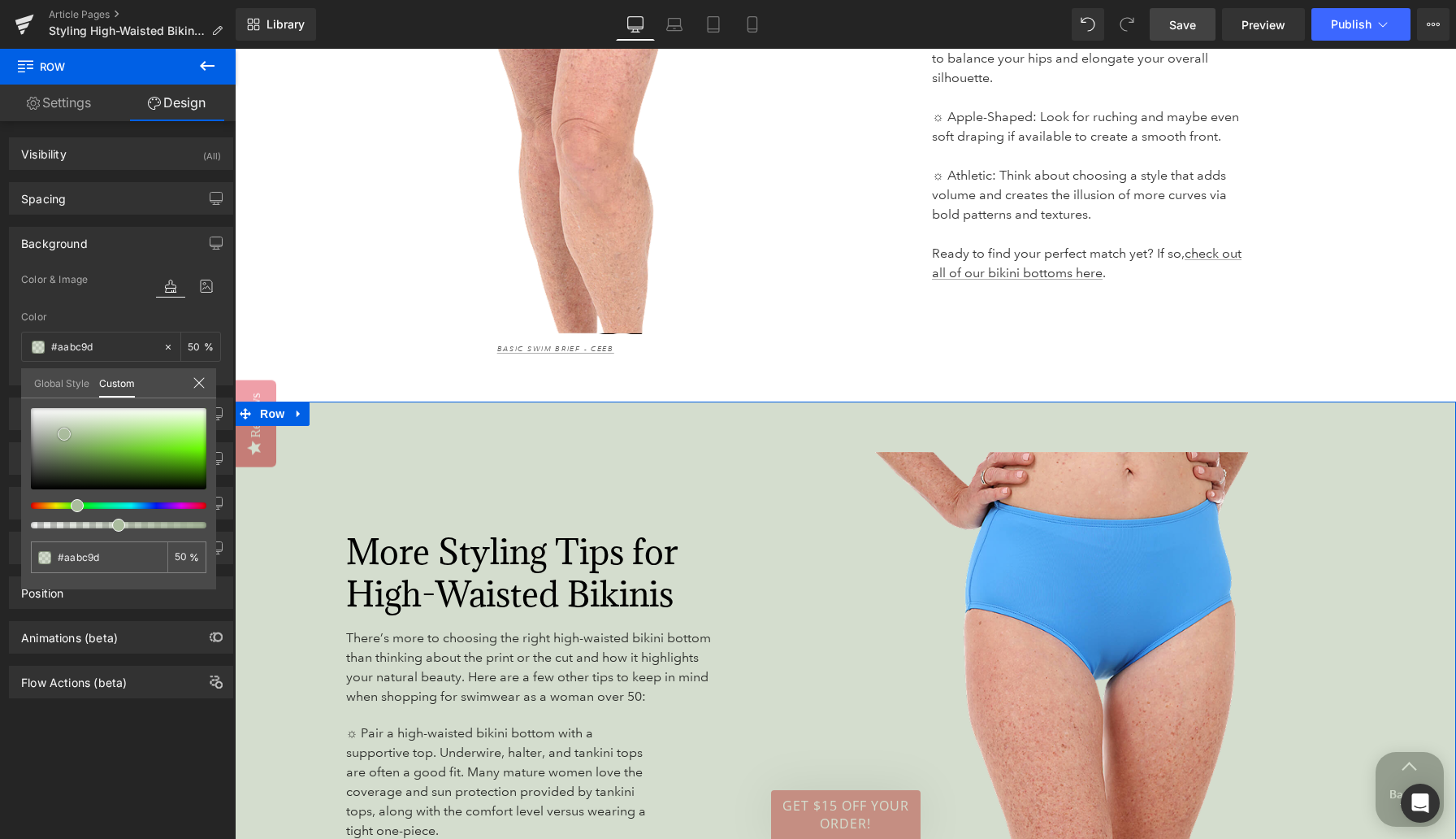
type input "#c3ddb0"
type input "#c3dbb2"
type input "#c4d3b9"
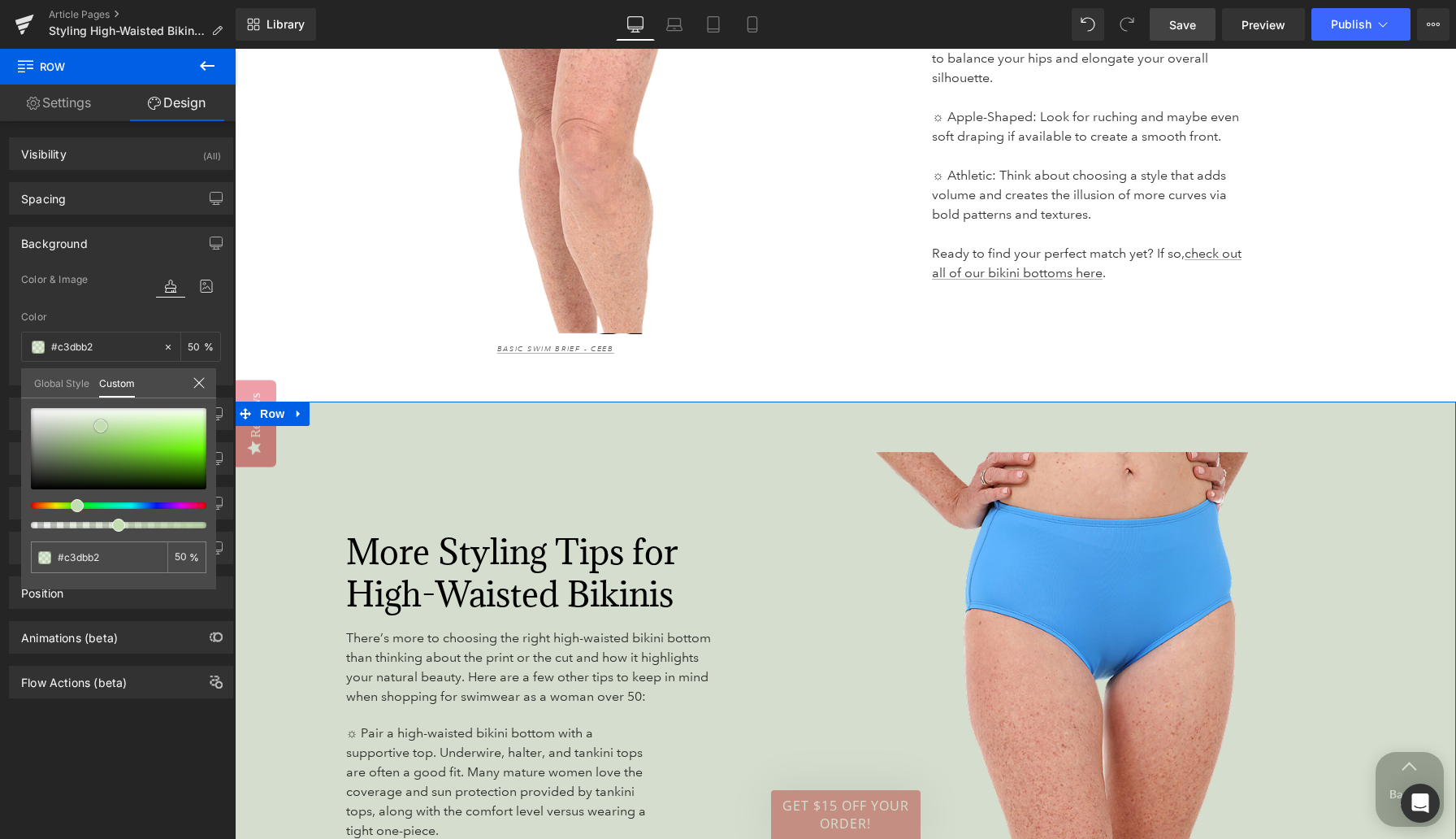
type input "#c4d3b9"
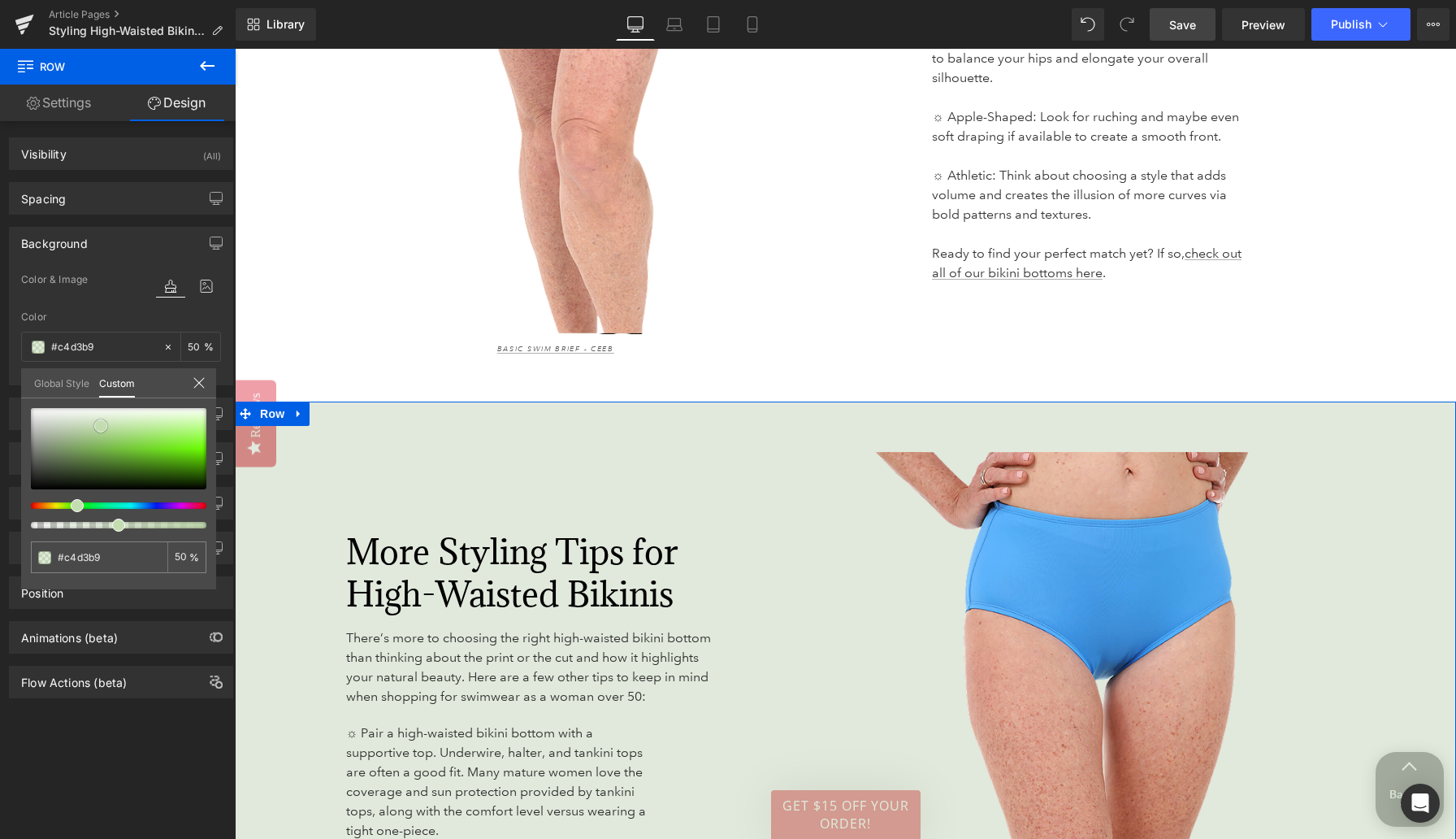
type input "#c8cfc3"
type input "#ced0cc"
type input "#d3d3d3"
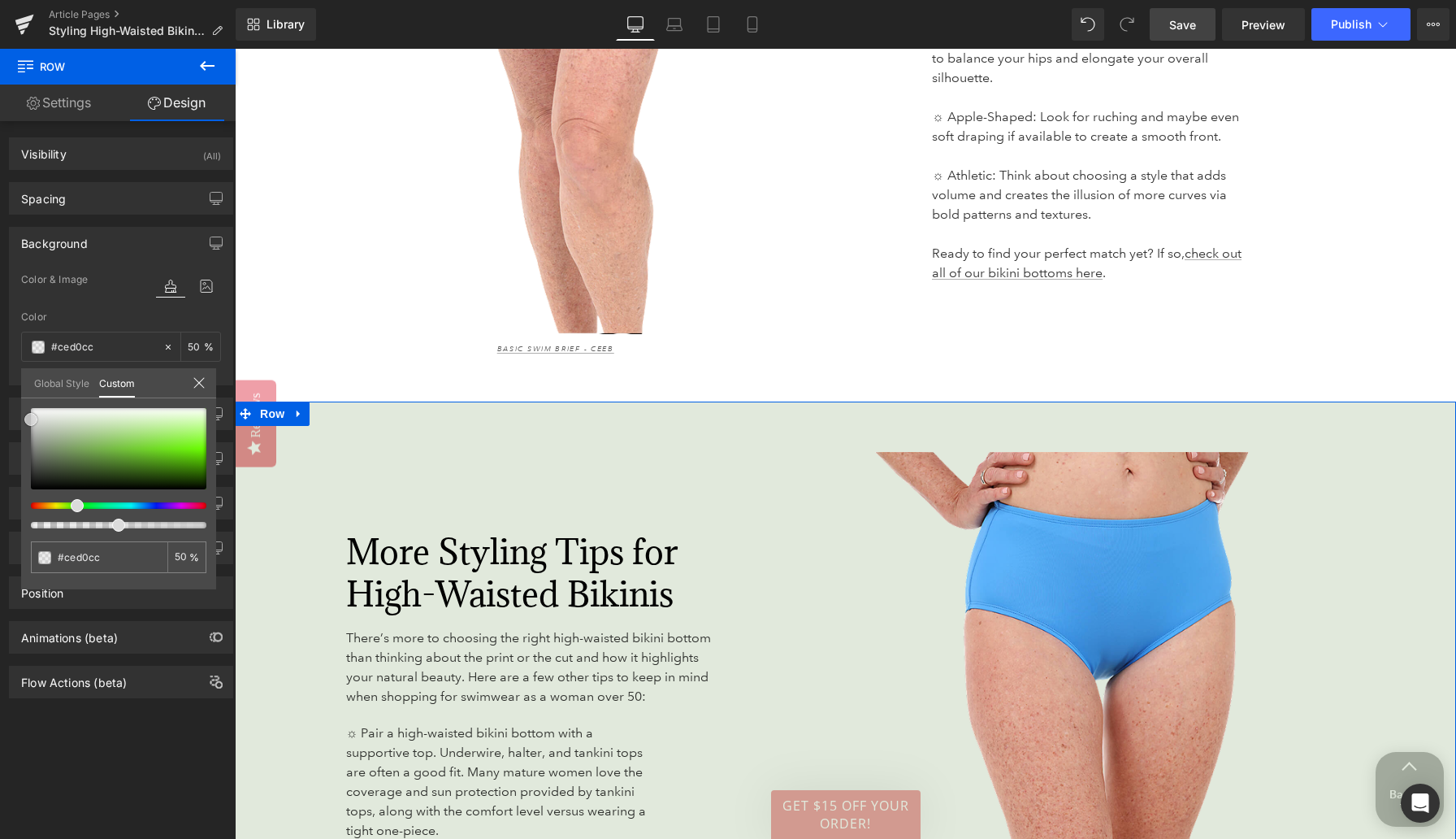
type input "#d3d3d3"
type input "#d8d8d8"
type input "#dddddd"
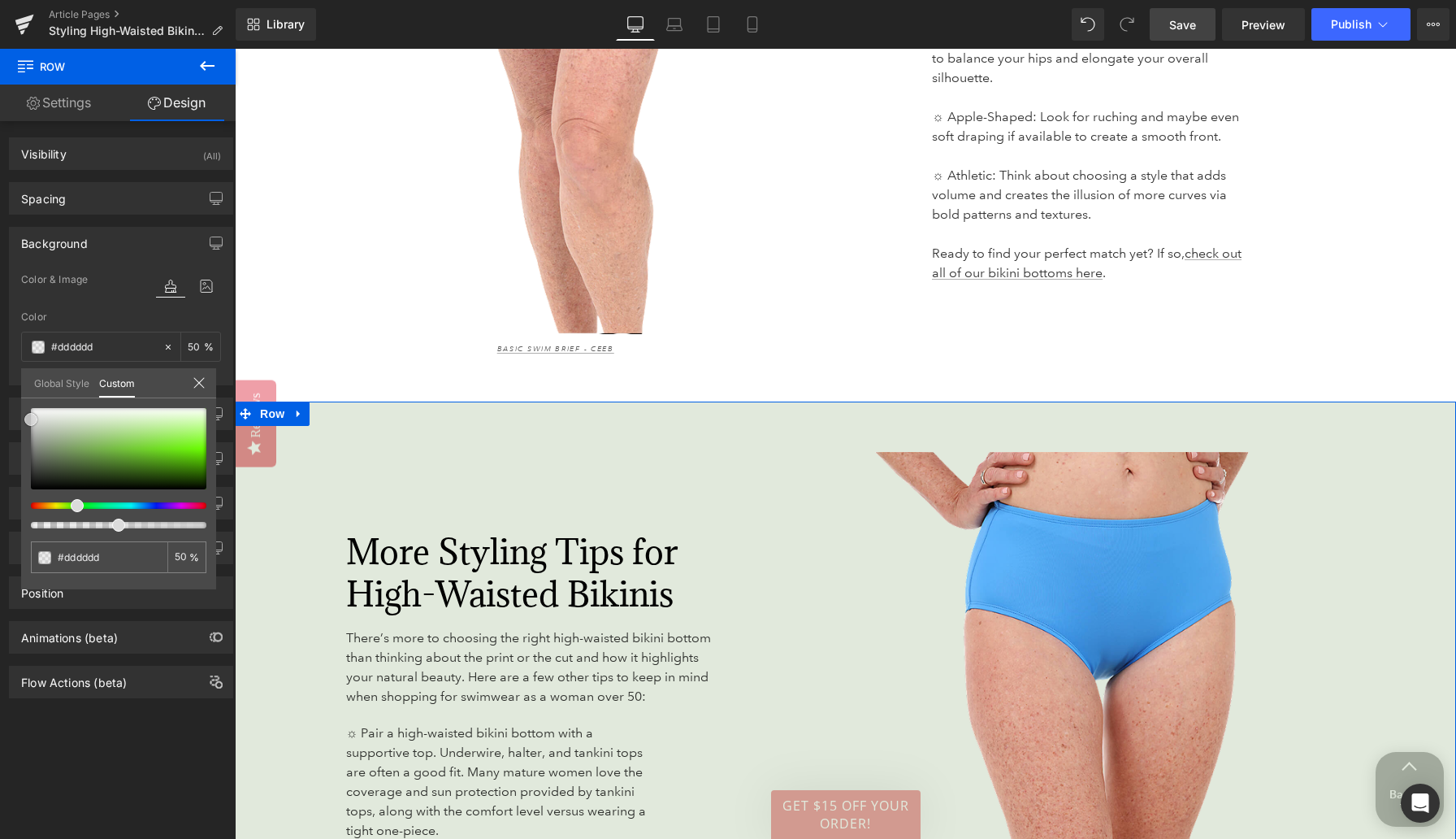
type input "#e8e8e8"
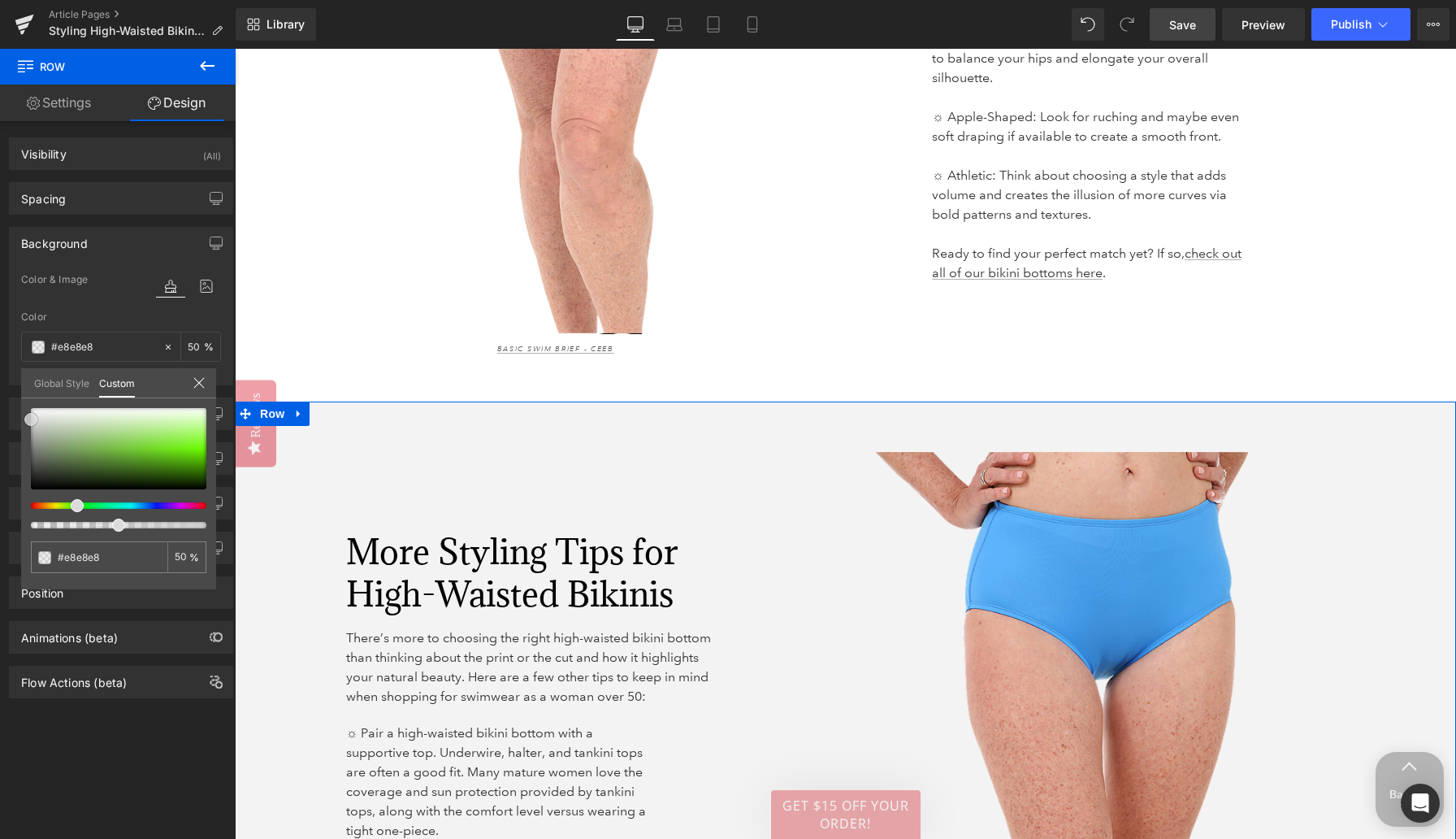
type input "#f2f2f2"
type input "#ffffff"
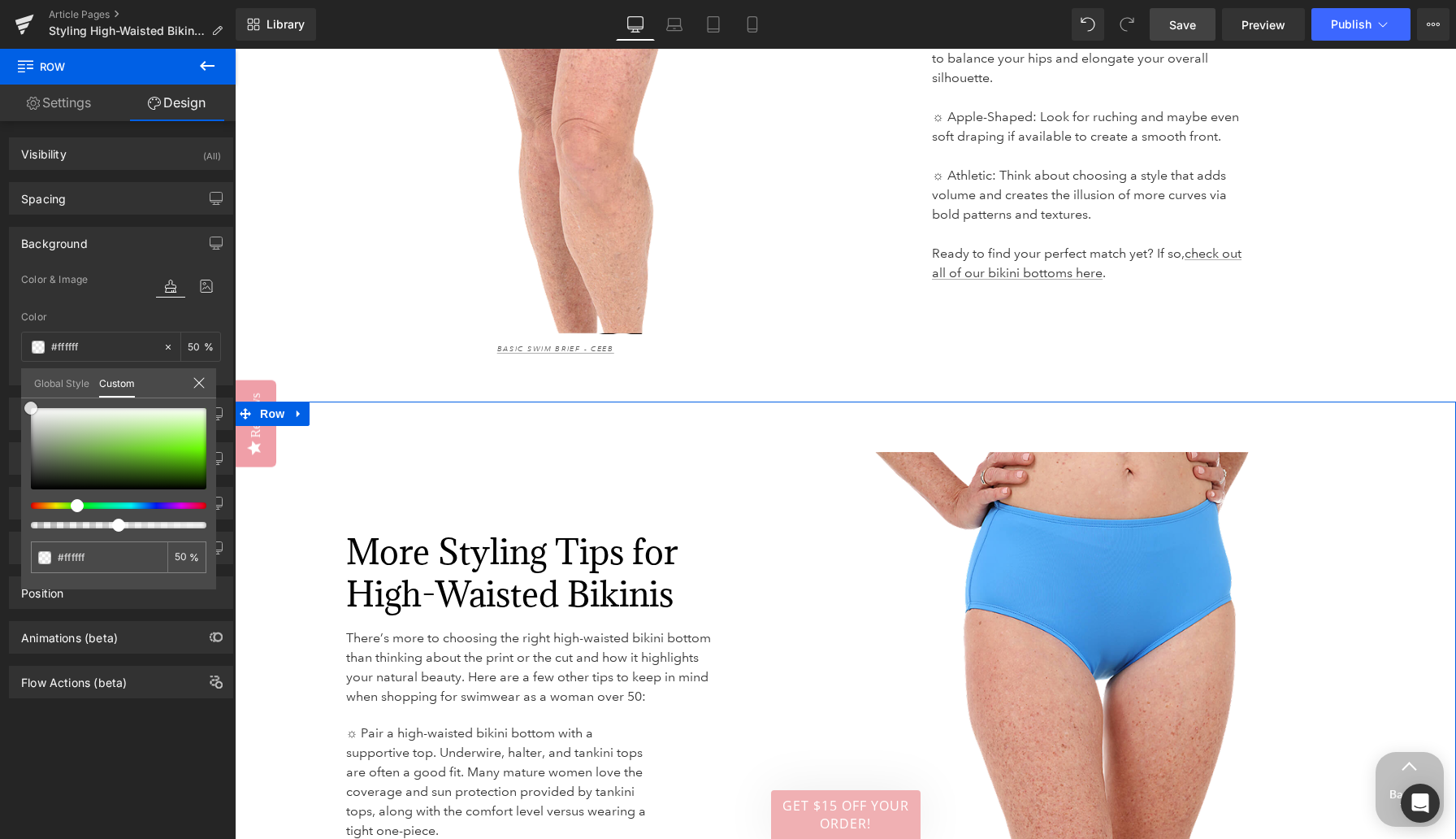
drag, startPoint x: 101, startPoint y: 426, endPoint x: 0, endPoint y: 327, distance: 141.4
click at [0, 329] on div "Background Color & Image color rgba(255, 255, 255, 0.5) Color #ffffff 50 % Imag…" at bounding box center [121, 300] width 243 height 171
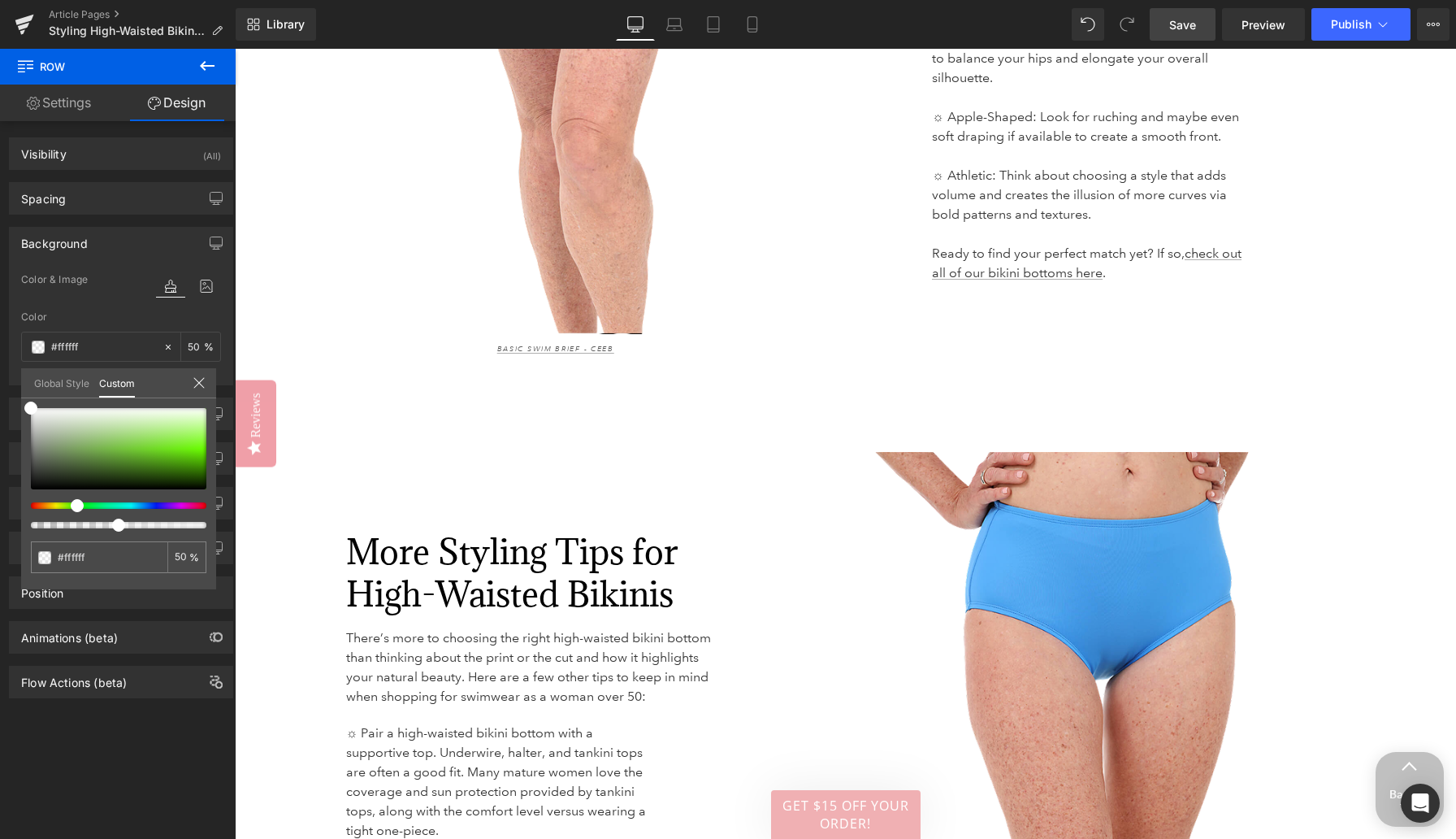
click at [1180, 25] on span "Save" at bounding box center [1182, 25] width 26 height 17
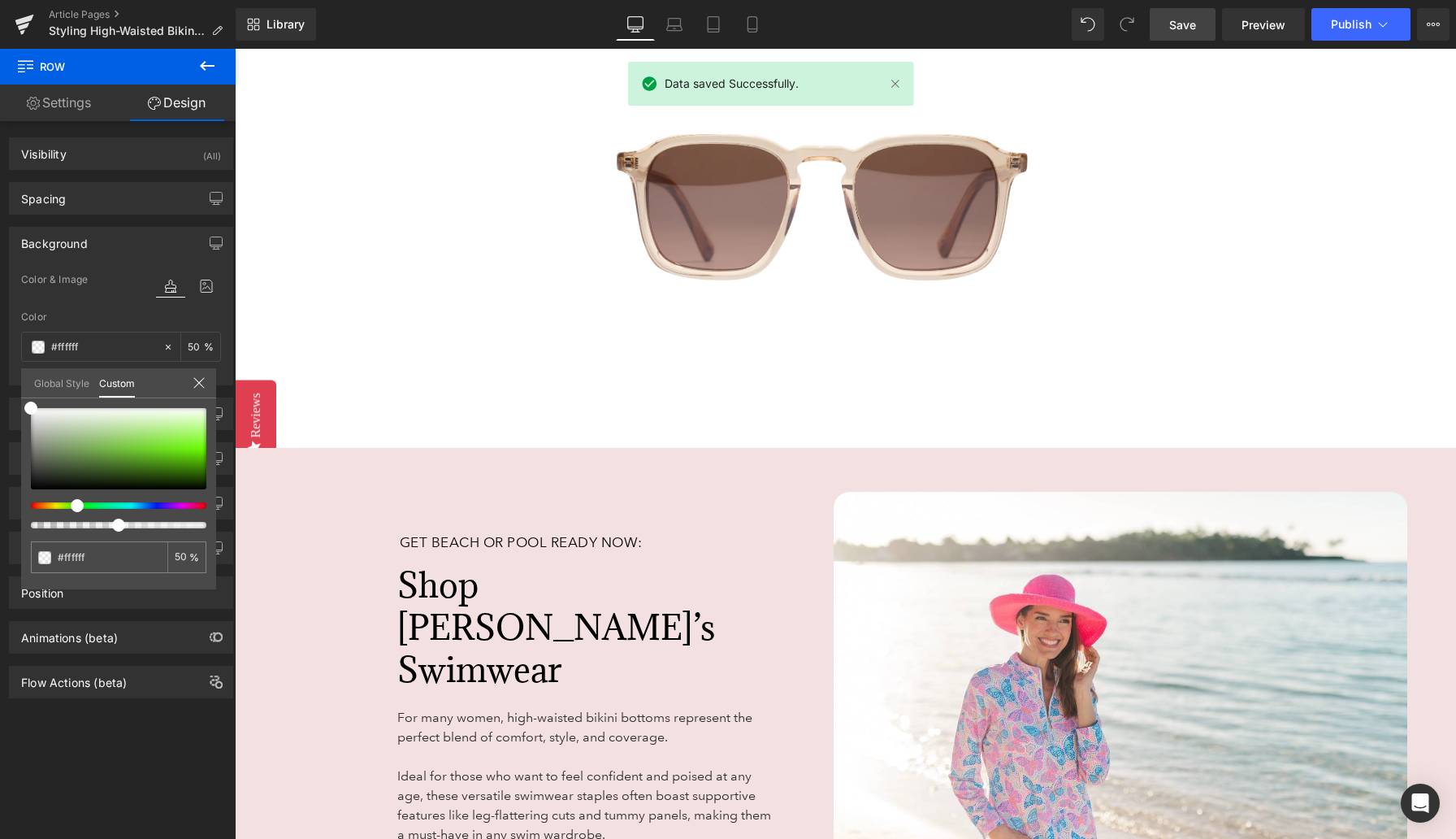
scroll to position [5244, 0]
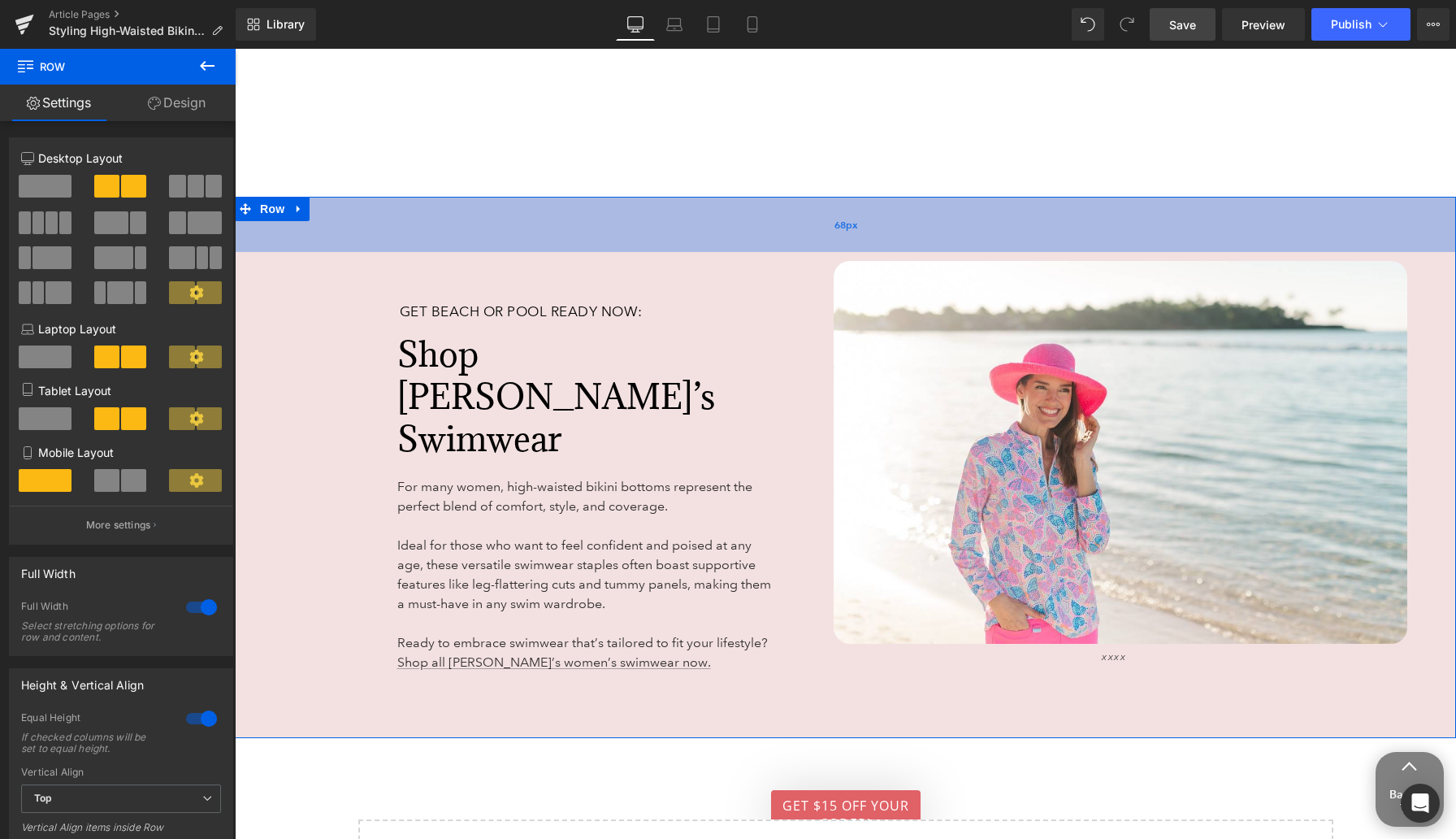
drag, startPoint x: 888, startPoint y: 168, endPoint x: 888, endPoint y: 194, distance: 26.0
click at [888, 196] on div "68px" at bounding box center [845, 224] width 1221 height 55
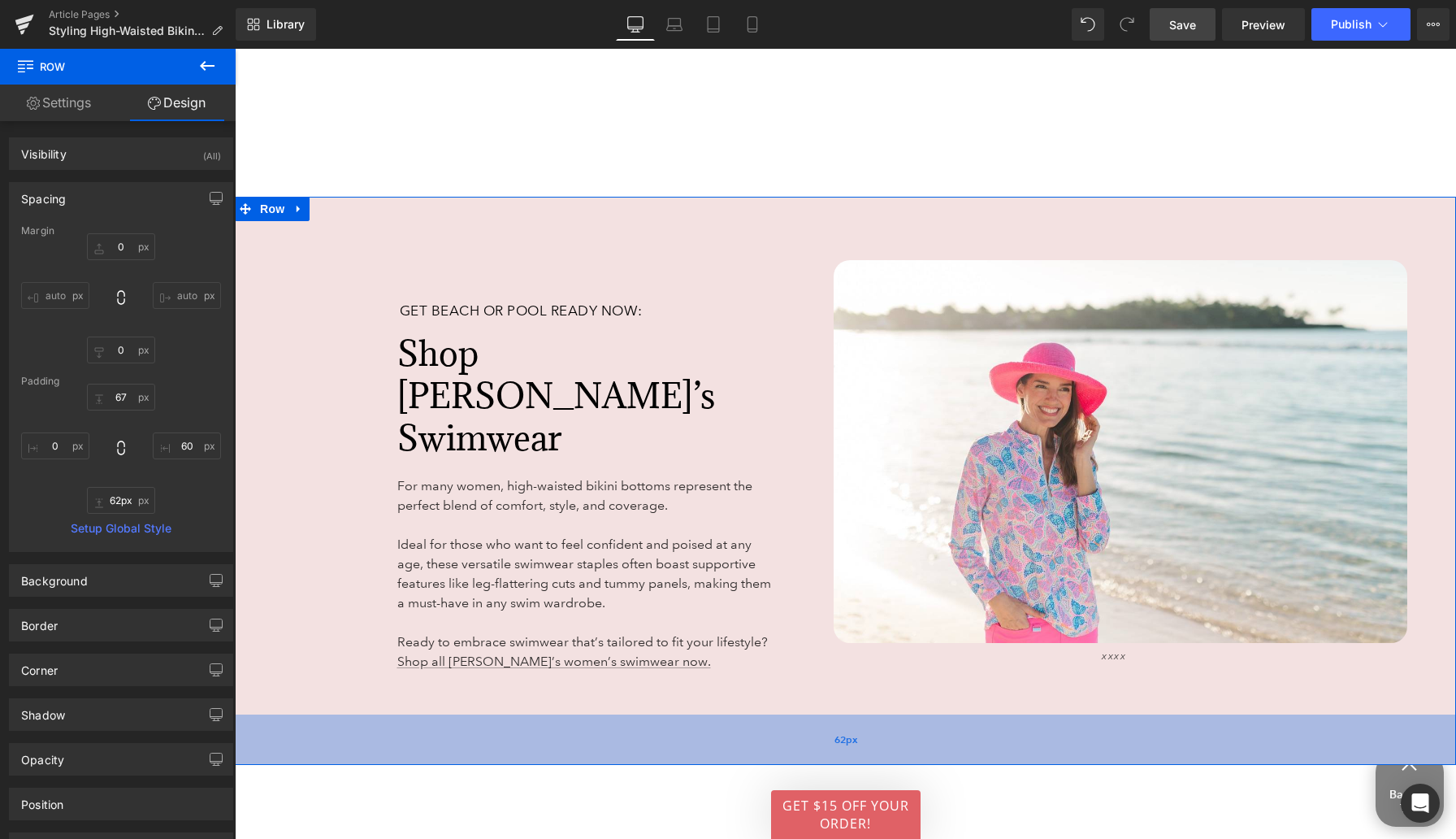
drag, startPoint x: 830, startPoint y: 656, endPoint x: 831, endPoint y: 681, distance: 25.0
click at [831, 714] on div "62px" at bounding box center [845, 739] width 1221 height 50
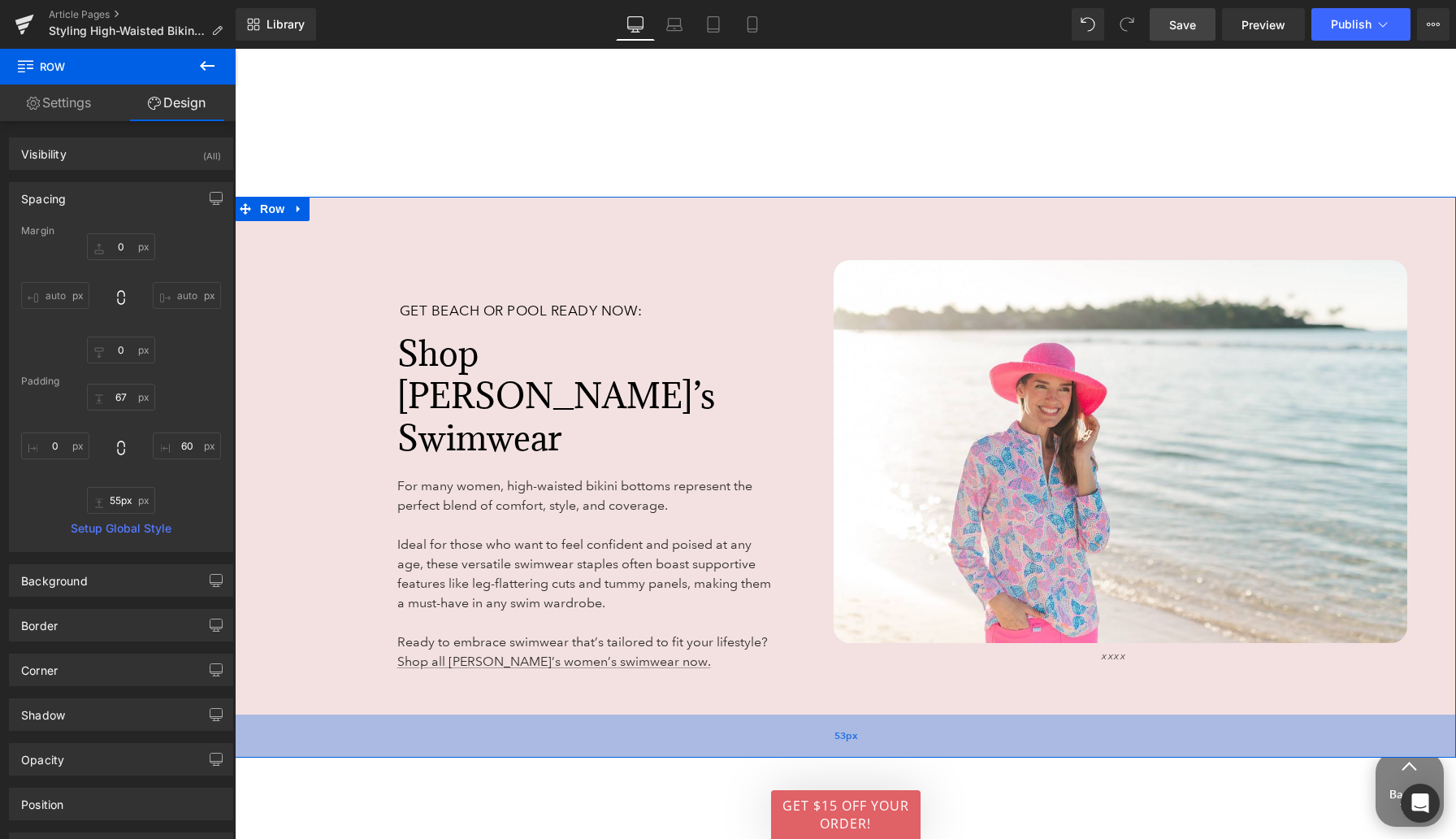
type input "53px"
click at [813, 714] on div "53px" at bounding box center [845, 736] width 1221 height 43
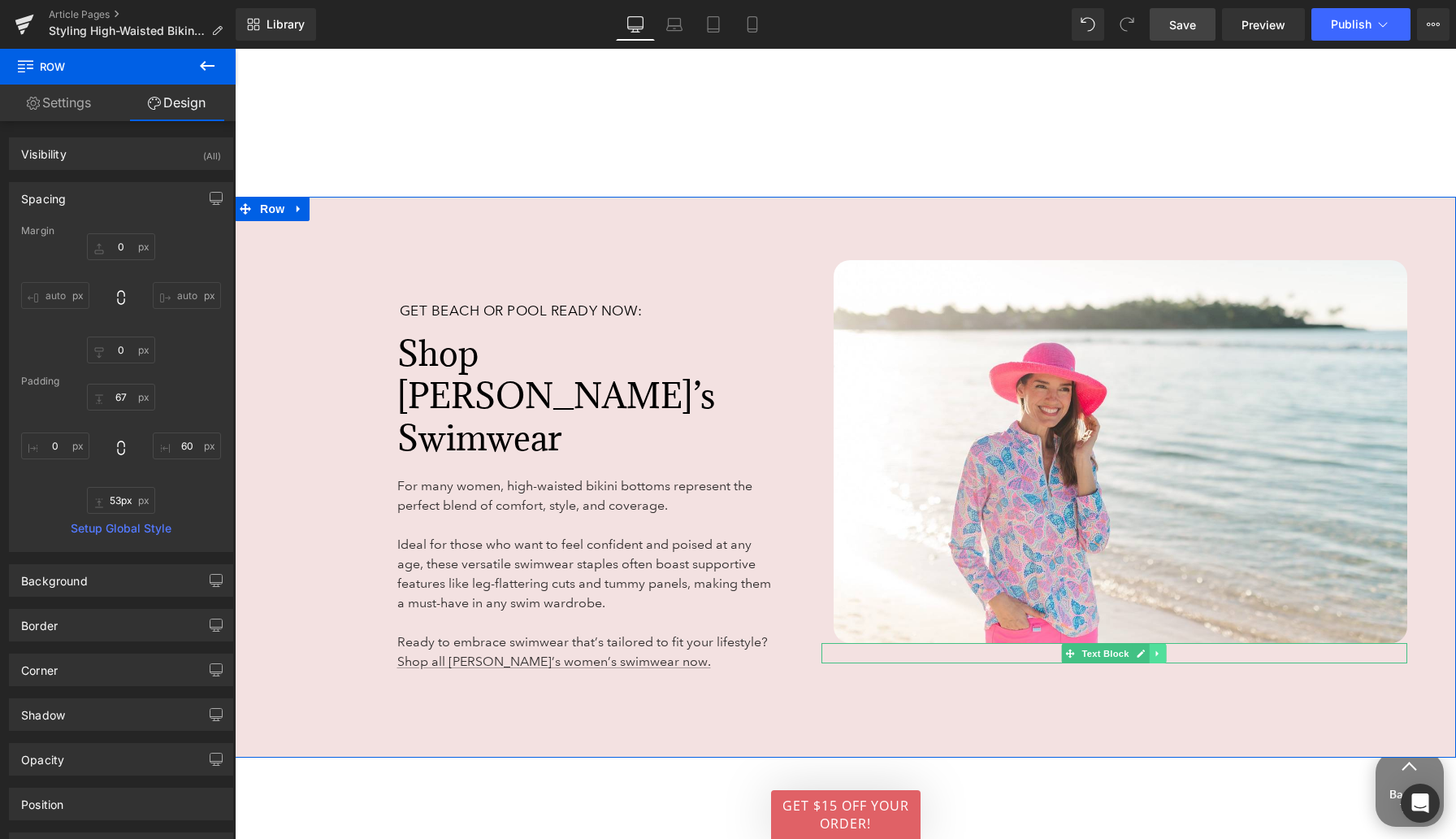
click at [1154, 649] on icon at bounding box center [1158, 653] width 9 height 9
click at [1165, 649] on icon at bounding box center [1166, 653] width 9 height 9
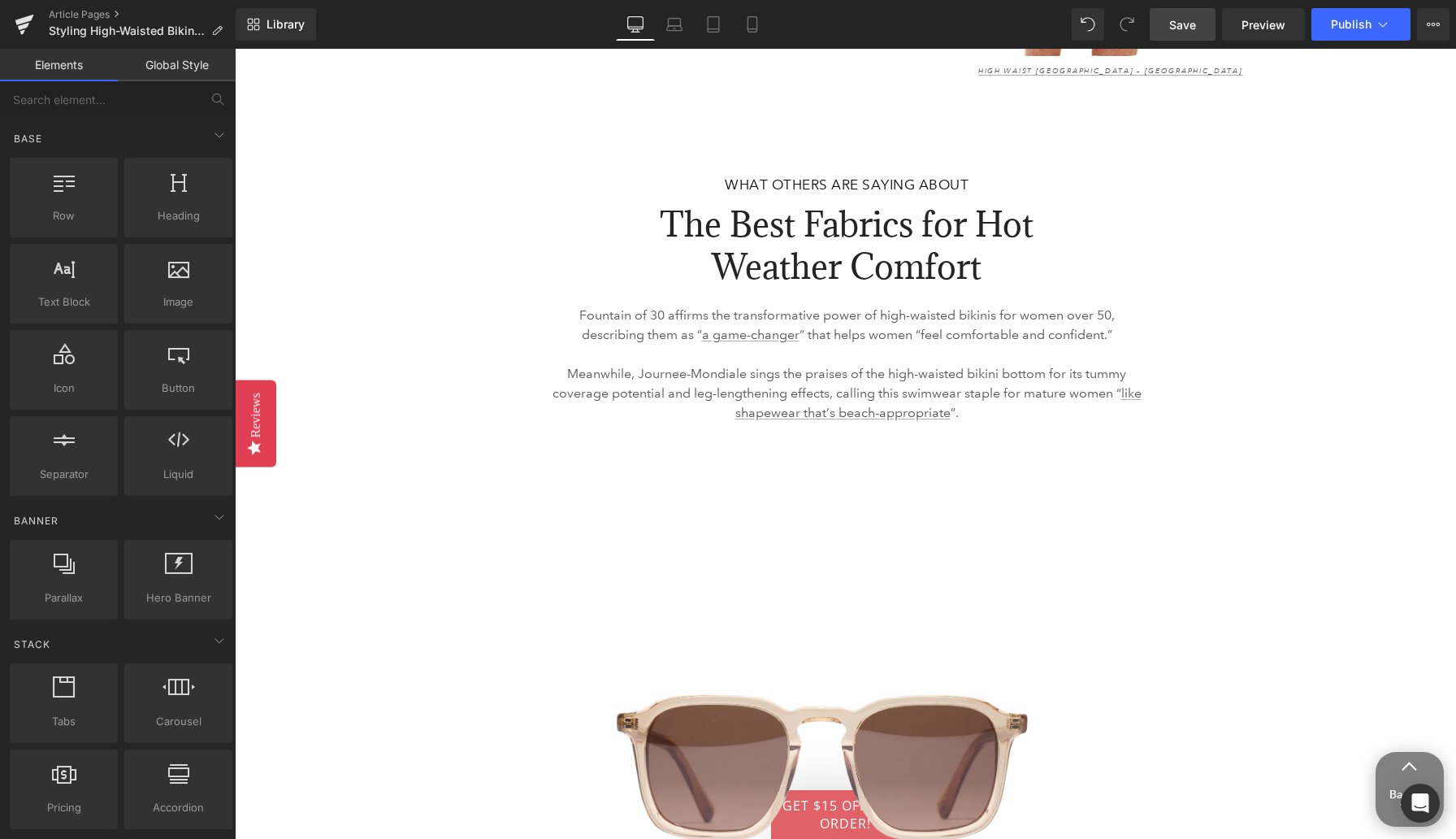
scroll to position [4342, 0]
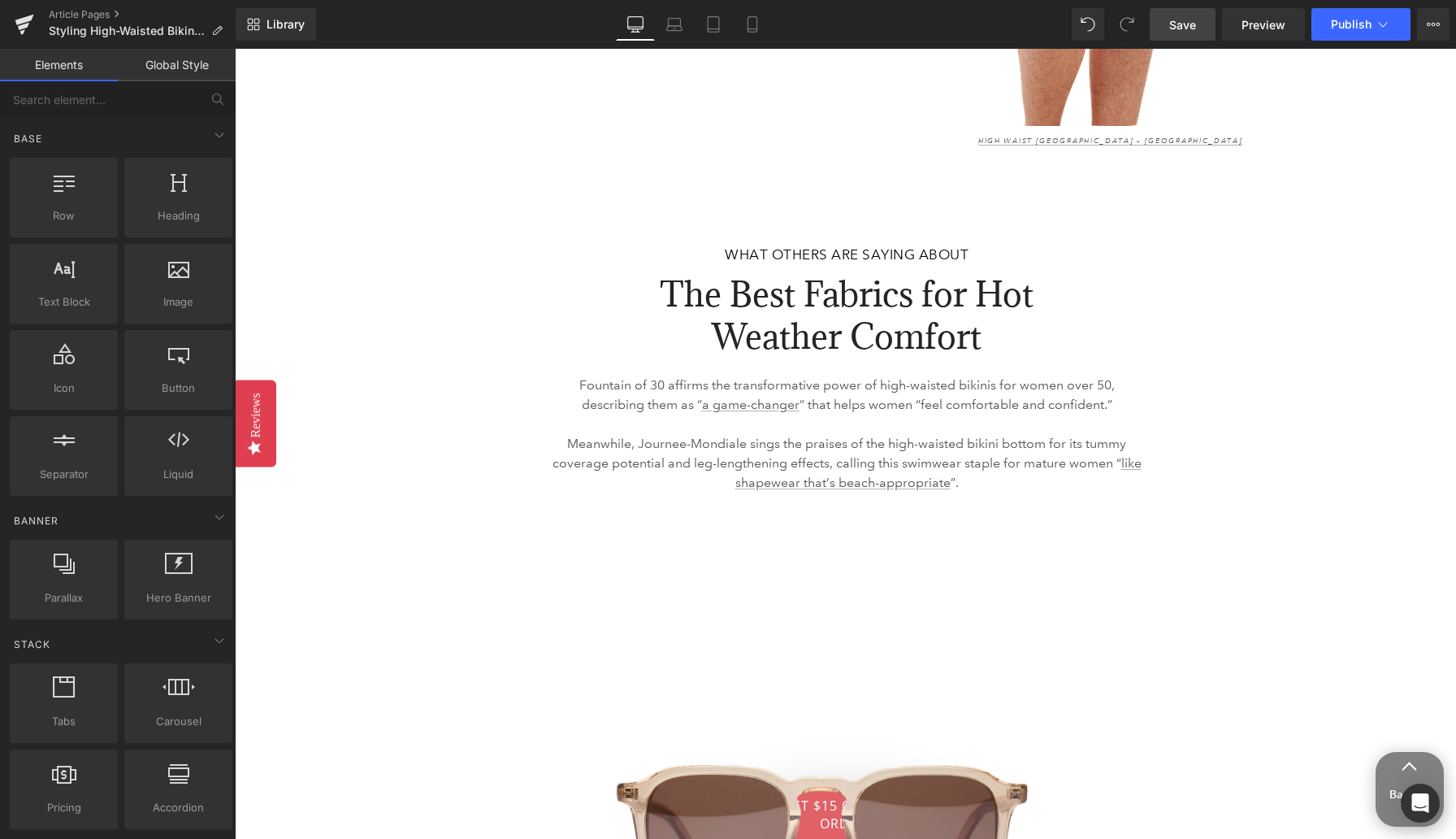
click at [1180, 32] on link "Save" at bounding box center [1182, 25] width 66 height 32
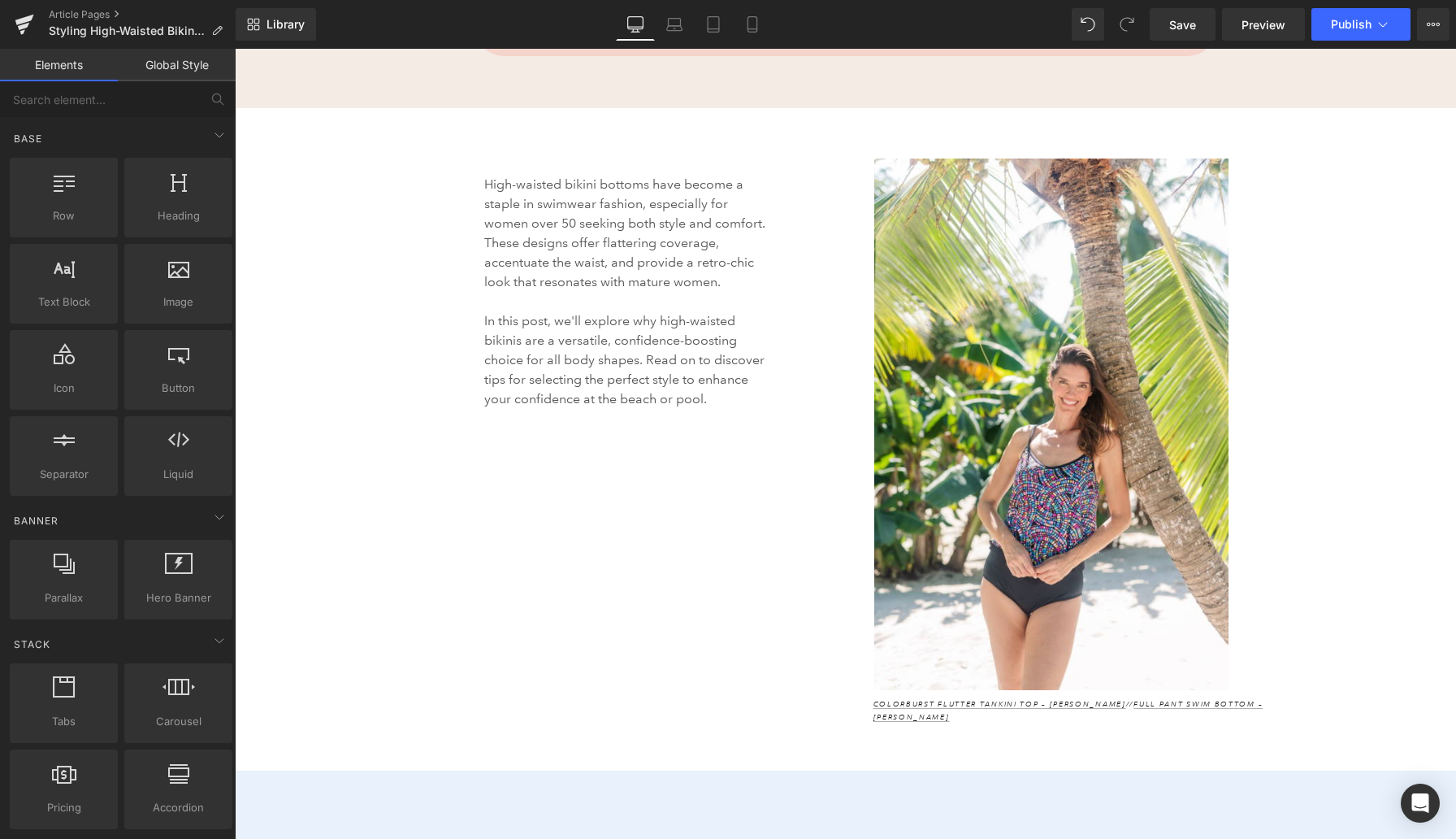
scroll to position [1570, 0]
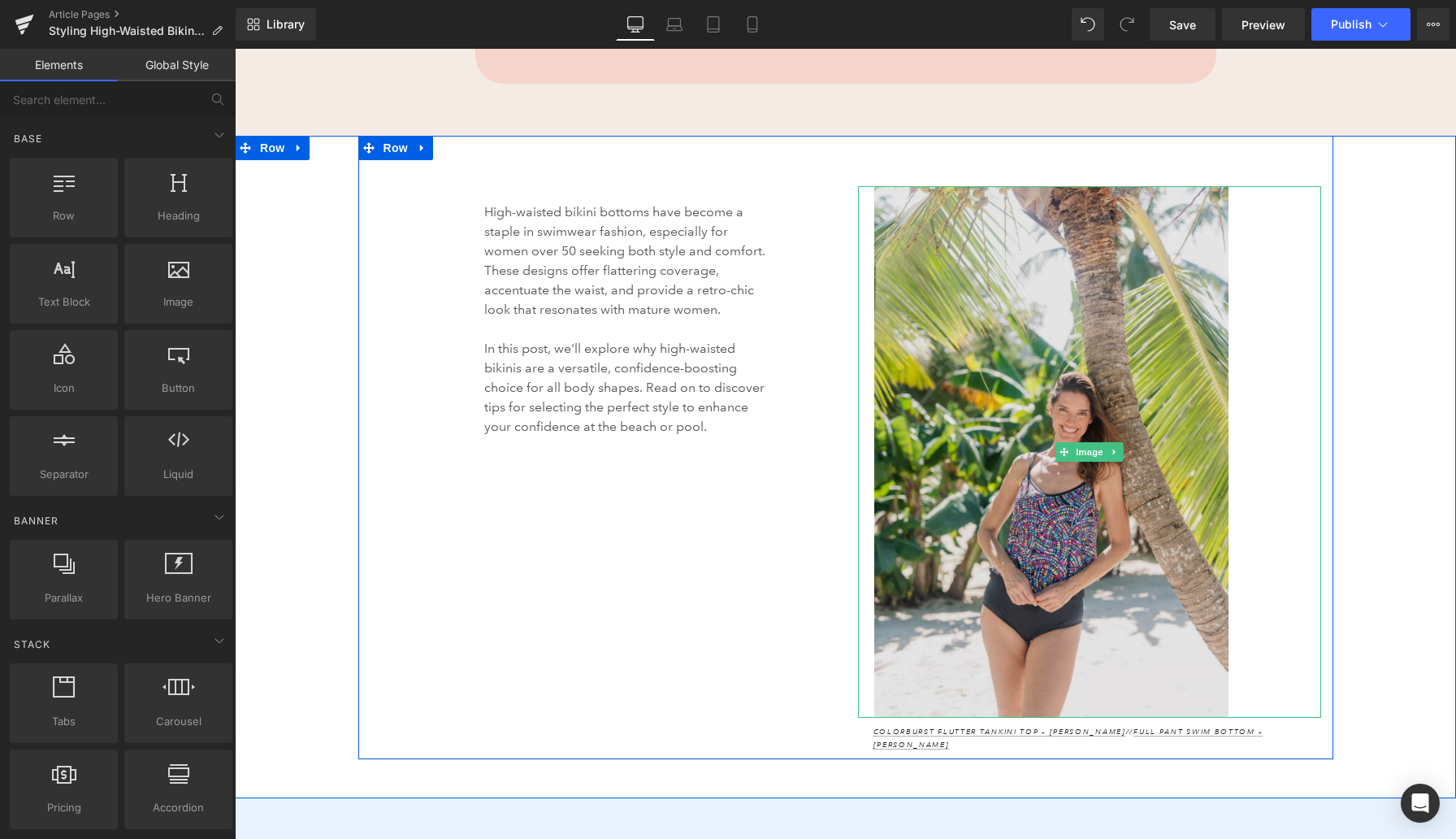
click at [970, 271] on img at bounding box center [1089, 452] width 430 height 532
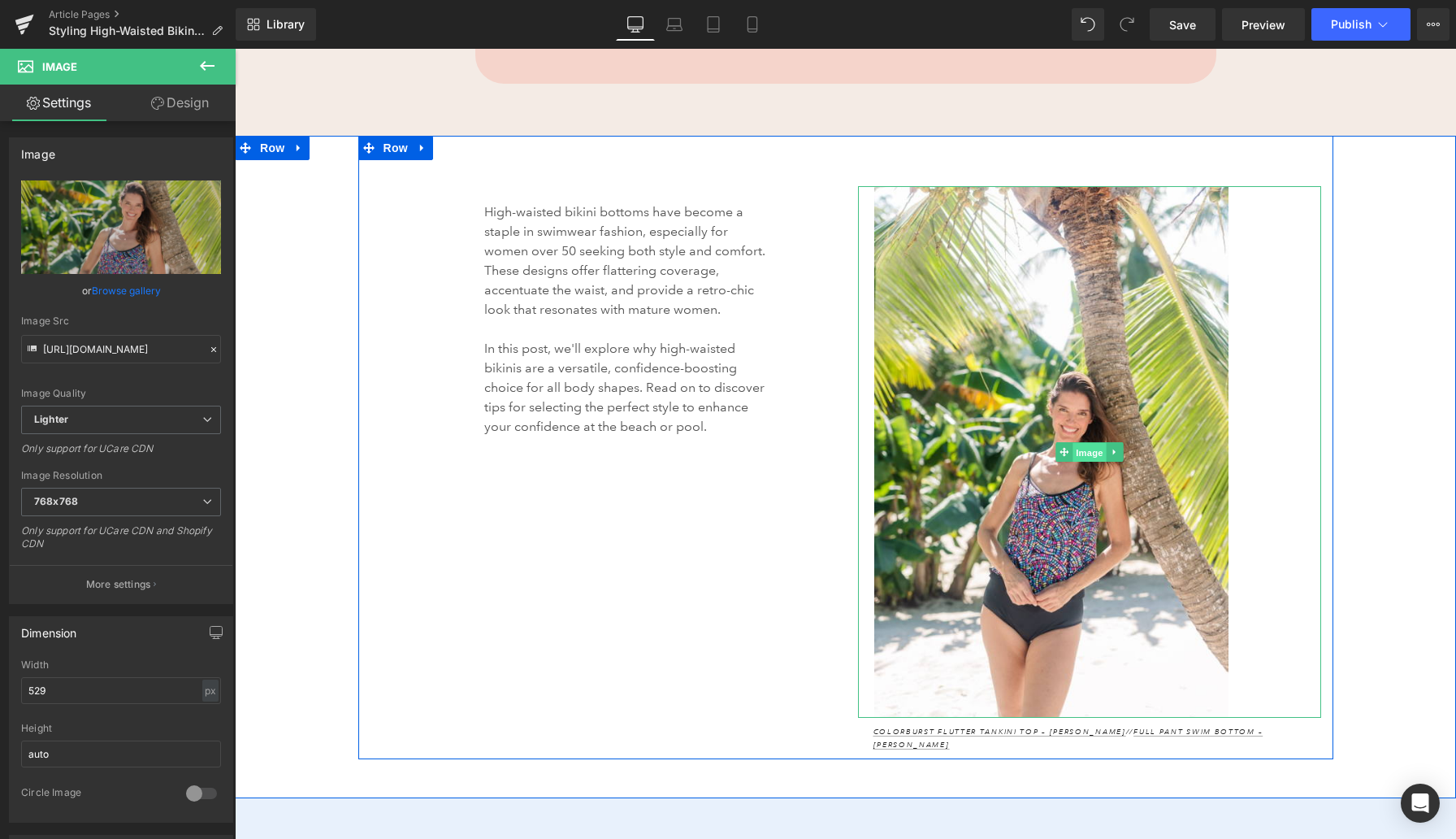
click at [1086, 443] on span "Image" at bounding box center [1090, 452] width 34 height 20
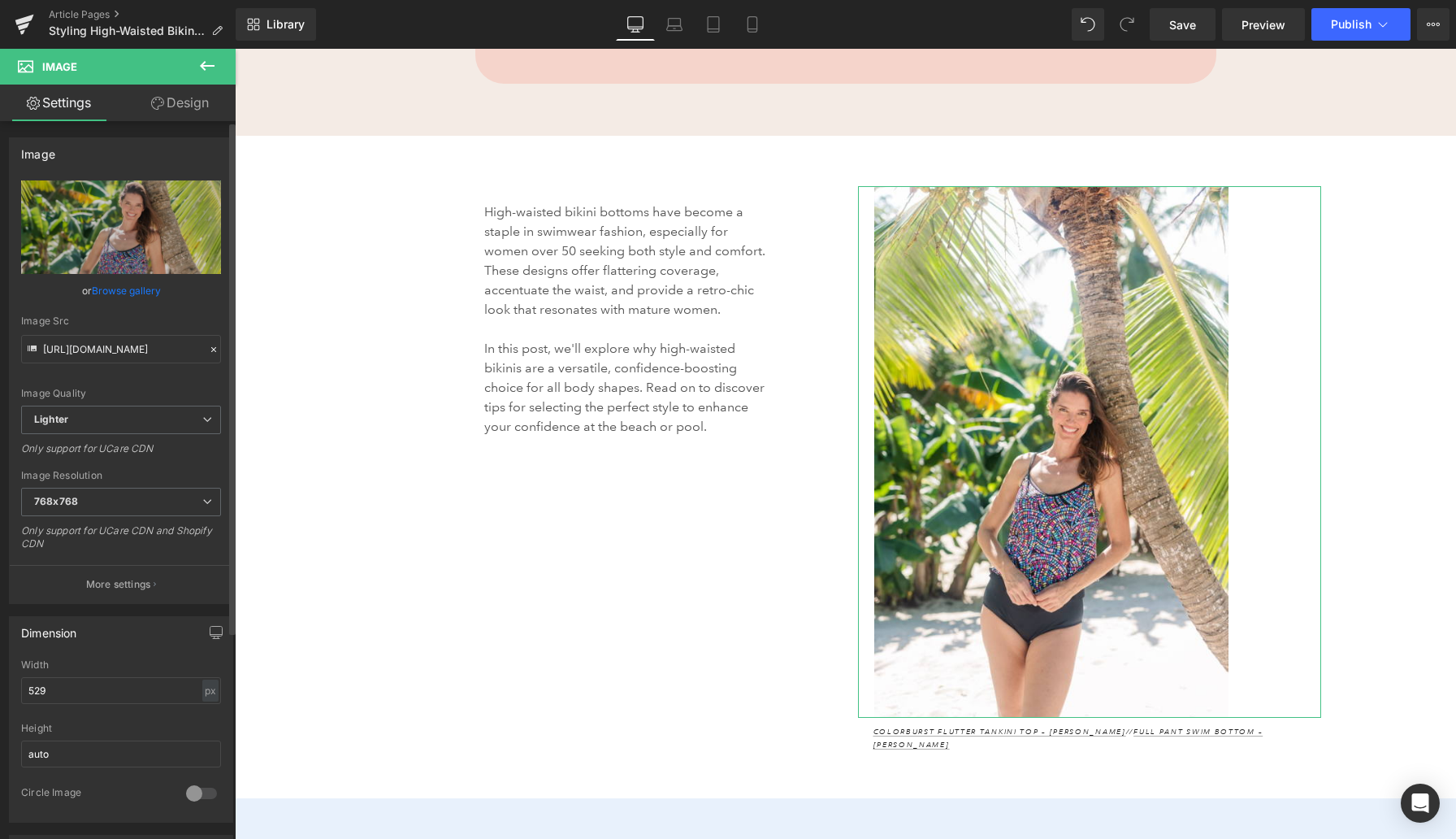
click at [149, 290] on link "Browse gallery" at bounding box center [126, 290] width 69 height 28
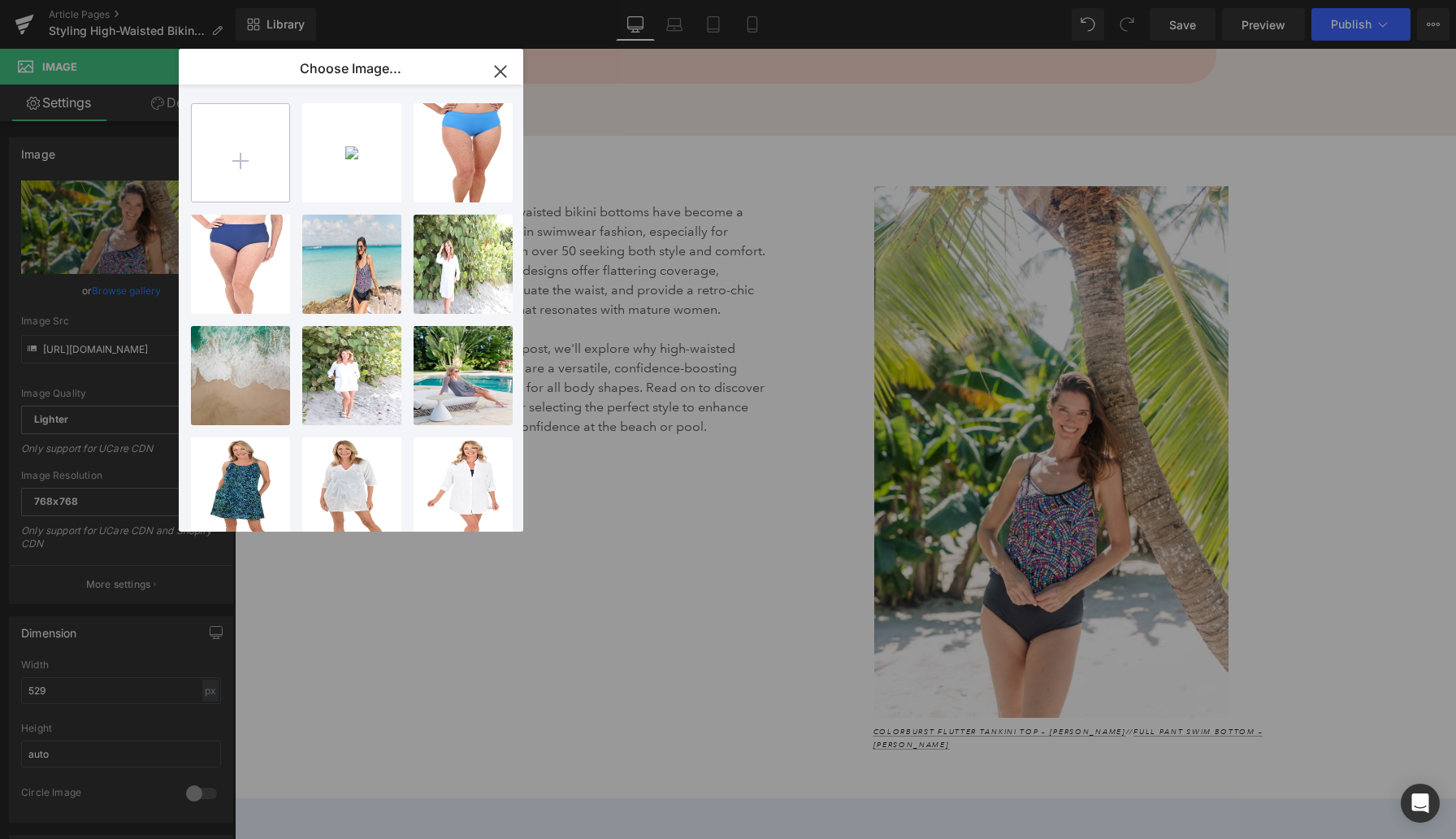
click at [248, 159] on input "file" at bounding box center [241, 153] width 97 height 97
type input "C:\fakepath\RBMM25484_RBMM25507_COOL_FRONT2.png"
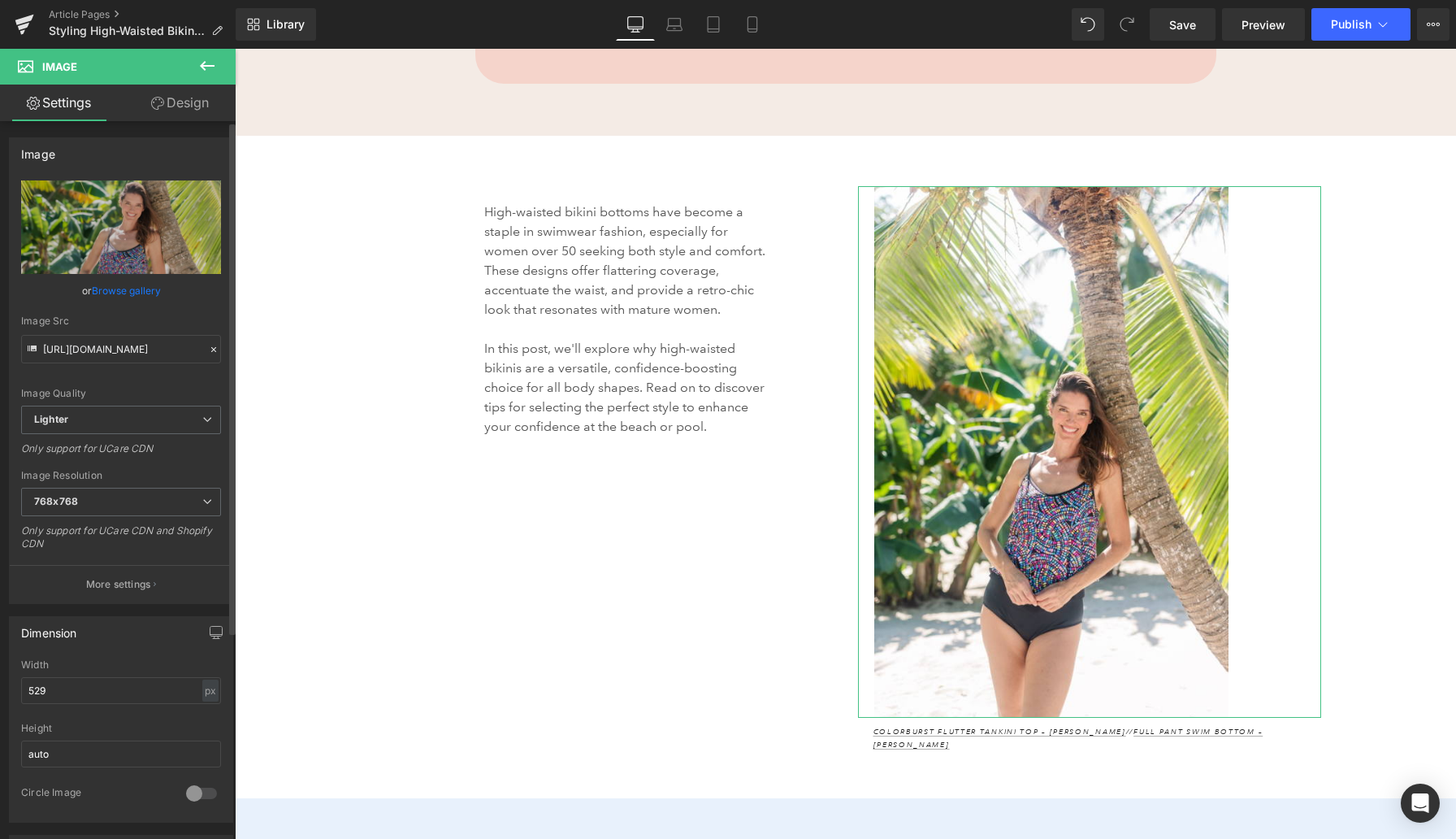
click at [137, 287] on link "Browse gallery" at bounding box center [126, 290] width 69 height 28
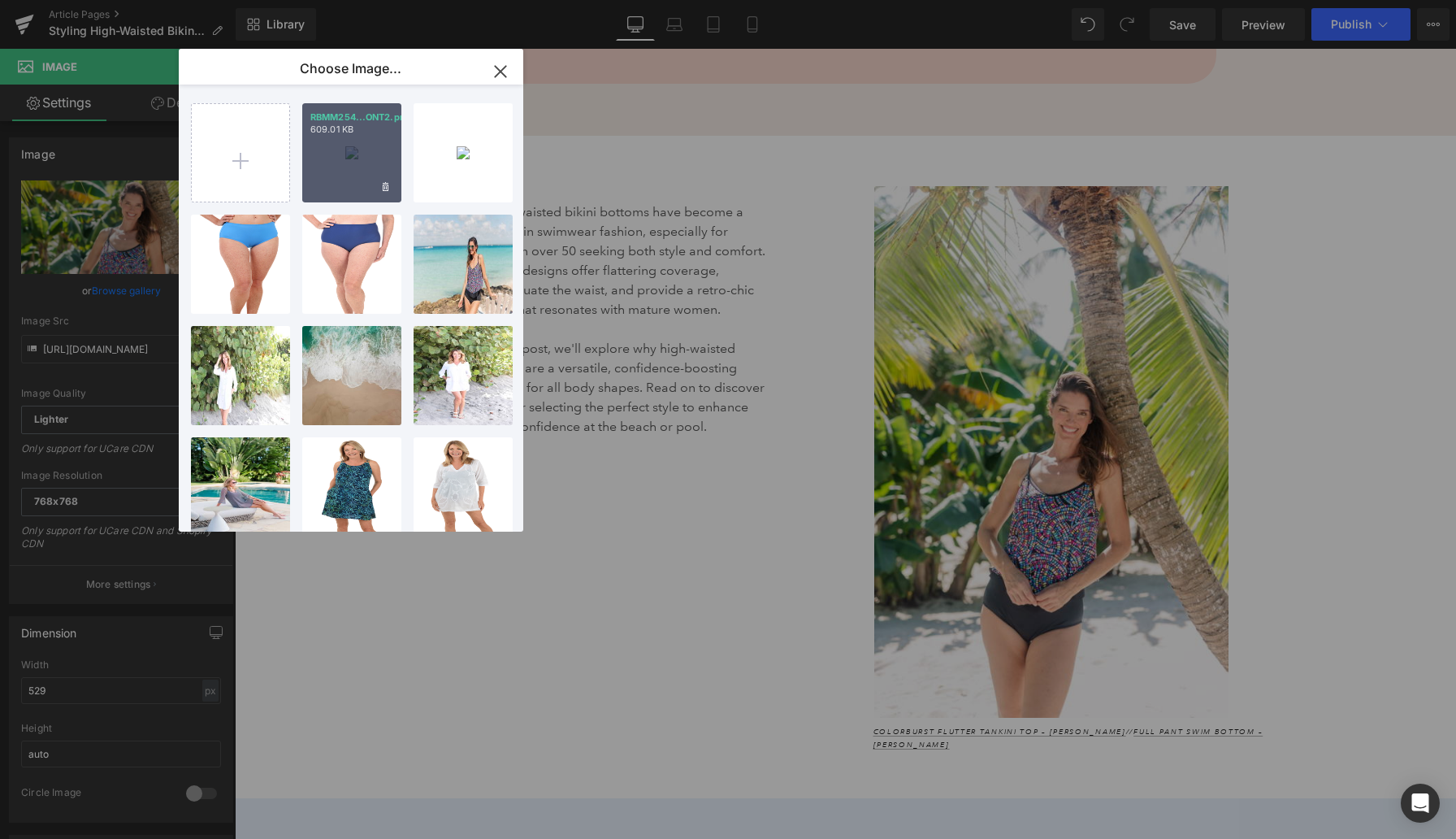
drag, startPoint x: 345, startPoint y: 161, endPoint x: 110, endPoint y: 111, distance: 240.3
click at [345, 161] on div "RBMM254...ONT2.png 609.01 KB" at bounding box center [352, 153] width 99 height 99
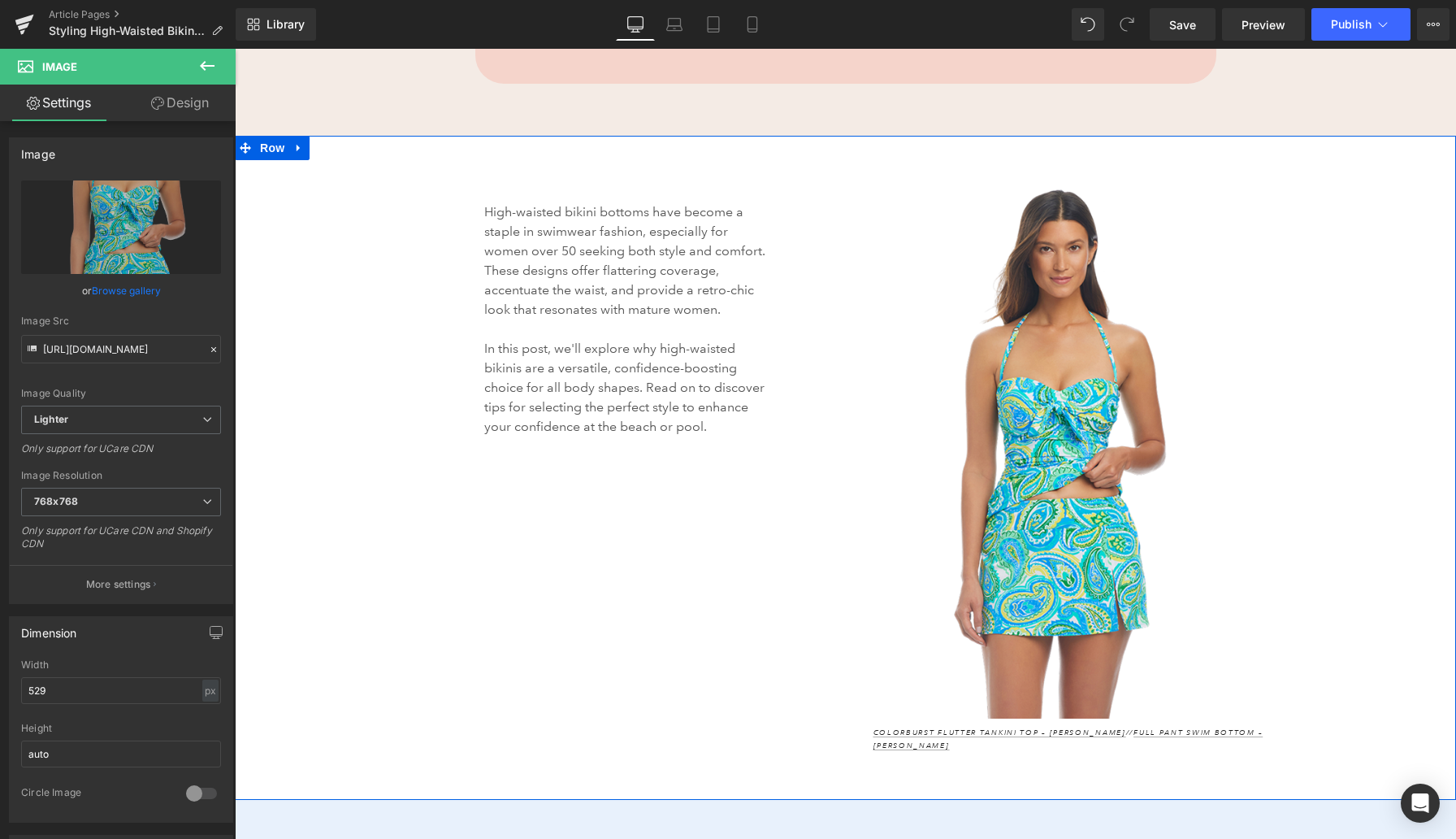
type input "[URL][DOMAIN_NAME]"
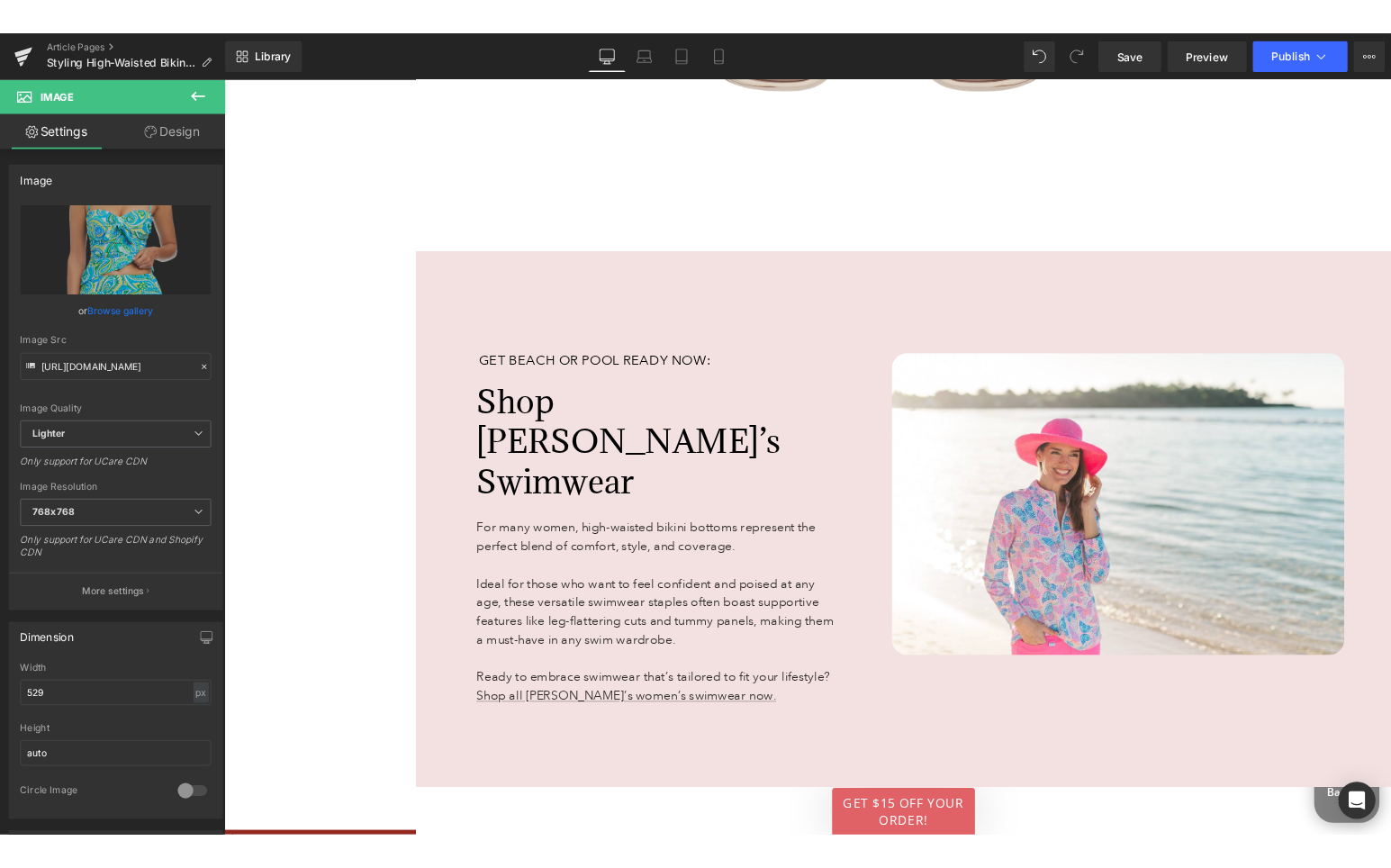
scroll to position [5796, 0]
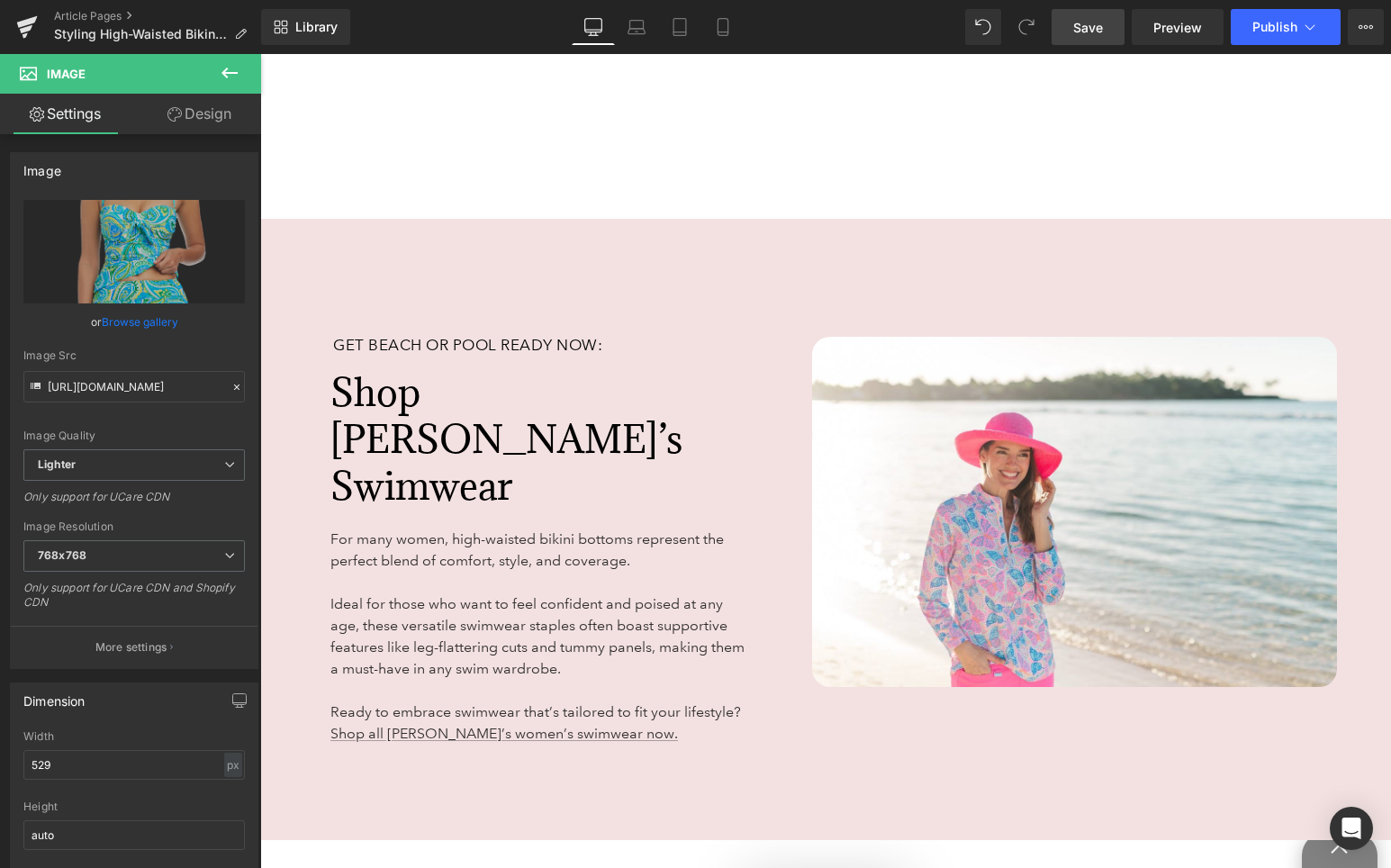
click at [1093, 28] on span "Save" at bounding box center [1087, 27] width 29 height 19
